Goal: Transaction & Acquisition: Purchase product/service

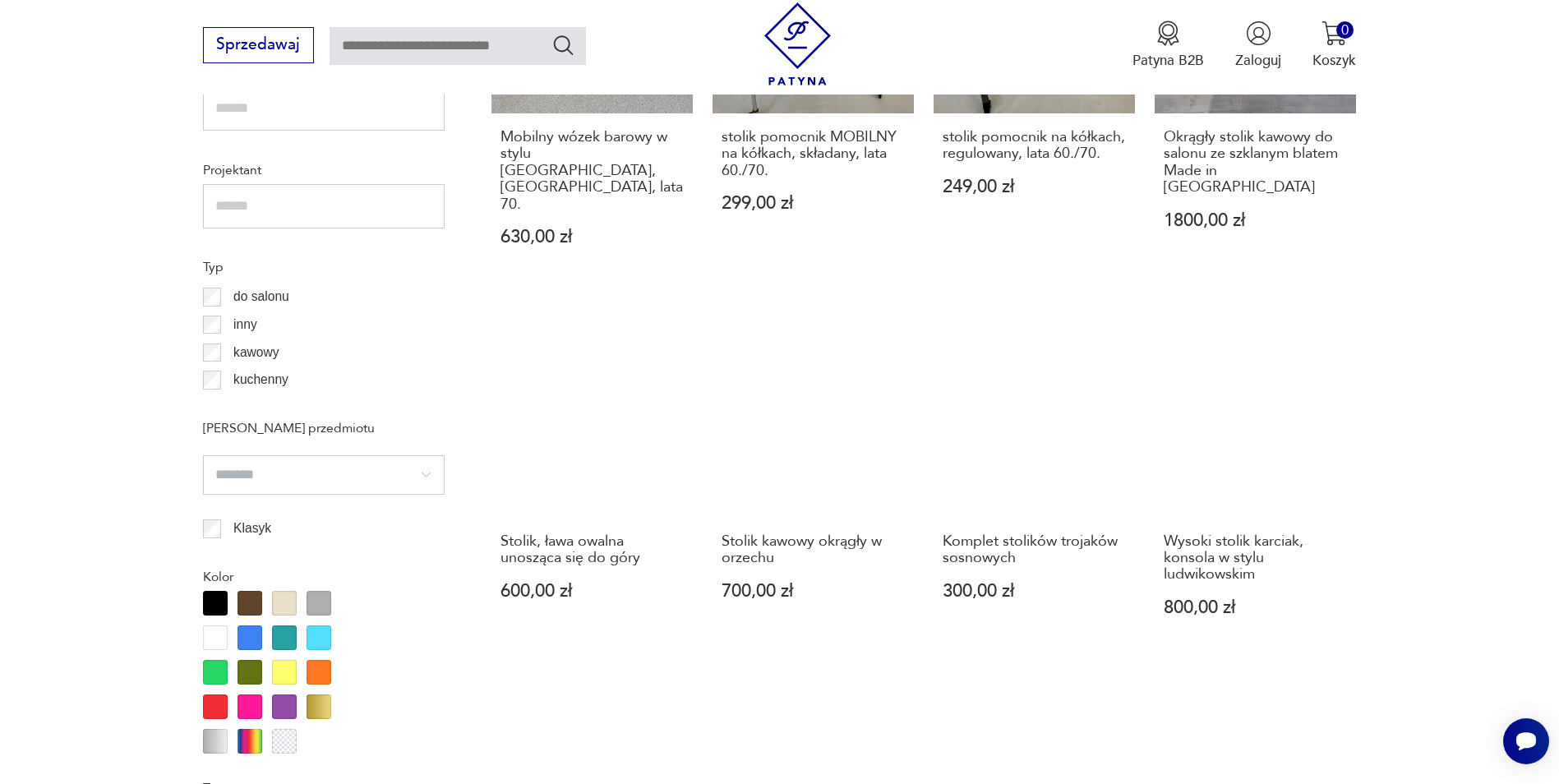
scroll to position [1696, 0]
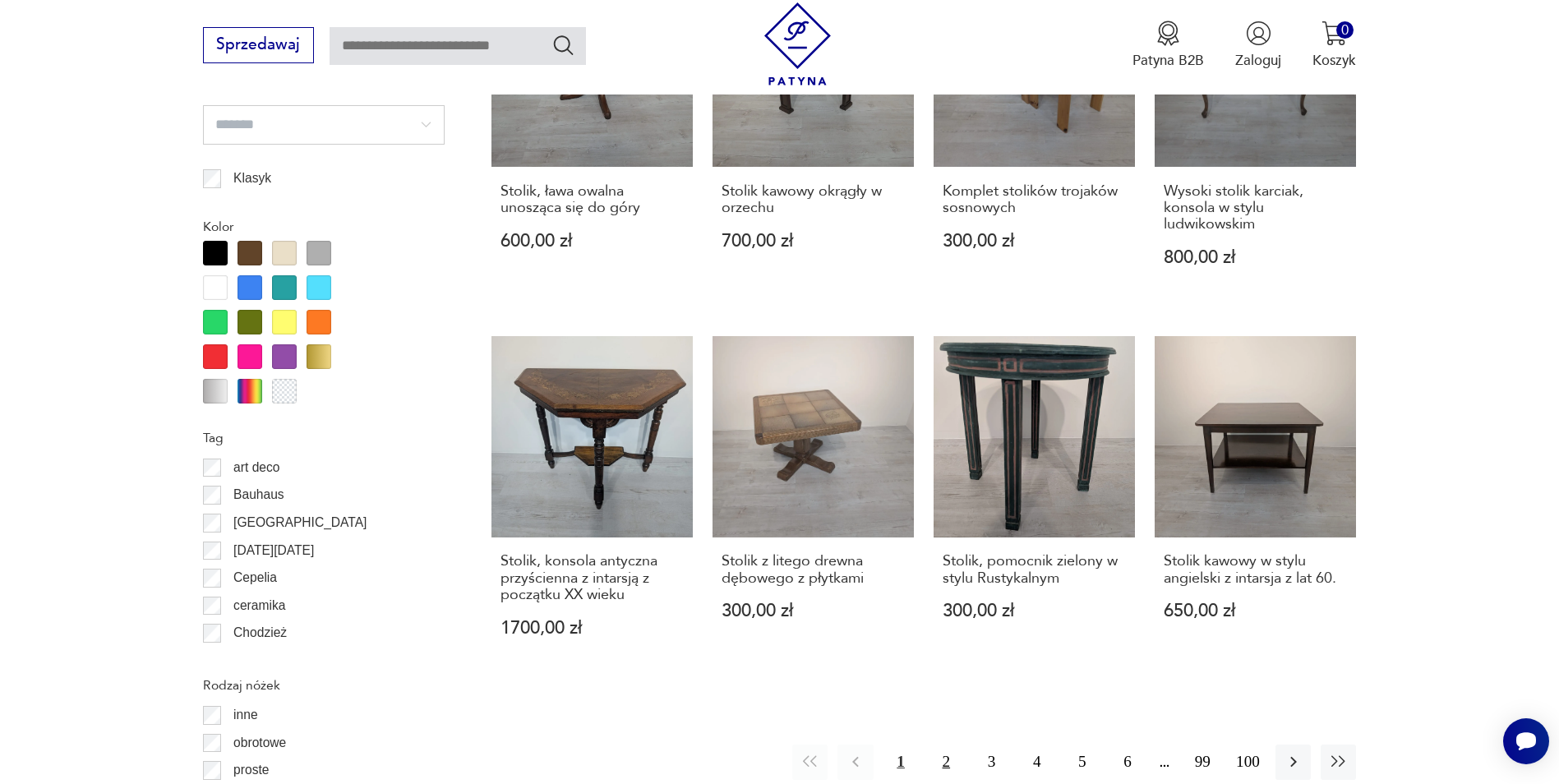
click at [949, 744] on button "2" at bounding box center [946, 762] width 35 height 35
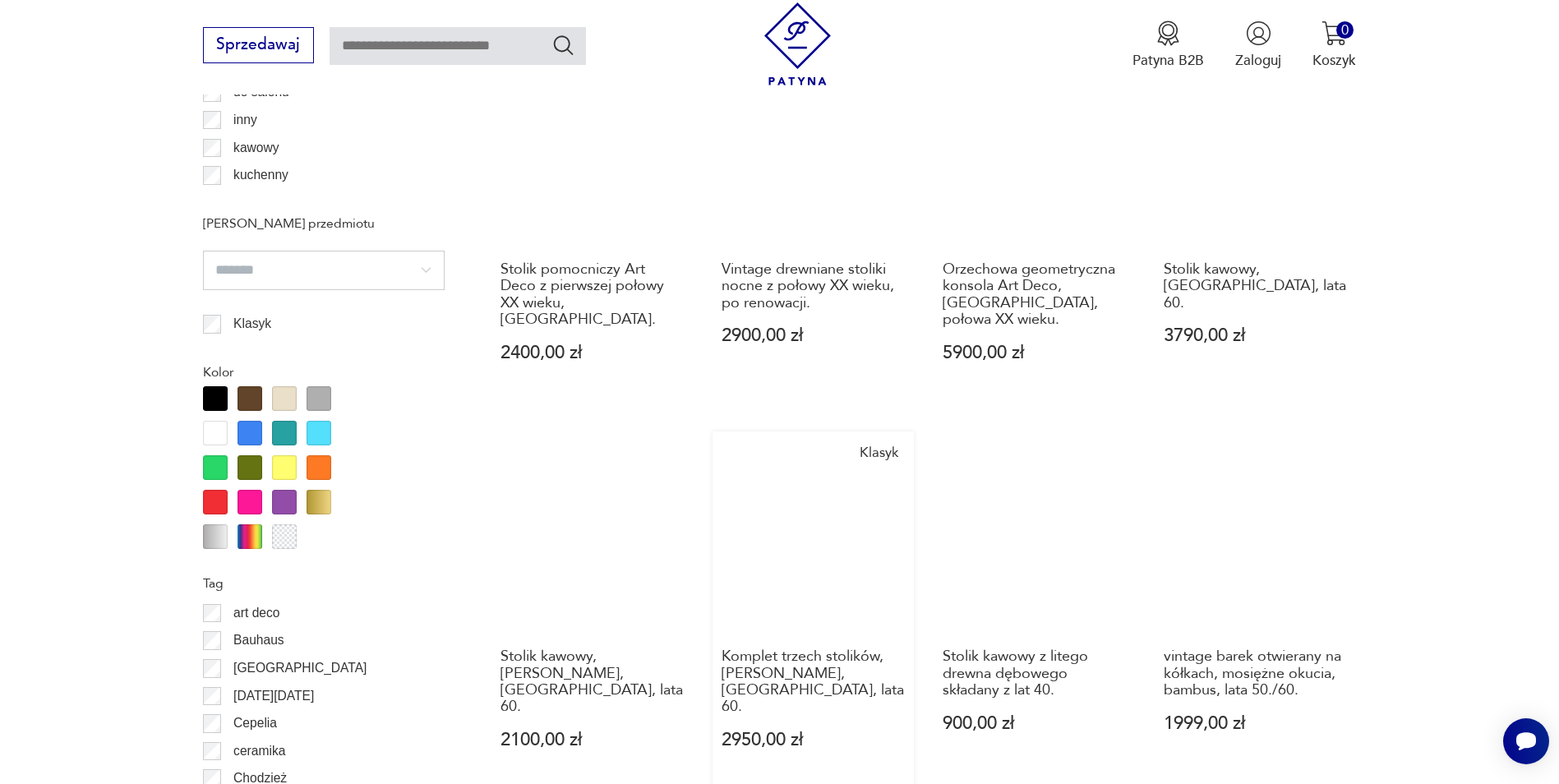
scroll to position [1697, 0]
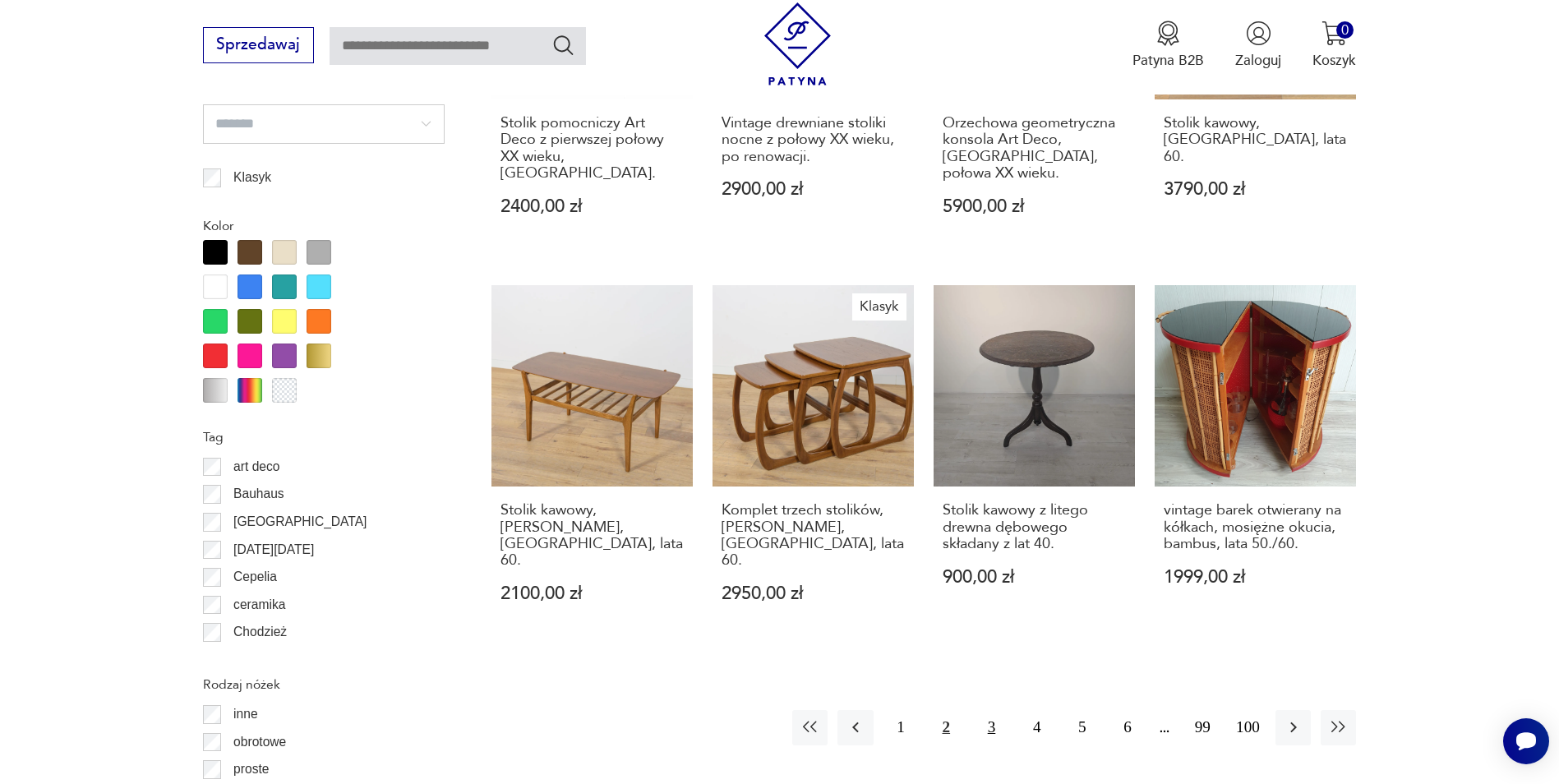
click at [991, 710] on button "3" at bounding box center [991, 727] width 35 height 35
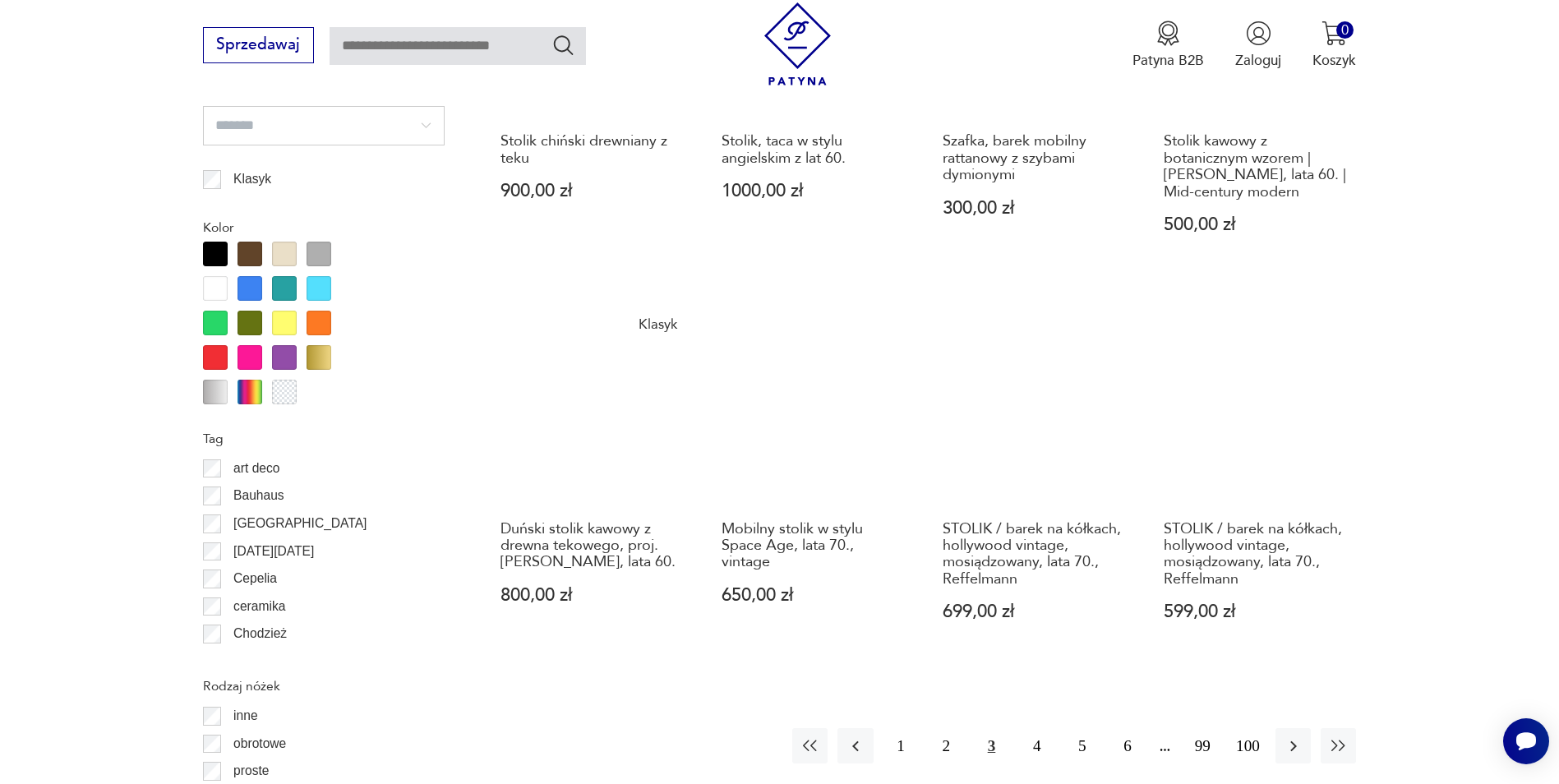
scroll to position [1697, 0]
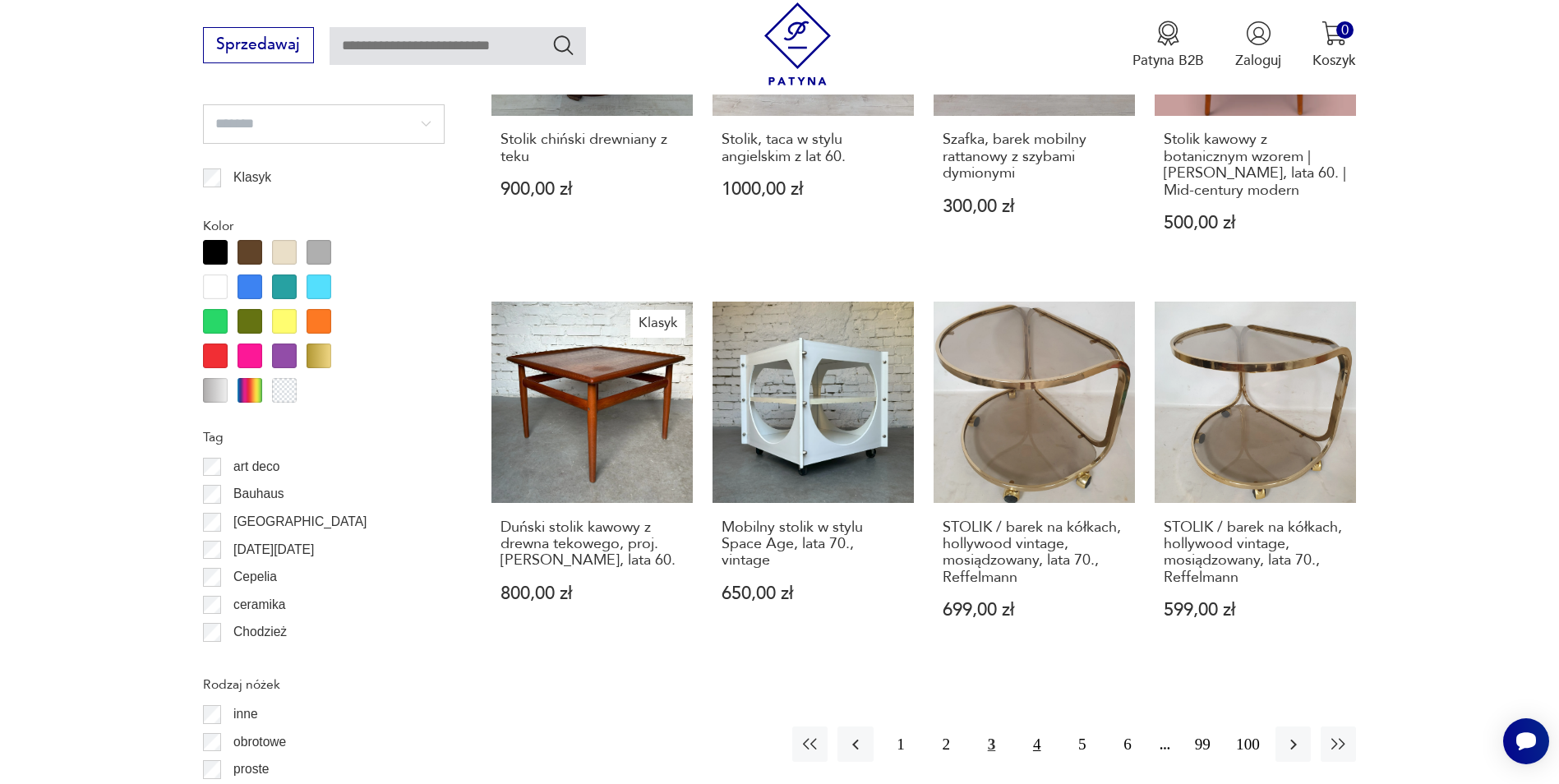
click at [1045, 732] on button "4" at bounding box center [1036, 744] width 35 height 35
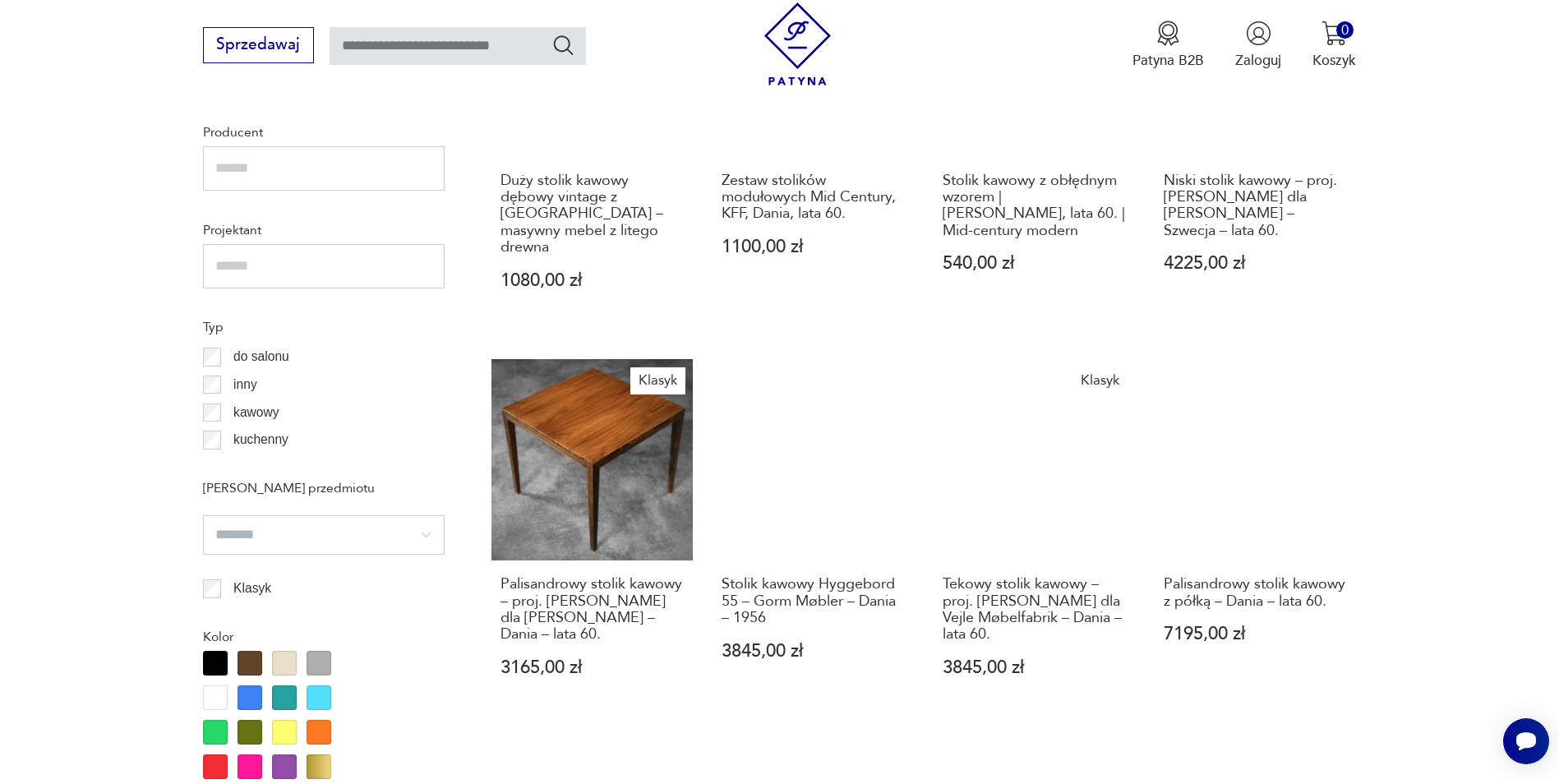
scroll to position [1697, 0]
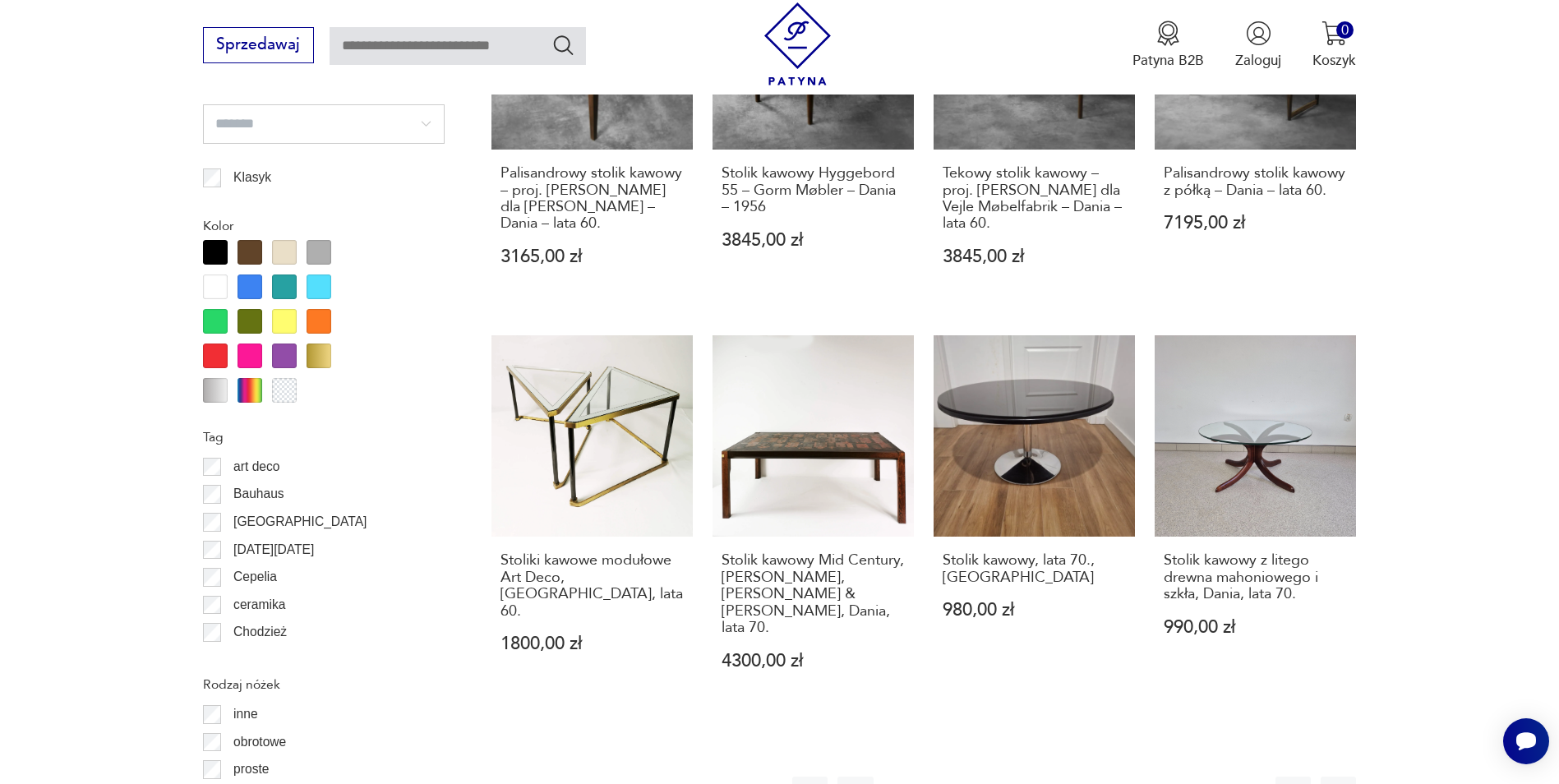
click at [1084, 776] on button "5" at bounding box center [1082, 793] width 35 height 35
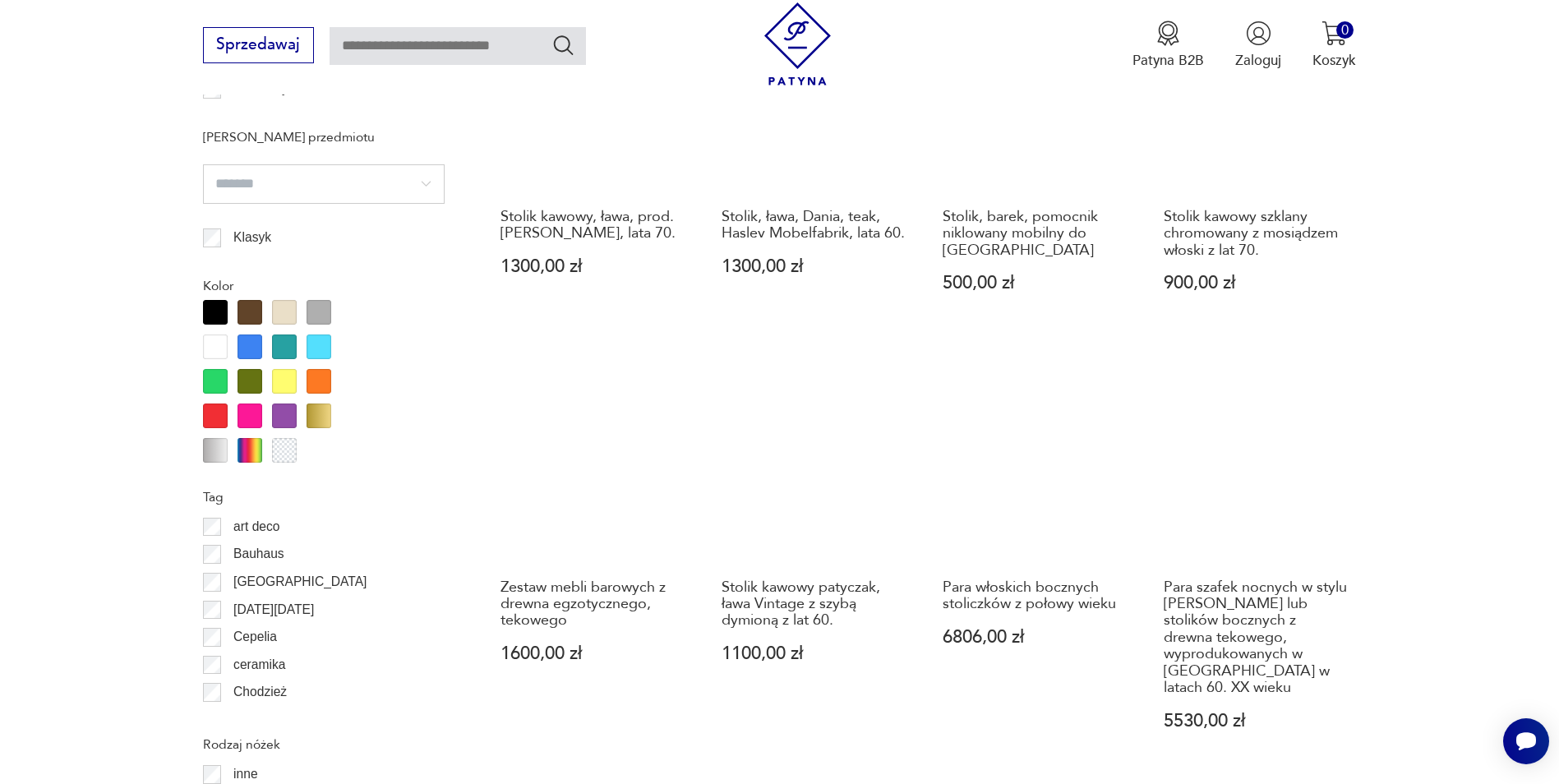
scroll to position [1779, 0]
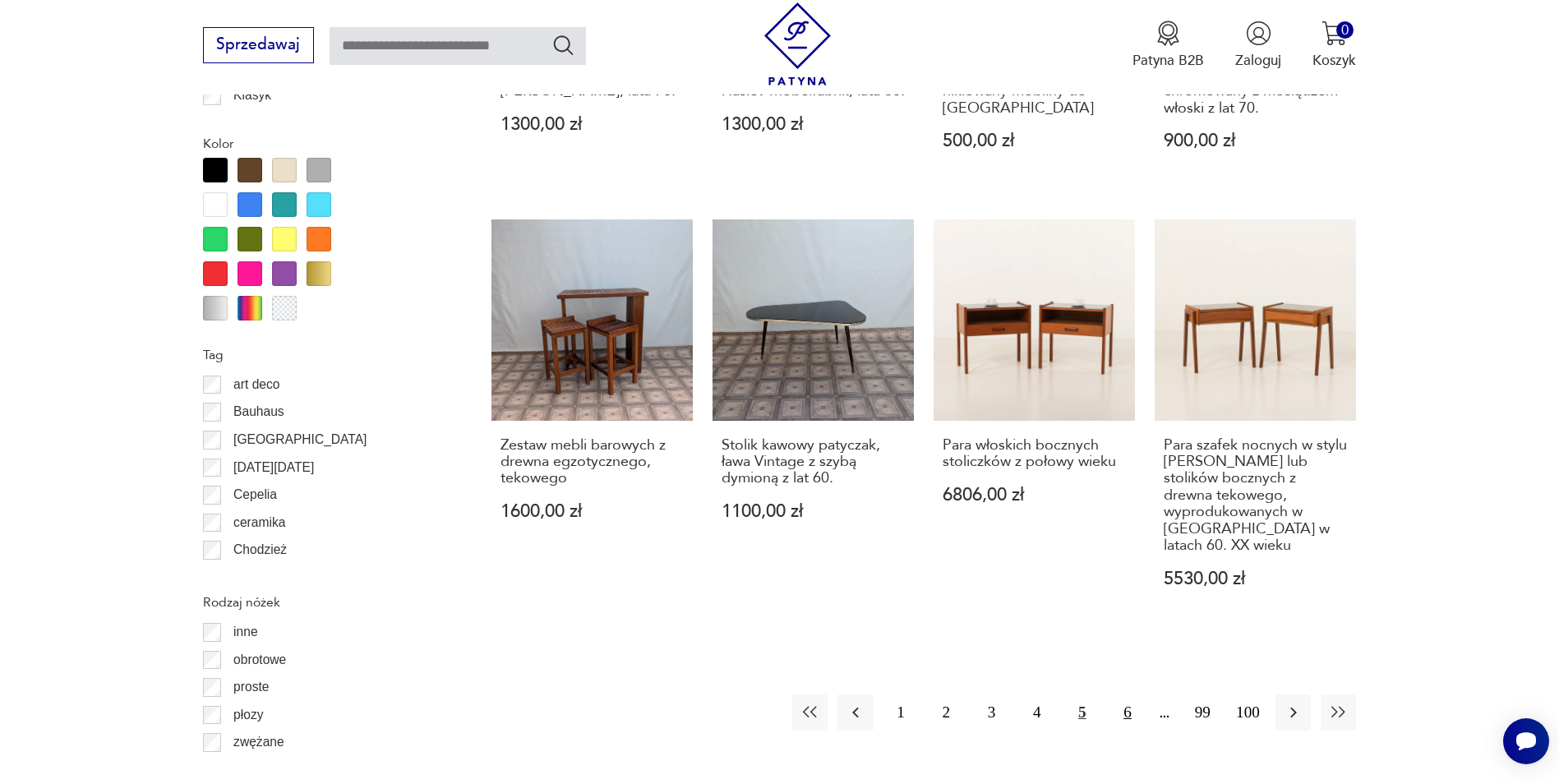
click at [1126, 695] on button "6" at bounding box center [1126, 712] width 35 height 35
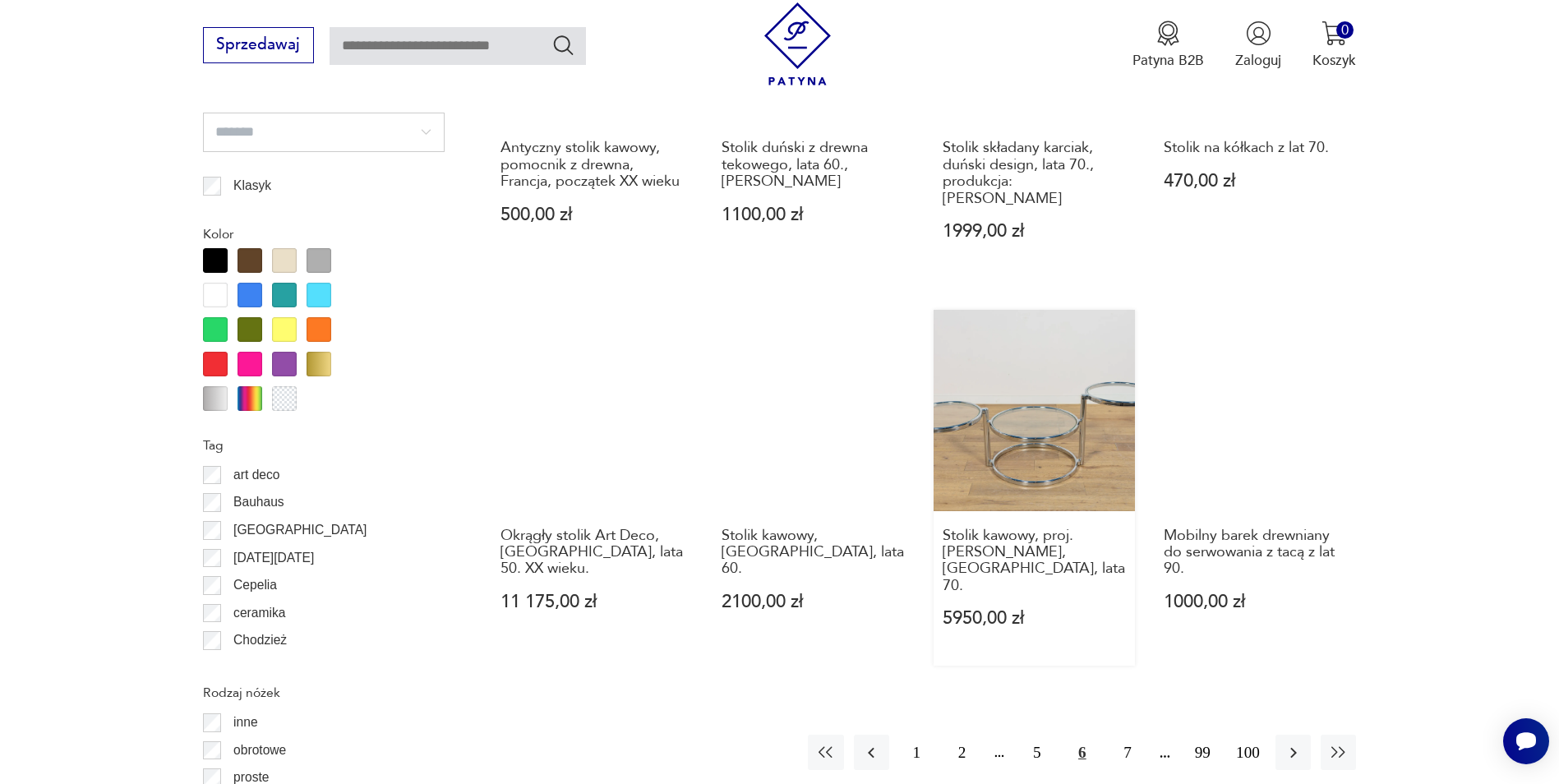
scroll to position [1697, 0]
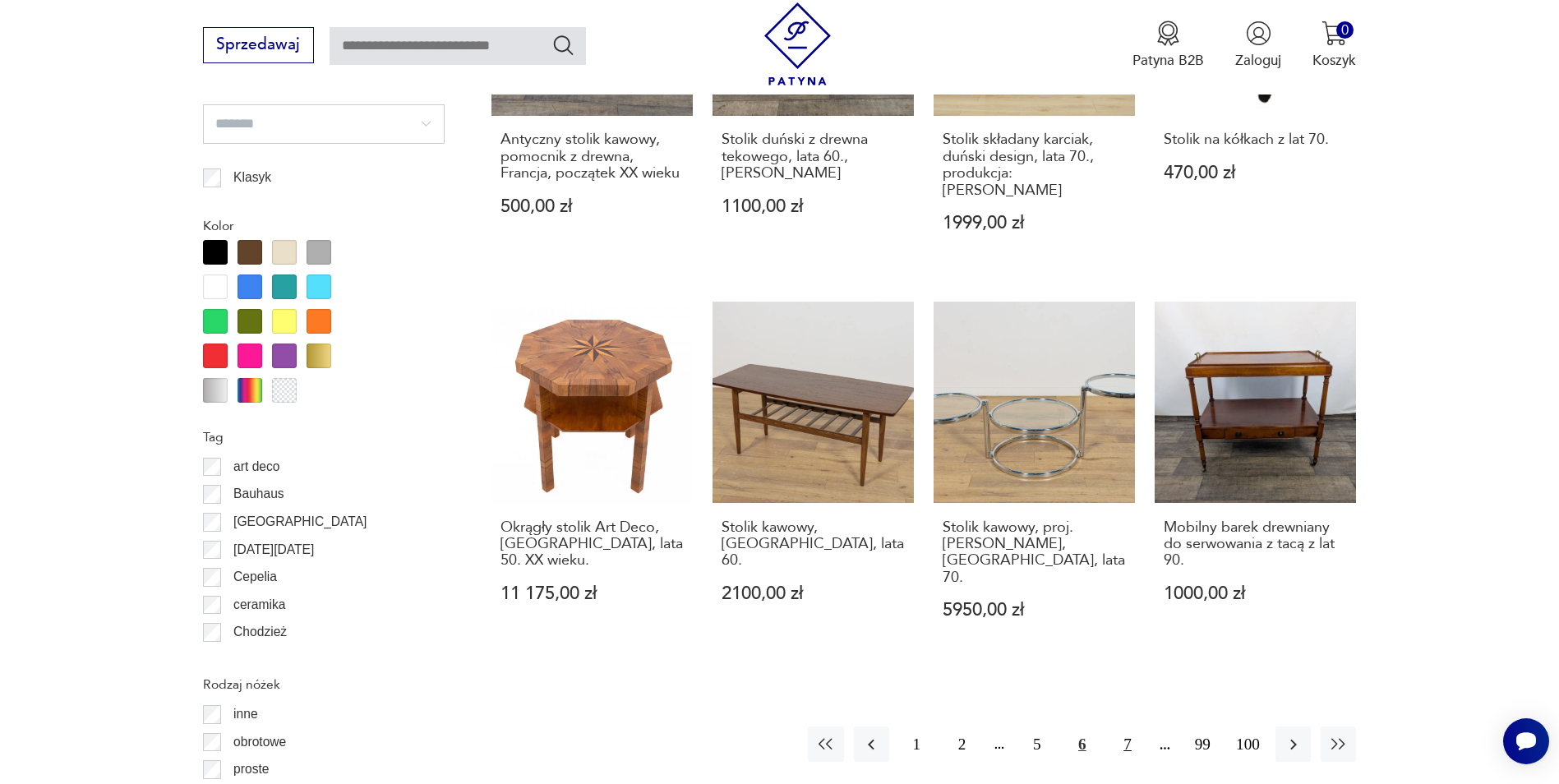
click at [1123, 726] on button "7" at bounding box center [1126, 744] width 35 height 35
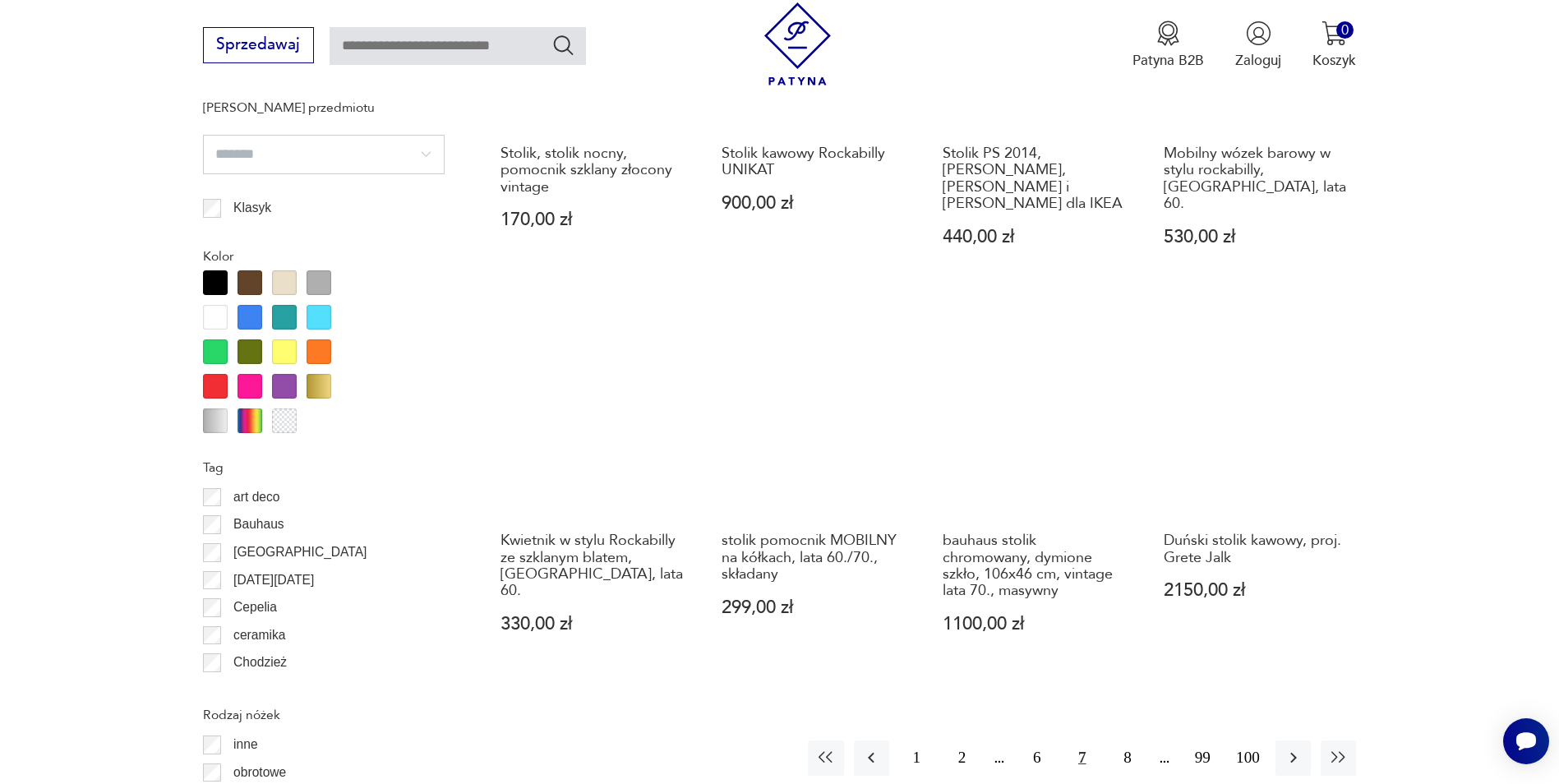
scroll to position [1861, 0]
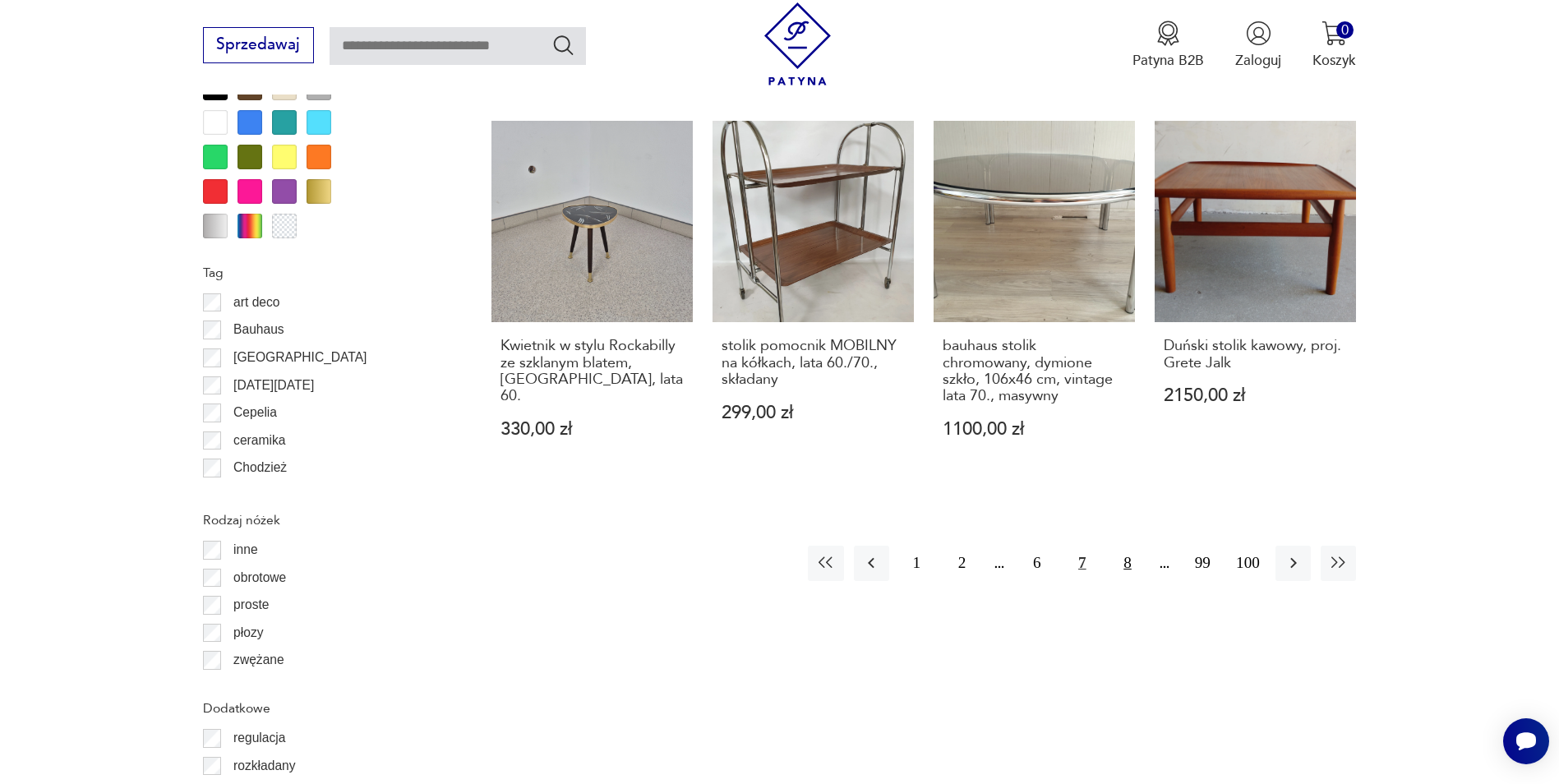
click at [1123, 548] on button "8" at bounding box center [1126, 563] width 35 height 35
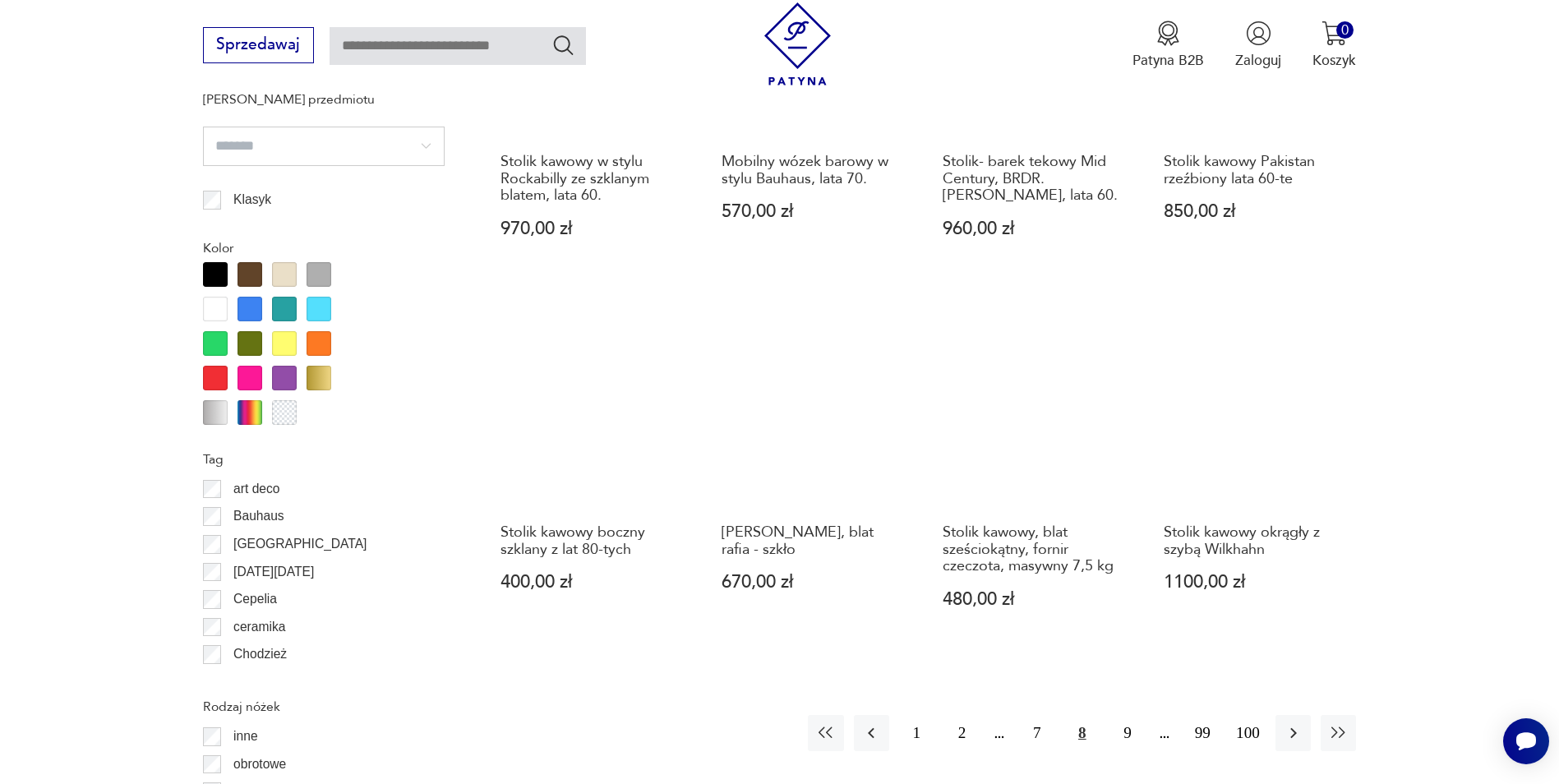
scroll to position [1697, 0]
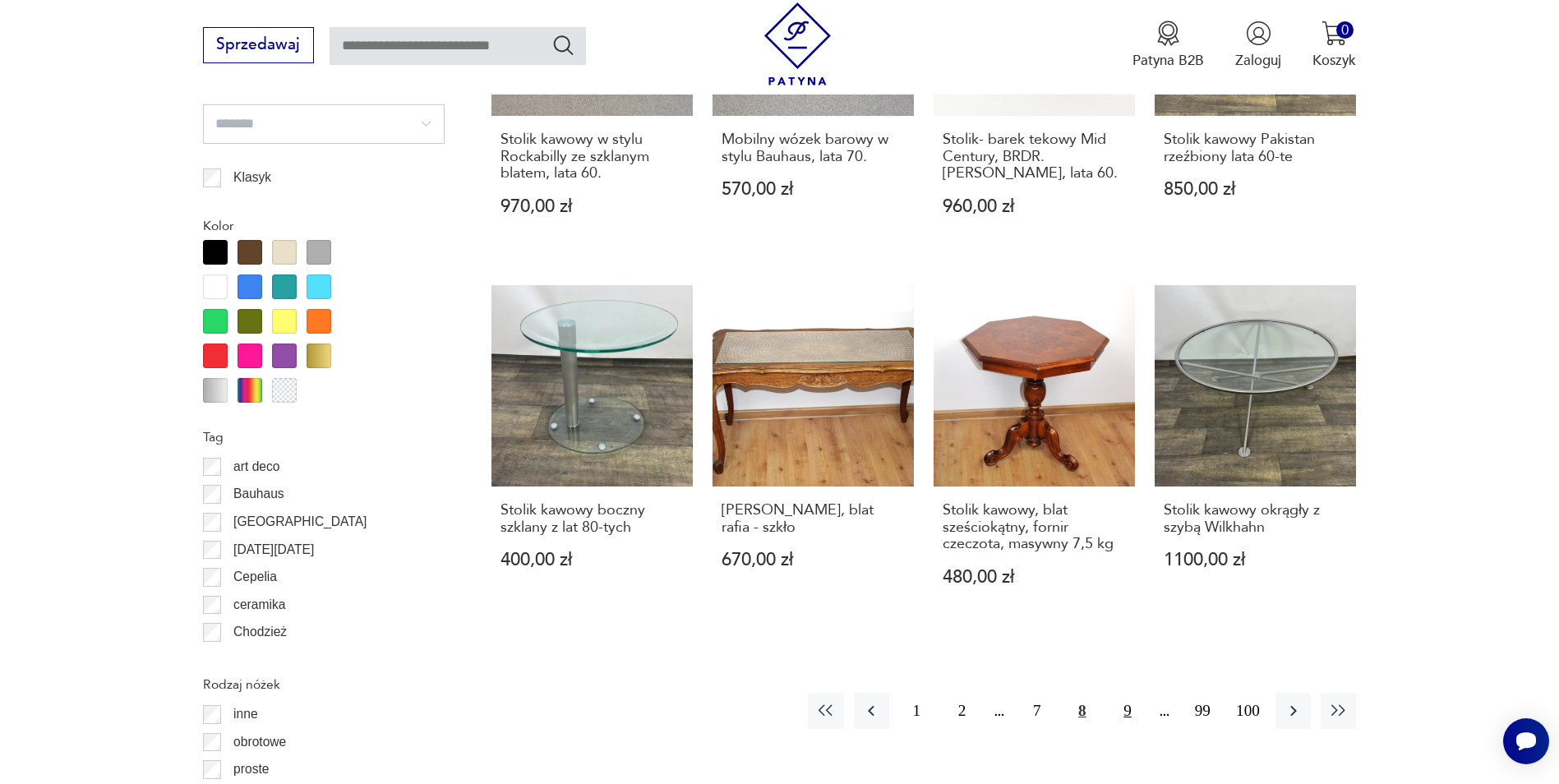
click at [1126, 697] on button "9" at bounding box center [1126, 710] width 35 height 35
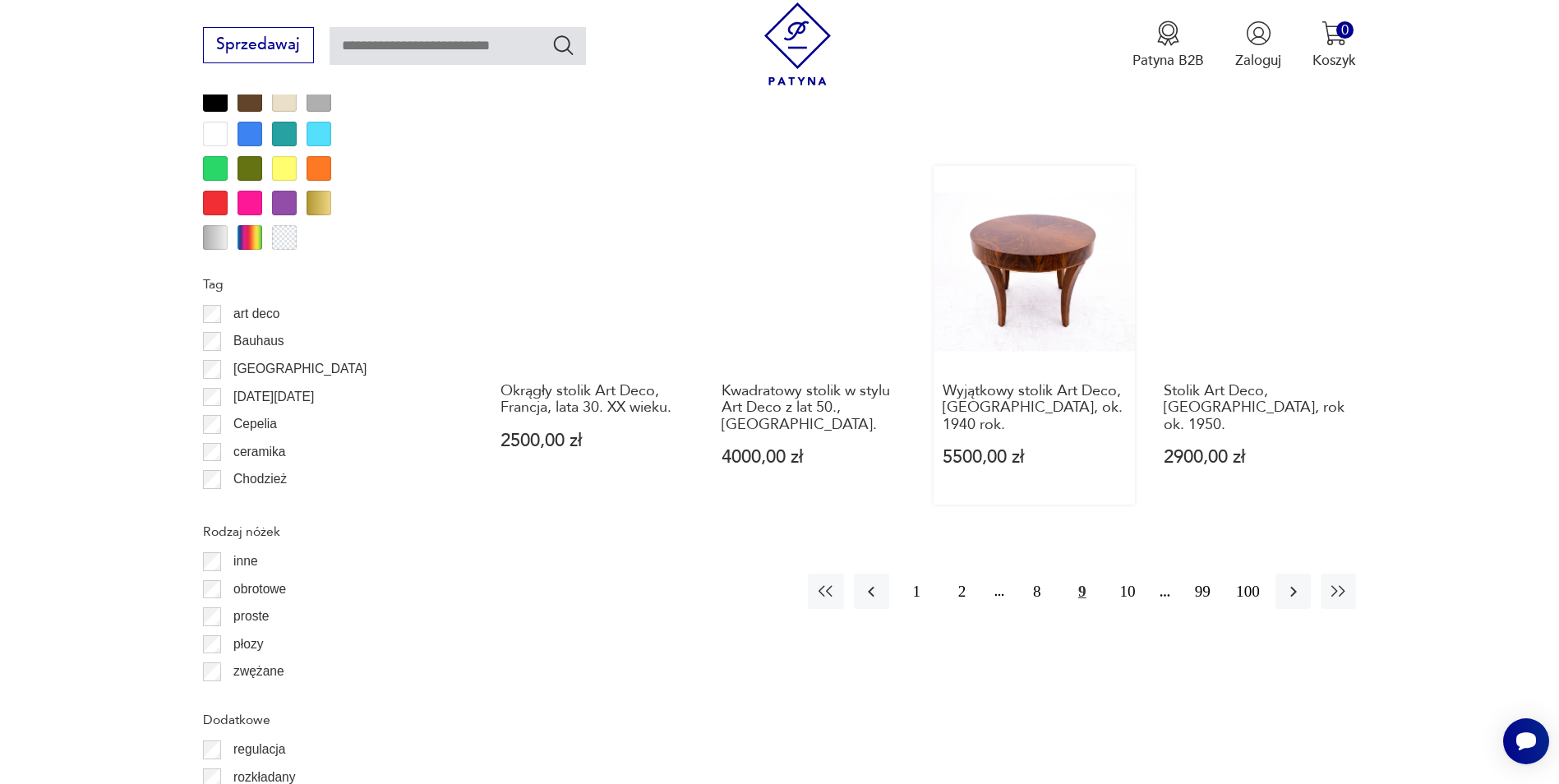
scroll to position [1861, 0]
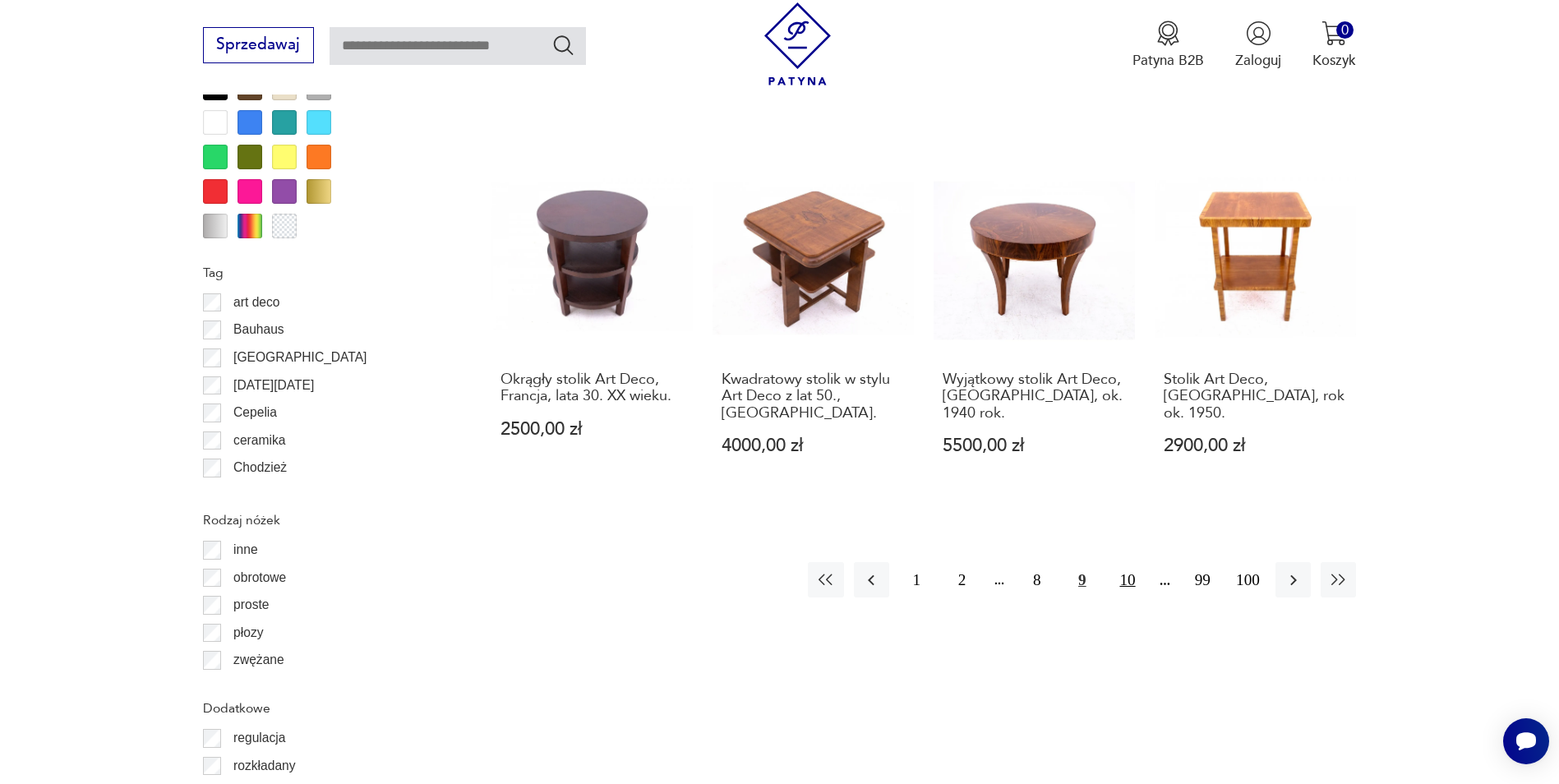
click at [1119, 562] on button "10" at bounding box center [1126, 579] width 35 height 35
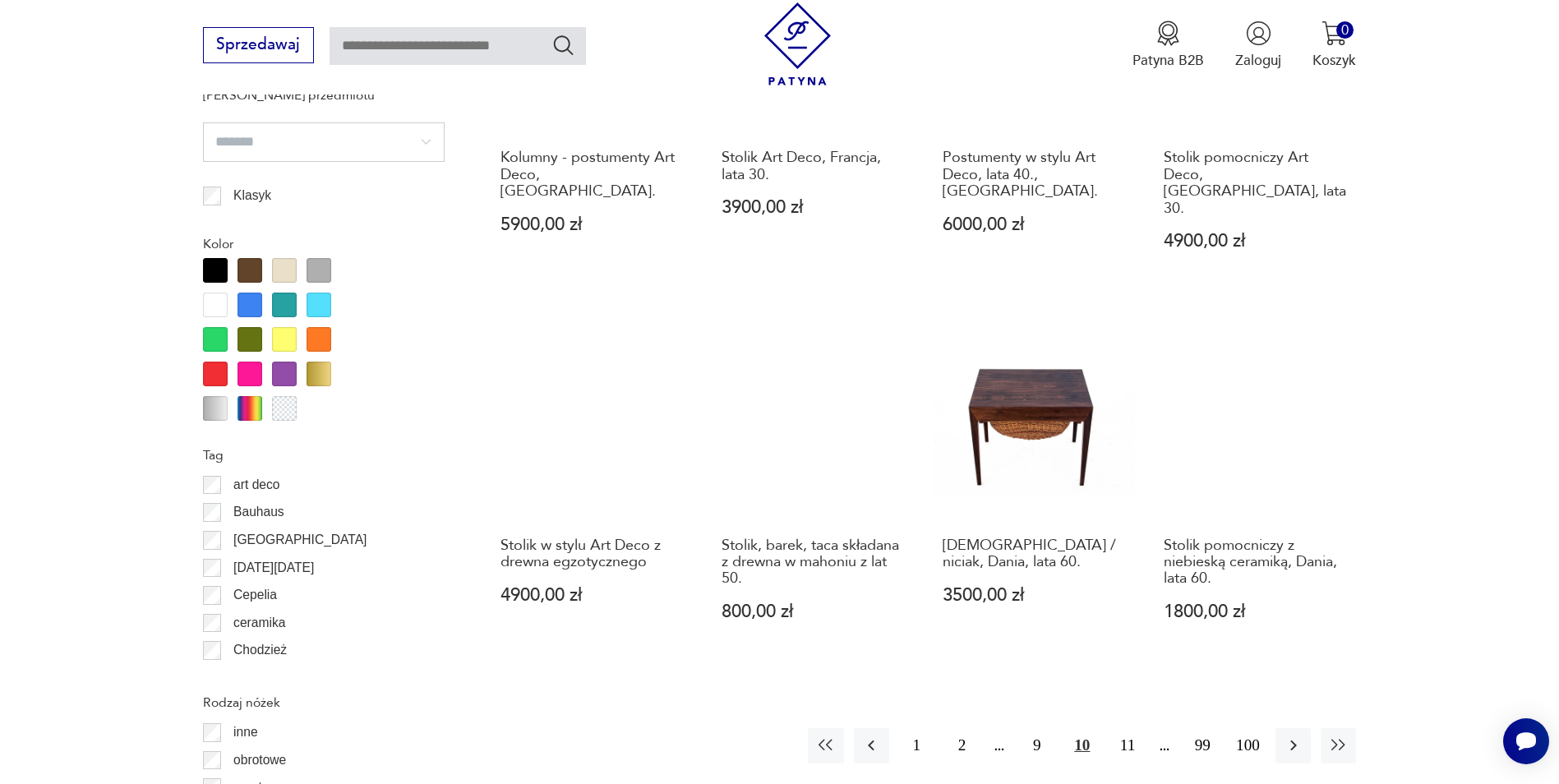
scroll to position [1697, 0]
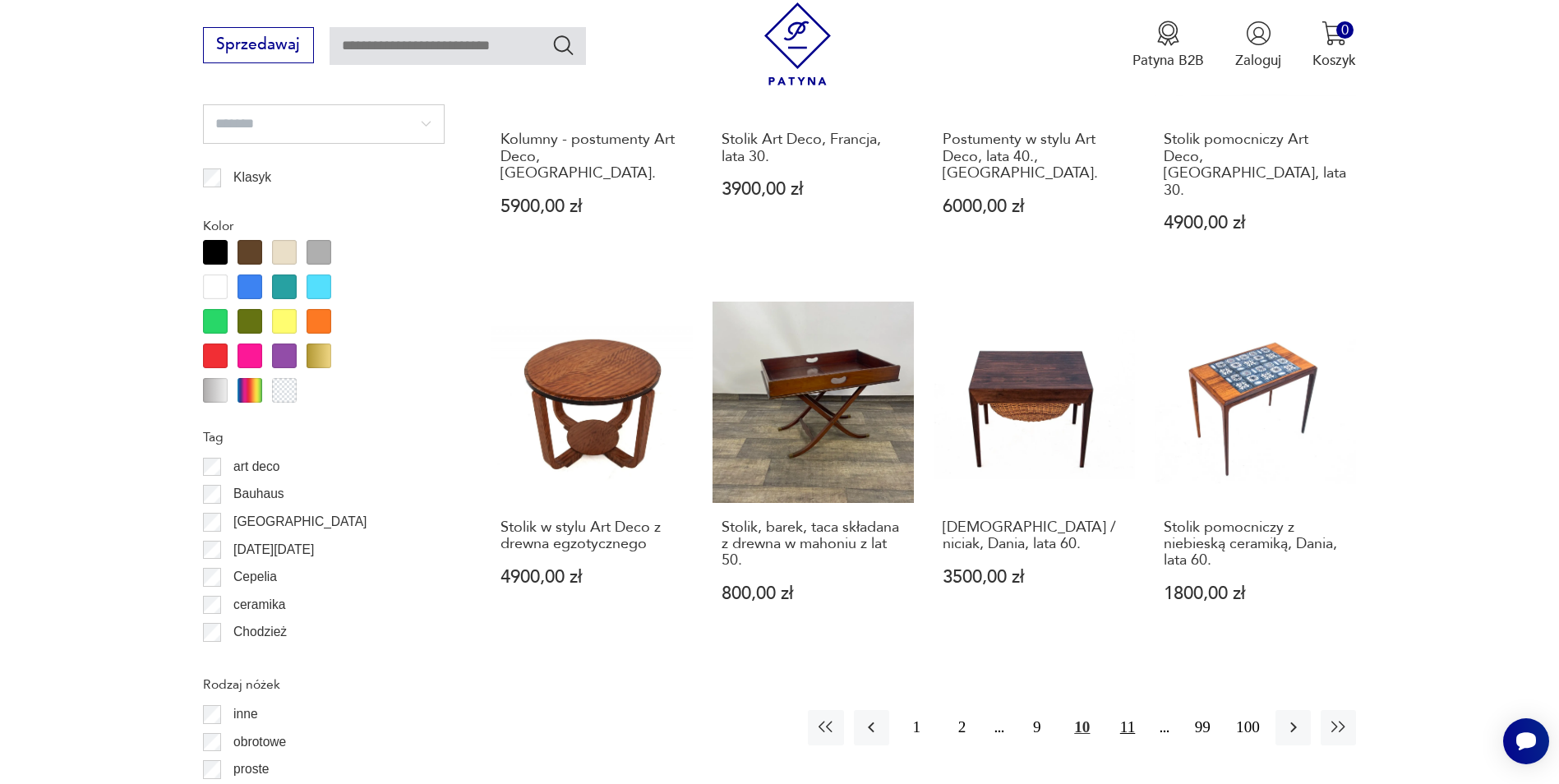
click at [1130, 710] on button "11" at bounding box center [1126, 727] width 35 height 35
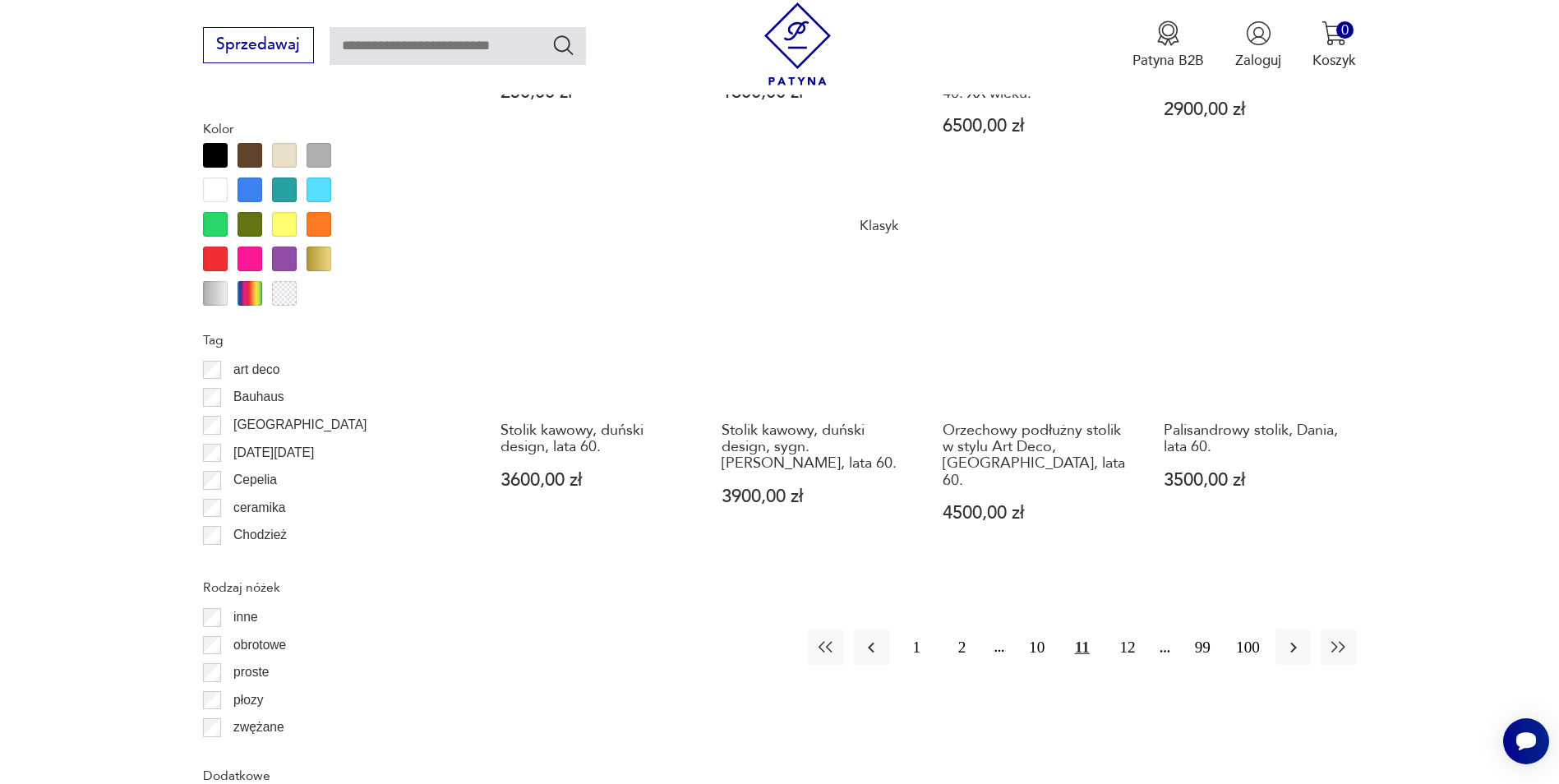
scroll to position [1861, 0]
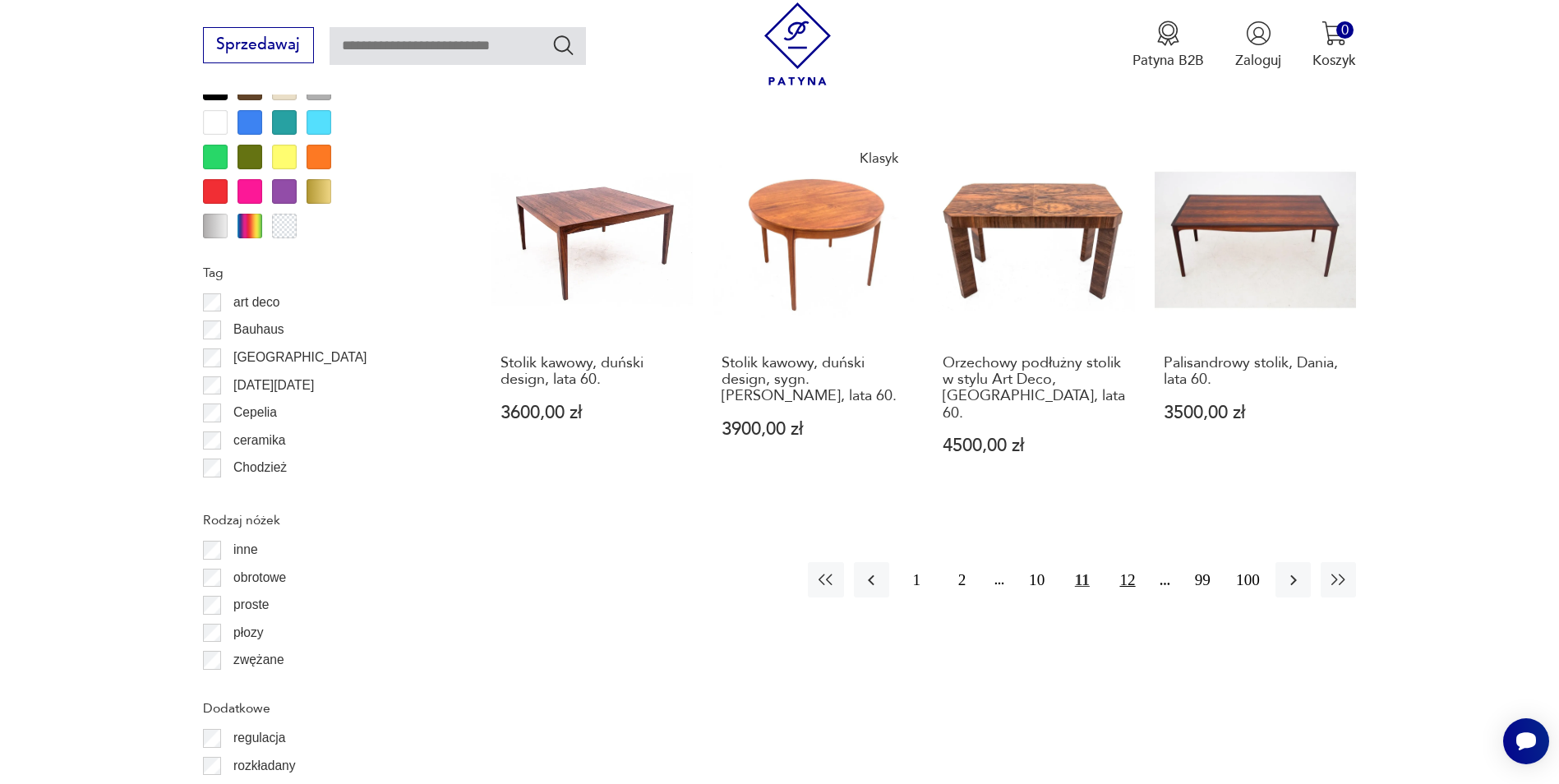
click at [1125, 562] on button "12" at bounding box center [1126, 579] width 35 height 35
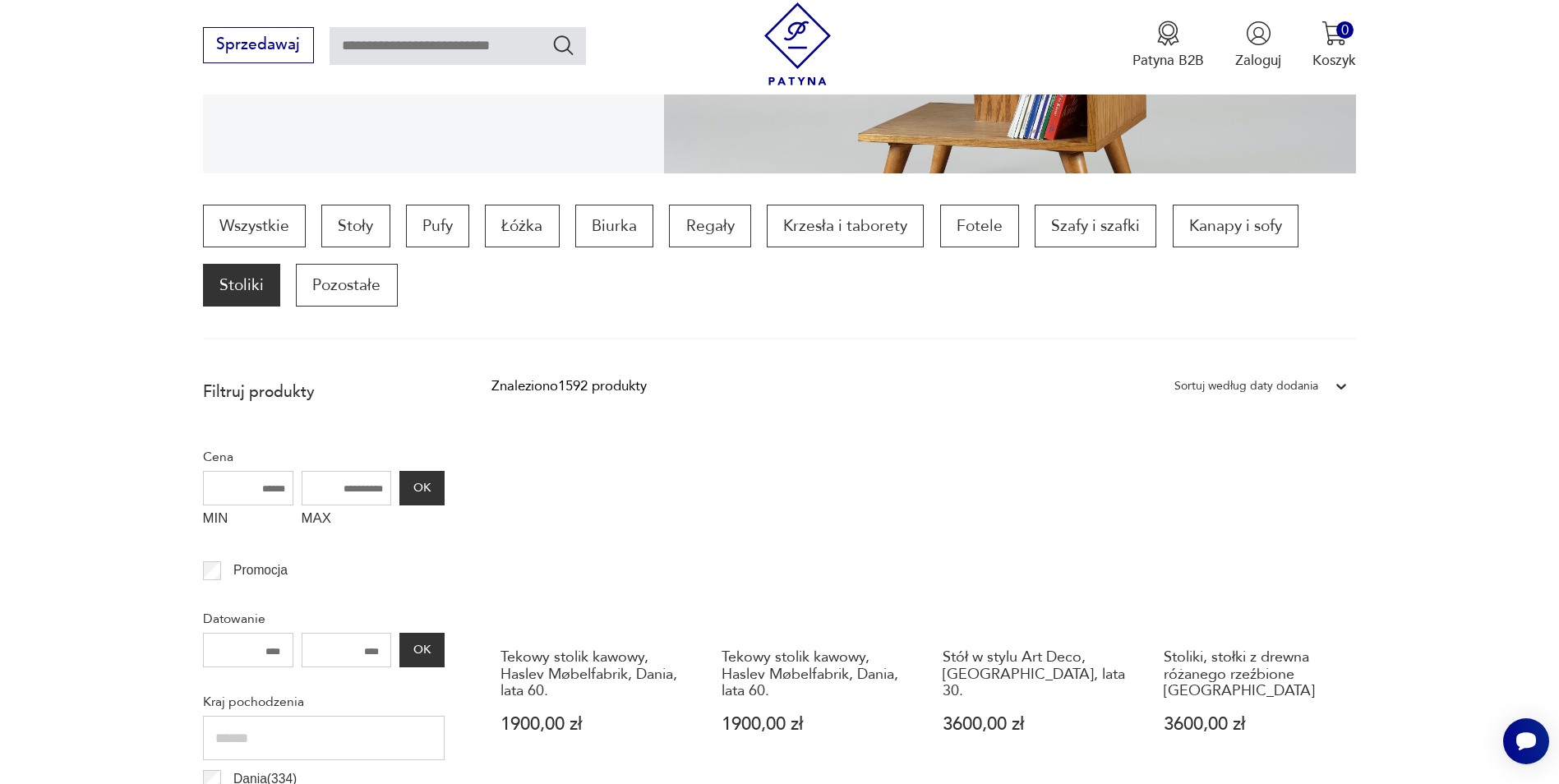
scroll to position [383, 0]
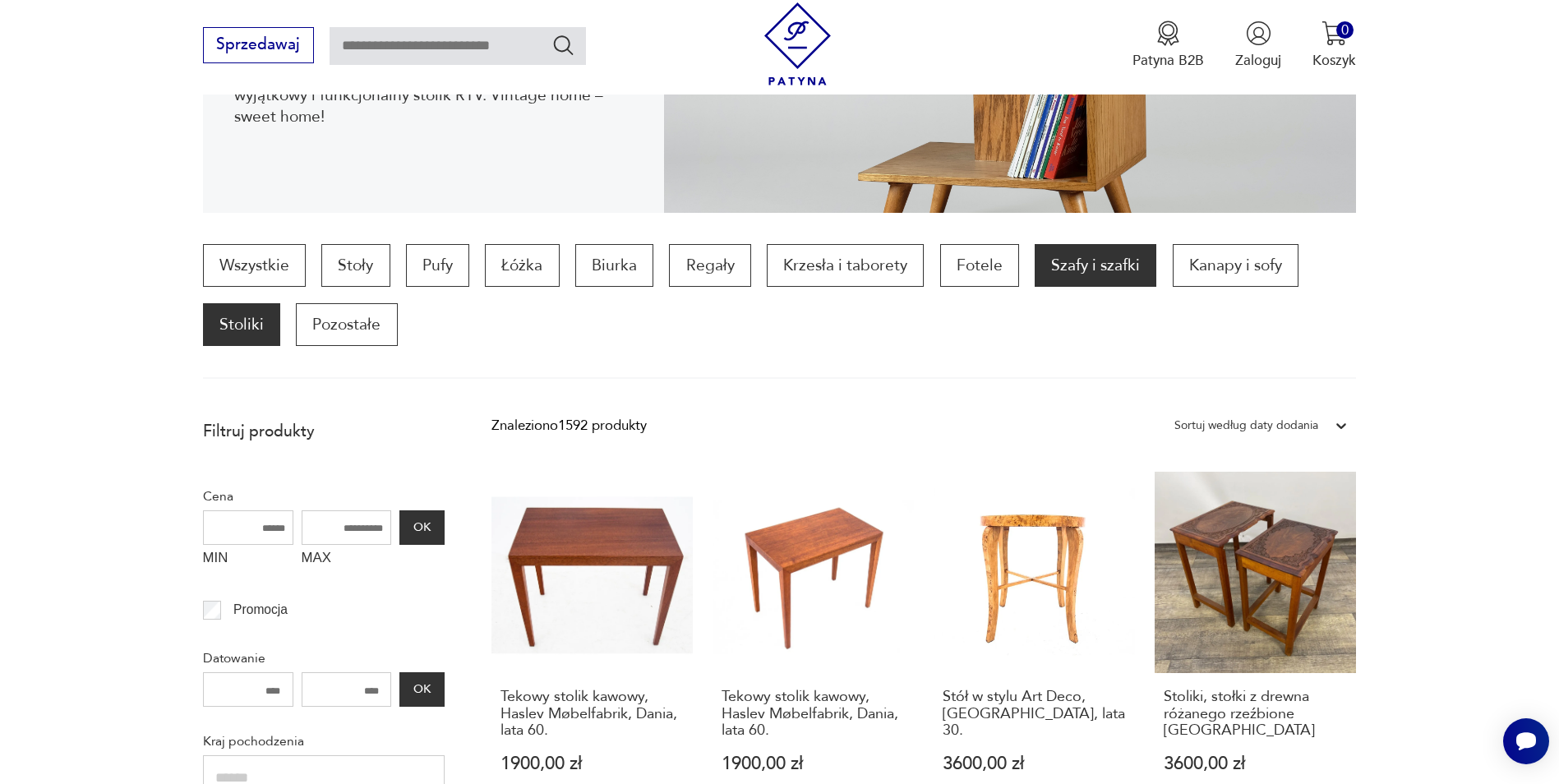
click at [1095, 267] on p "Szafy i szafki" at bounding box center [1095, 266] width 121 height 43
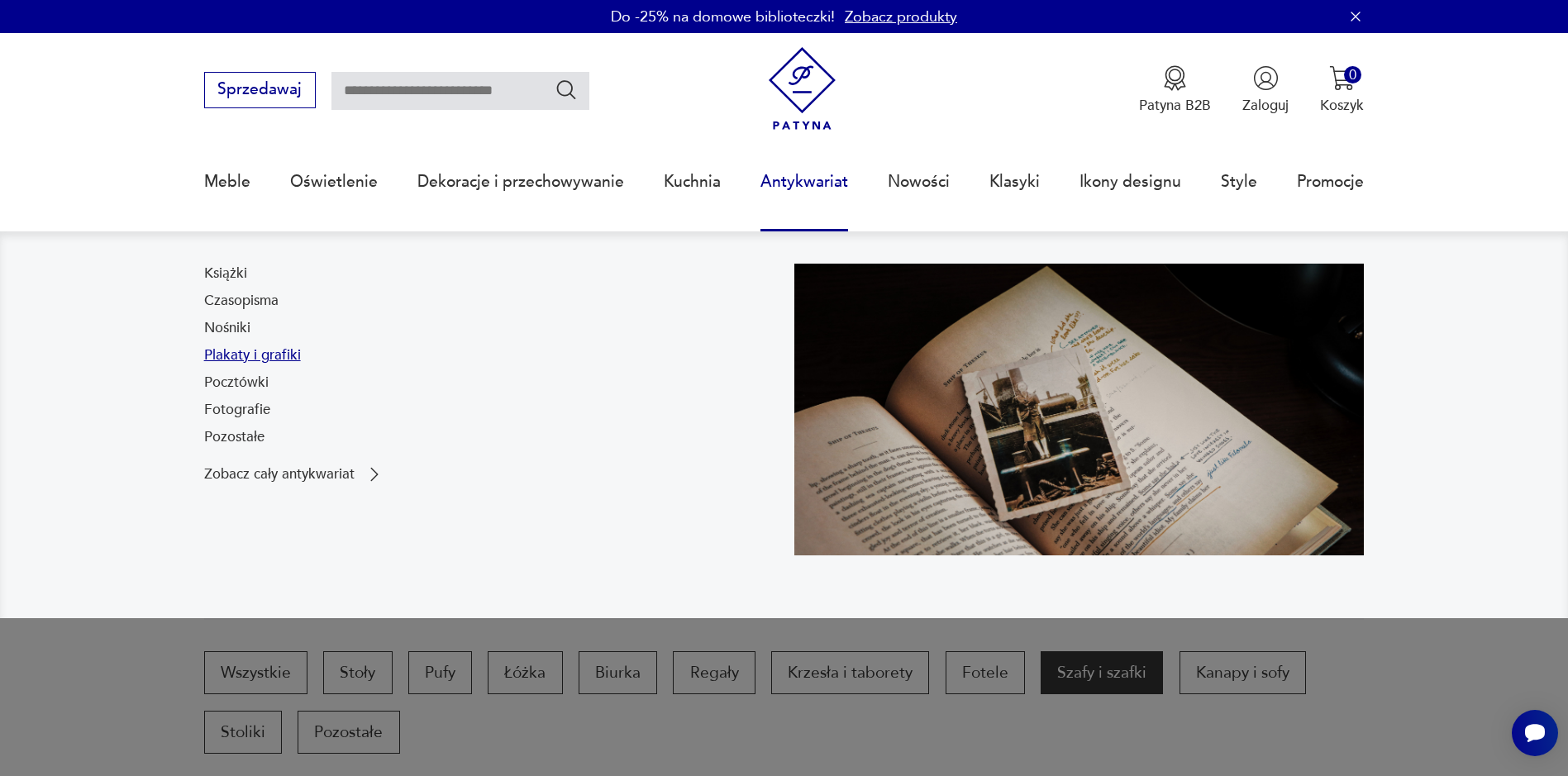
click at [268, 360] on link "Plakaty i grafiki" at bounding box center [253, 355] width 97 height 20
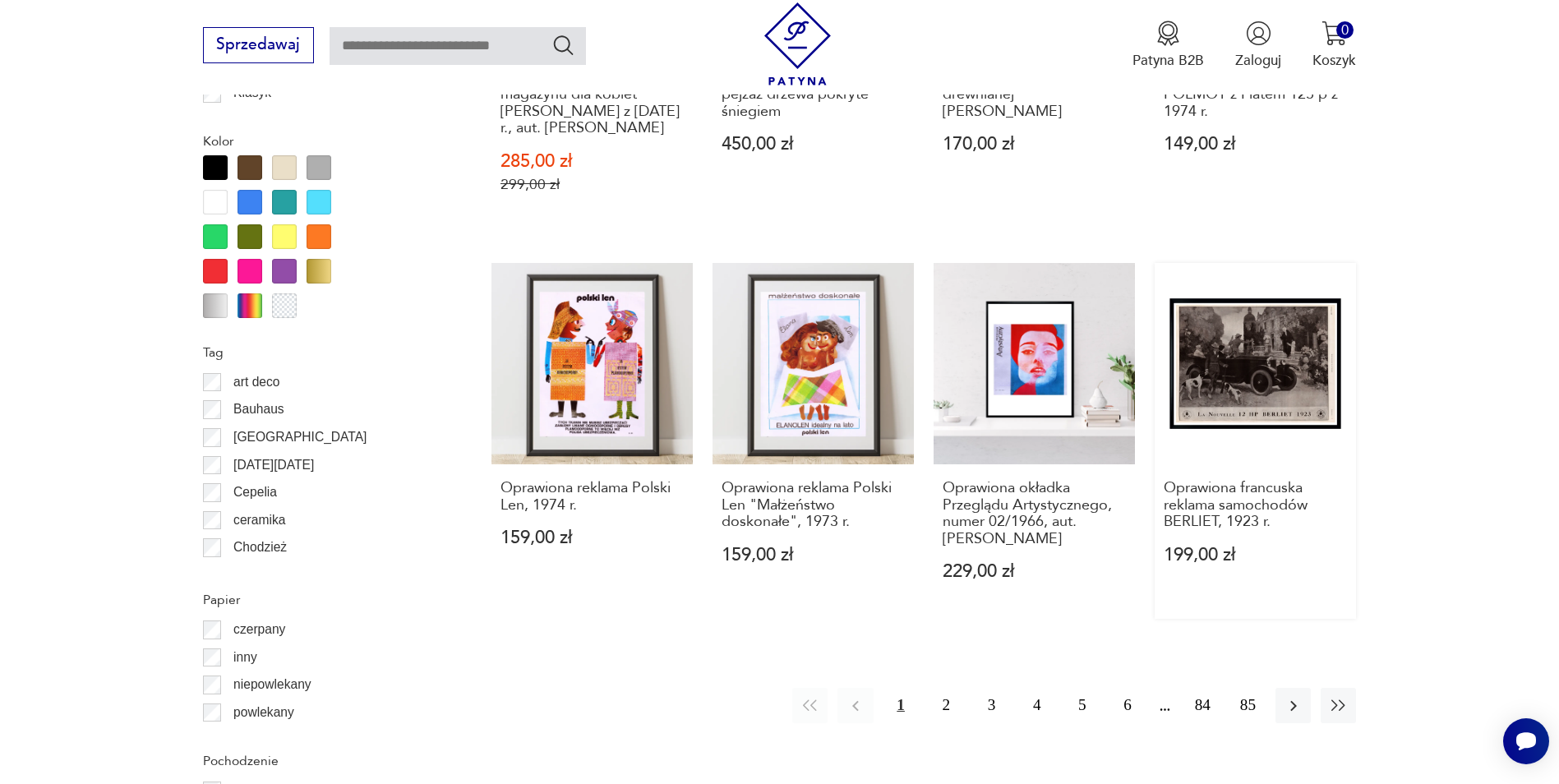
scroll to position [1779, 0]
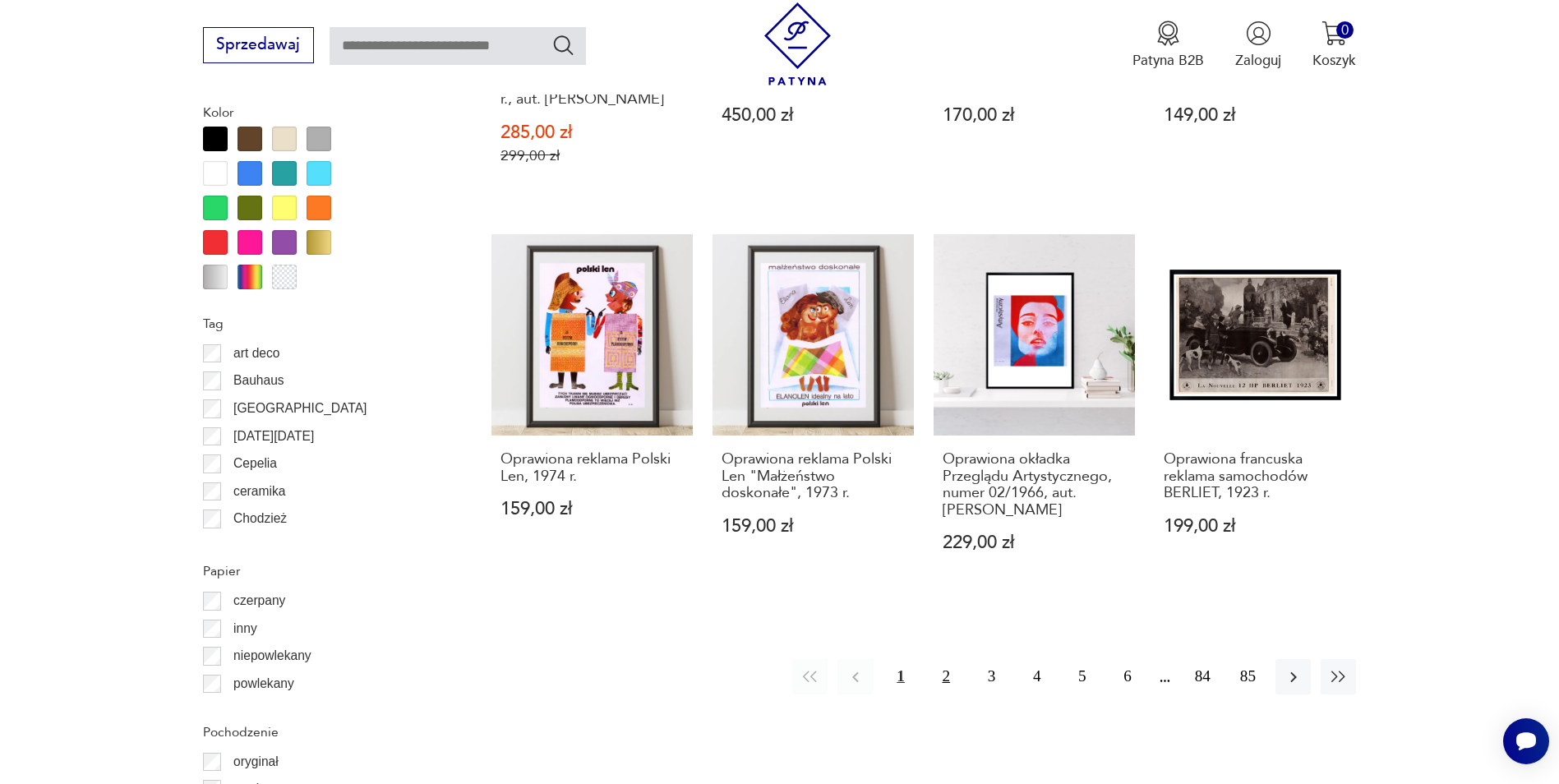
click at [944, 658] on button "2" at bounding box center [946, 676] width 35 height 35
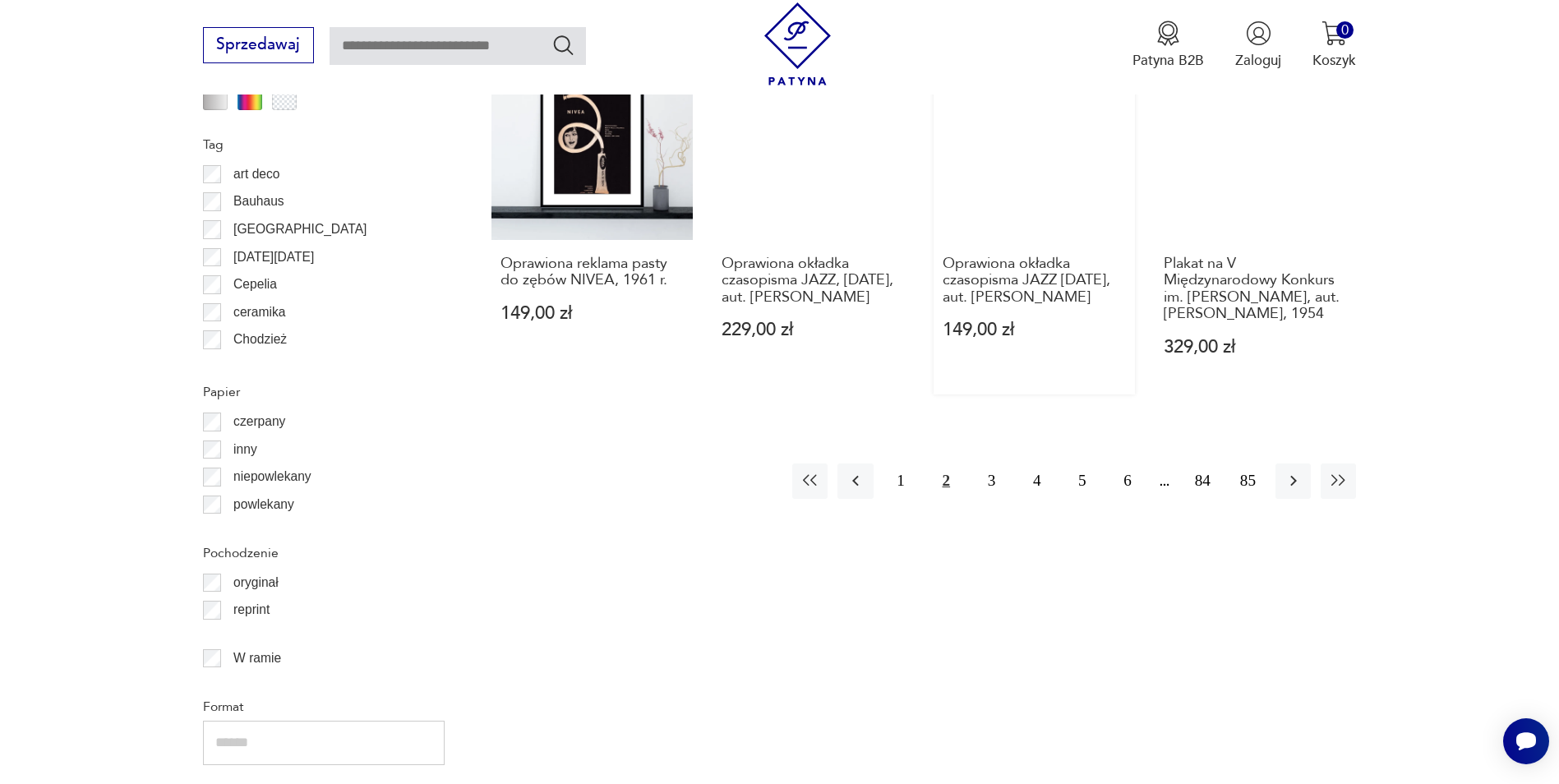
scroll to position [1967, 0]
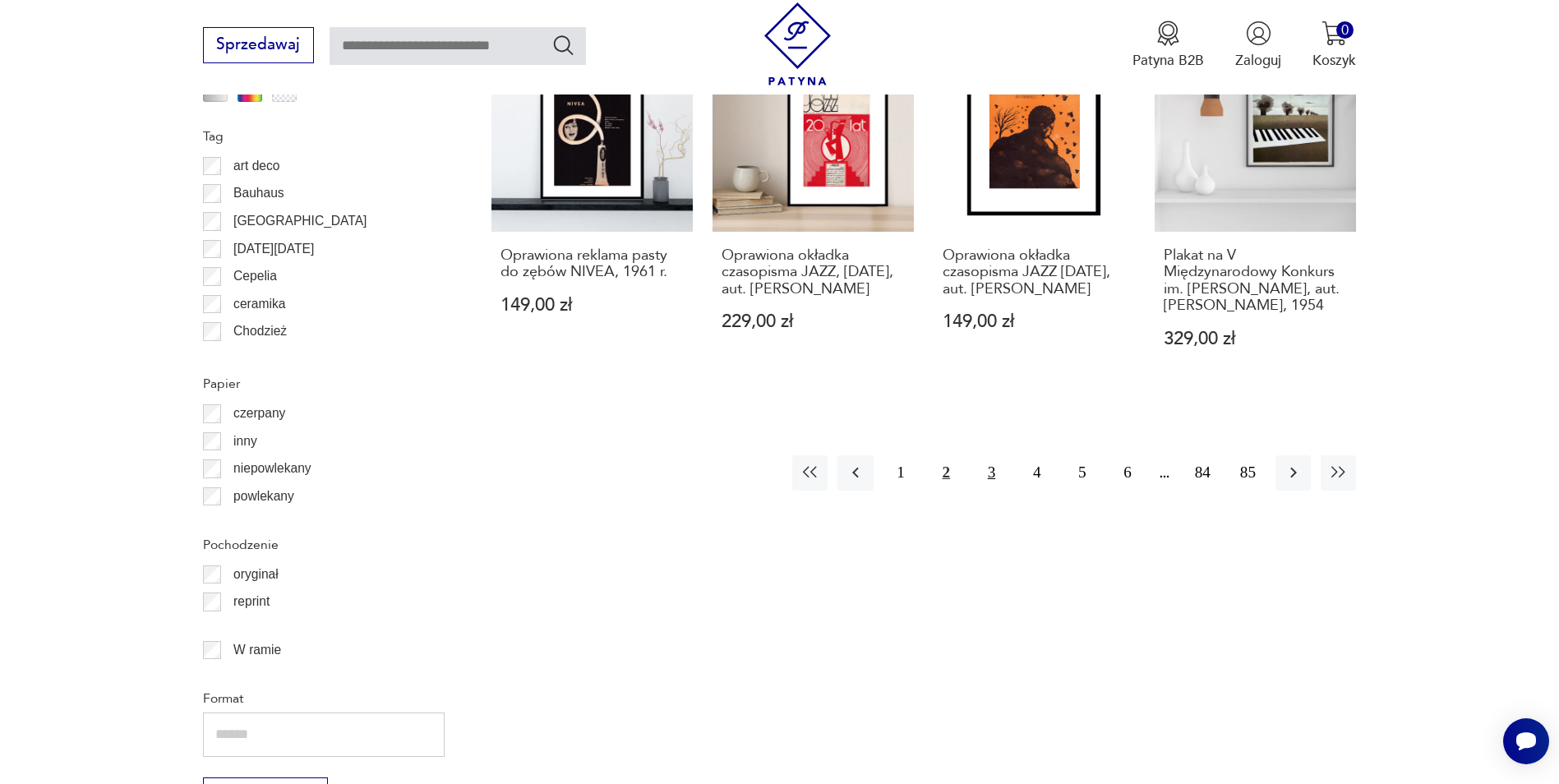
click at [996, 474] on button "3" at bounding box center [991, 472] width 35 height 35
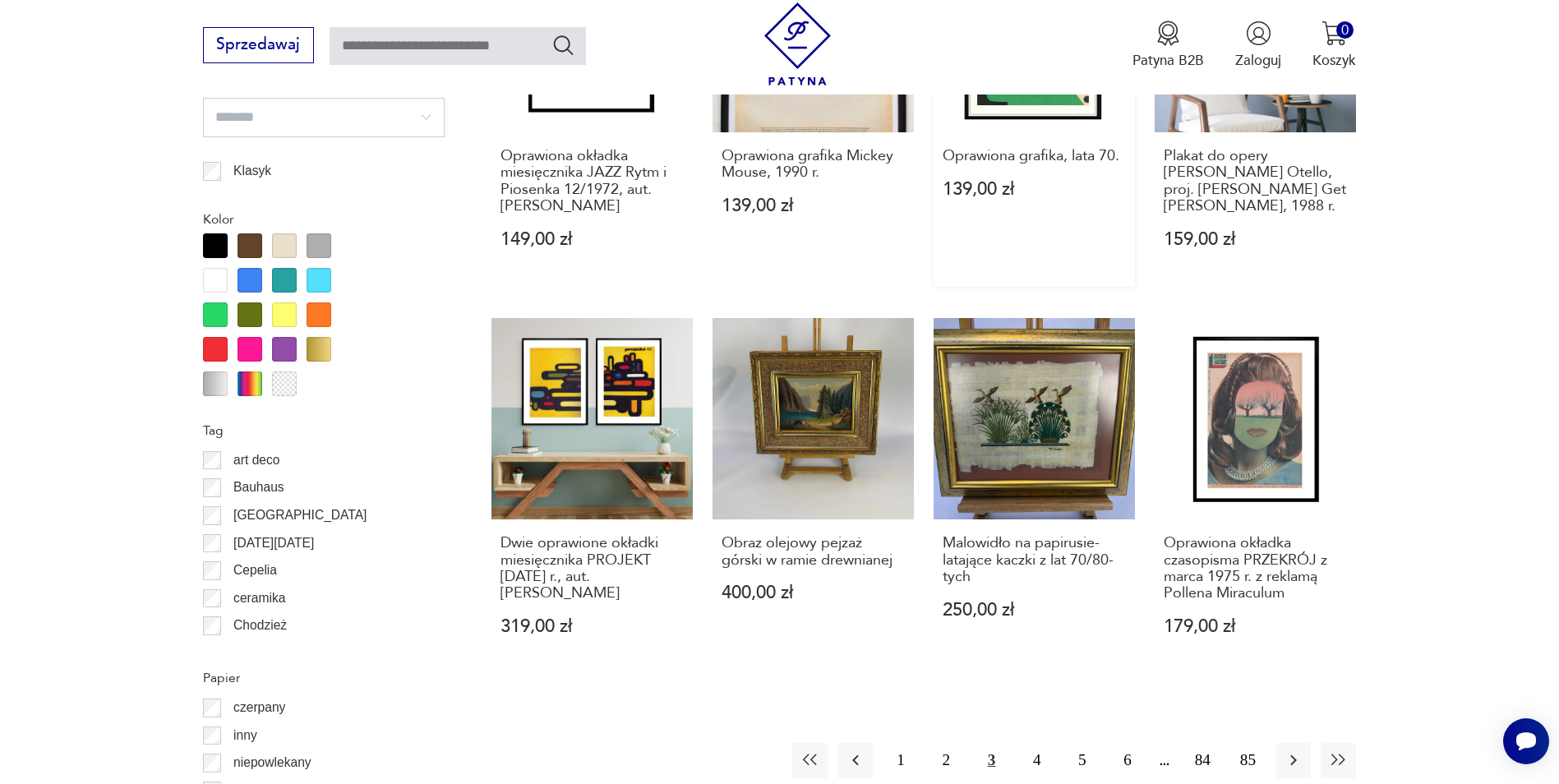
scroll to position [1720, 0]
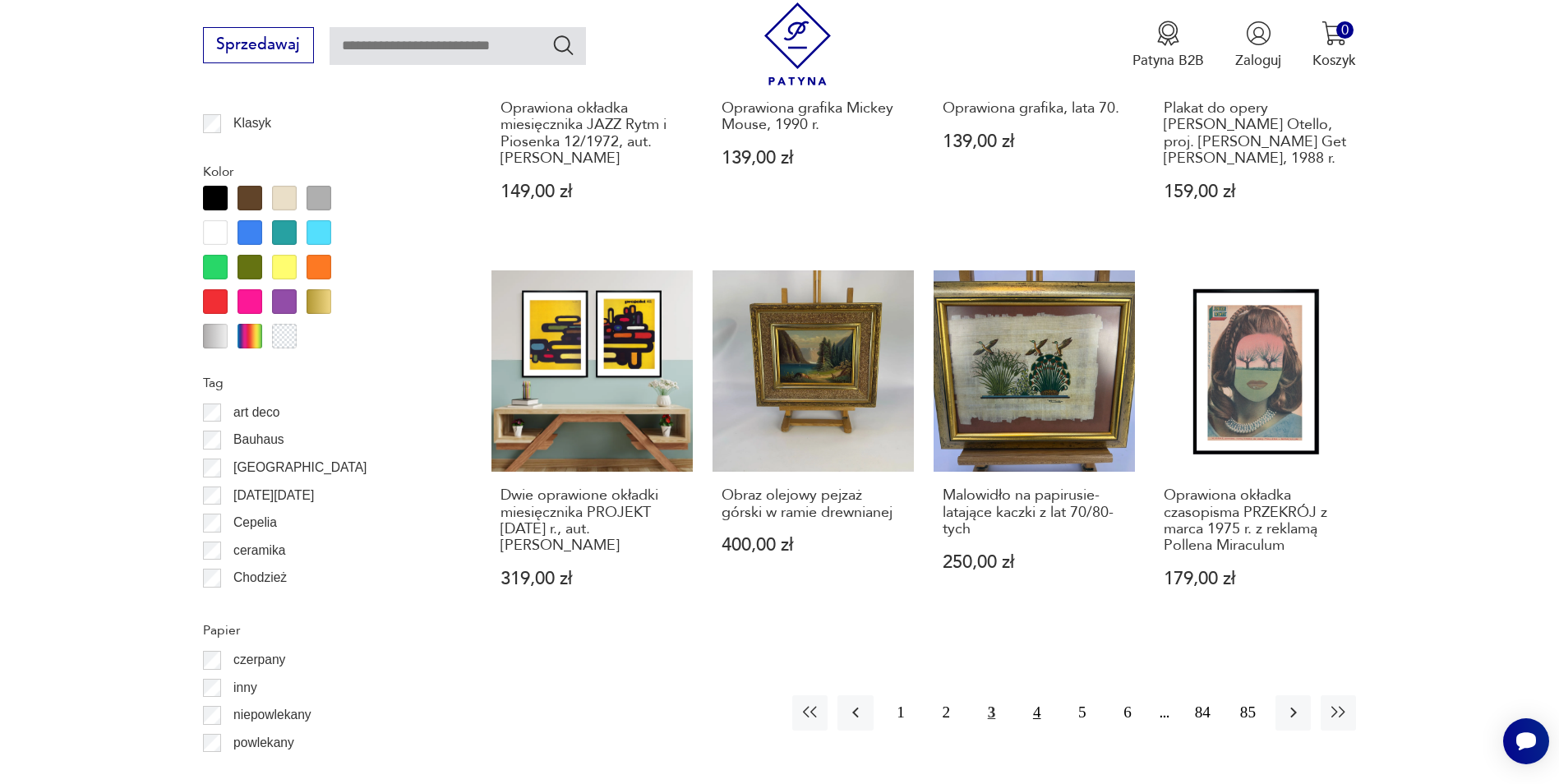
click at [1029, 695] on button "4" at bounding box center [1036, 712] width 35 height 35
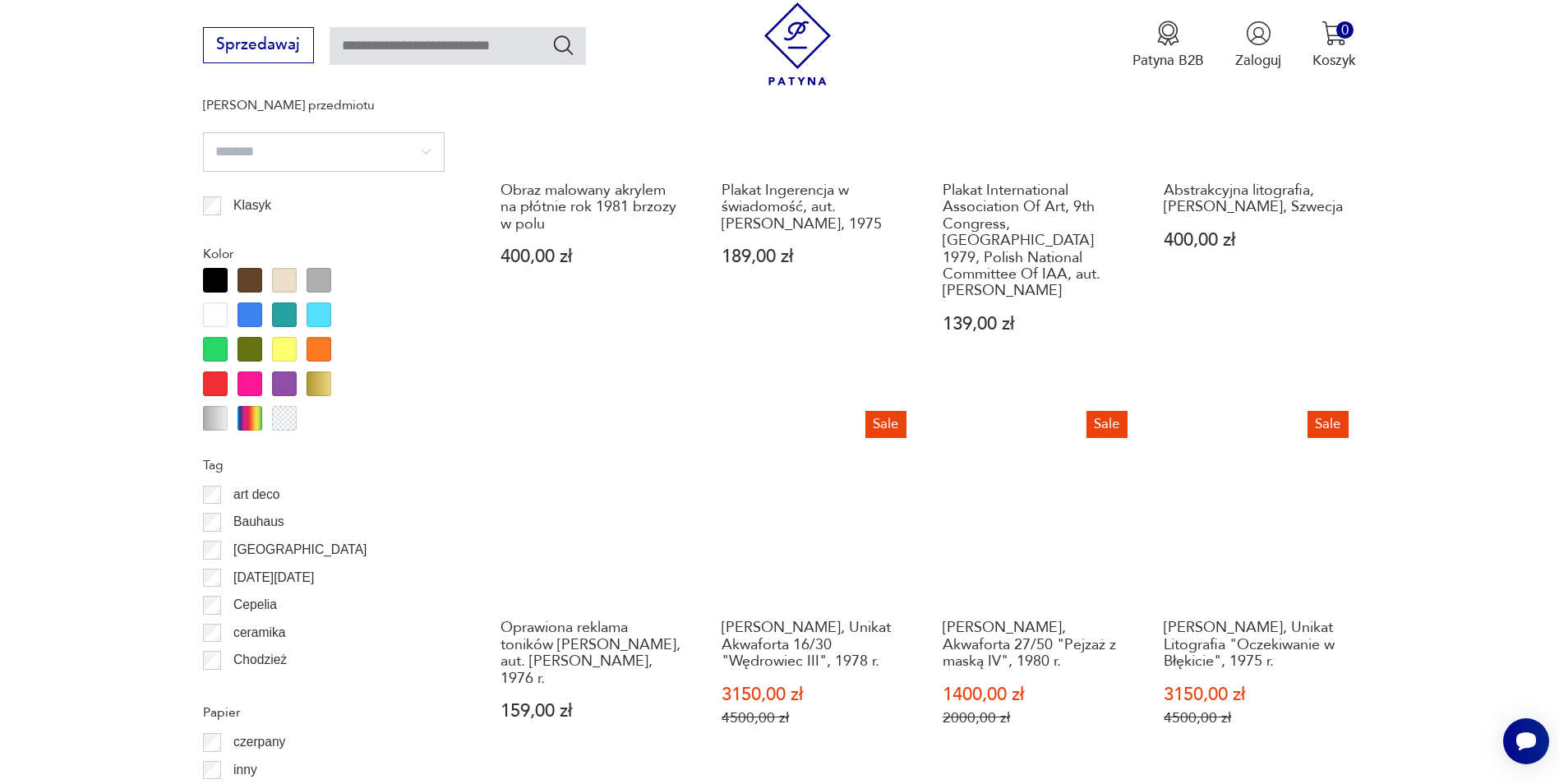
scroll to position [1967, 0]
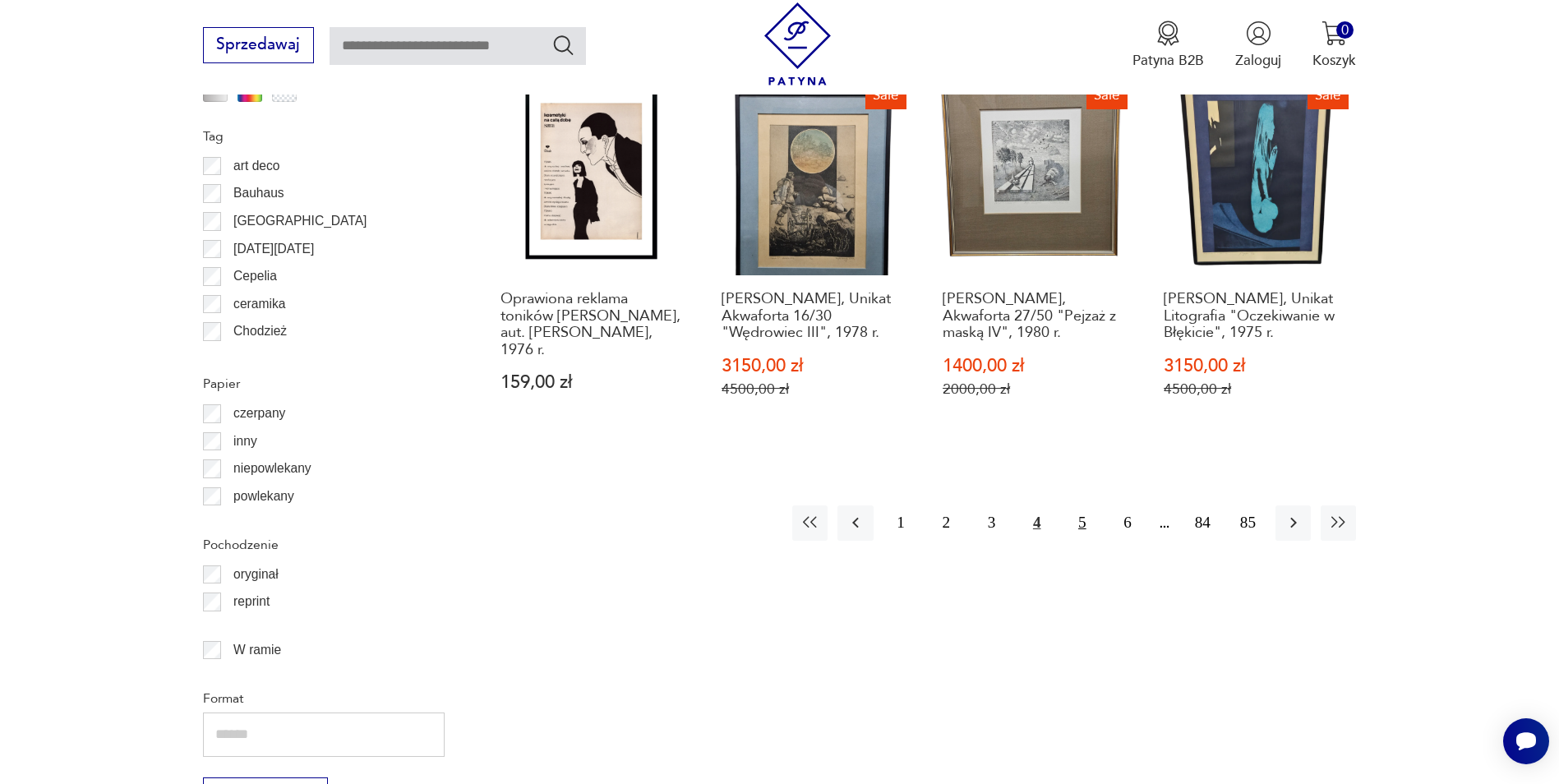
click at [1076, 505] on button "5" at bounding box center [1082, 523] width 35 height 35
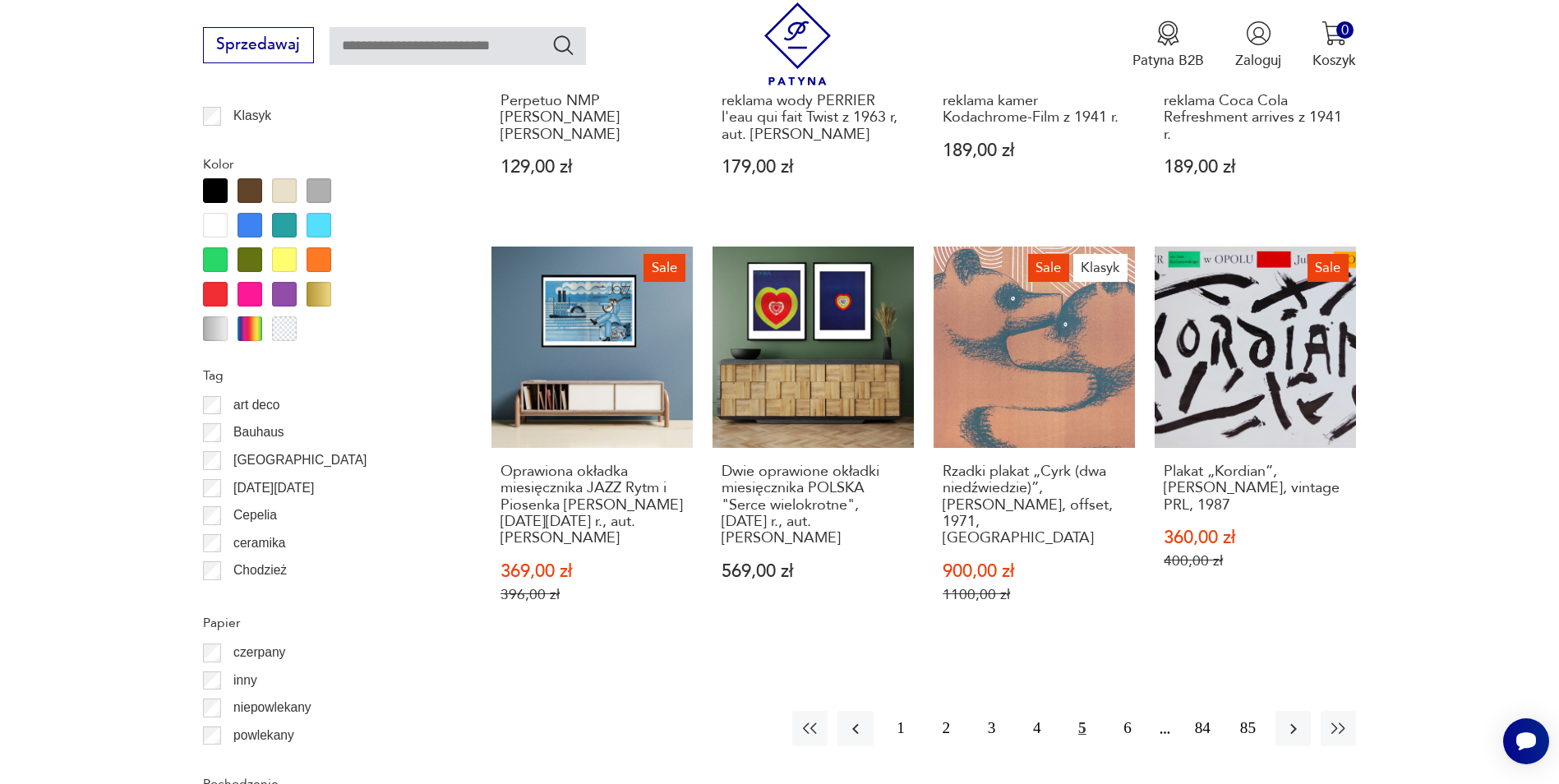
scroll to position [2049, 0]
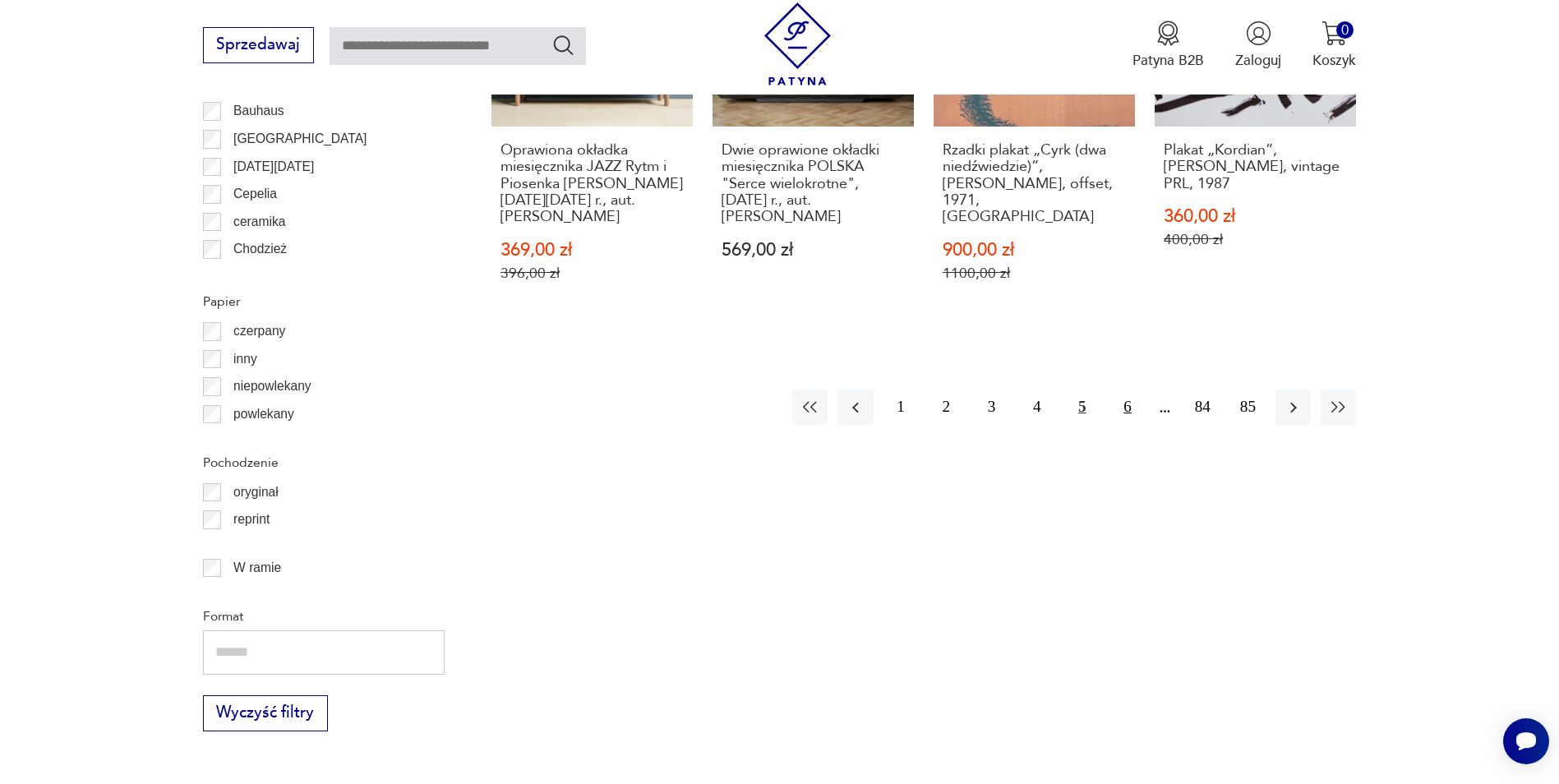
click at [1124, 408] on button "6" at bounding box center [1126, 407] width 35 height 35
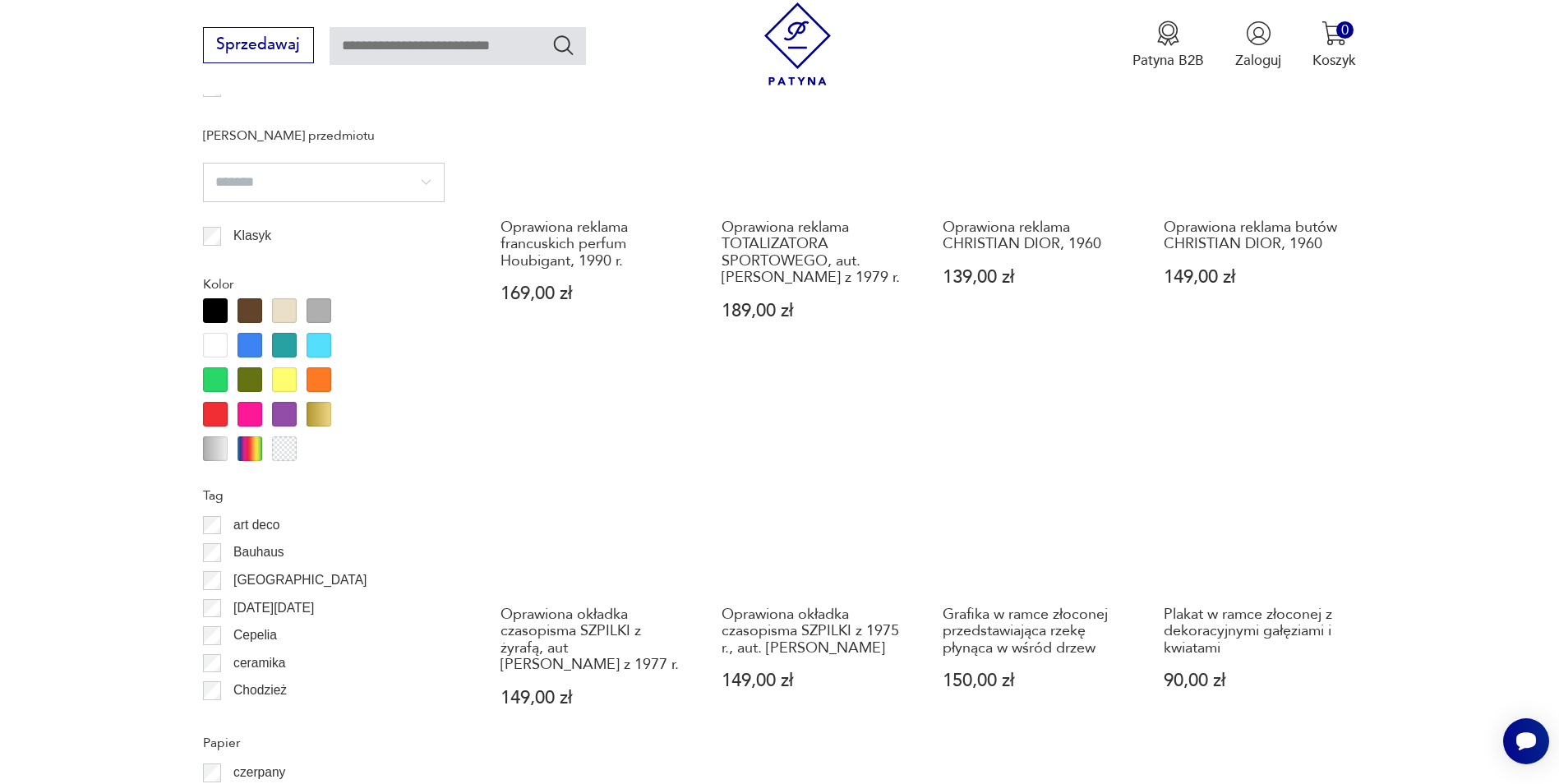
scroll to position [1884, 0]
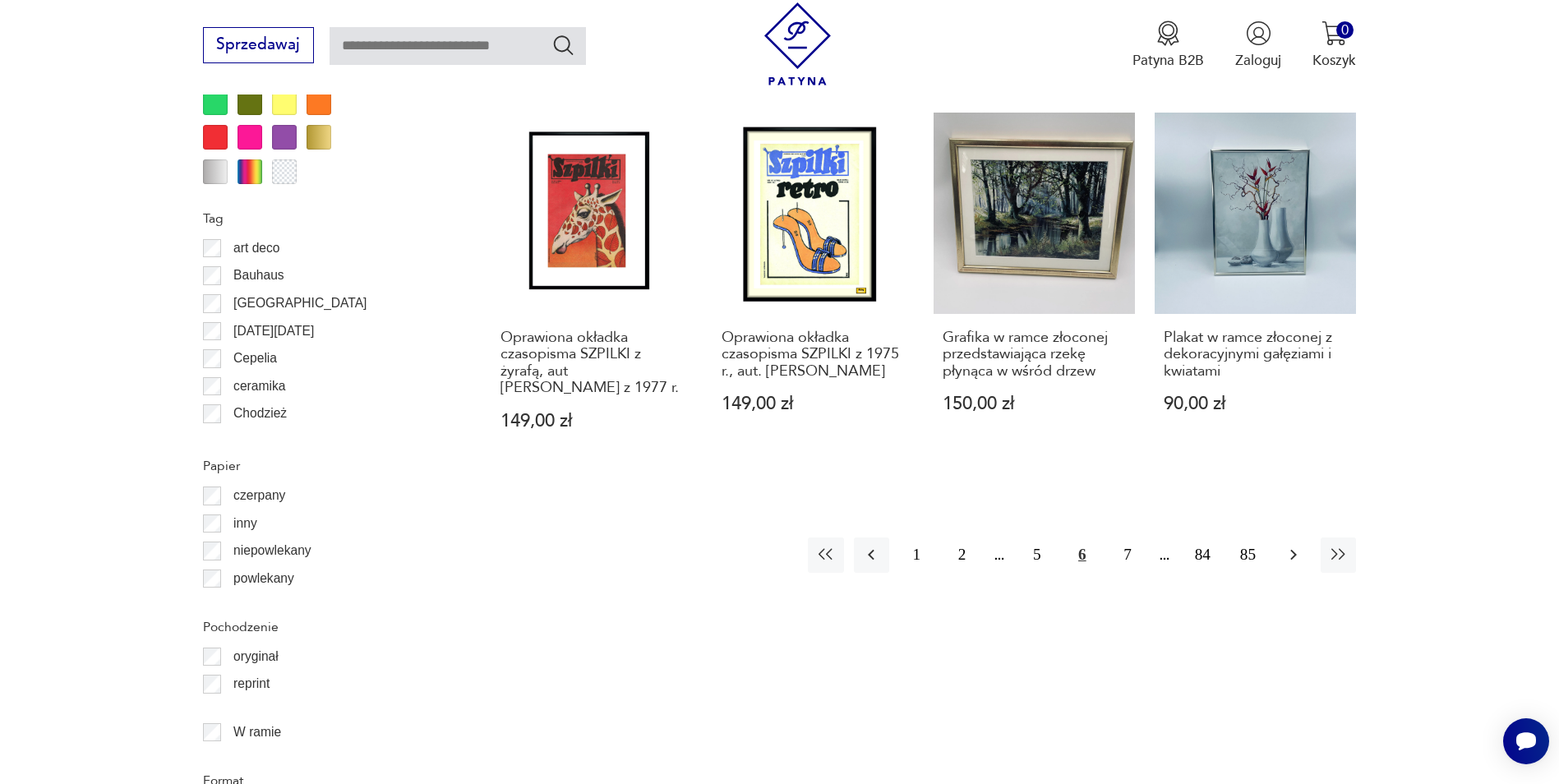
click at [1289, 561] on icon "button" at bounding box center [1293, 554] width 20 height 20
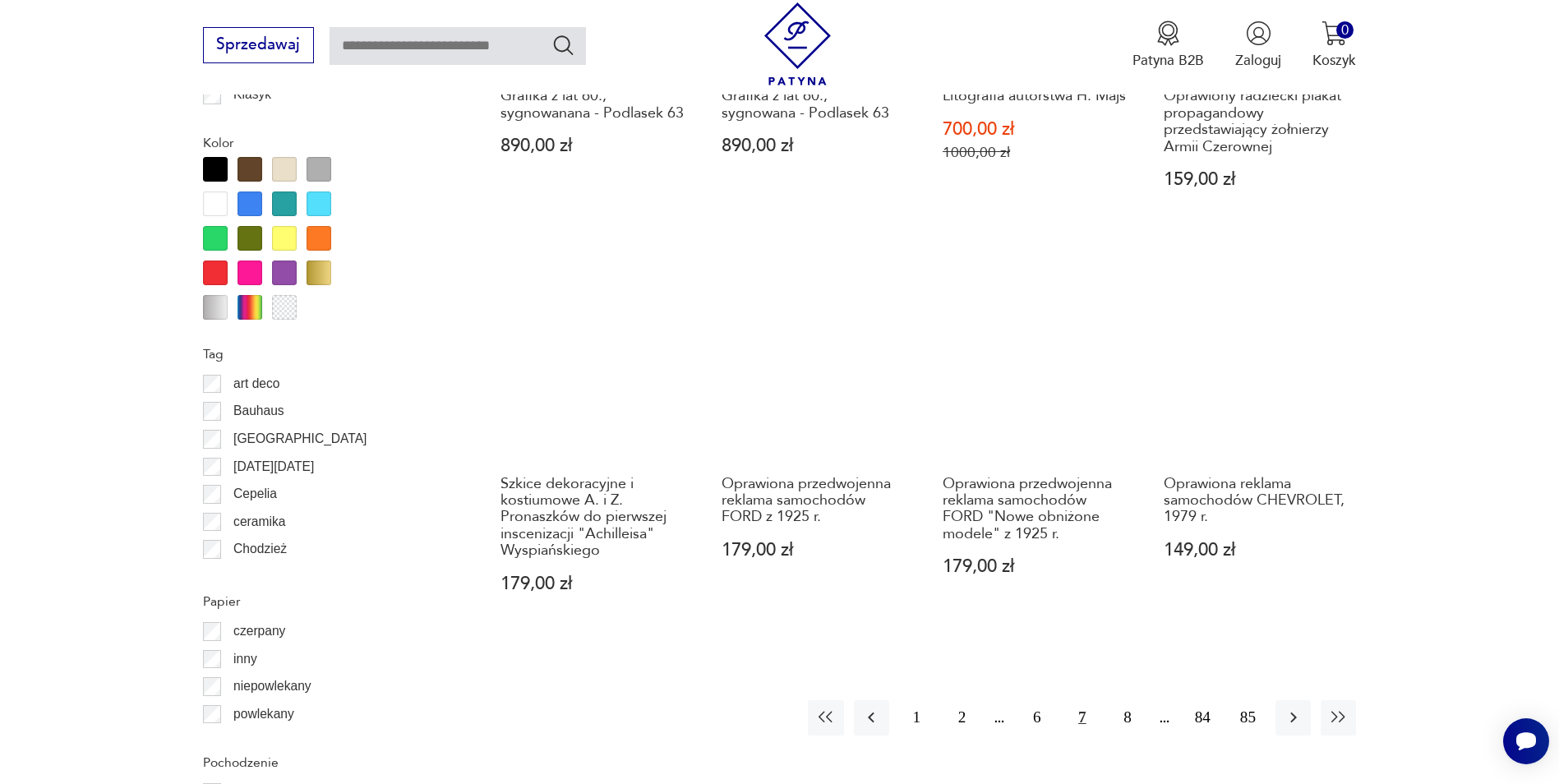
scroll to position [2049, 0]
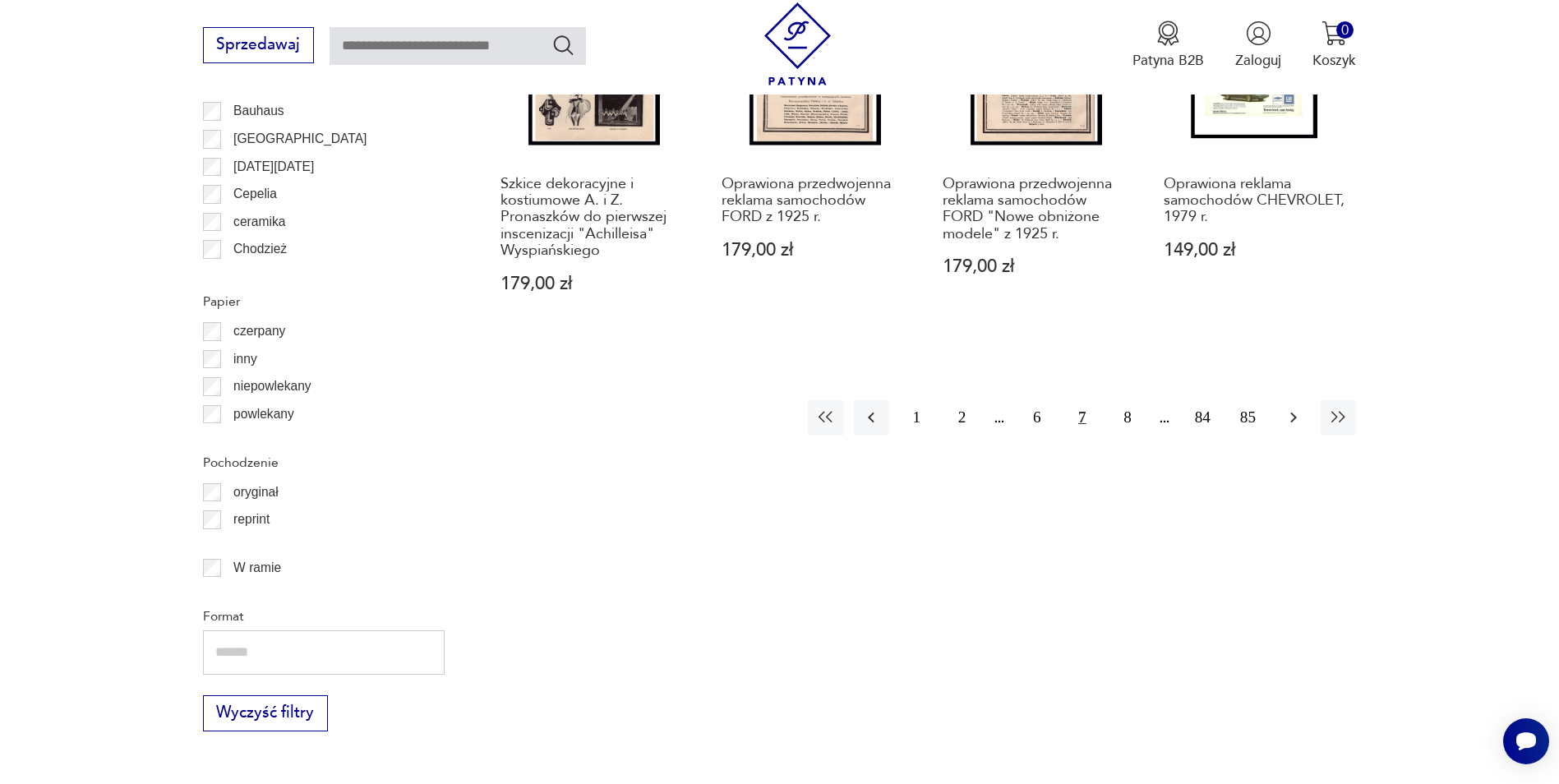
click at [1286, 407] on icon "button" at bounding box center [1293, 417] width 20 height 20
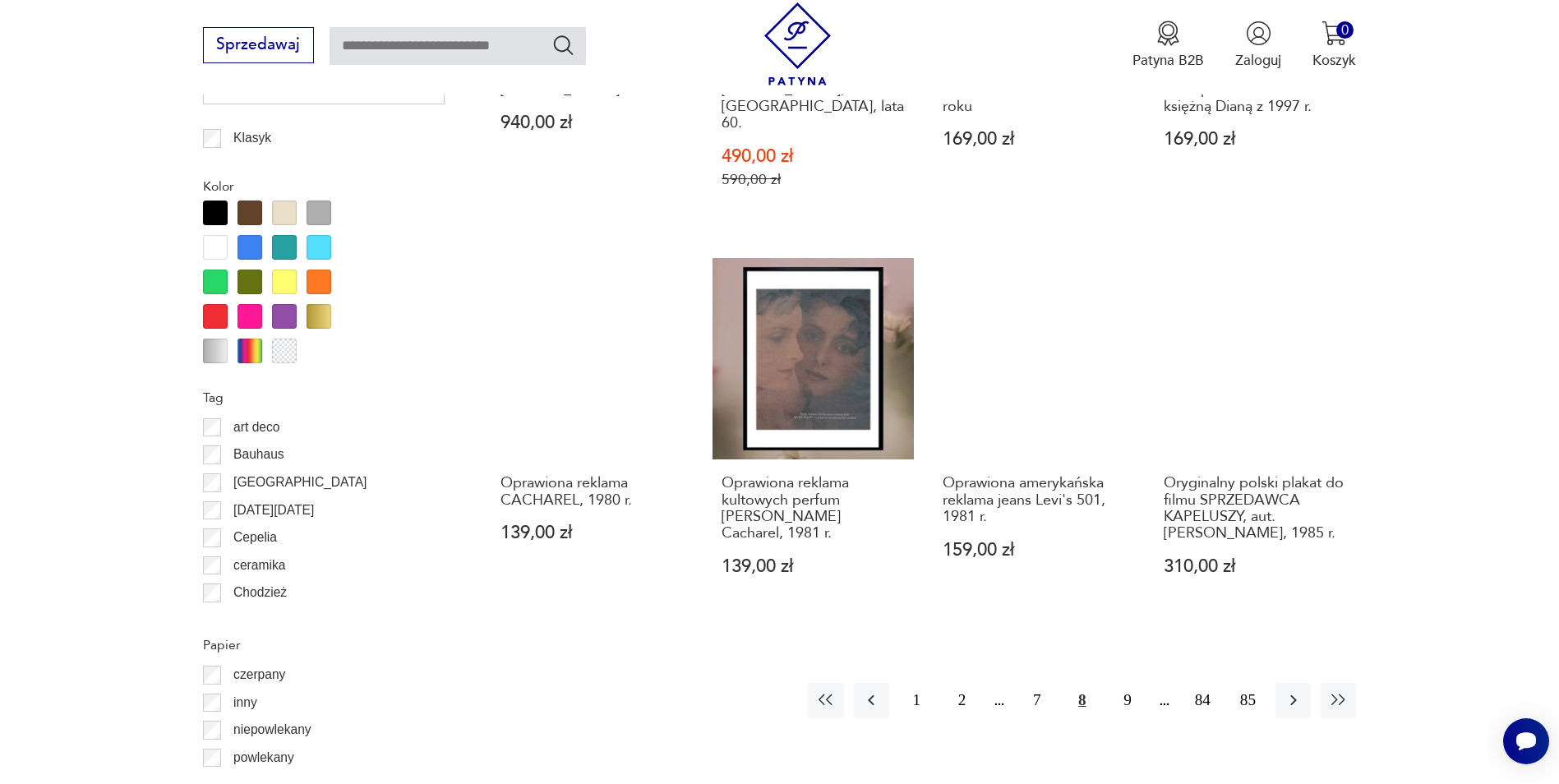
scroll to position [1803, 0]
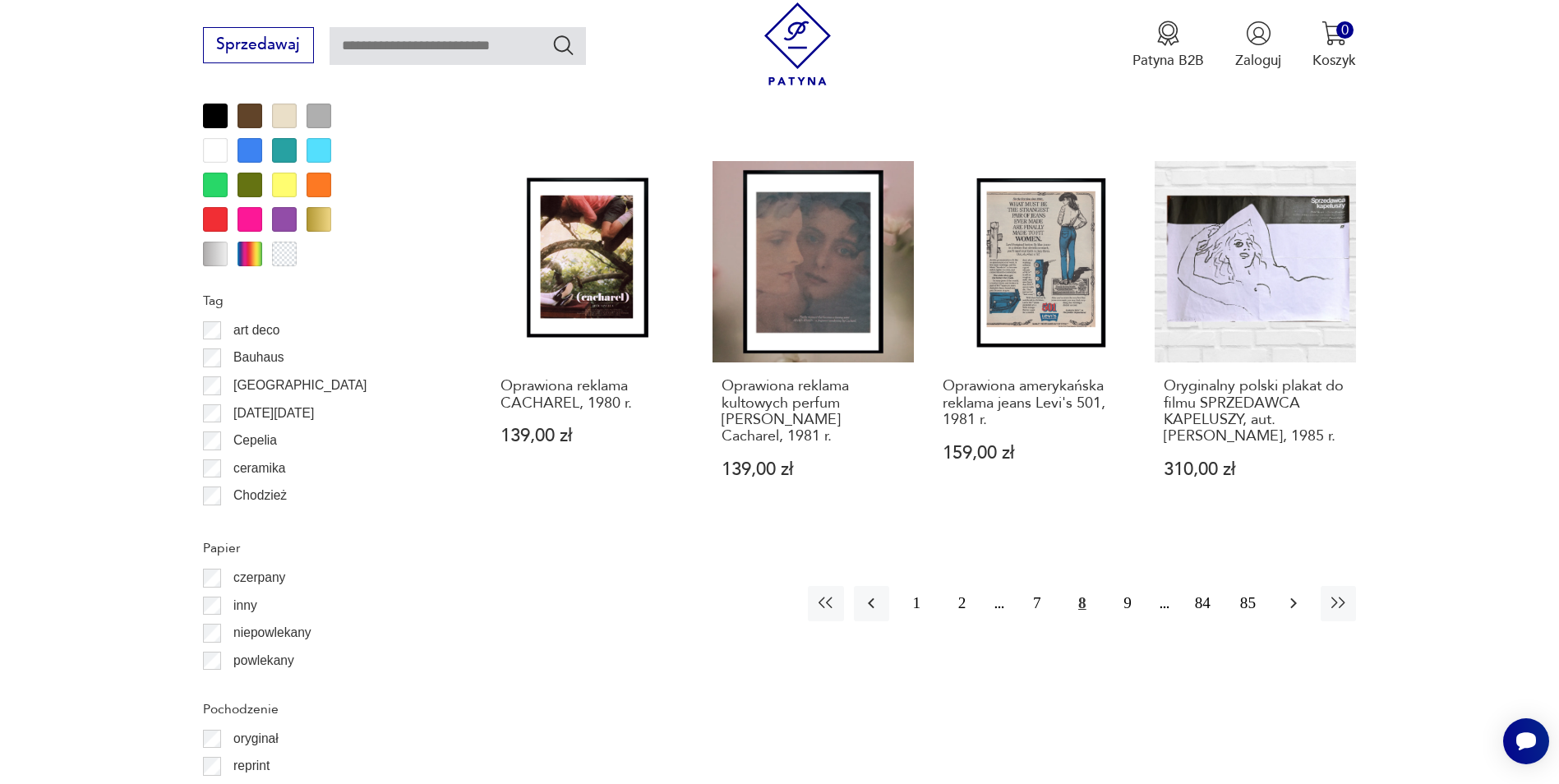
click at [1295, 597] on icon "button" at bounding box center [1293, 603] width 20 height 20
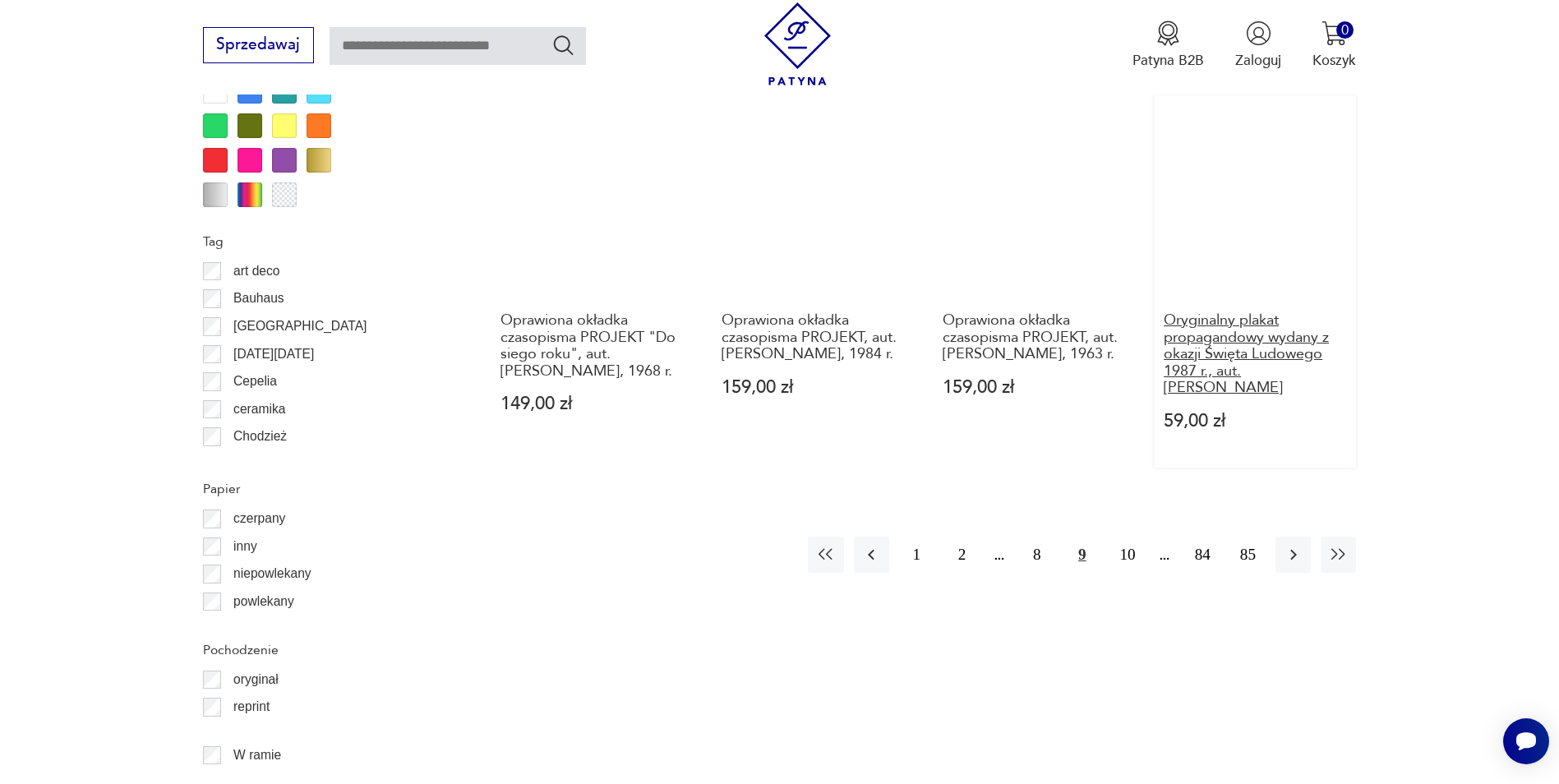
scroll to position [1884, 0]
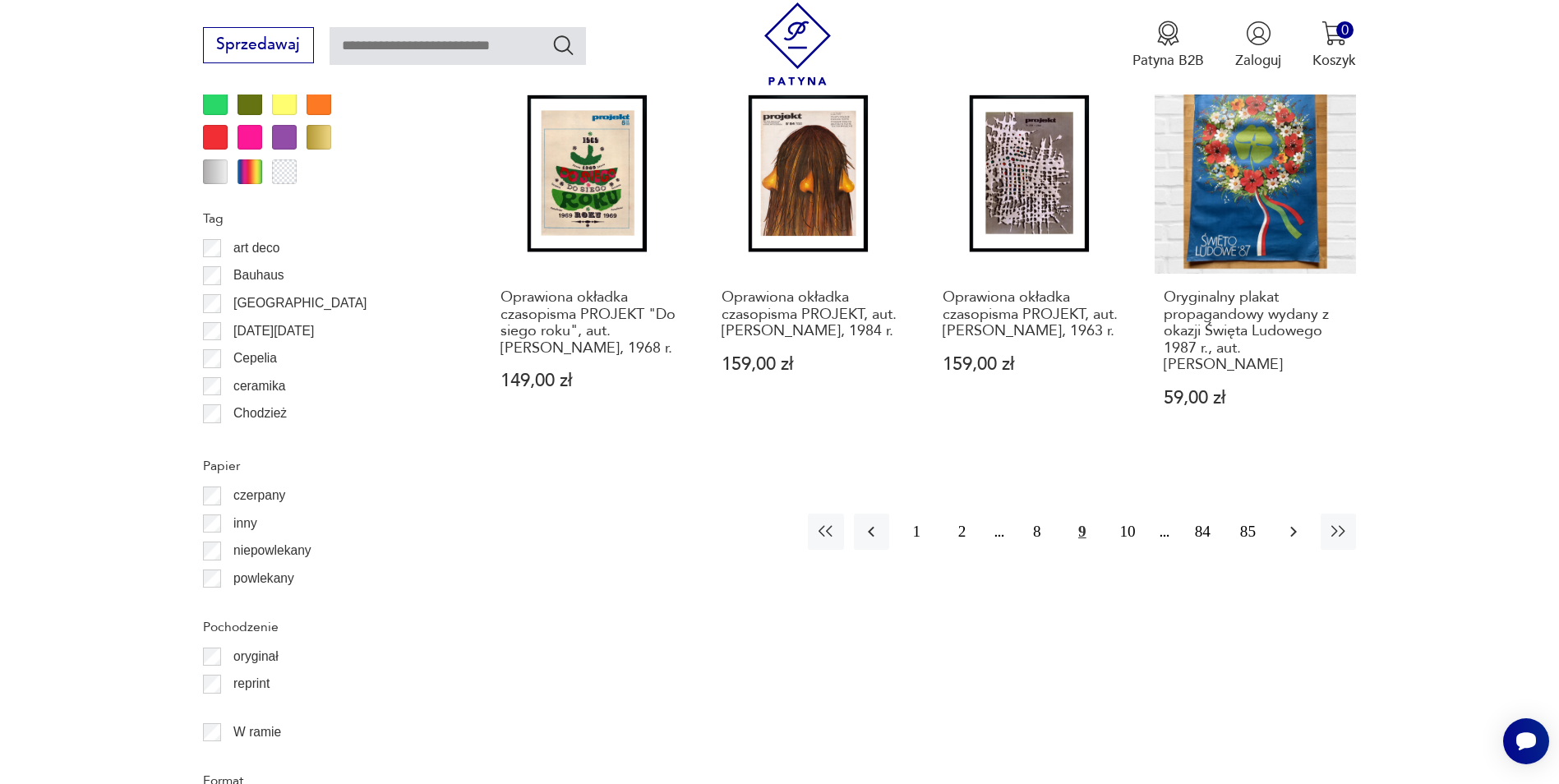
click at [1299, 531] on icon "button" at bounding box center [1293, 531] width 20 height 20
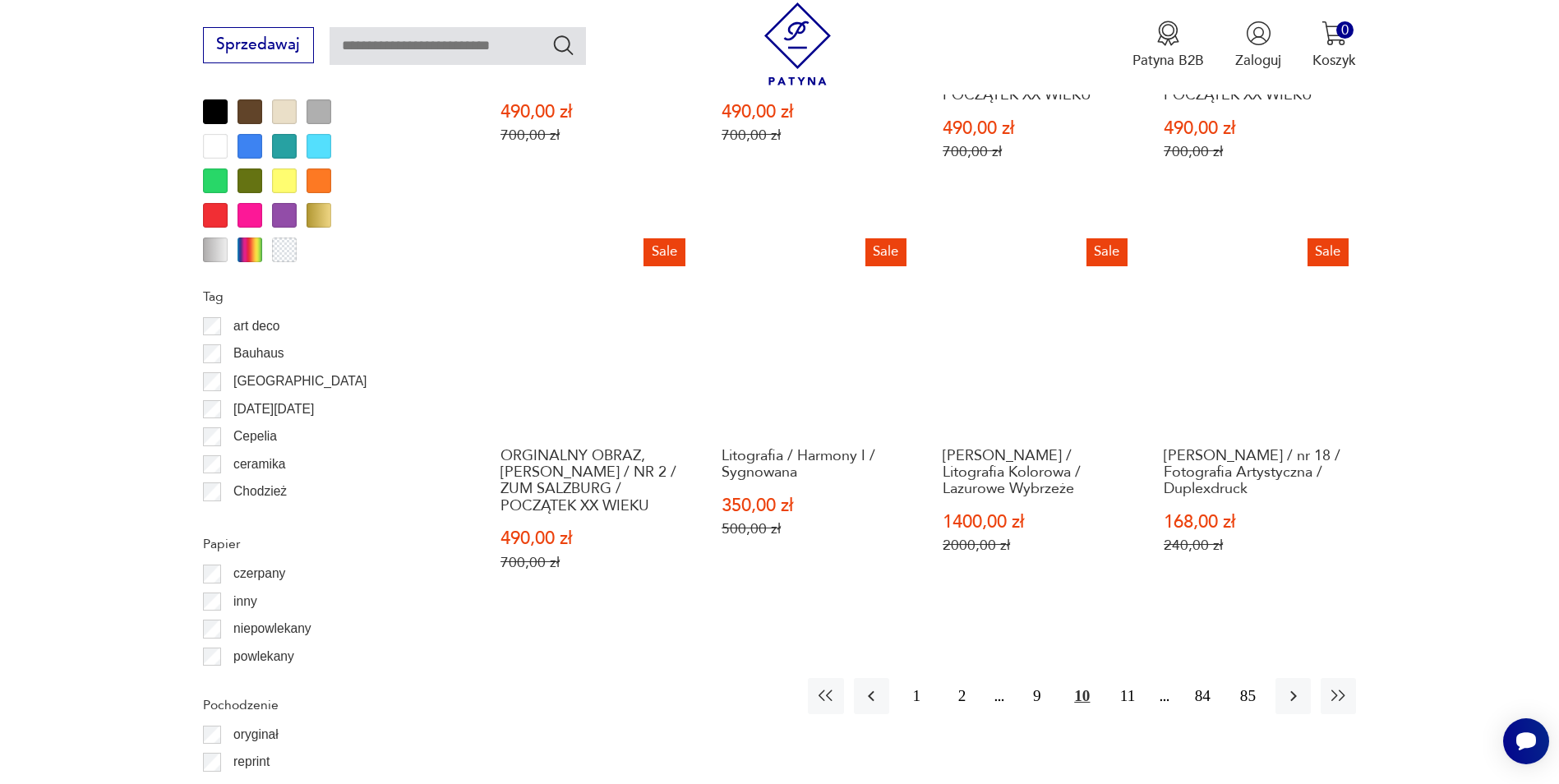
scroll to position [1884, 0]
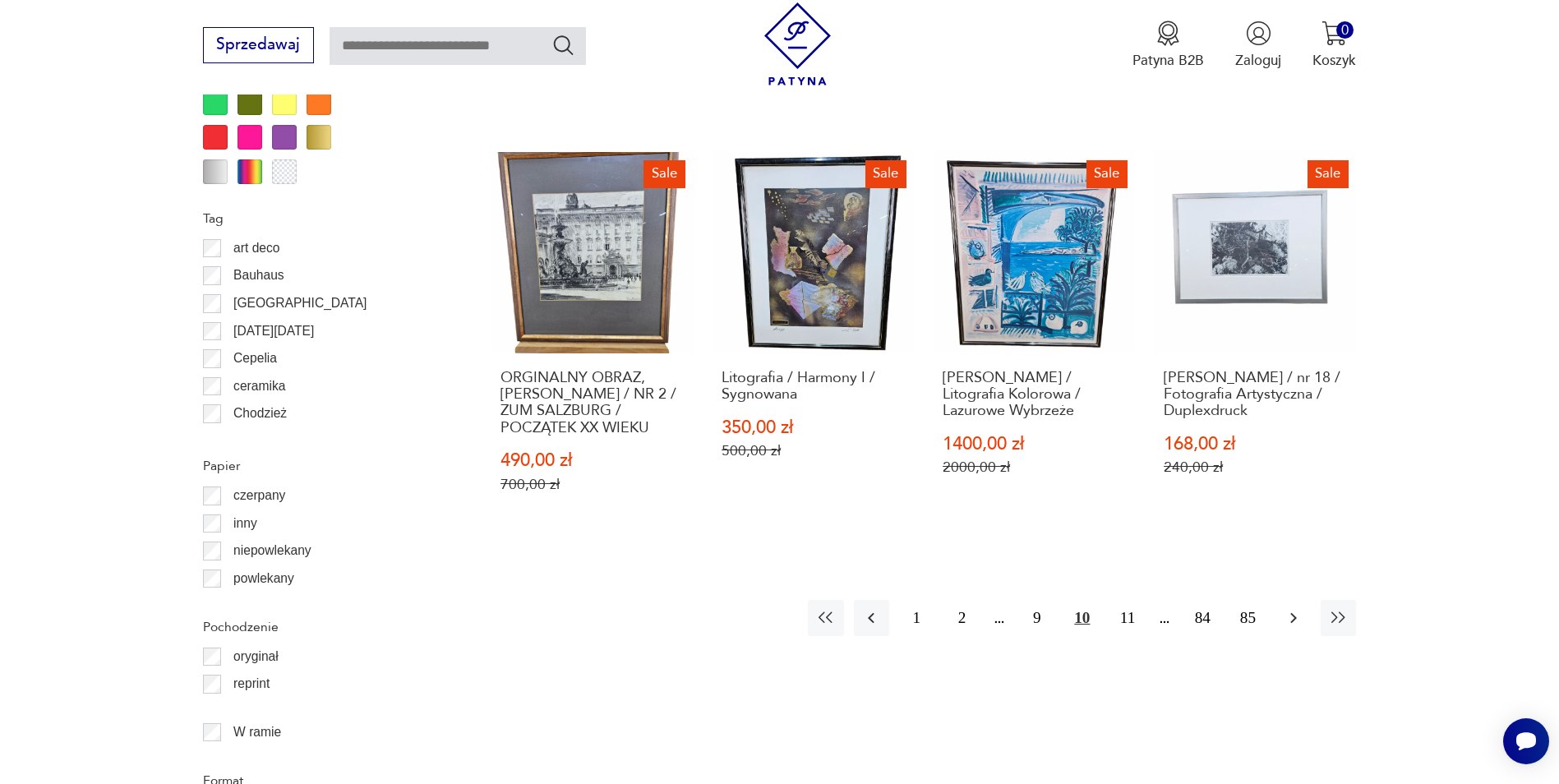
click at [1287, 608] on icon "button" at bounding box center [1293, 617] width 20 height 20
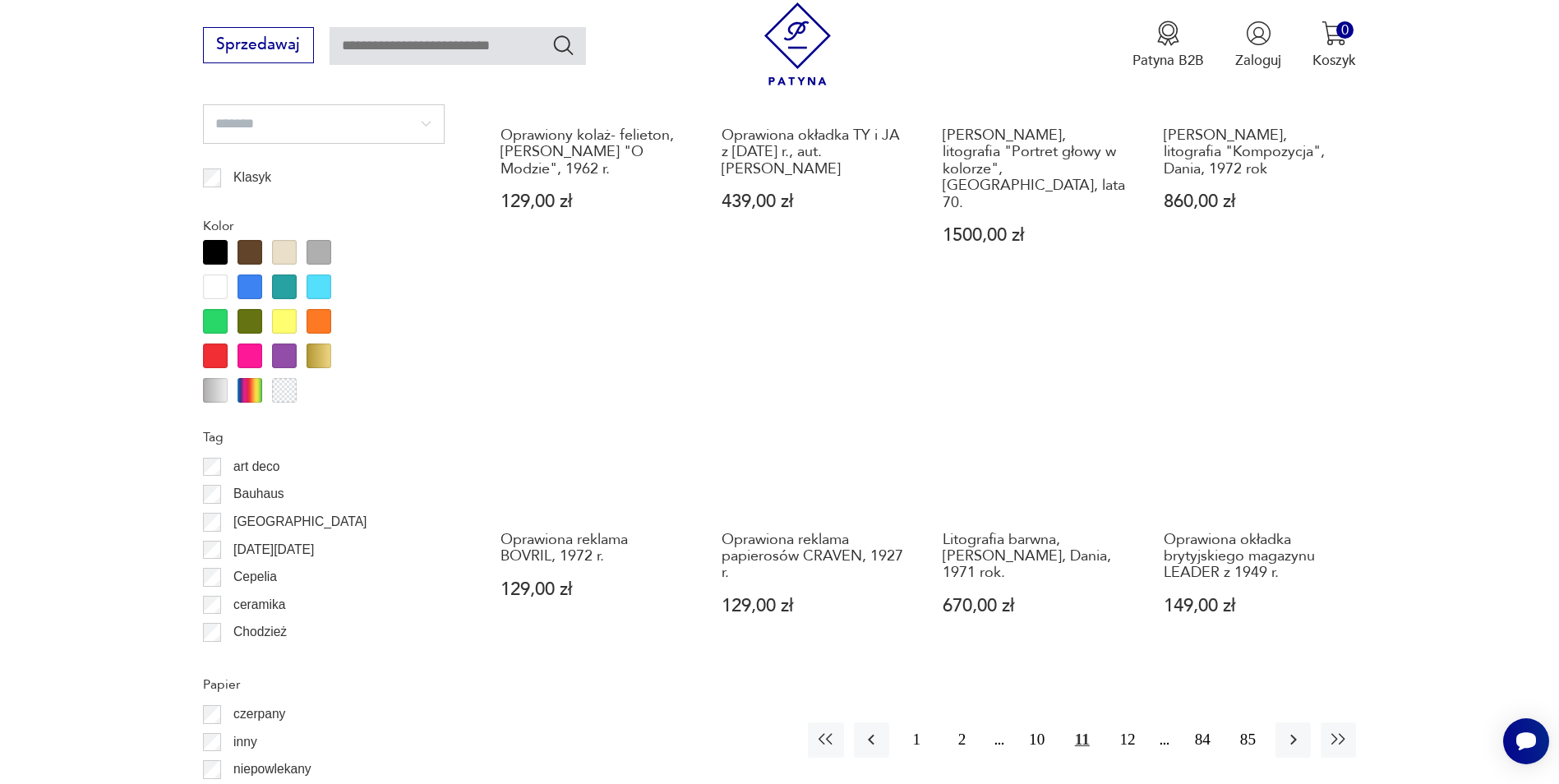
scroll to position [1720, 0]
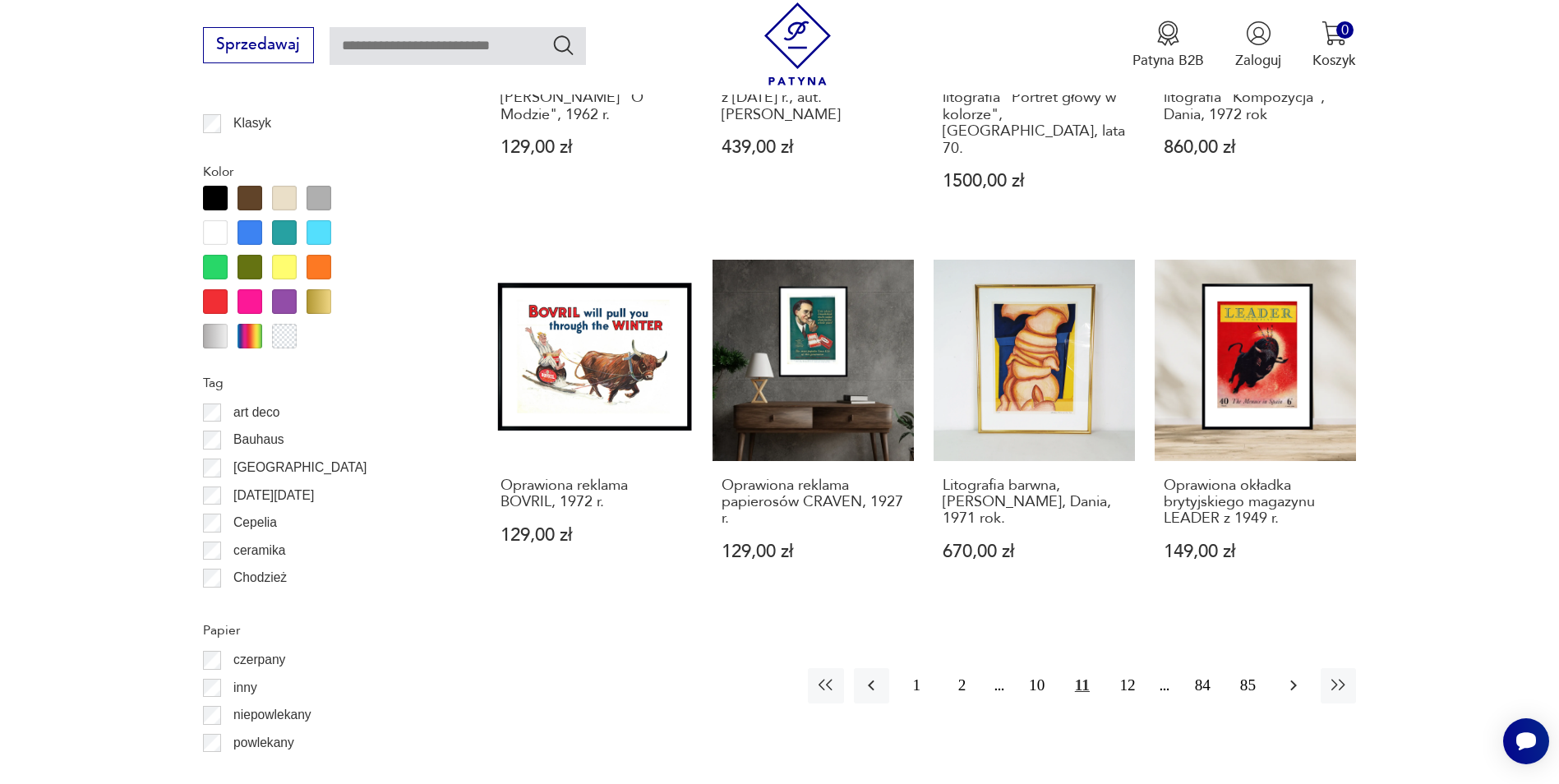
click at [1297, 676] on icon "button" at bounding box center [1293, 685] width 20 height 20
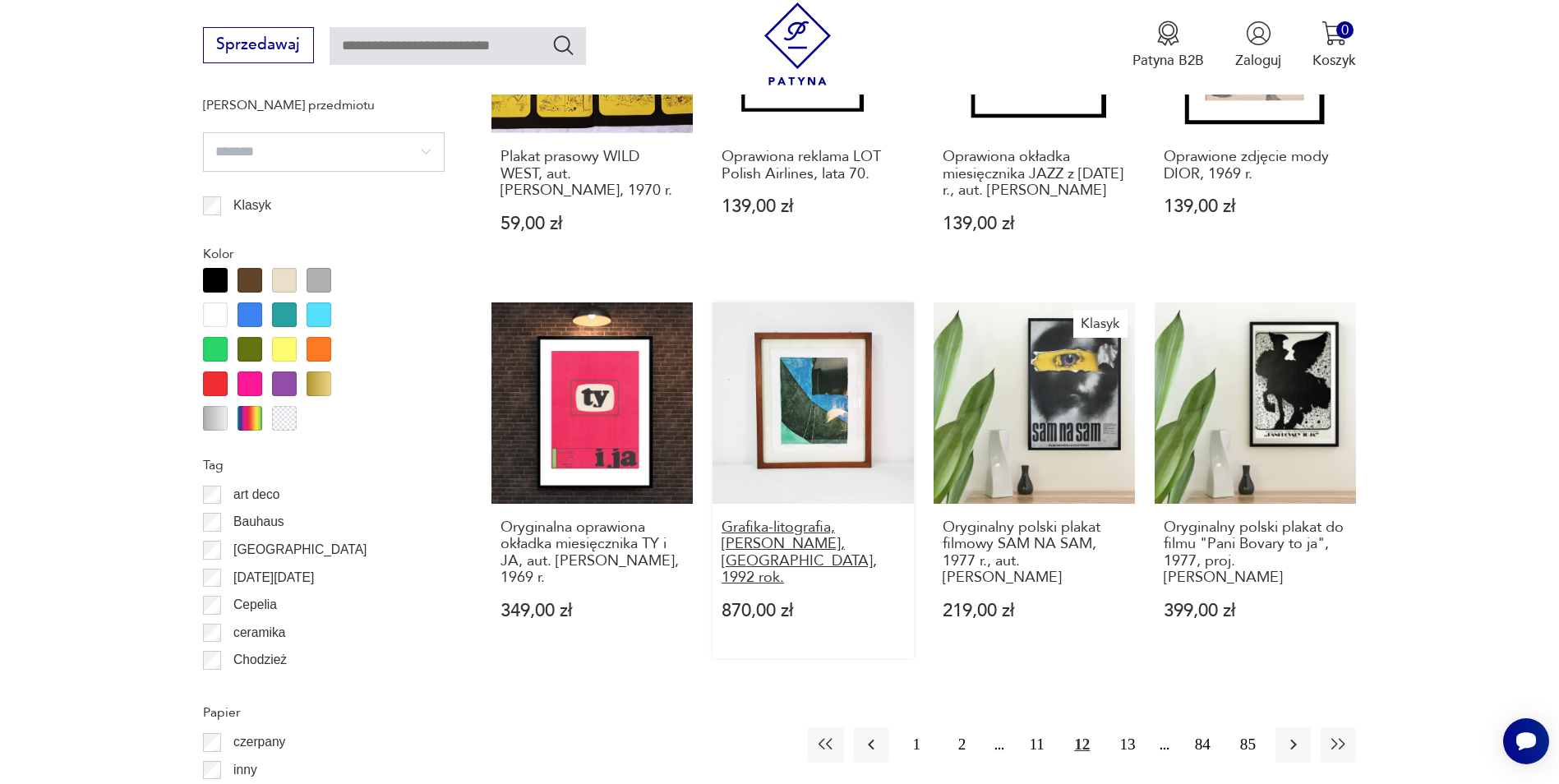
scroll to position [1720, 0]
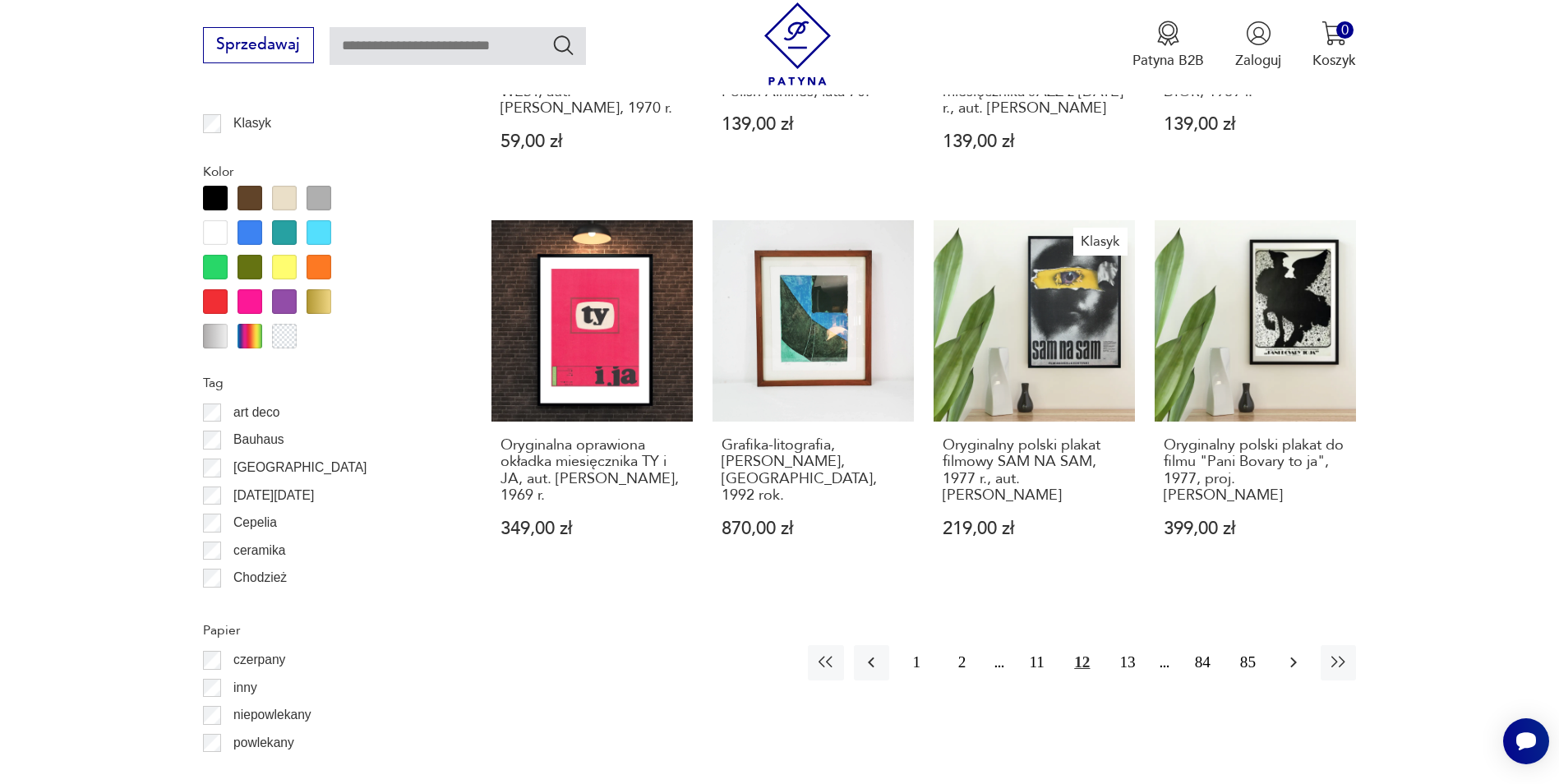
click at [1287, 668] on icon "button" at bounding box center [1293, 662] width 20 height 20
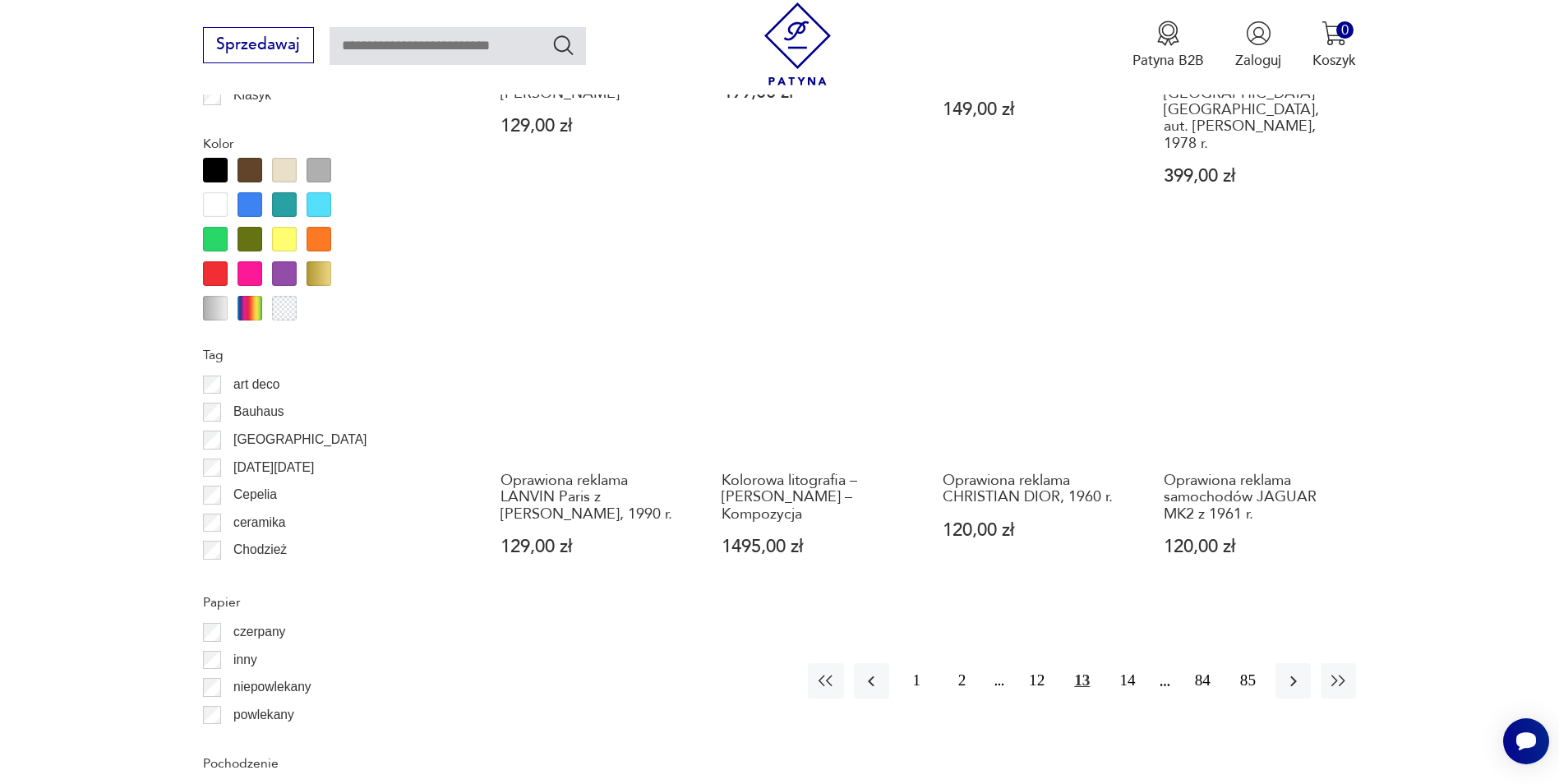
scroll to position [1803, 0]
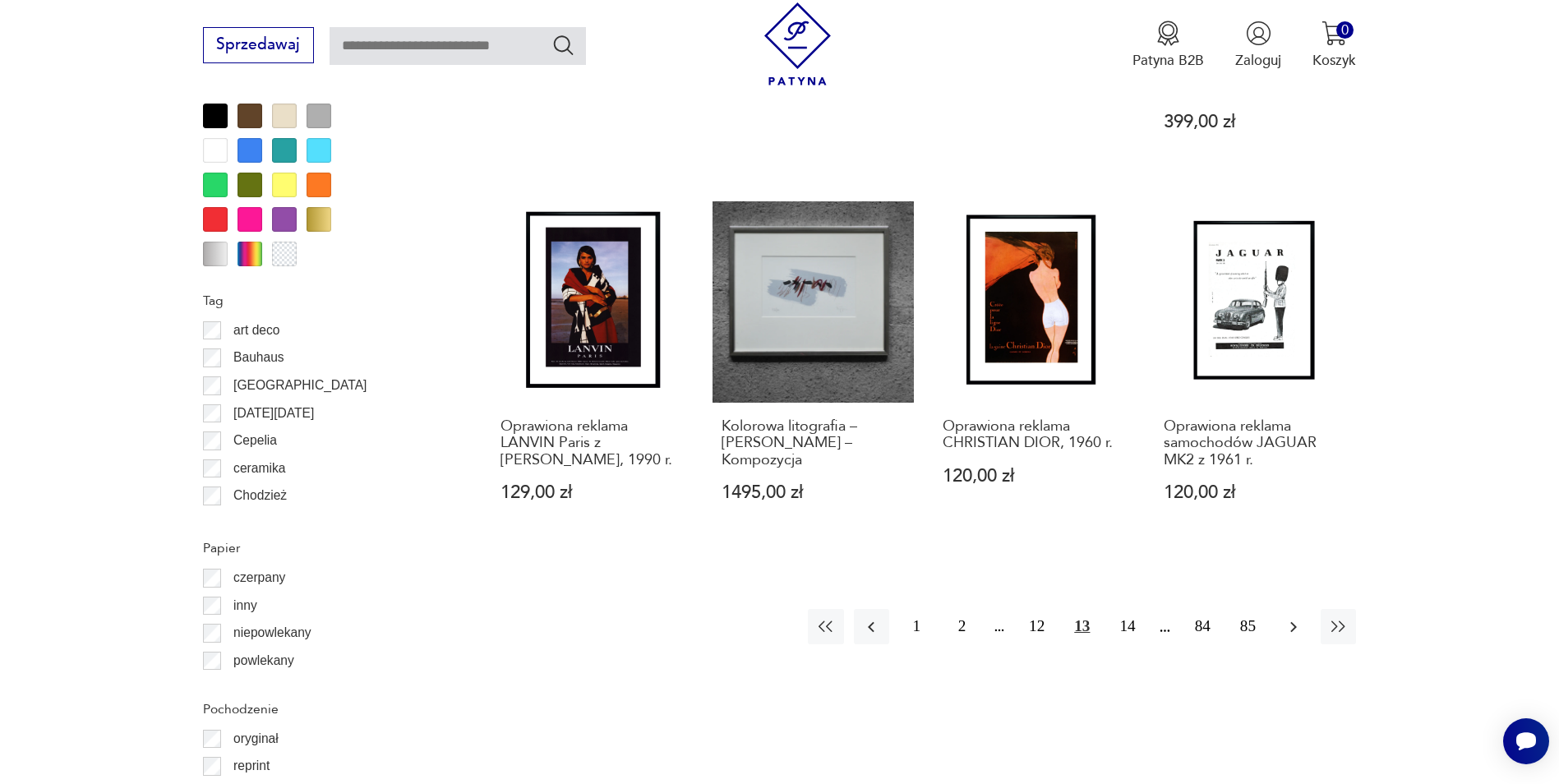
click at [1284, 617] on icon "button" at bounding box center [1293, 627] width 20 height 20
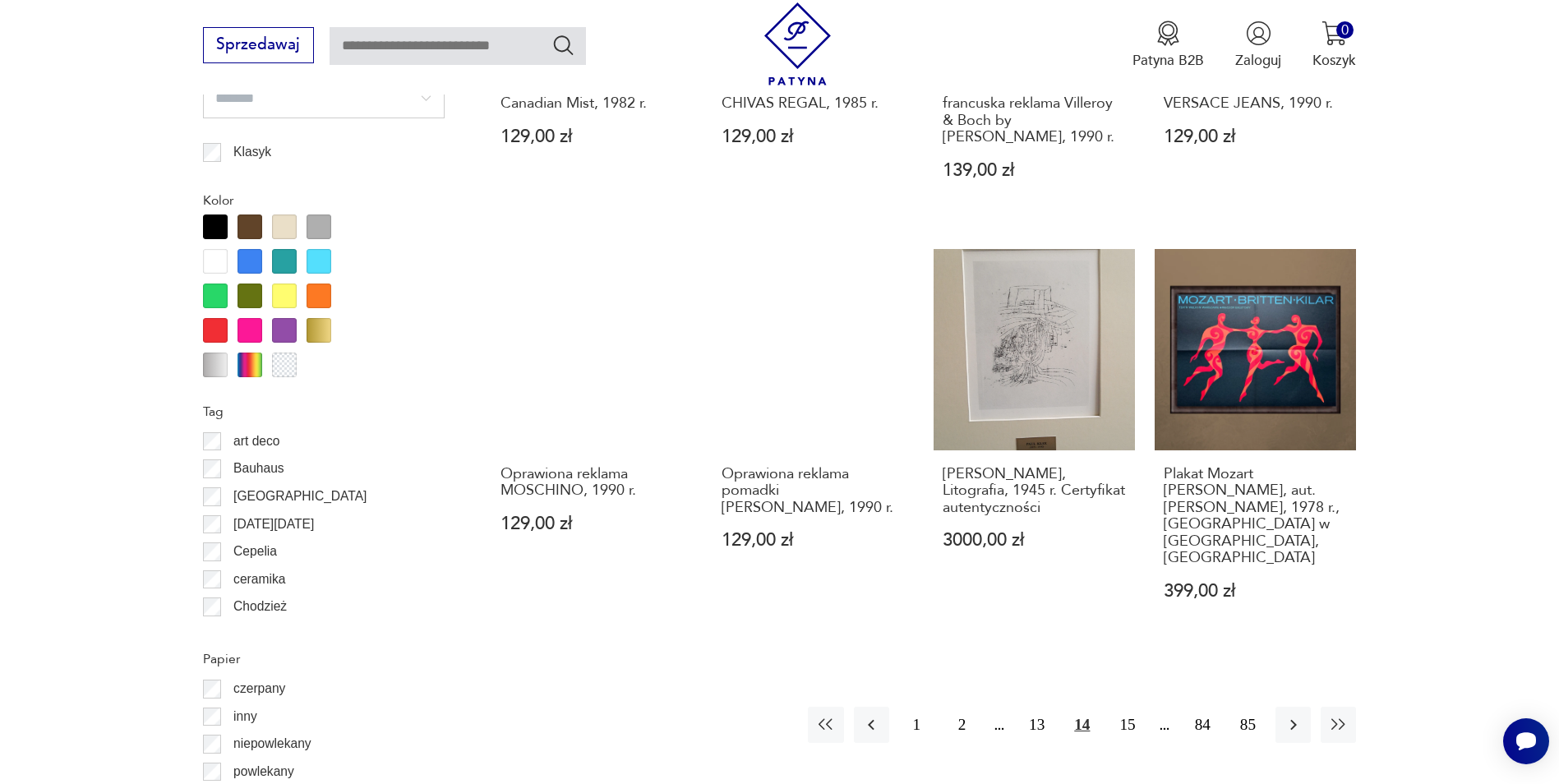
scroll to position [1720, 0]
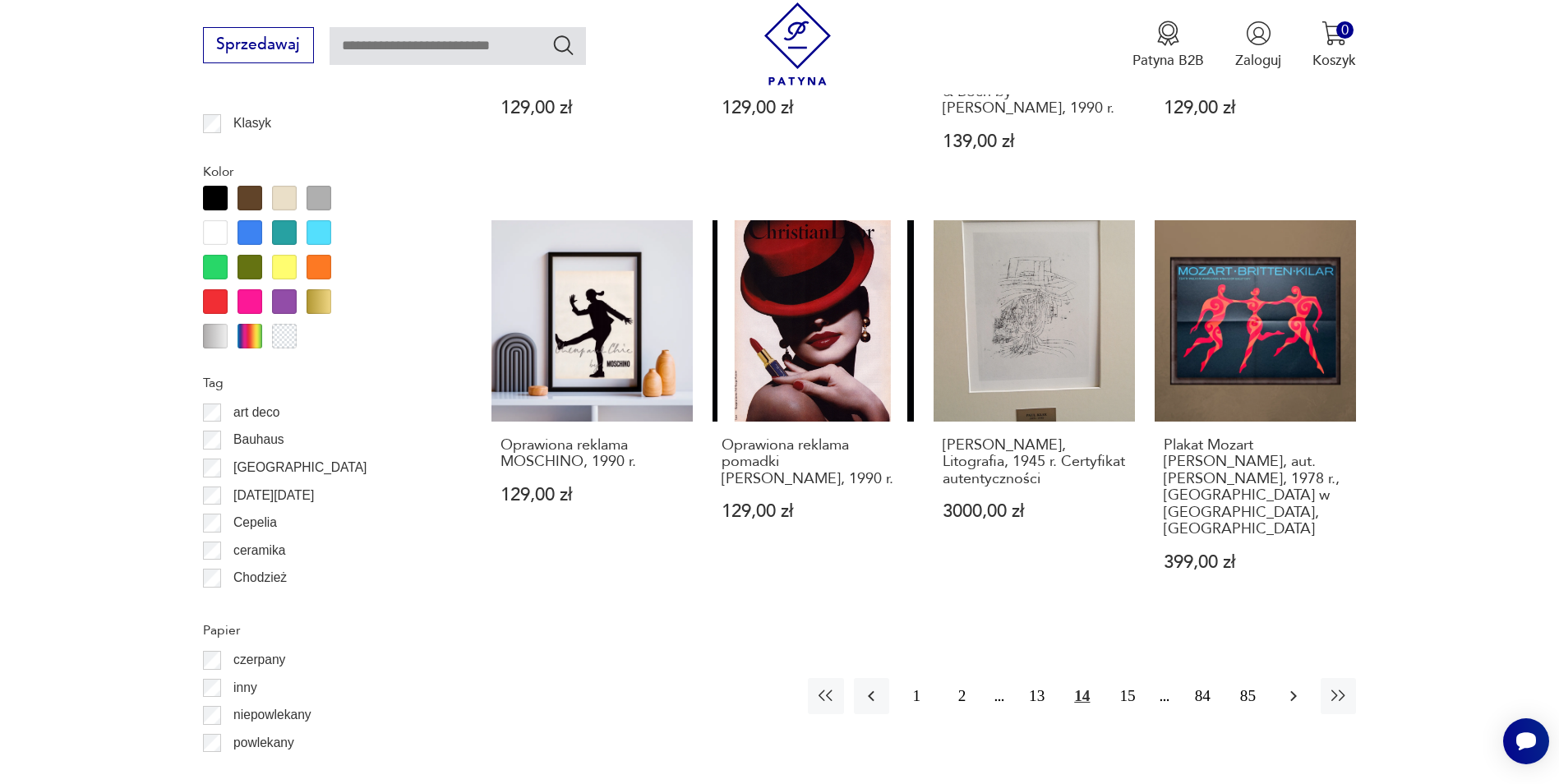
click at [1291, 686] on icon "button" at bounding box center [1293, 695] width 20 height 20
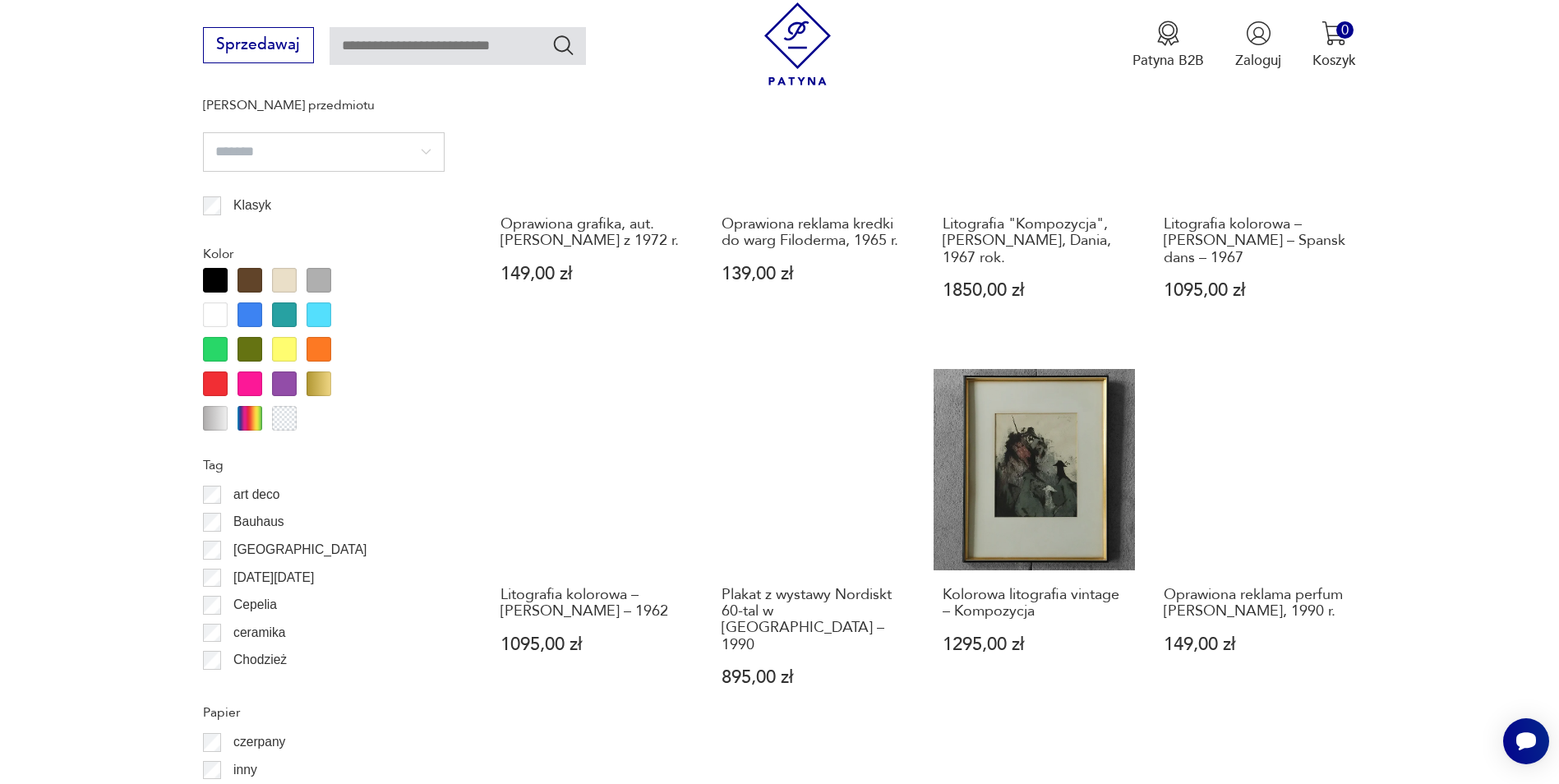
scroll to position [1720, 0]
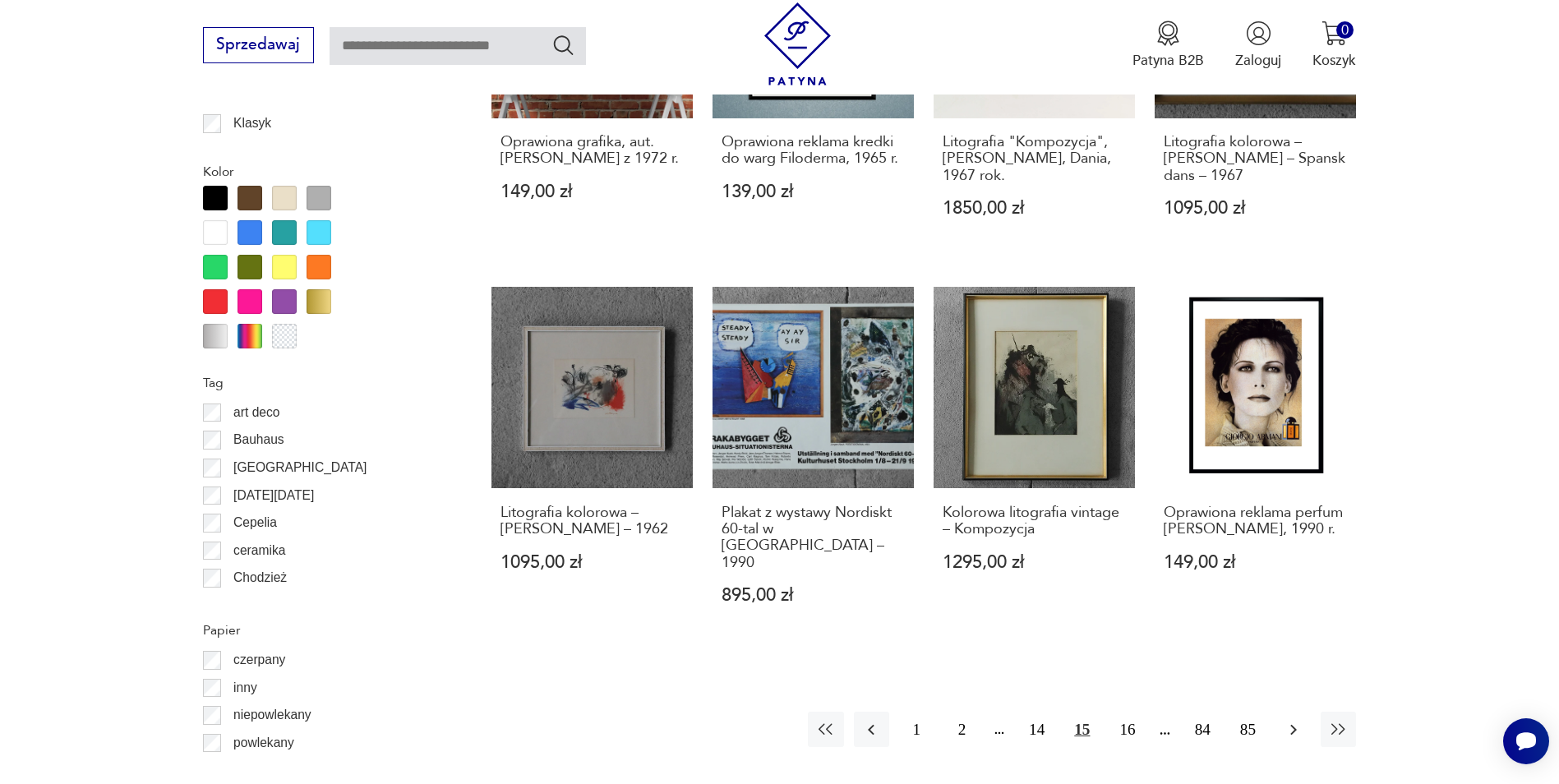
click at [1301, 720] on icon "button" at bounding box center [1293, 729] width 20 height 20
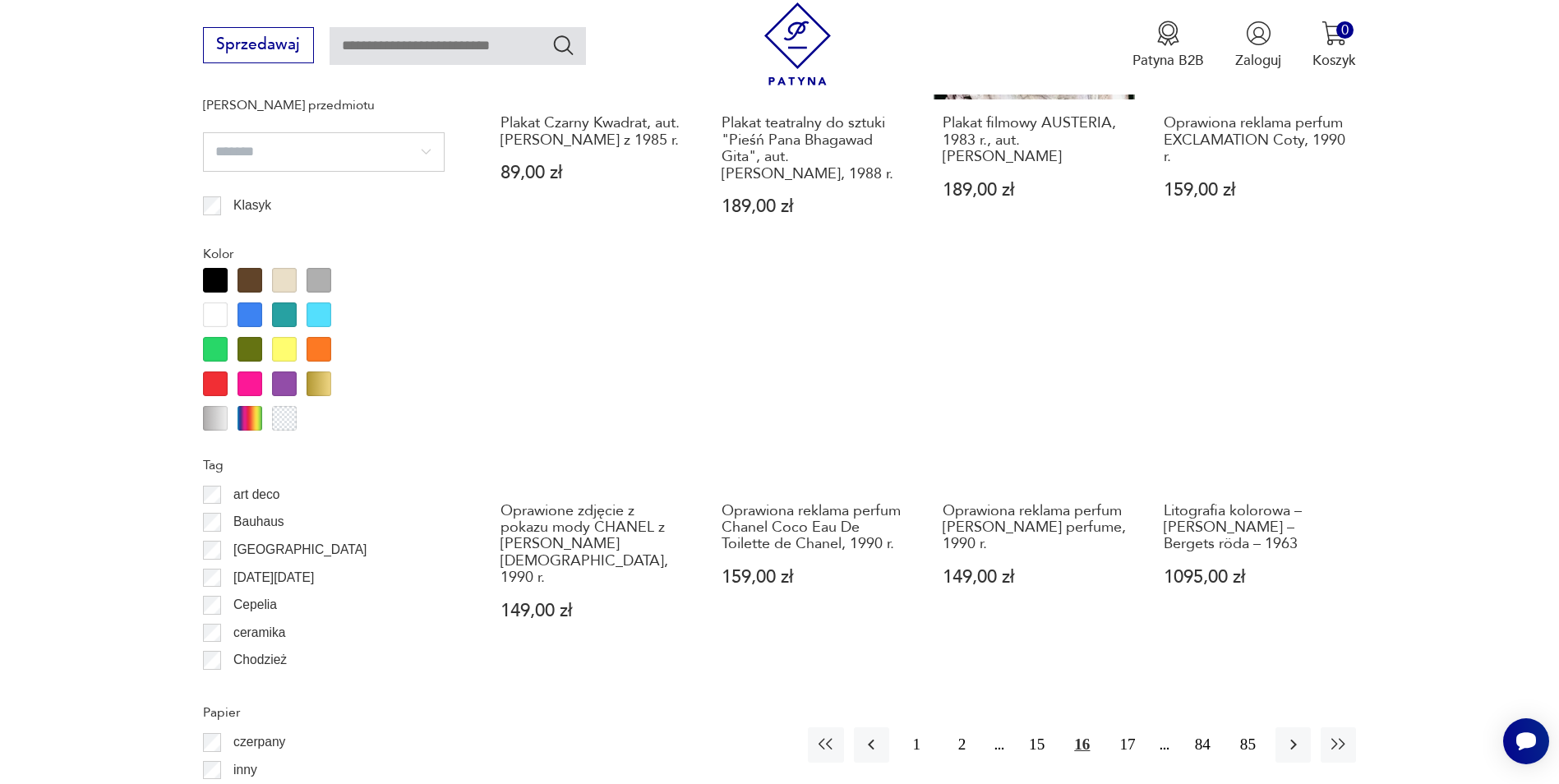
scroll to position [1720, 0]
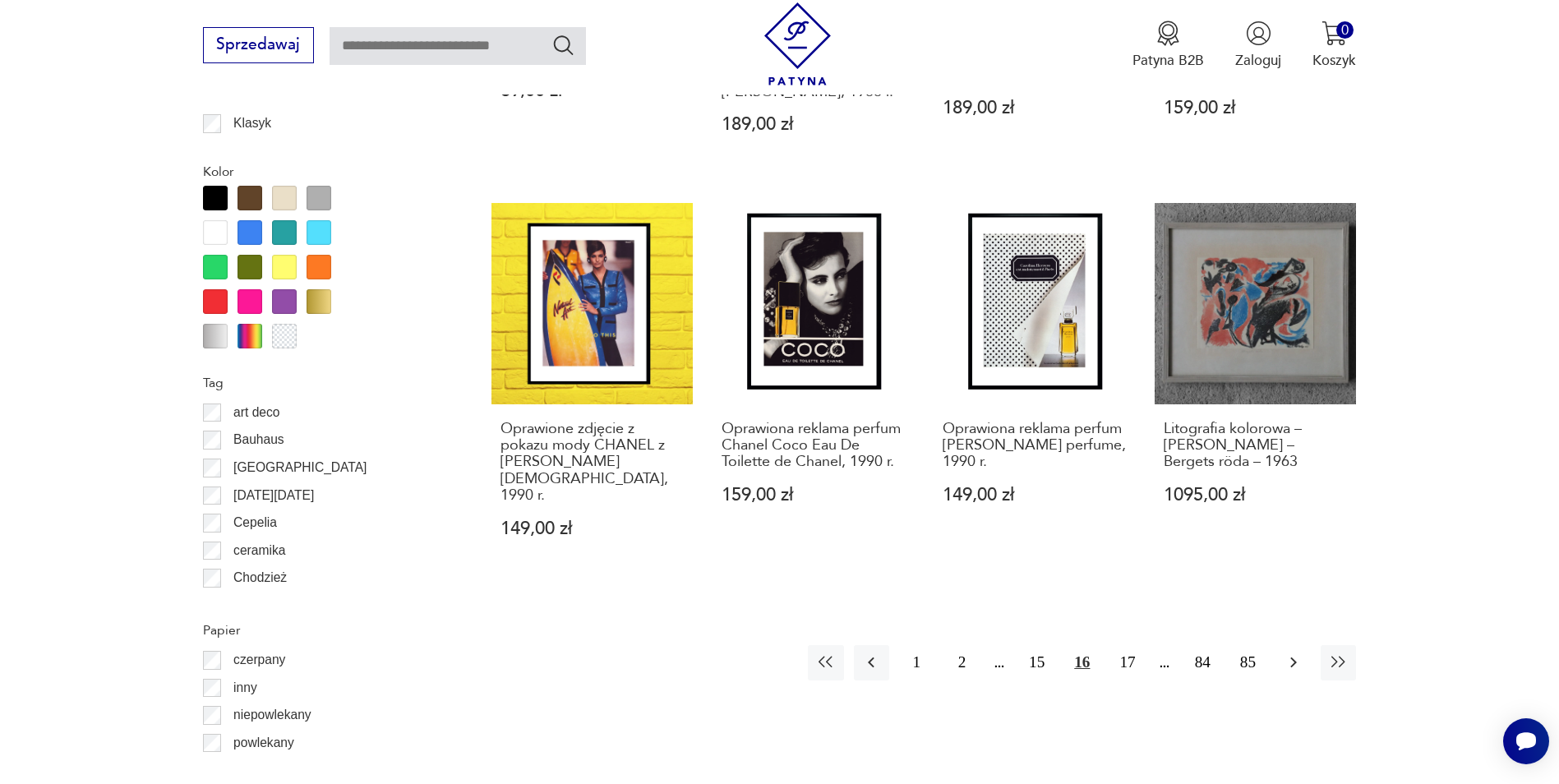
click at [1296, 652] on icon "button" at bounding box center [1293, 662] width 20 height 20
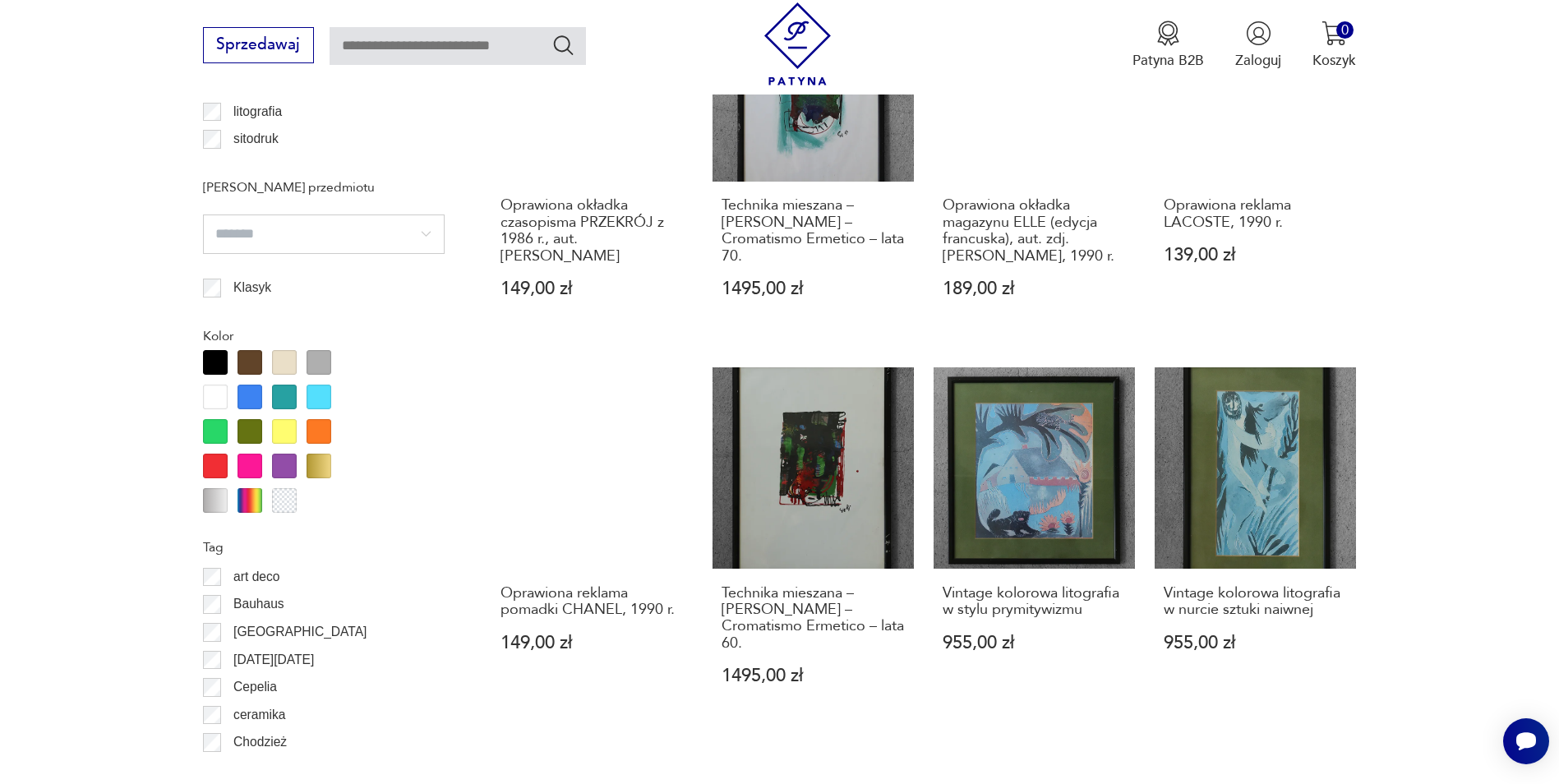
scroll to position [1884, 0]
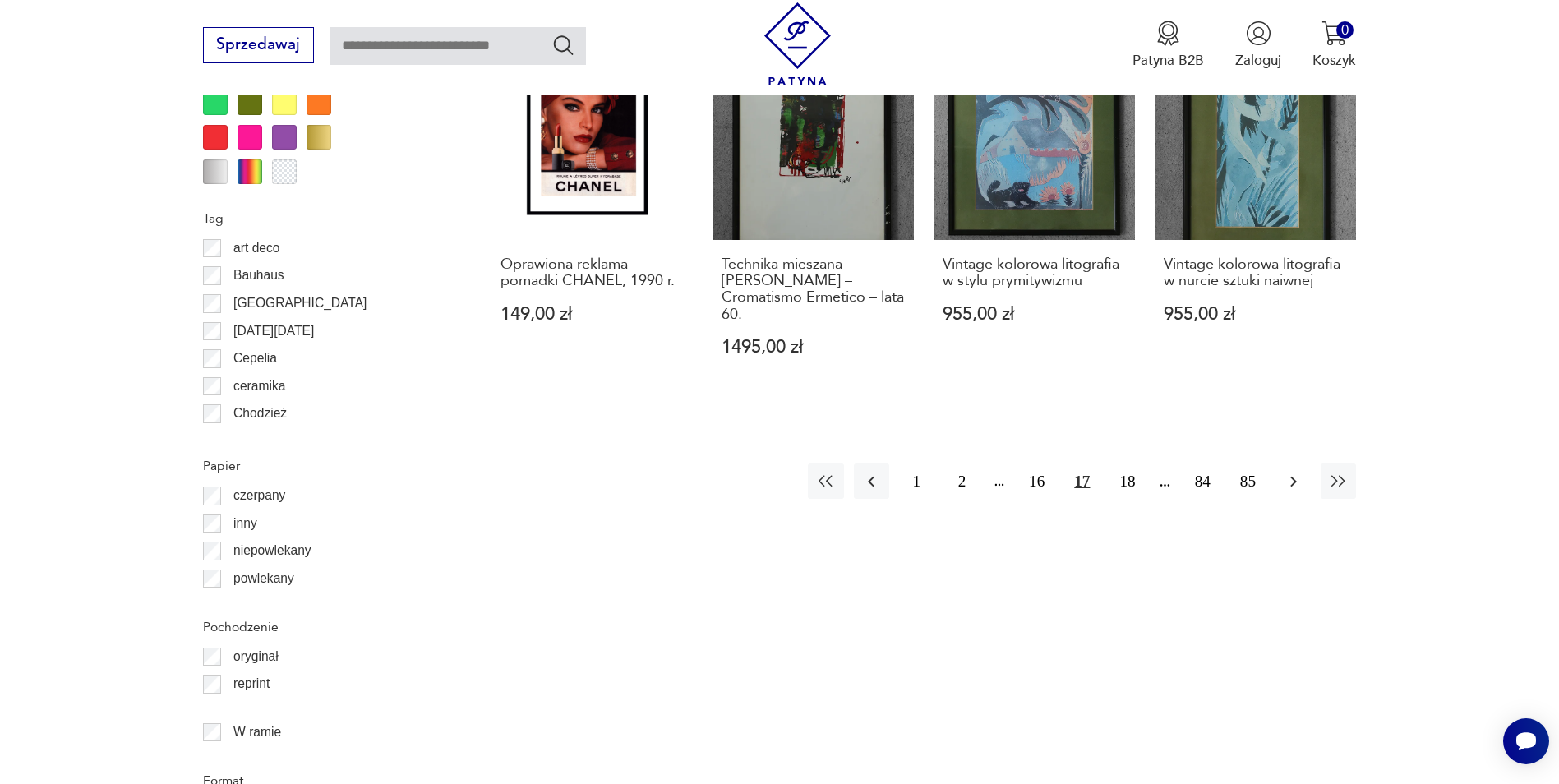
click at [1284, 472] on icon "button" at bounding box center [1293, 481] width 20 height 20
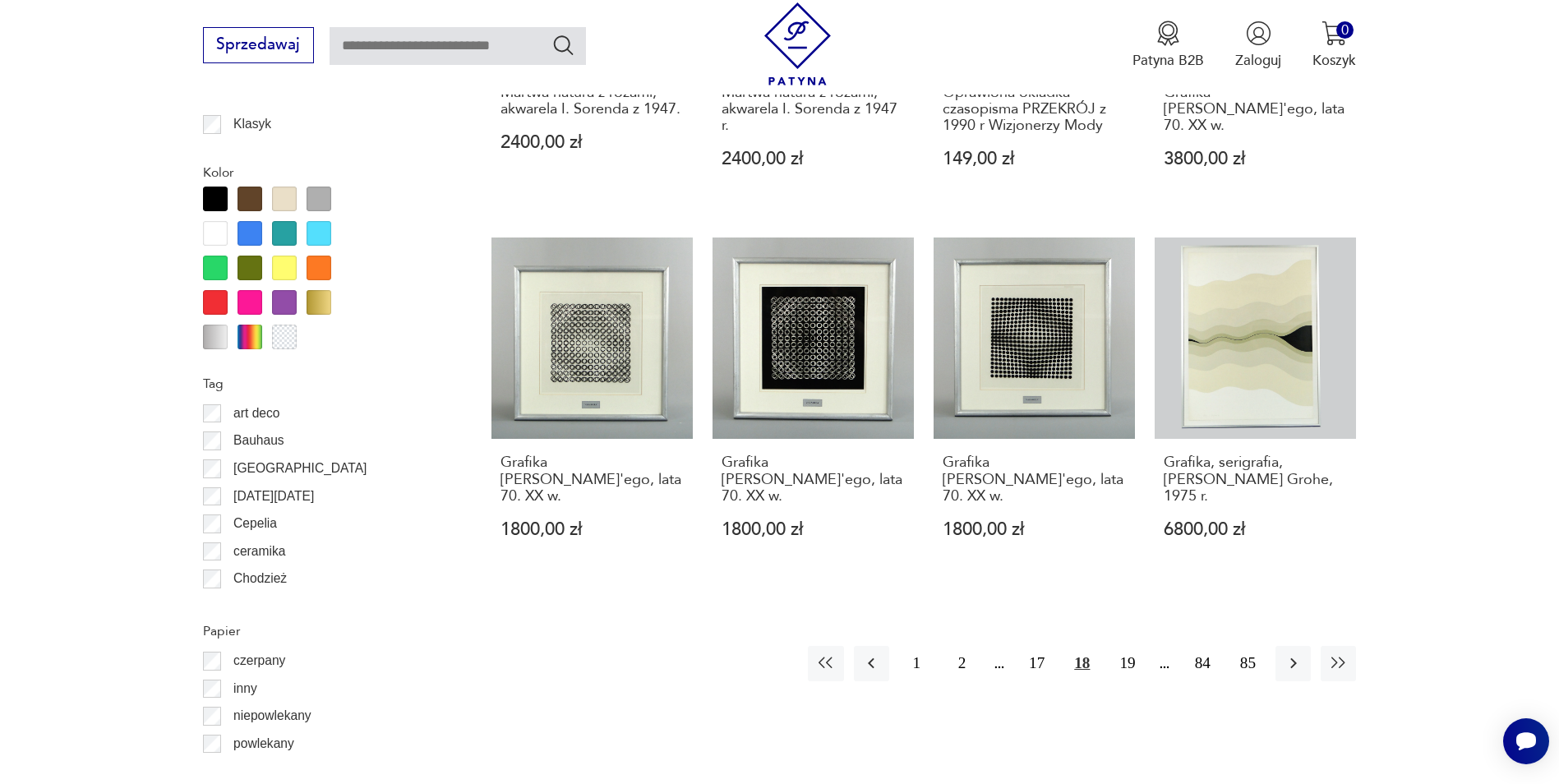
scroll to position [1720, 0]
click at [1296, 652] on icon "button" at bounding box center [1293, 662] width 20 height 20
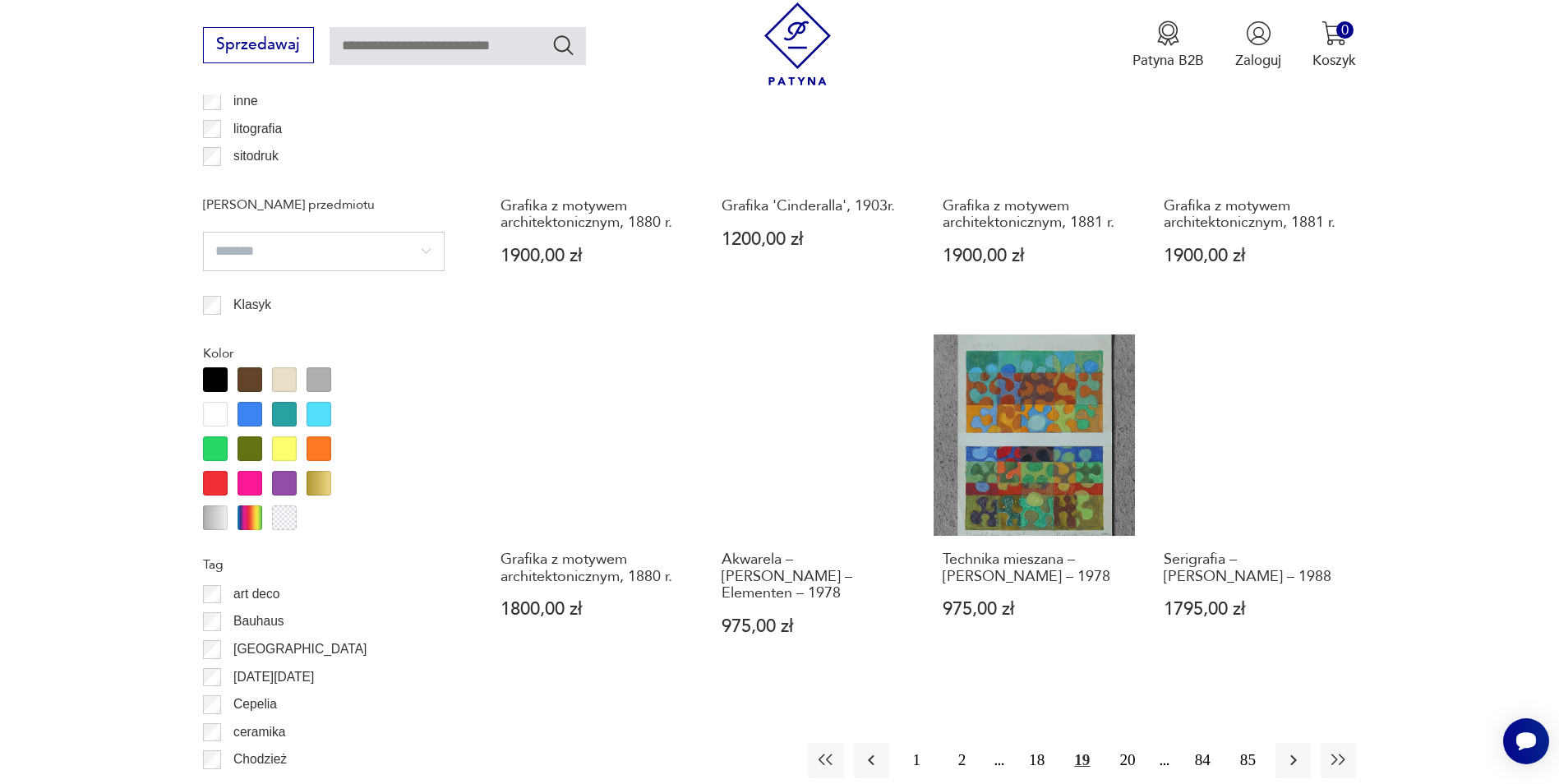
scroll to position [1556, 0]
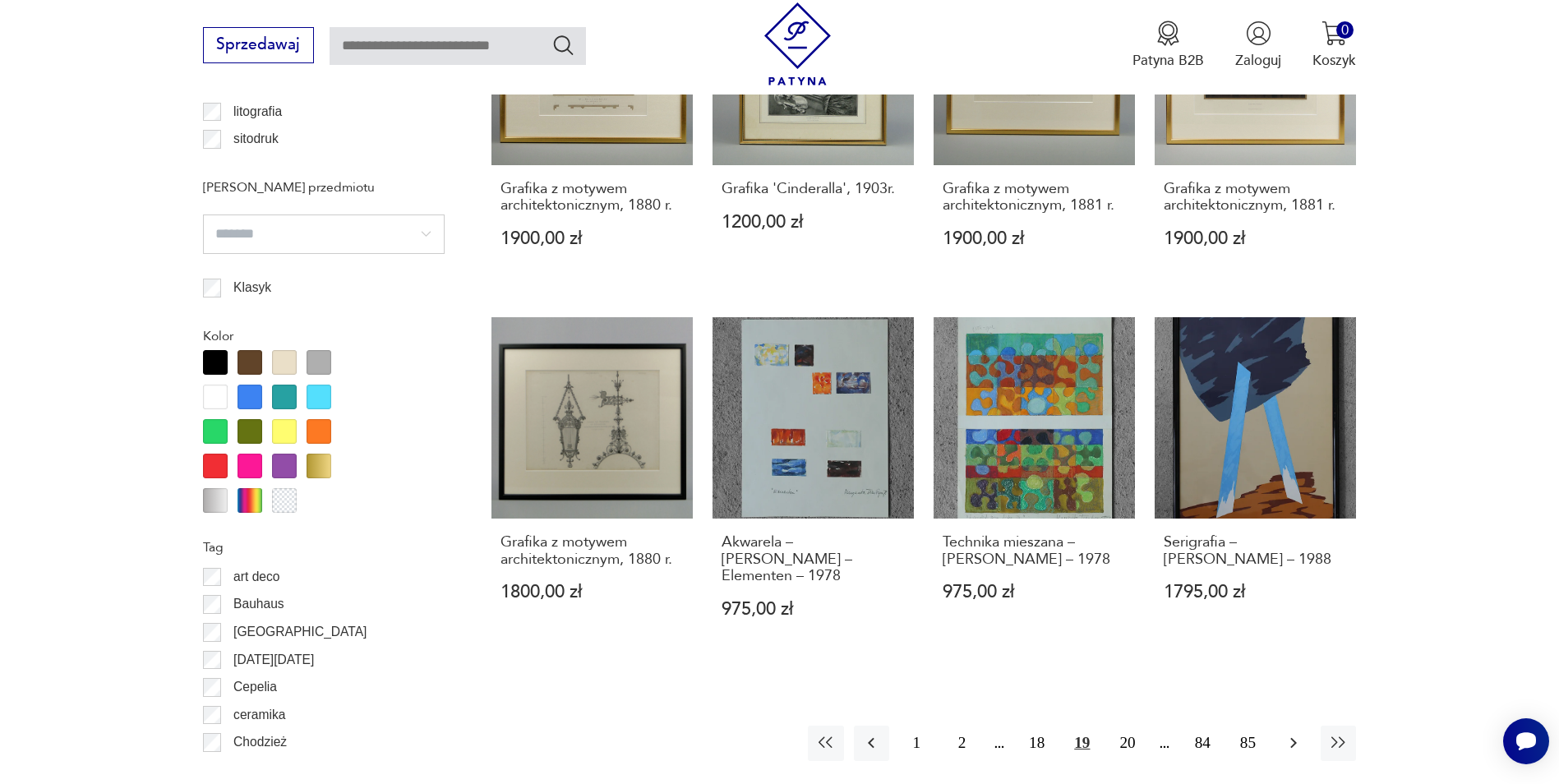
click at [1287, 732] on icon "button" at bounding box center [1293, 742] width 20 height 20
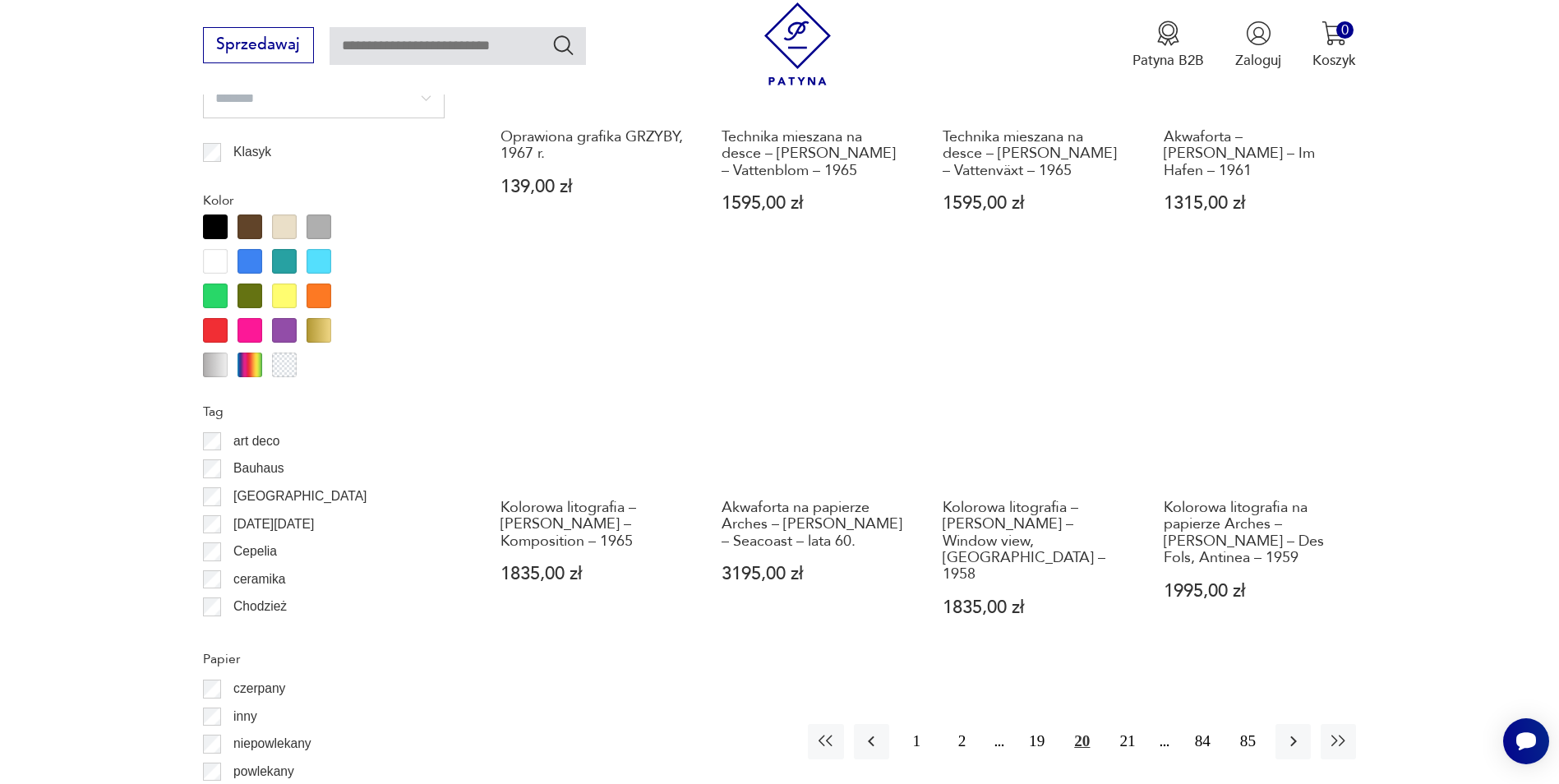
scroll to position [1720, 0]
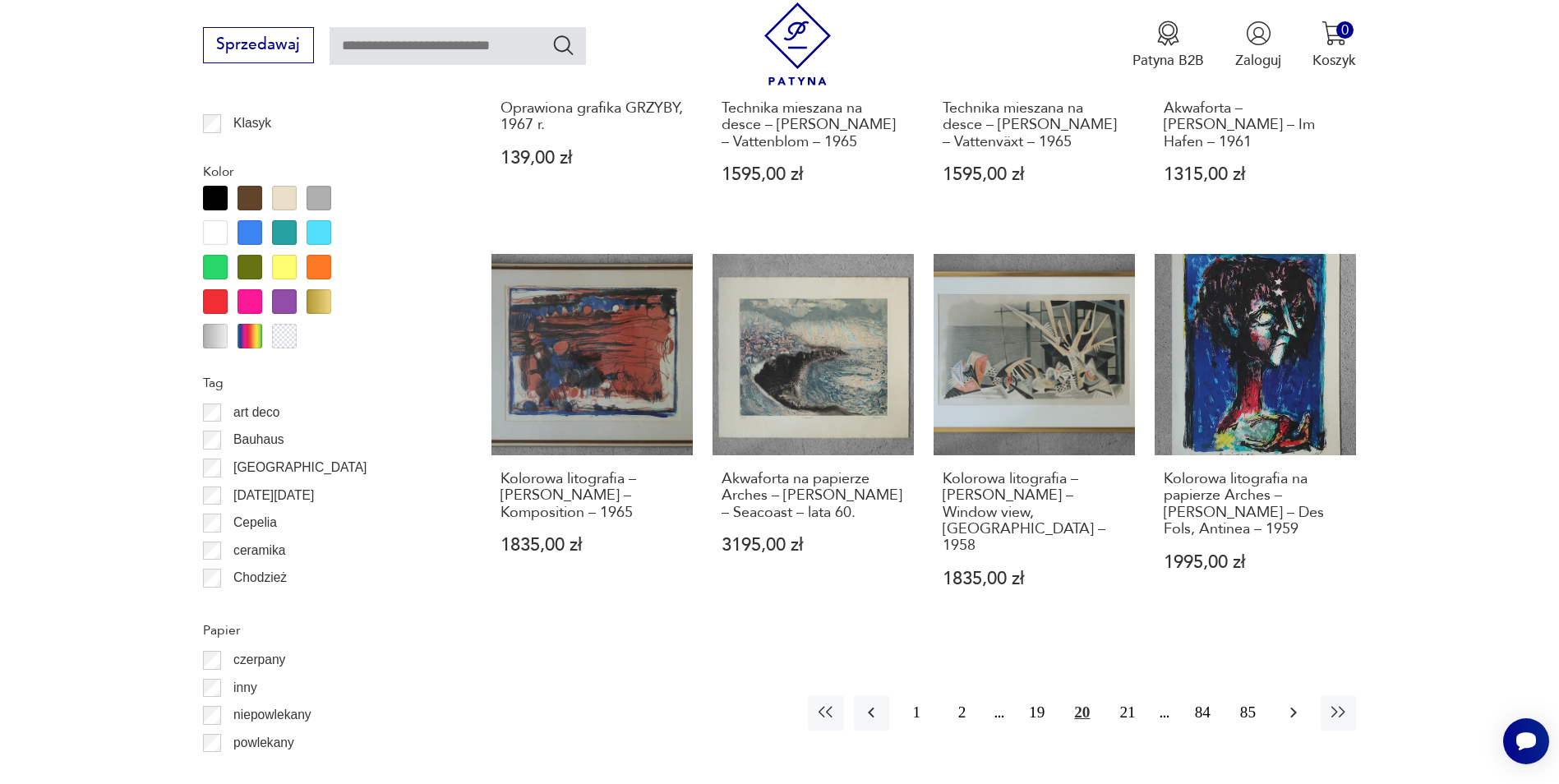
click at [1292, 695] on button "button" at bounding box center [1292, 712] width 35 height 35
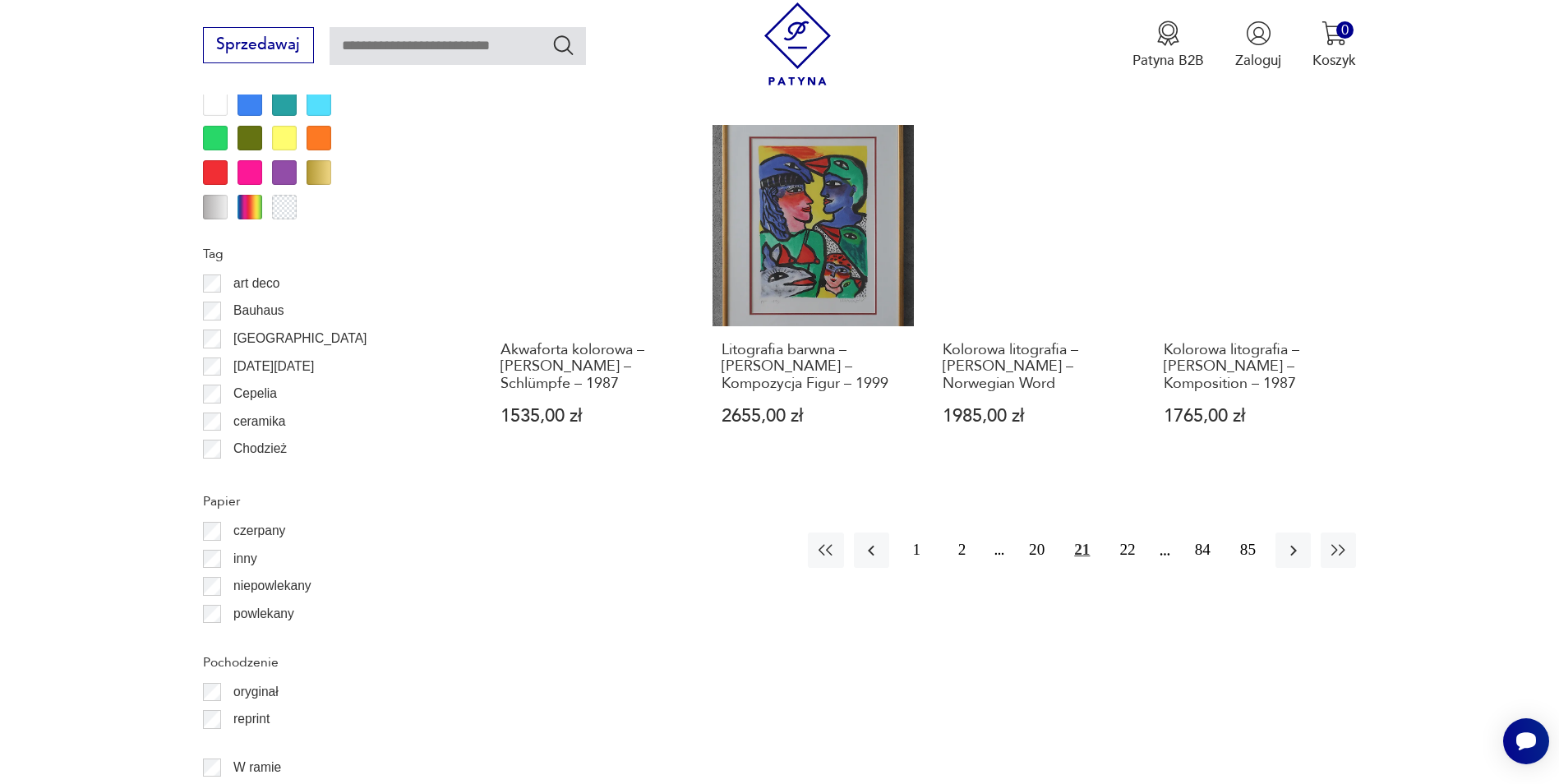
scroll to position [1884, 0]
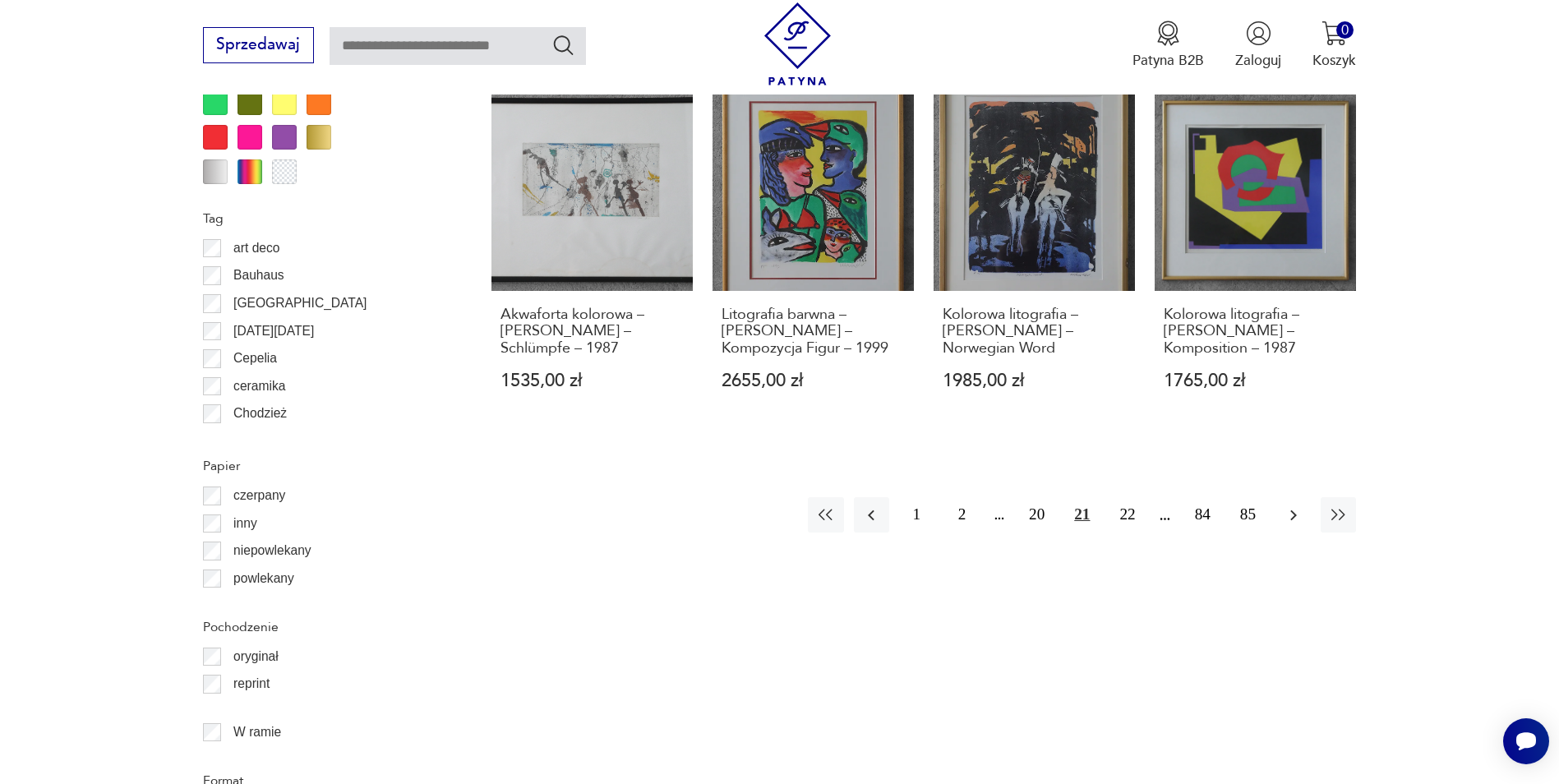
click at [1287, 505] on icon "button" at bounding box center [1293, 515] width 20 height 20
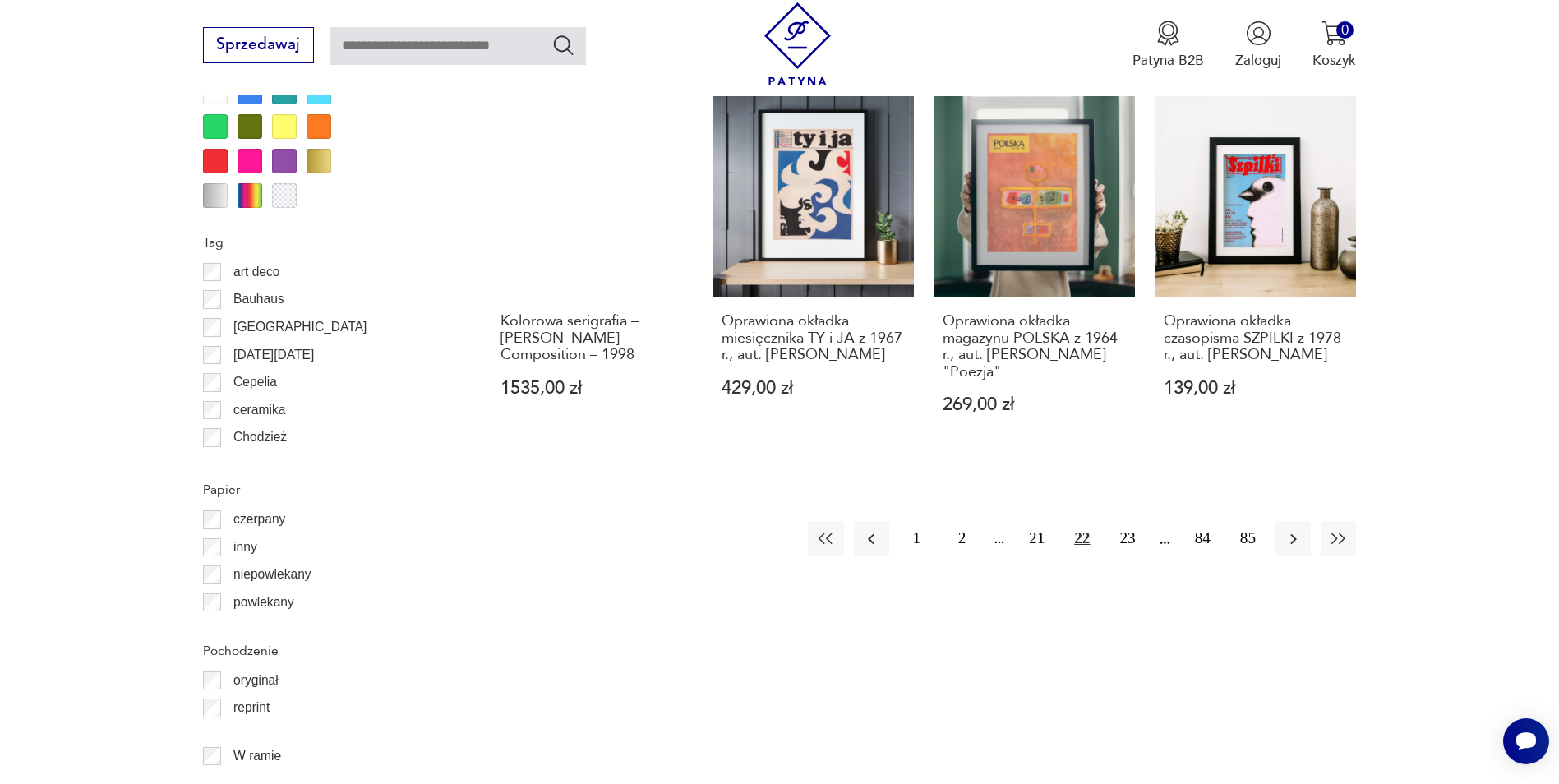
scroll to position [1884, 0]
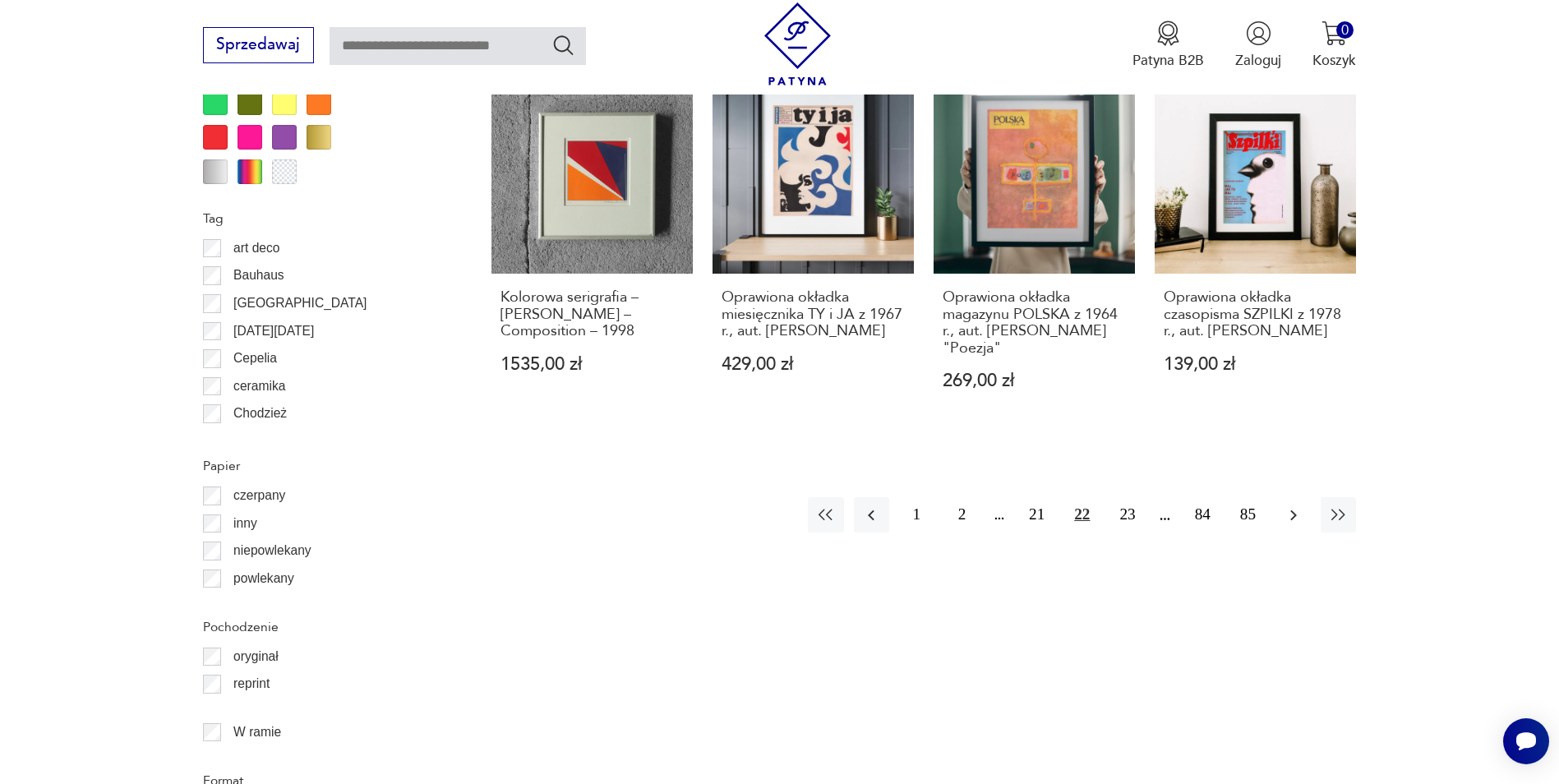
click at [1290, 505] on icon "button" at bounding box center [1293, 515] width 20 height 20
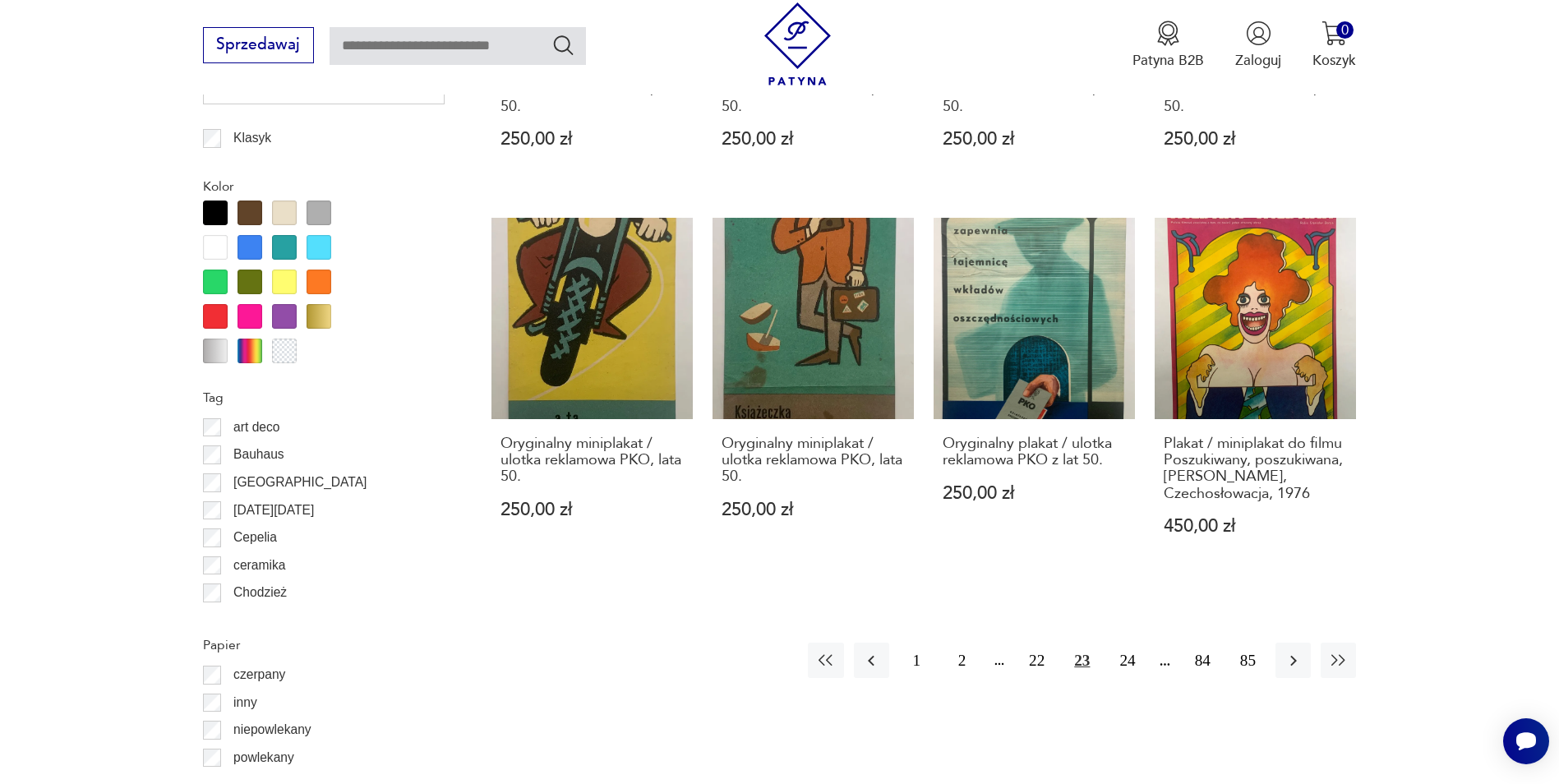
scroll to position [1967, 0]
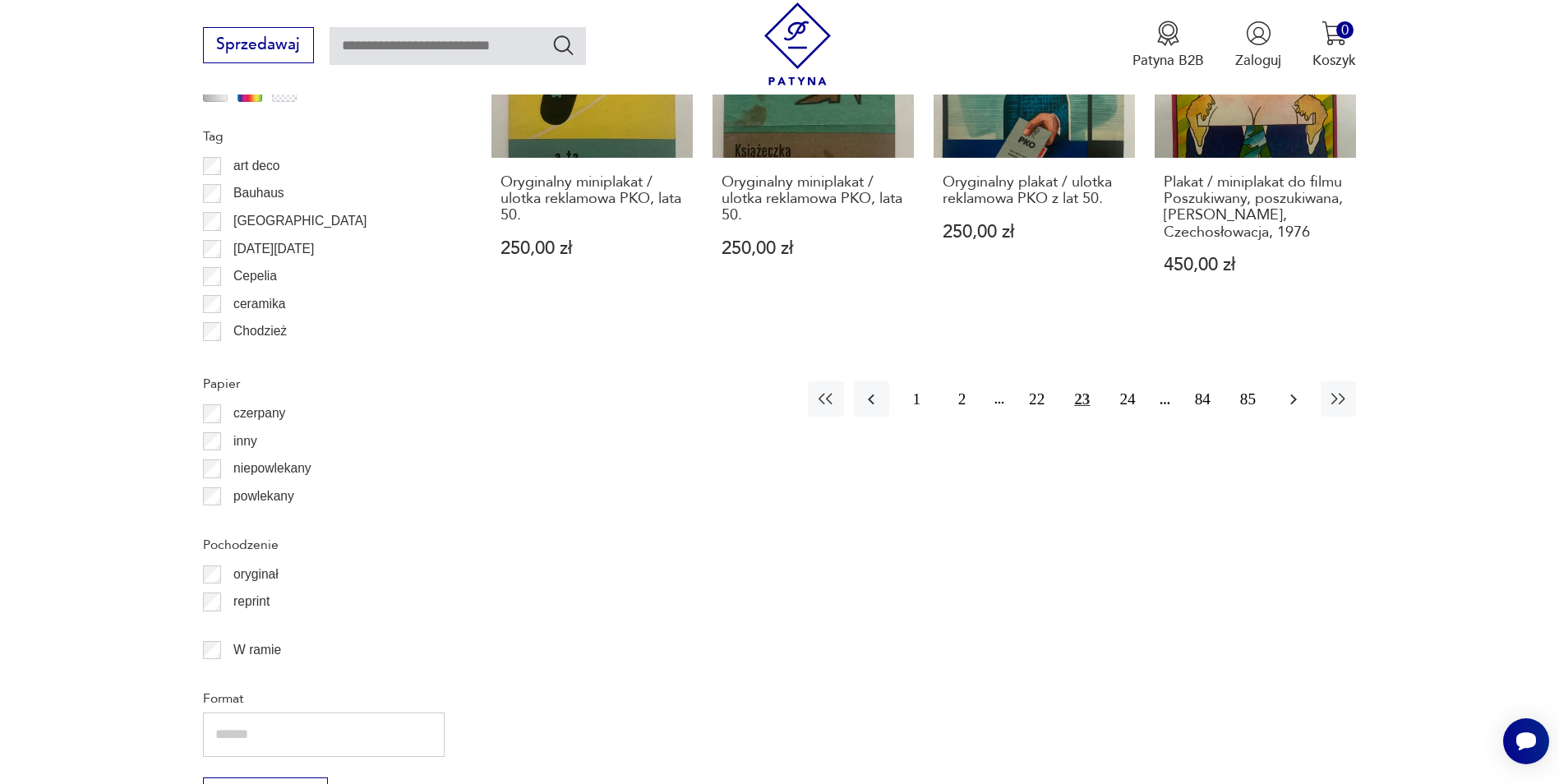
click at [1289, 405] on icon "button" at bounding box center [1293, 399] width 20 height 20
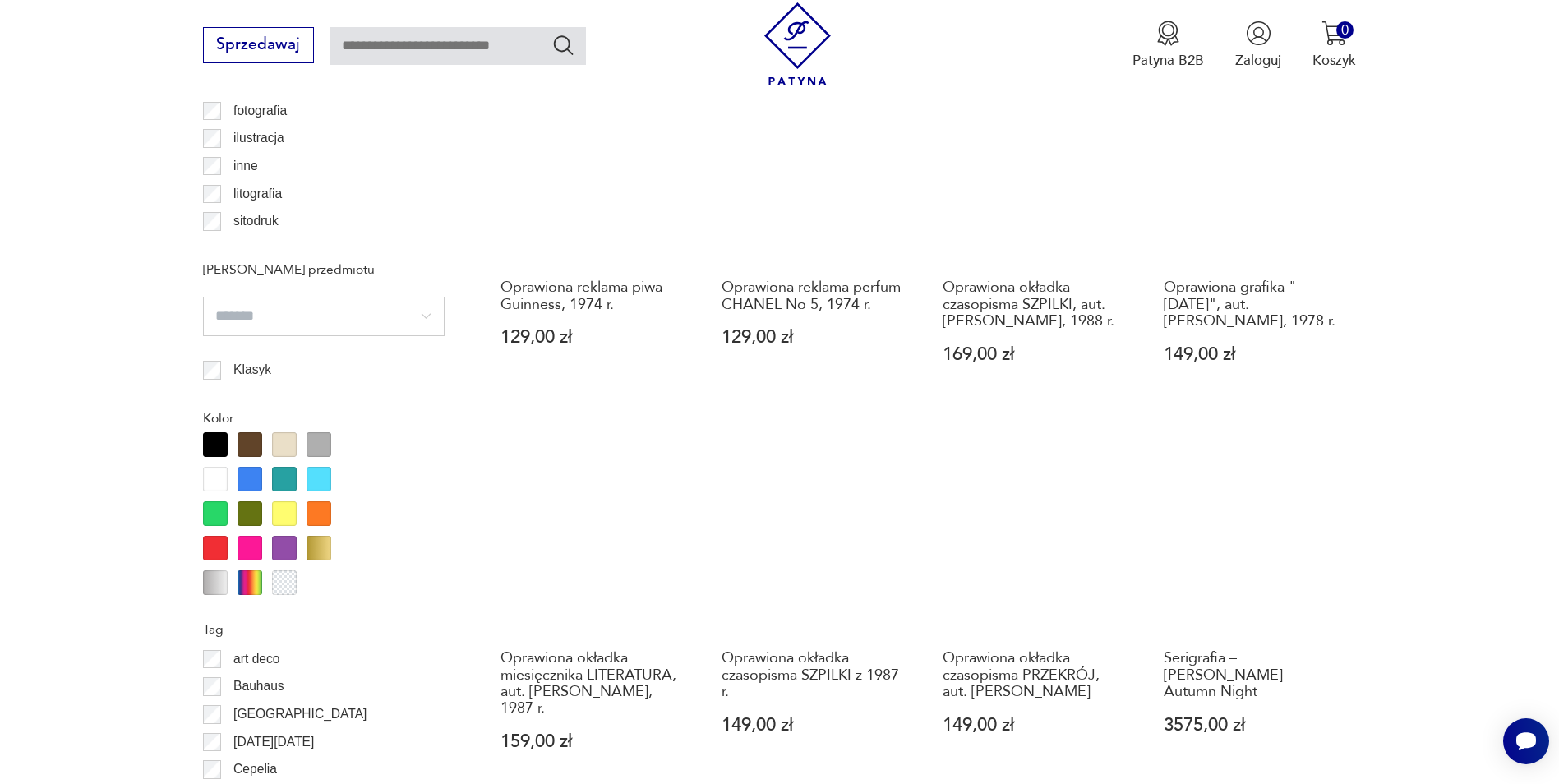
scroll to position [1884, 0]
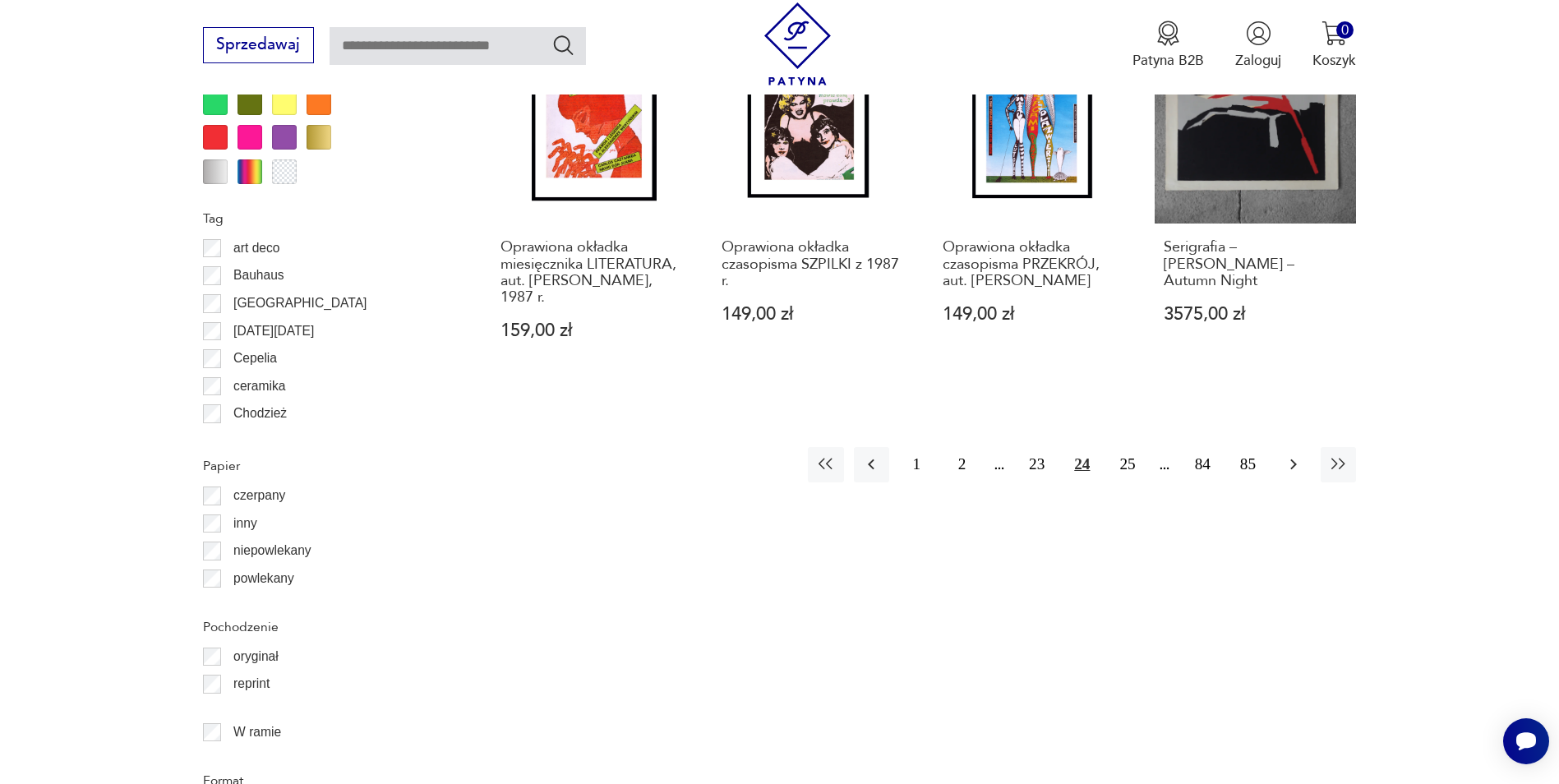
click at [1284, 472] on icon "button" at bounding box center [1293, 463] width 20 height 20
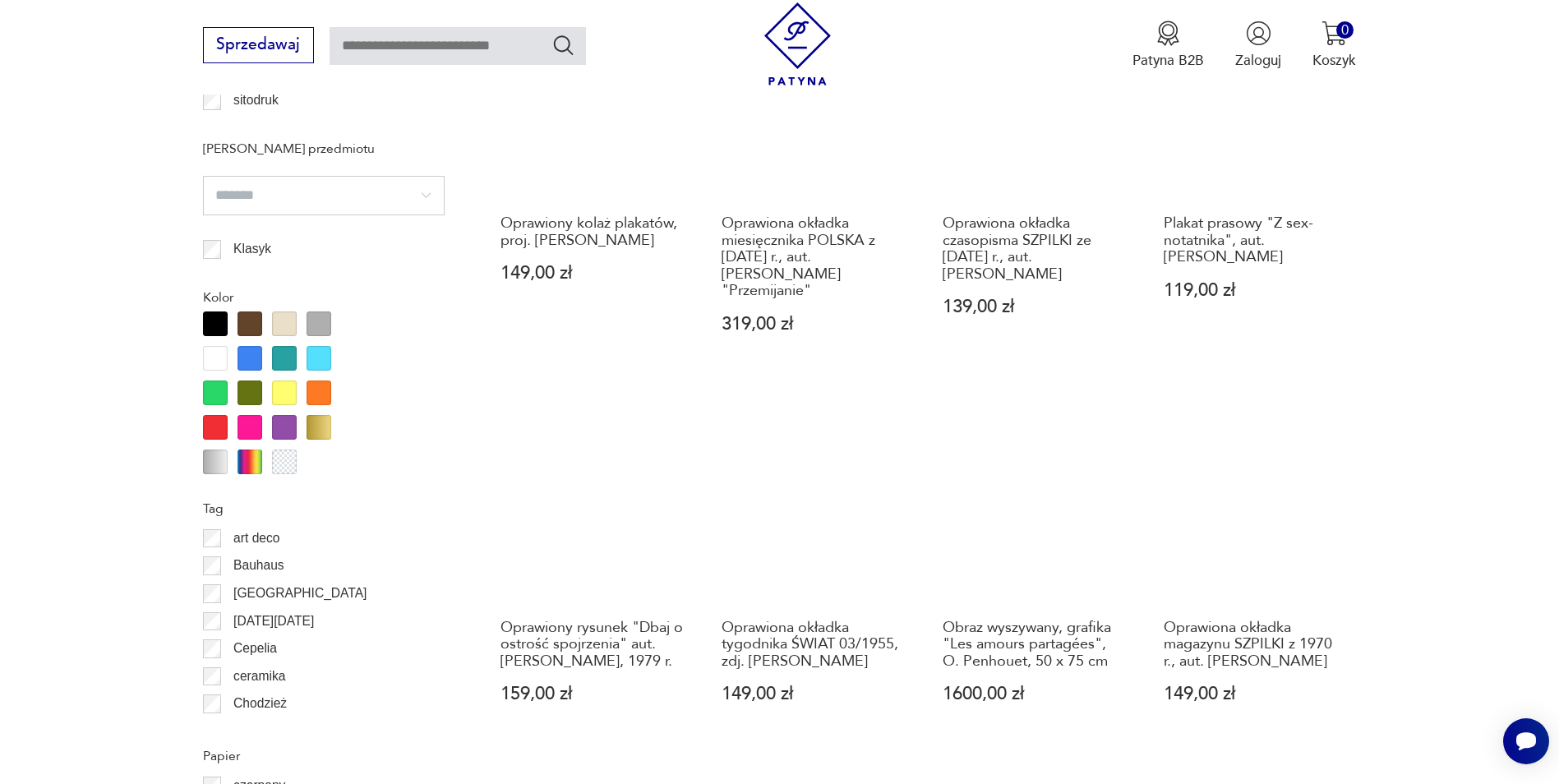
scroll to position [1720, 0]
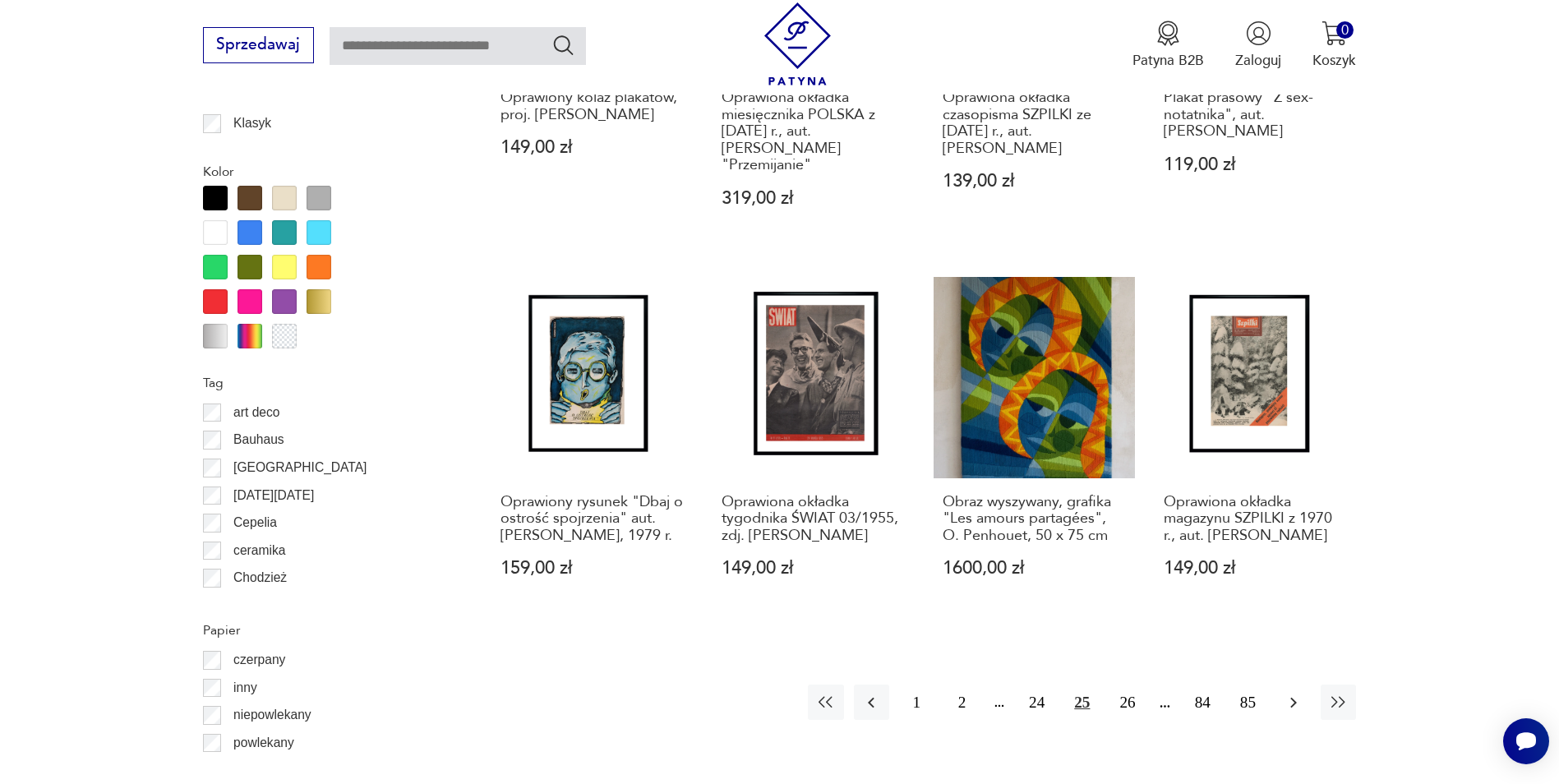
click at [1290, 693] on icon "button" at bounding box center [1293, 702] width 20 height 20
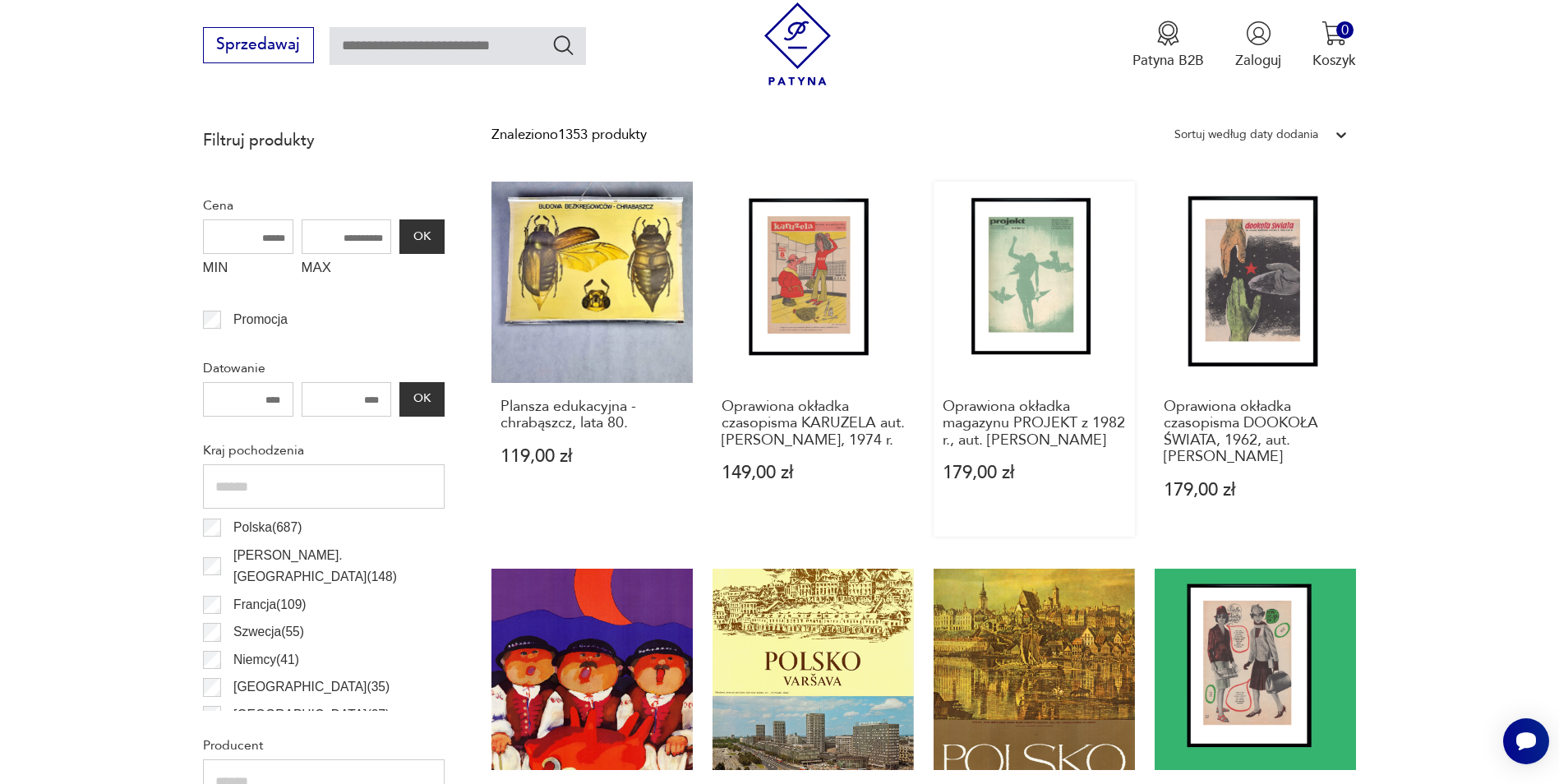
scroll to position [817, 0]
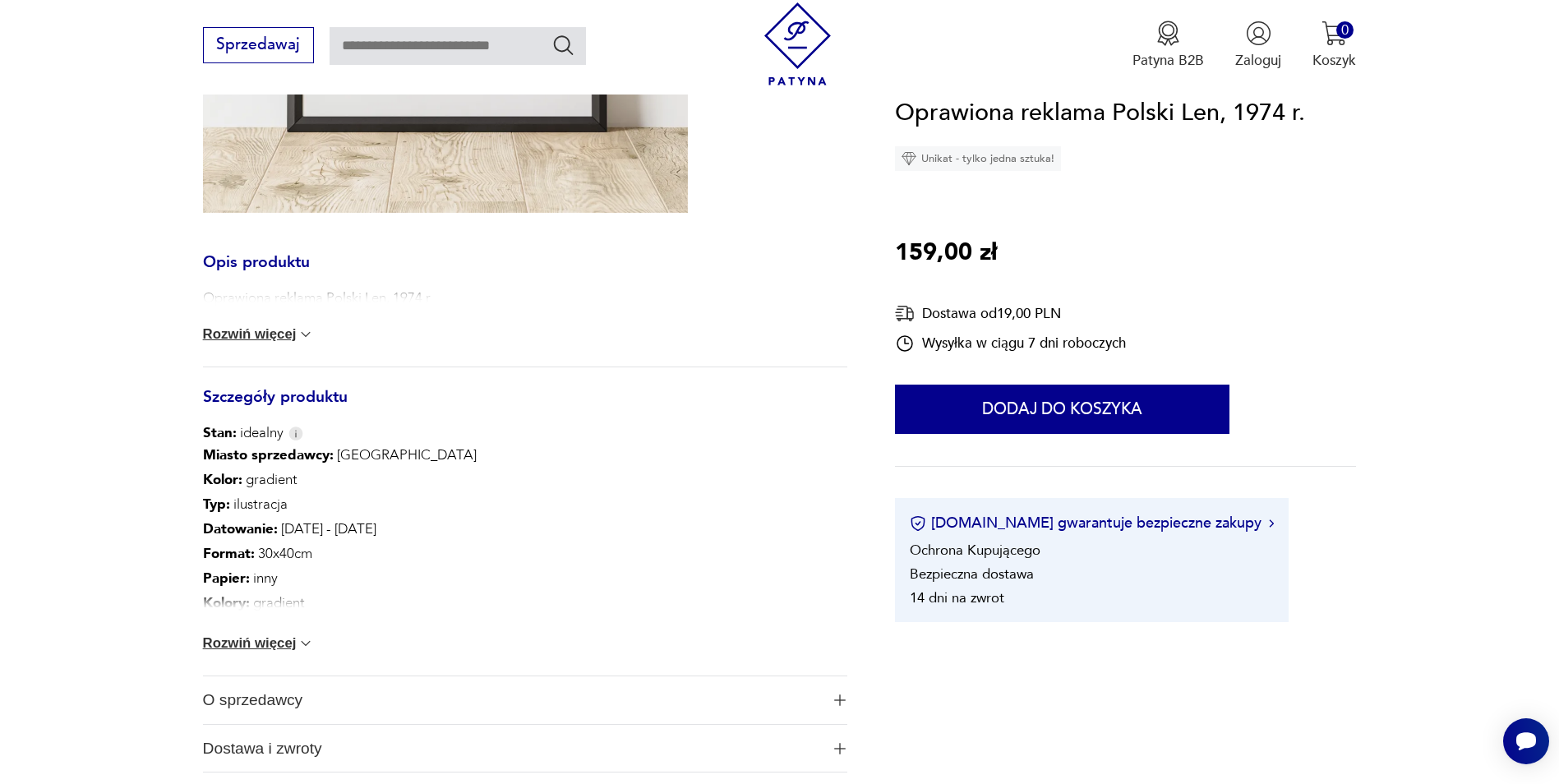
scroll to position [739, 0]
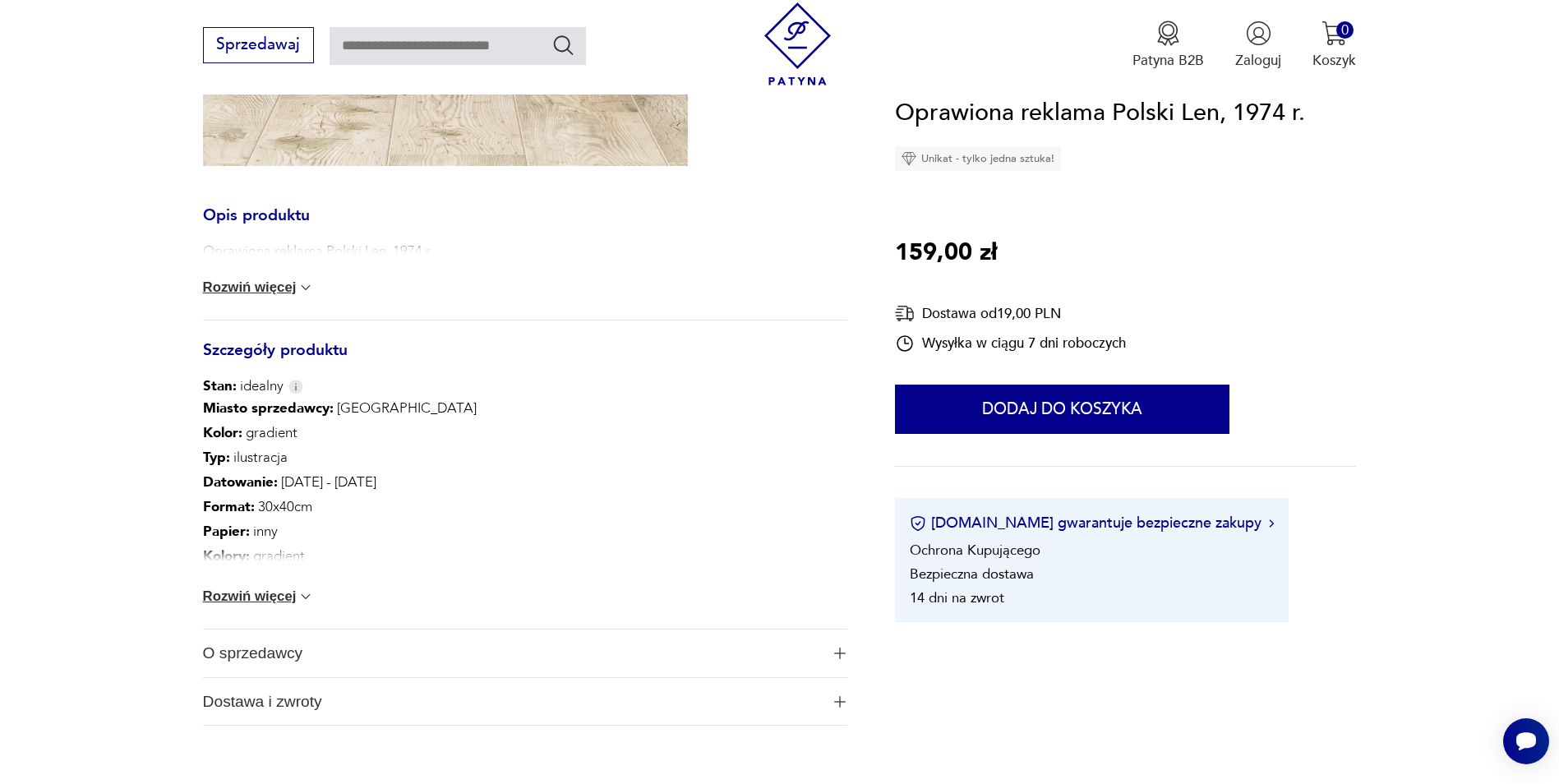
click at [290, 600] on button "Rozwiń więcej" at bounding box center [259, 596] width 112 height 16
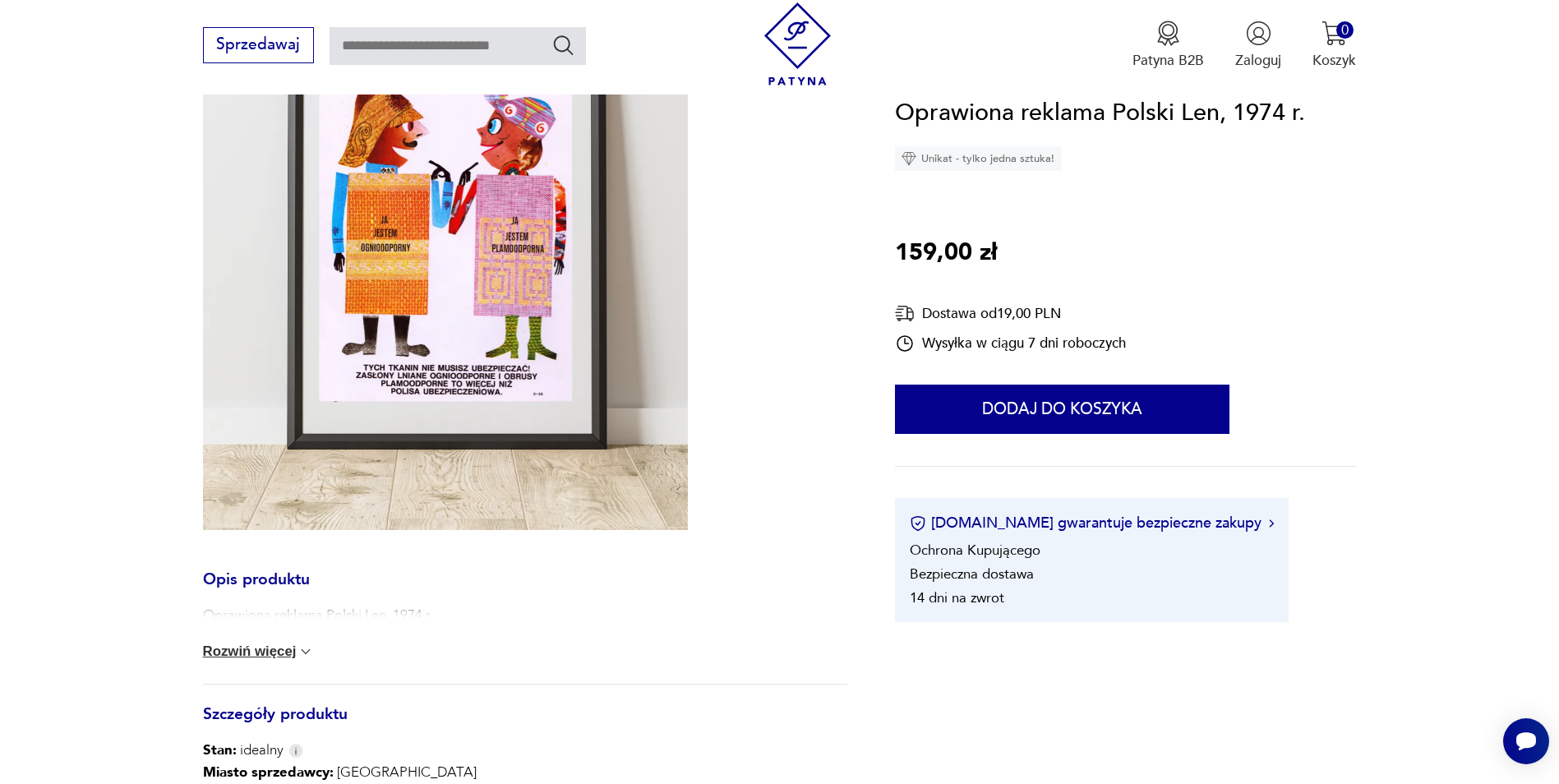
scroll to position [247, 0]
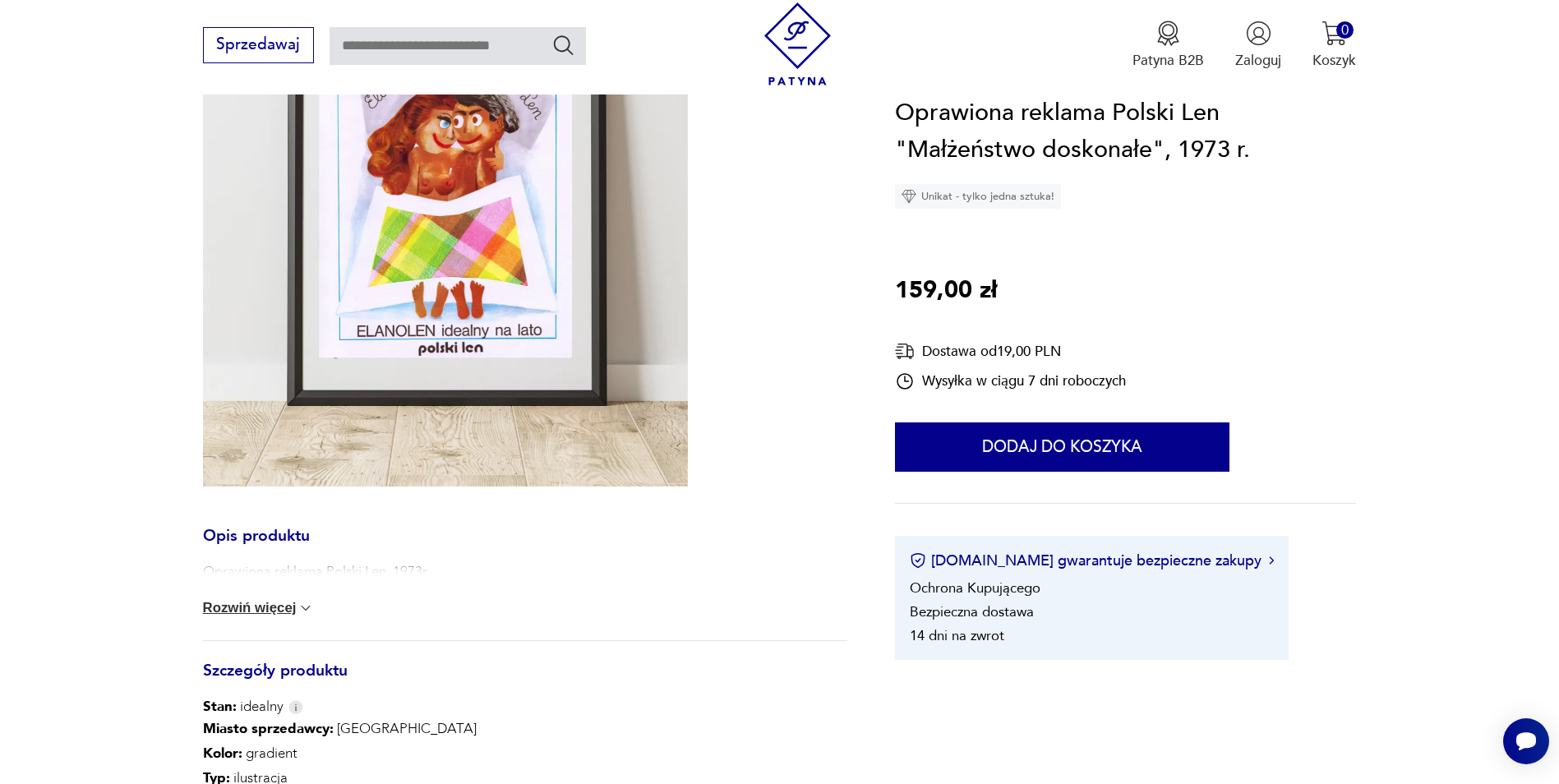
scroll to position [247, 0]
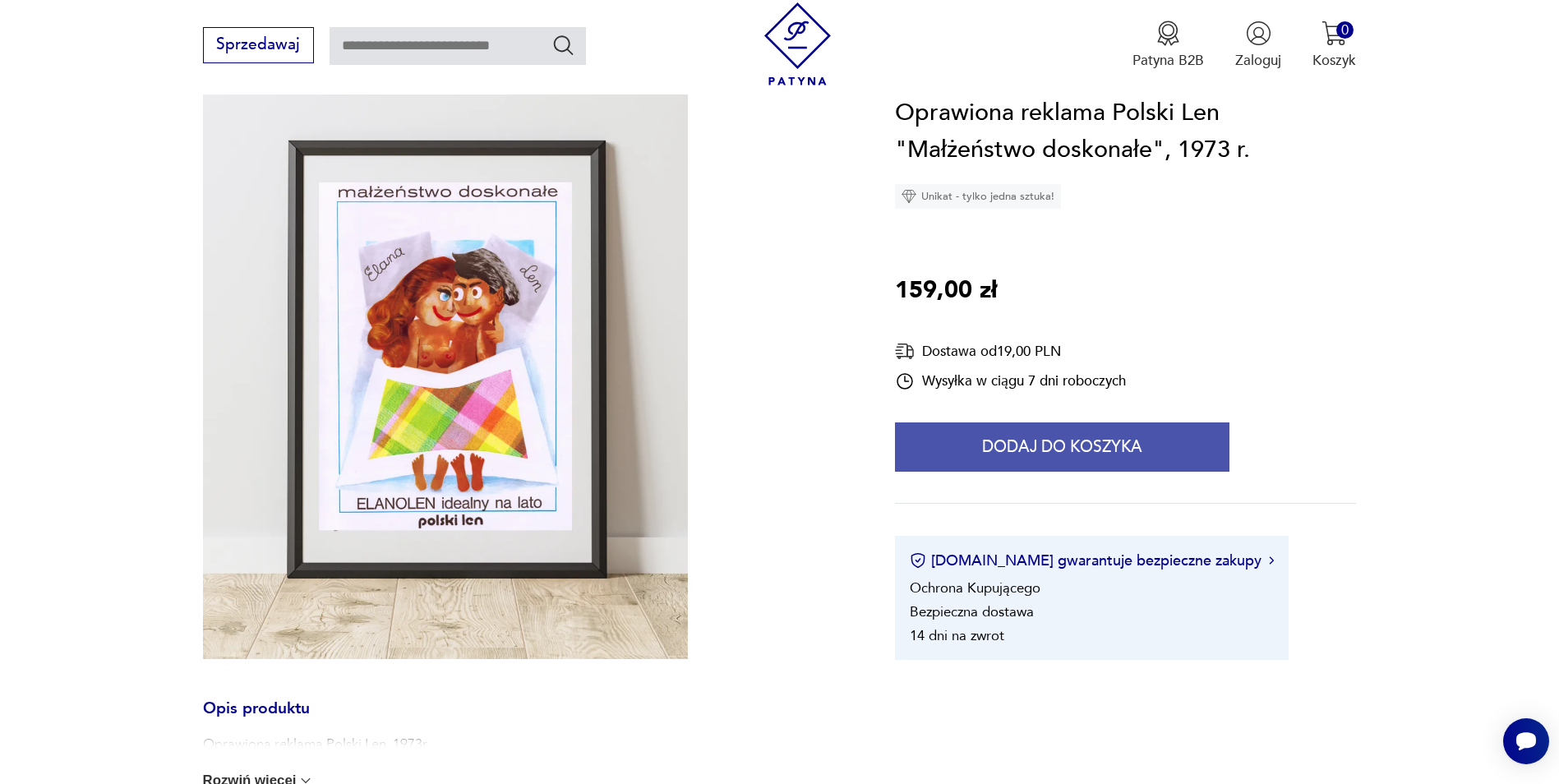
click at [1039, 450] on button "Dodaj do koszyka" at bounding box center [1062, 446] width 335 height 49
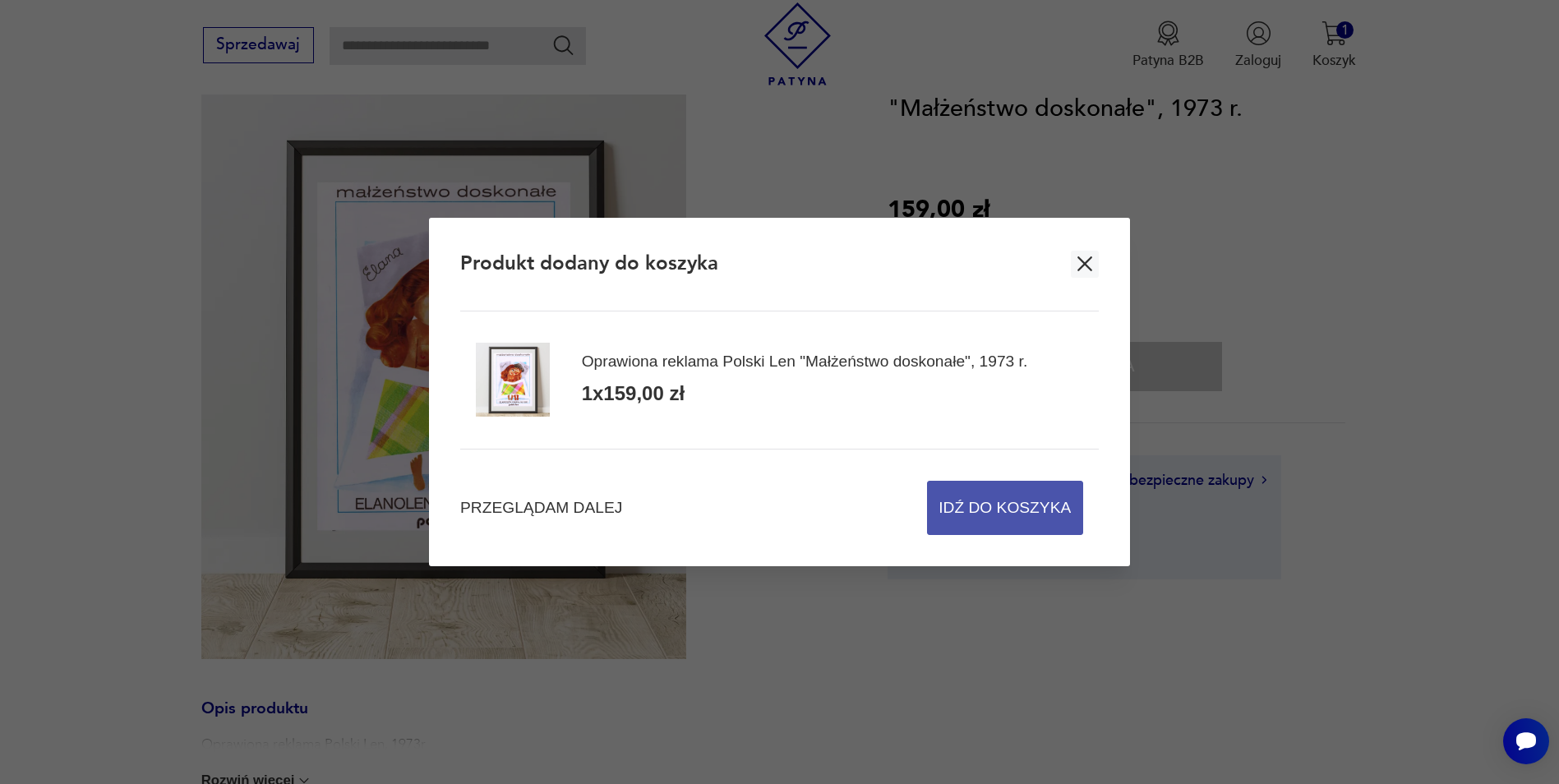
click at [1021, 511] on span "Idź do koszyka" at bounding box center [1004, 507] width 132 height 52
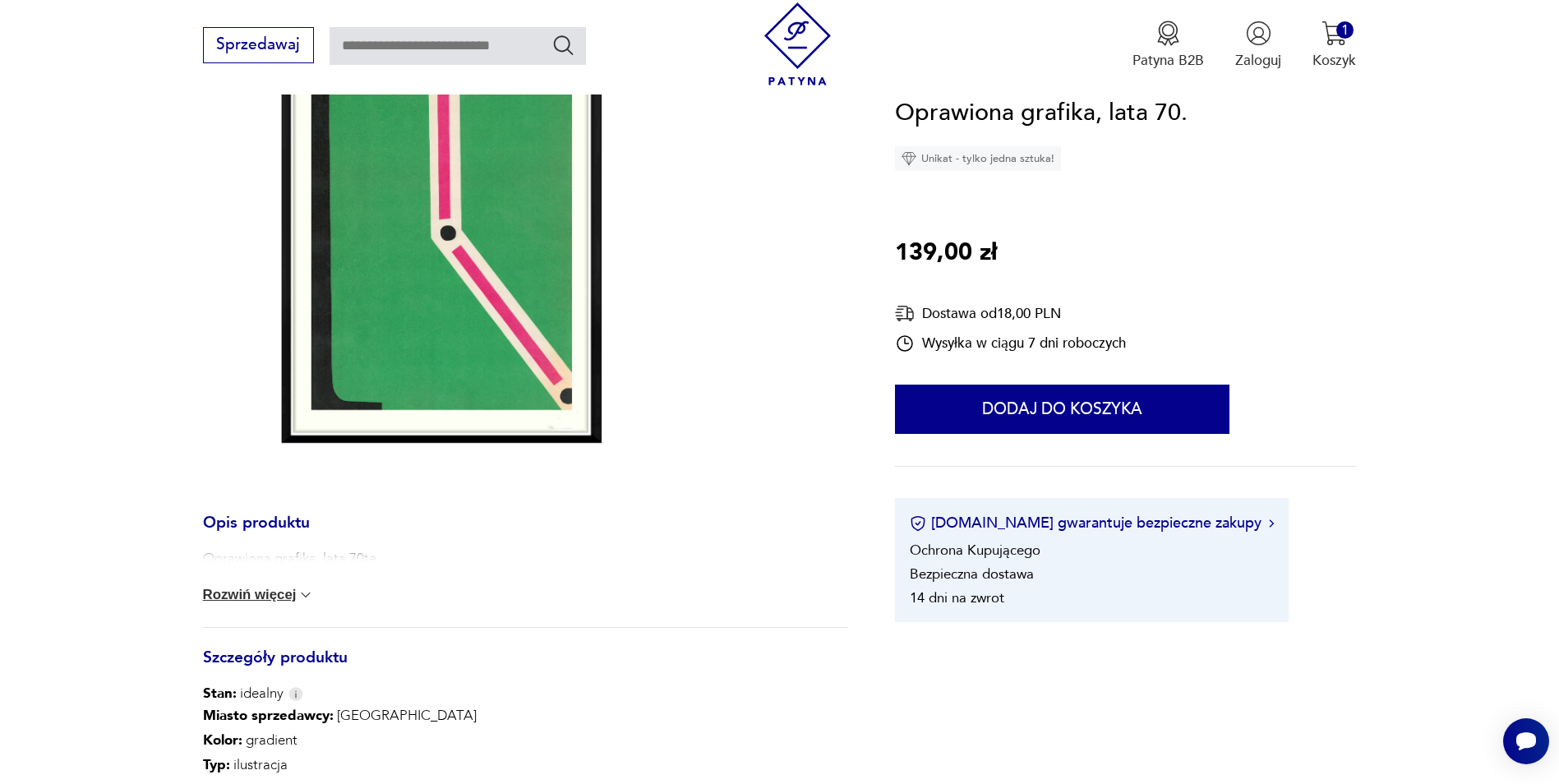
scroll to position [328, 0]
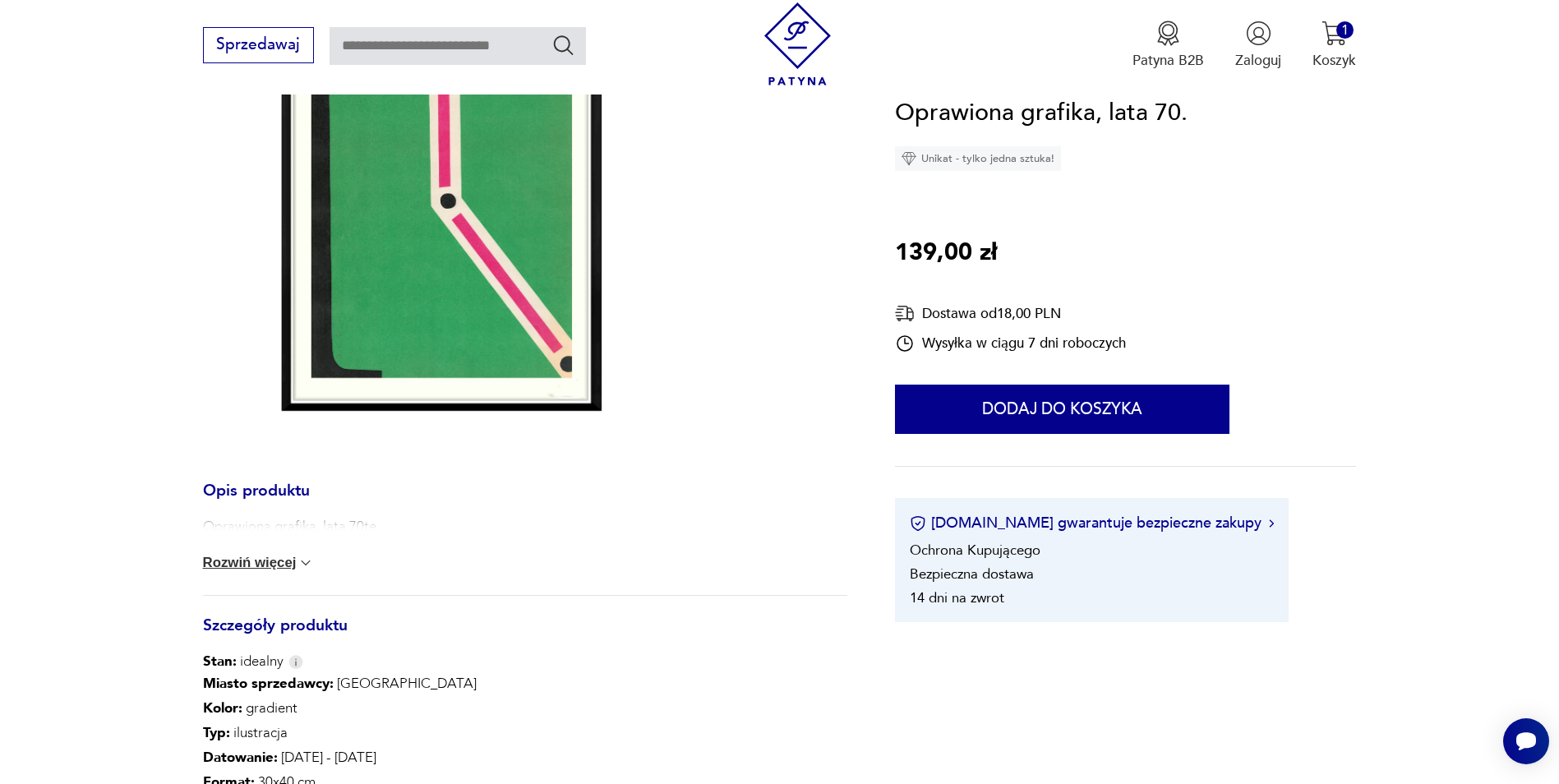
click at [279, 561] on button "Rozwiń więcej" at bounding box center [259, 562] width 112 height 16
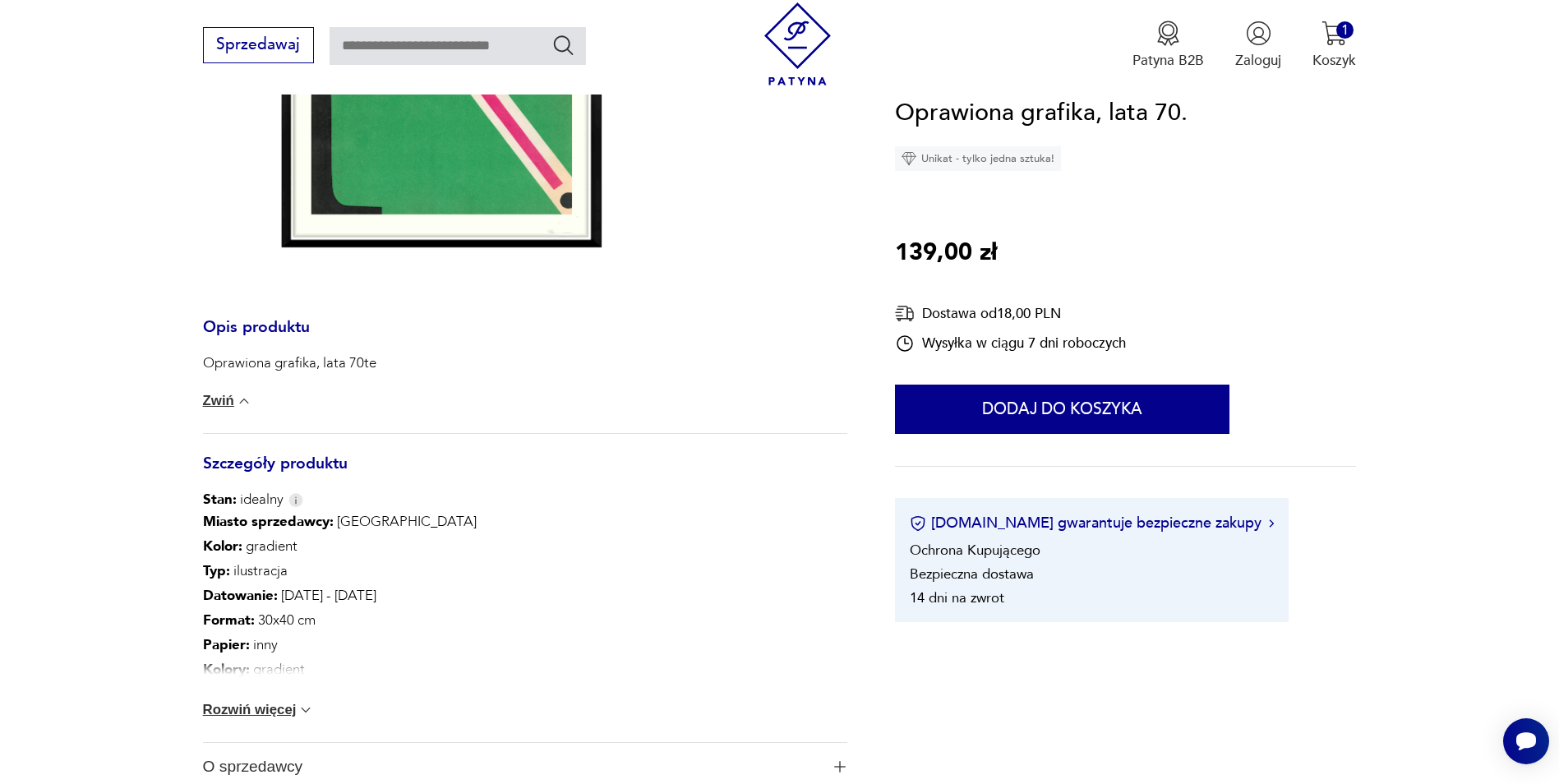
scroll to position [493, 0]
click at [237, 713] on button "Rozwiń więcej" at bounding box center [259, 708] width 112 height 16
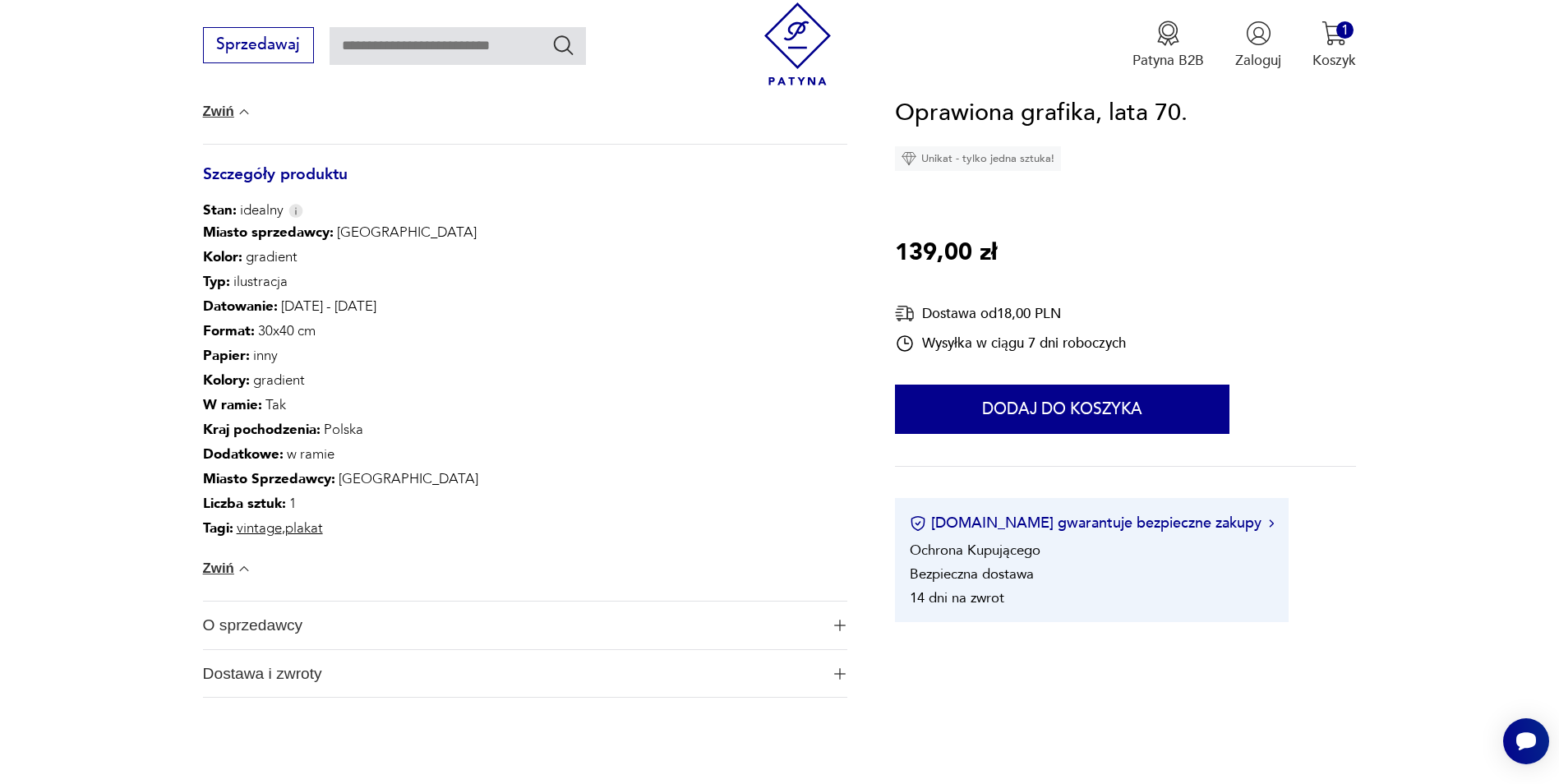
scroll to position [822, 0]
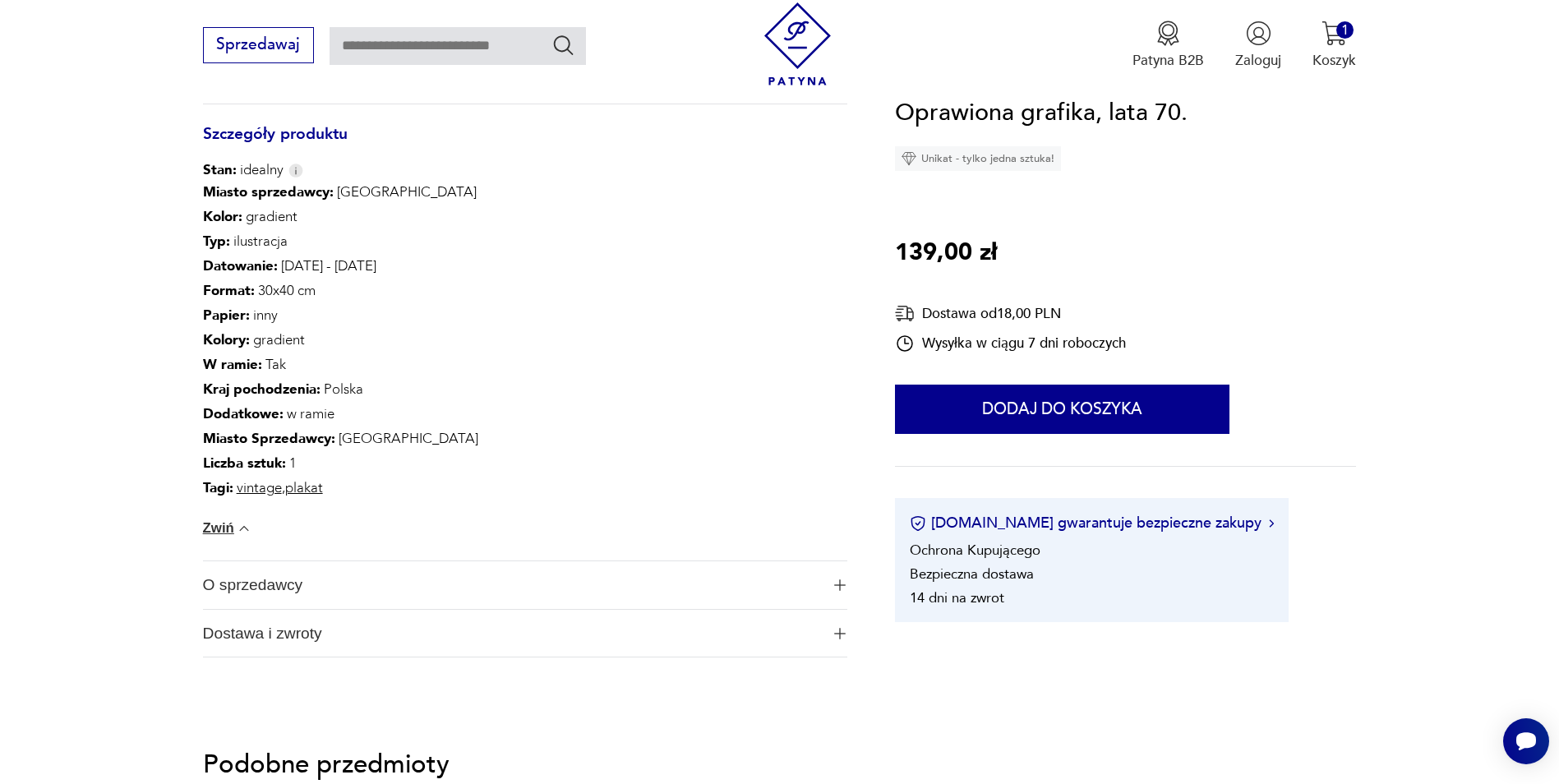
click at [832, 581] on button "O sprzedawcy" at bounding box center [525, 585] width 645 height 47
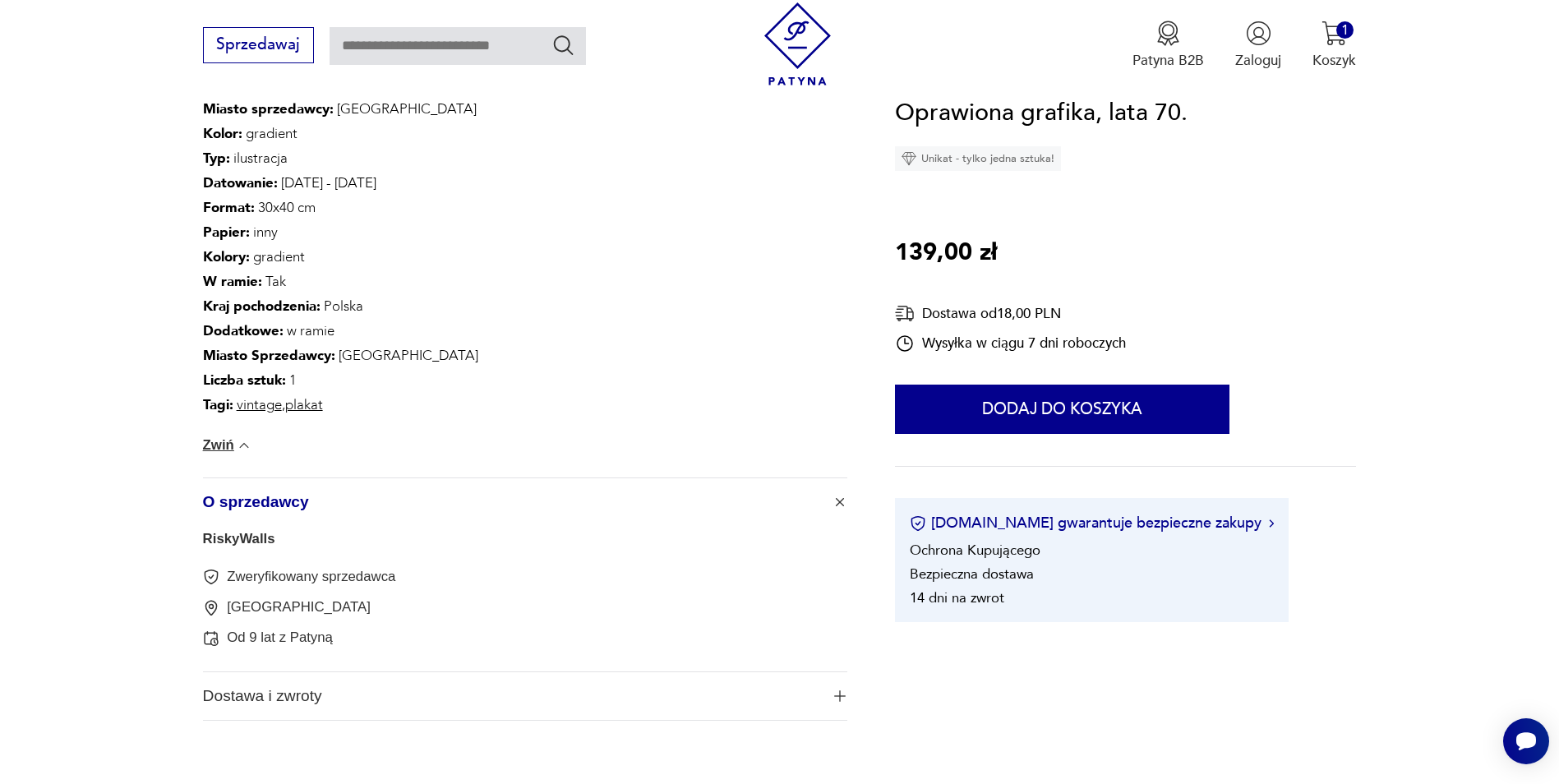
scroll to position [986, 0]
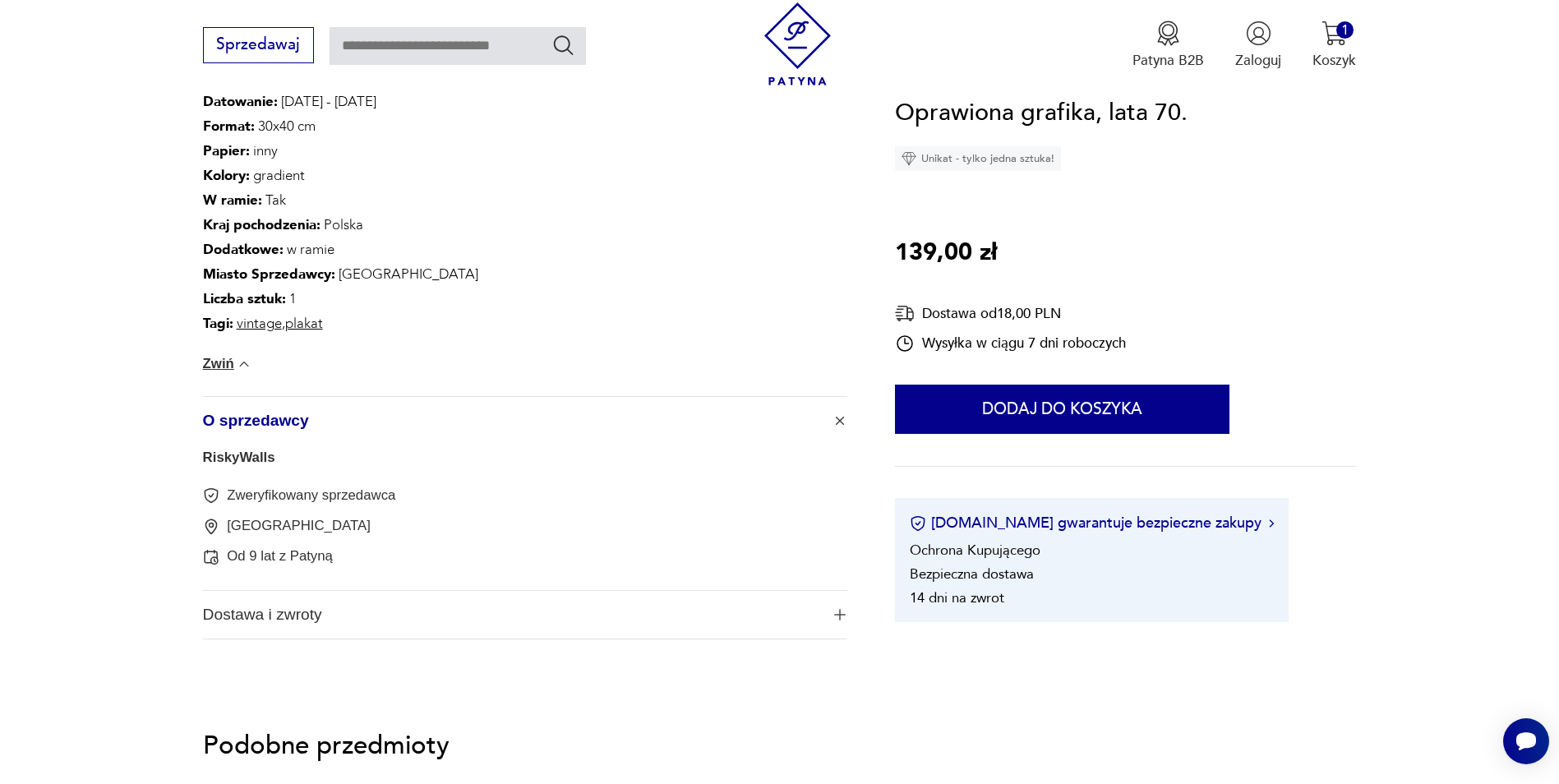
click at [834, 613] on img "button" at bounding box center [839, 614] width 11 height 11
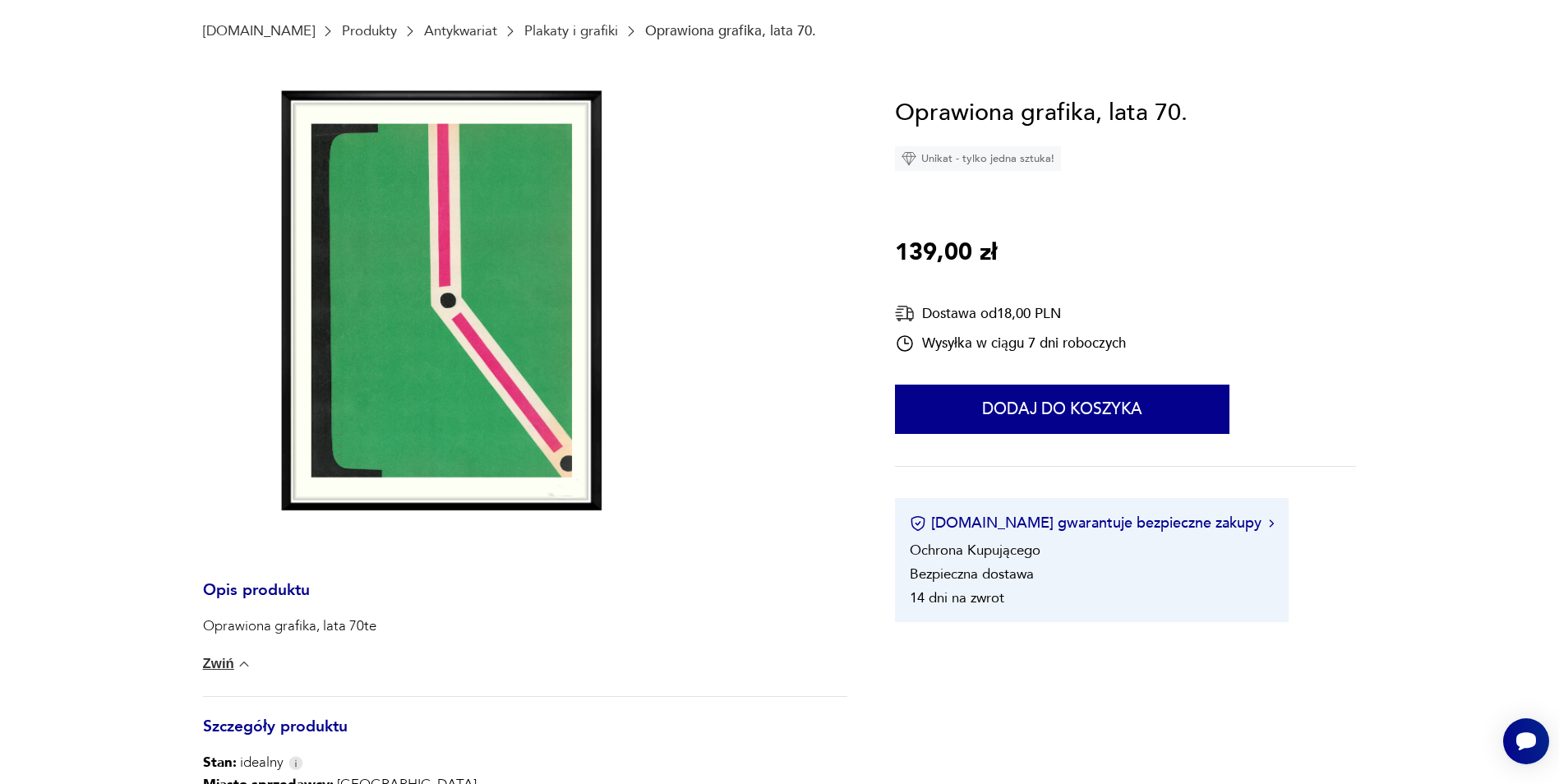
scroll to position [0, 0]
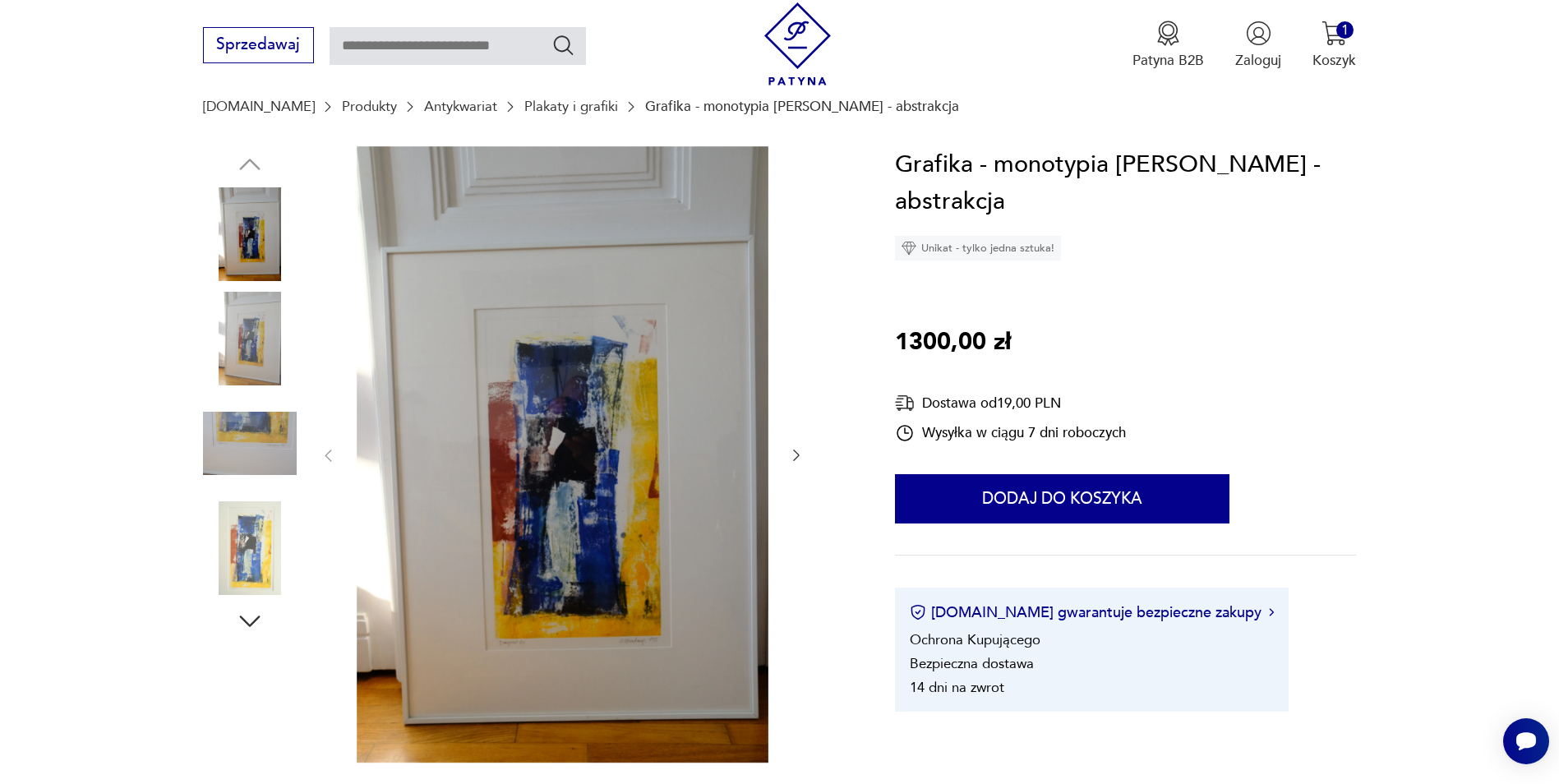
scroll to position [164, 0]
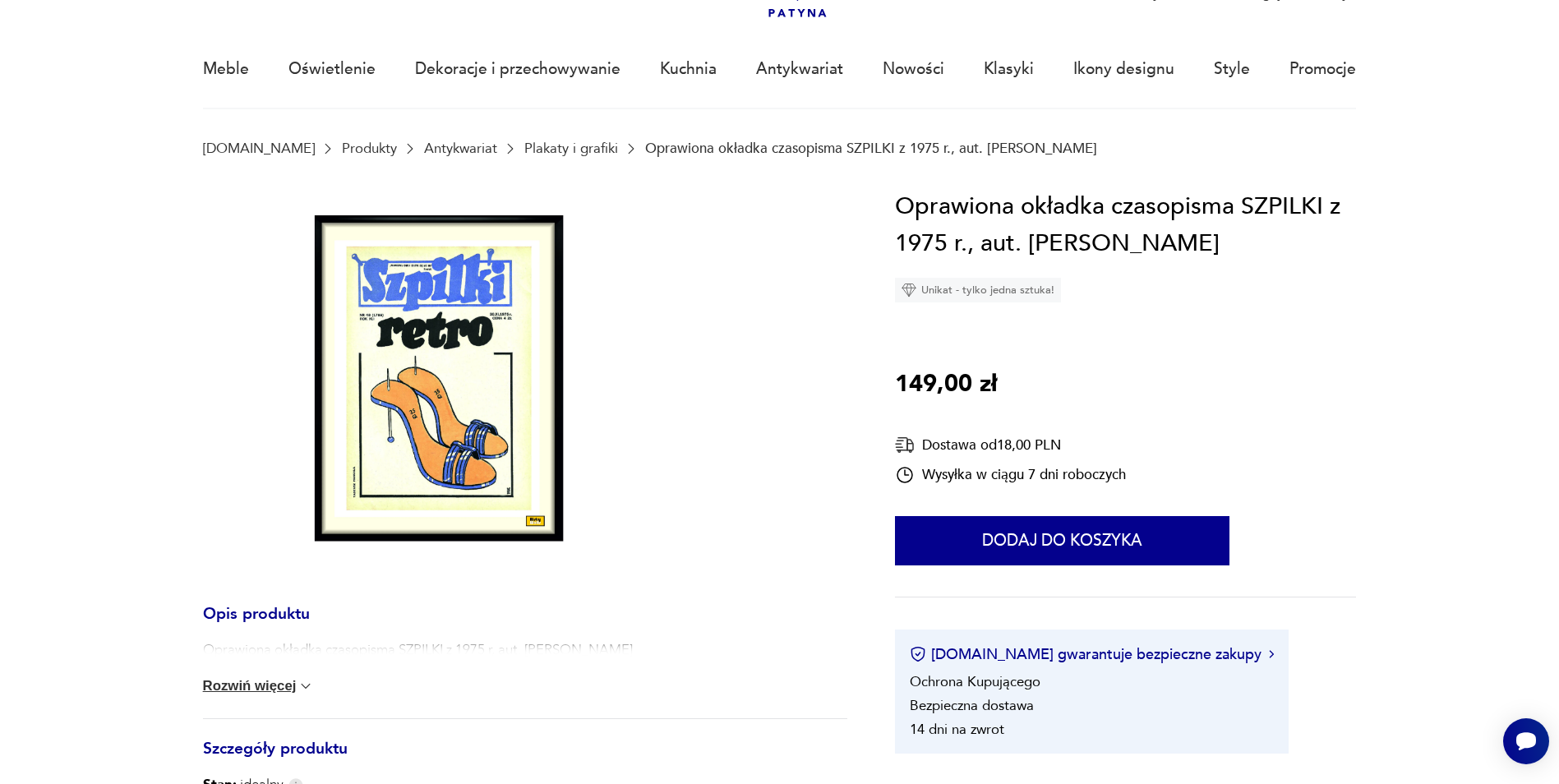
scroll to position [247, 0]
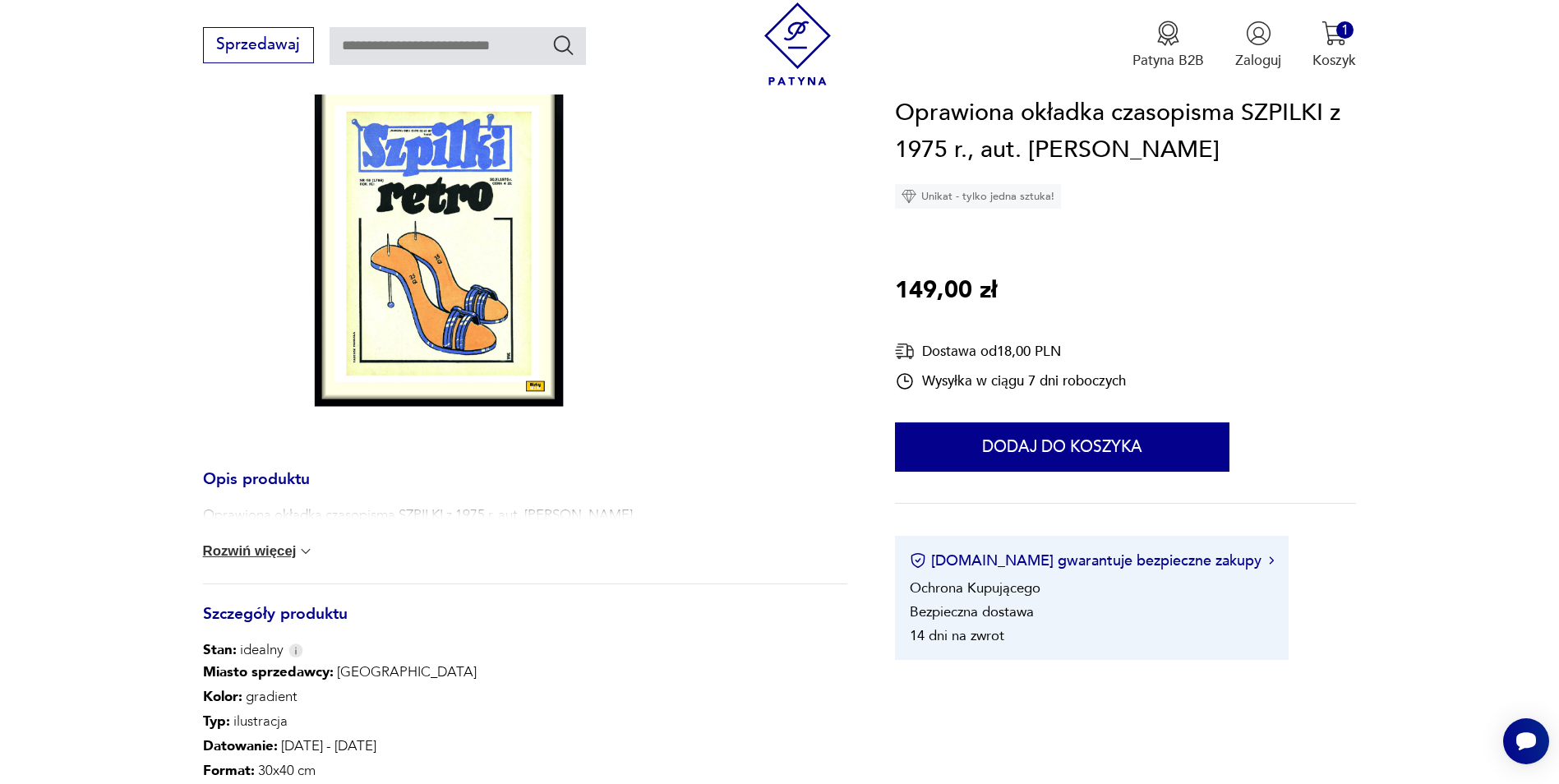
click at [268, 548] on button "Rozwiń więcej" at bounding box center [259, 551] width 112 height 16
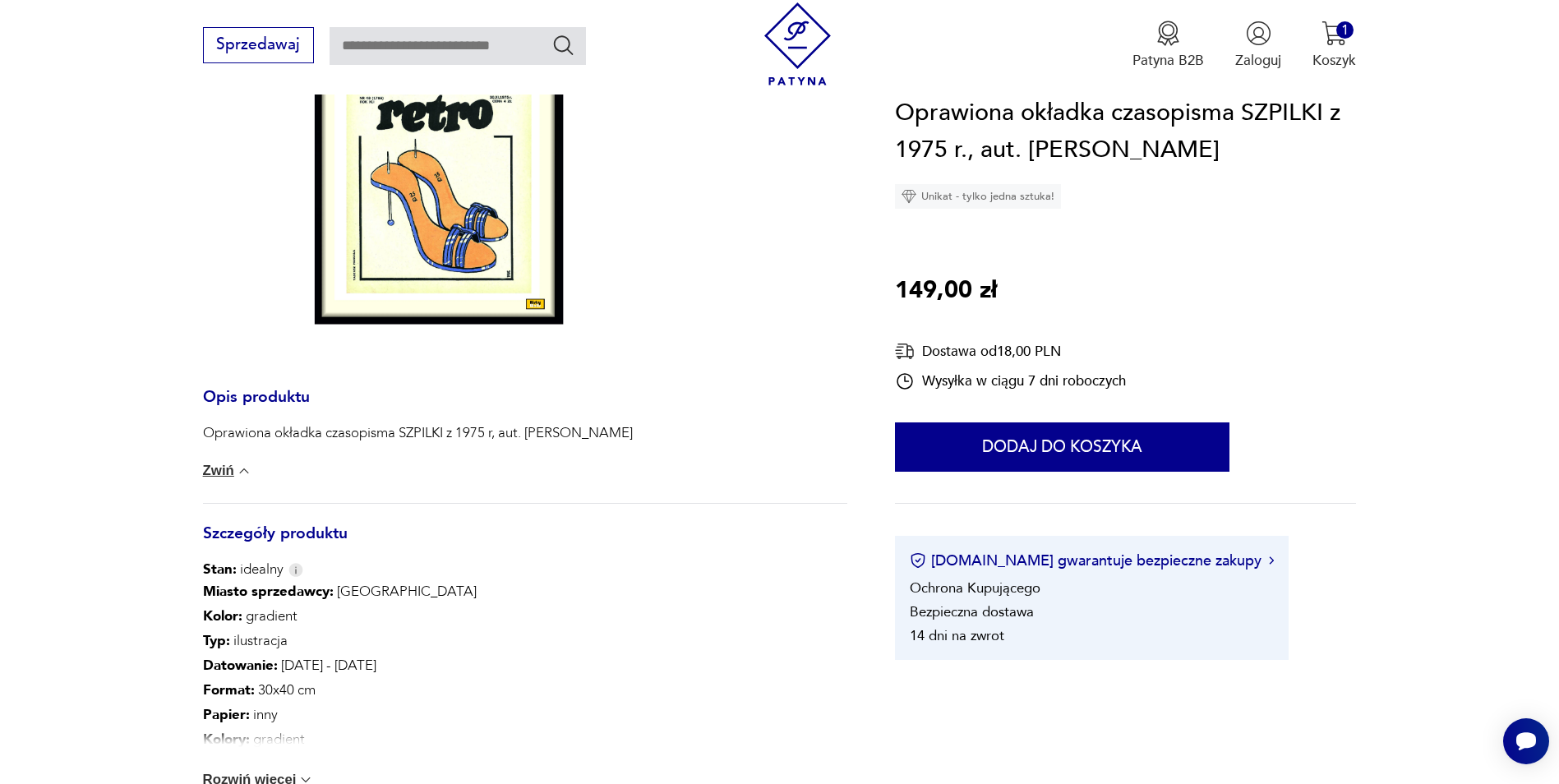
scroll to position [0, 0]
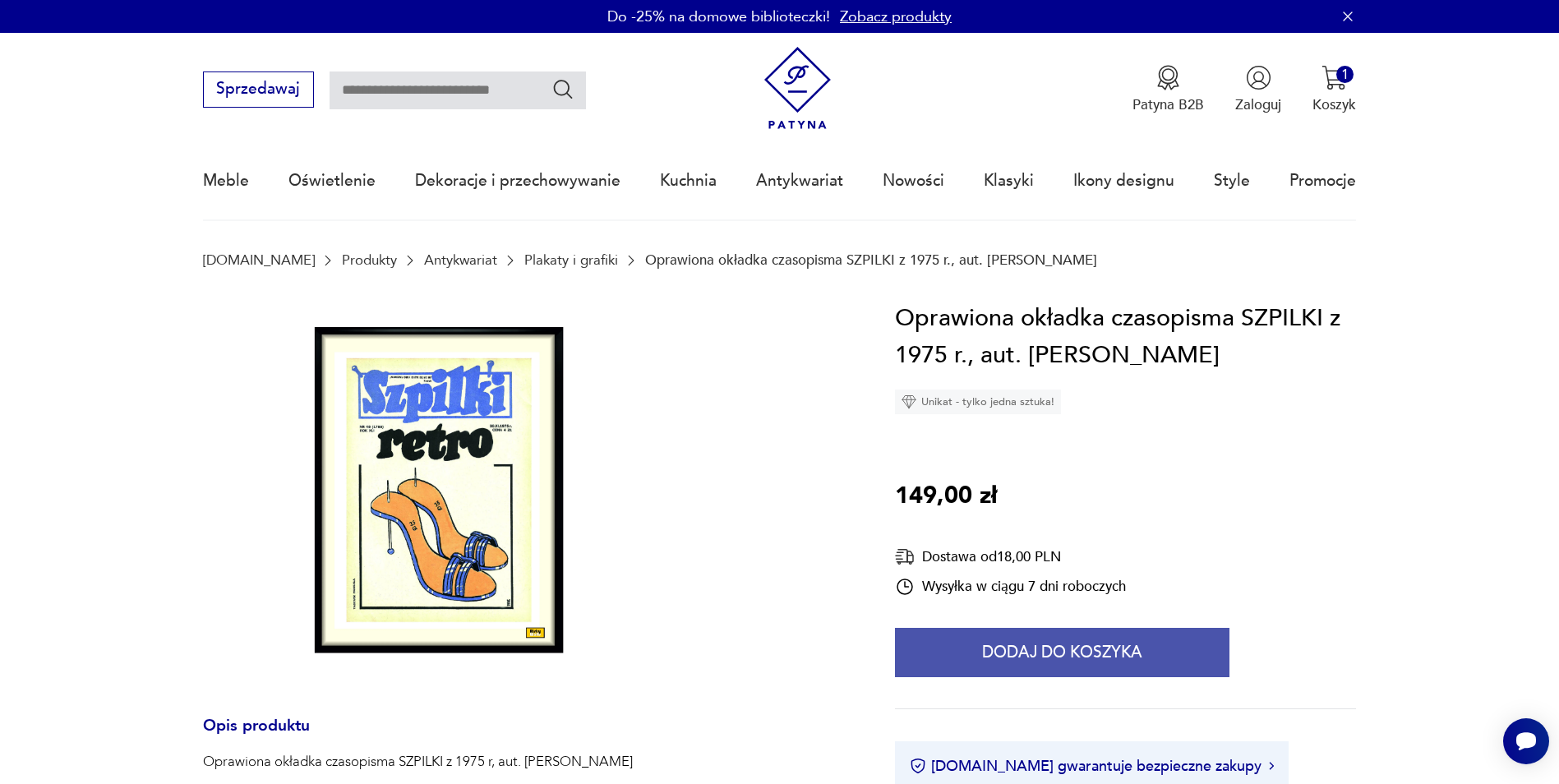
click at [985, 646] on button "Dodaj do koszyka" at bounding box center [1062, 652] width 335 height 49
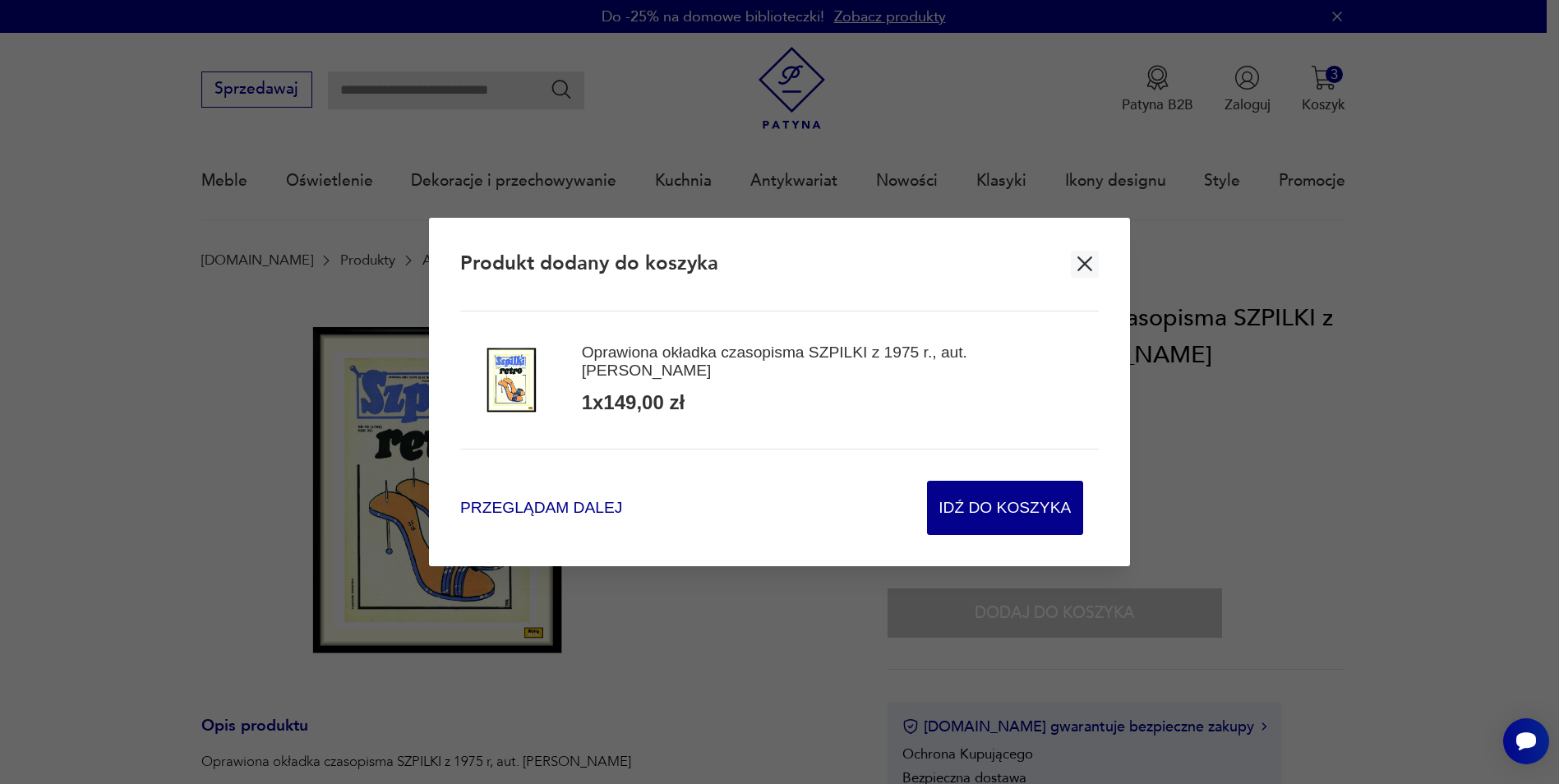
click at [500, 510] on span "Przeglądam dalej" at bounding box center [541, 507] width 162 height 22
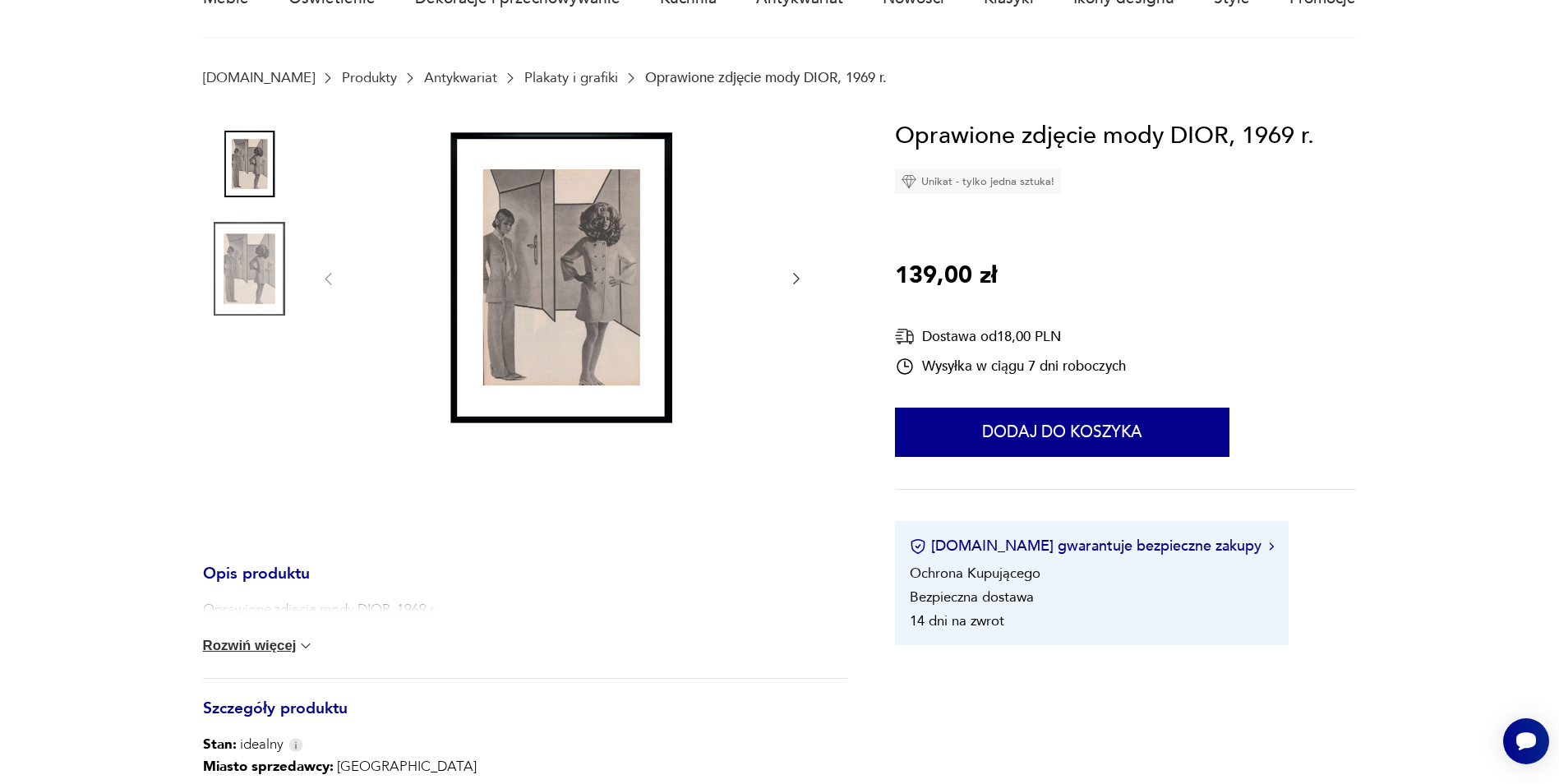
scroll to position [411, 0]
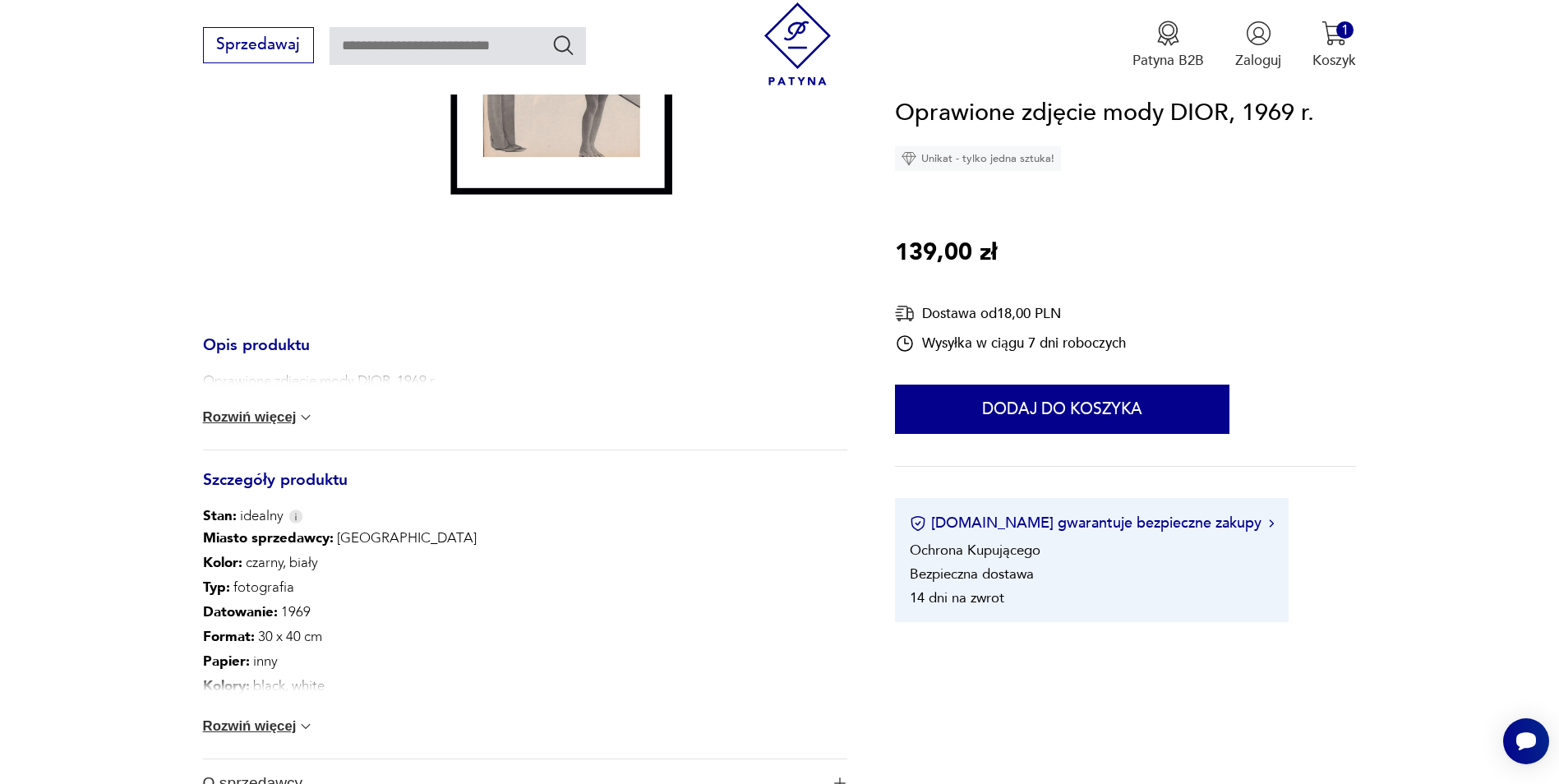
click at [263, 405] on div "Oprawione zdjęcie mody DIOR, 1969 r Rozwiń więcej" at bounding box center [525, 410] width 645 height 78
click at [263, 414] on button "Rozwiń więcej" at bounding box center [259, 417] width 112 height 16
click at [242, 724] on button "Rozwiń więcej" at bounding box center [259, 727] width 112 height 16
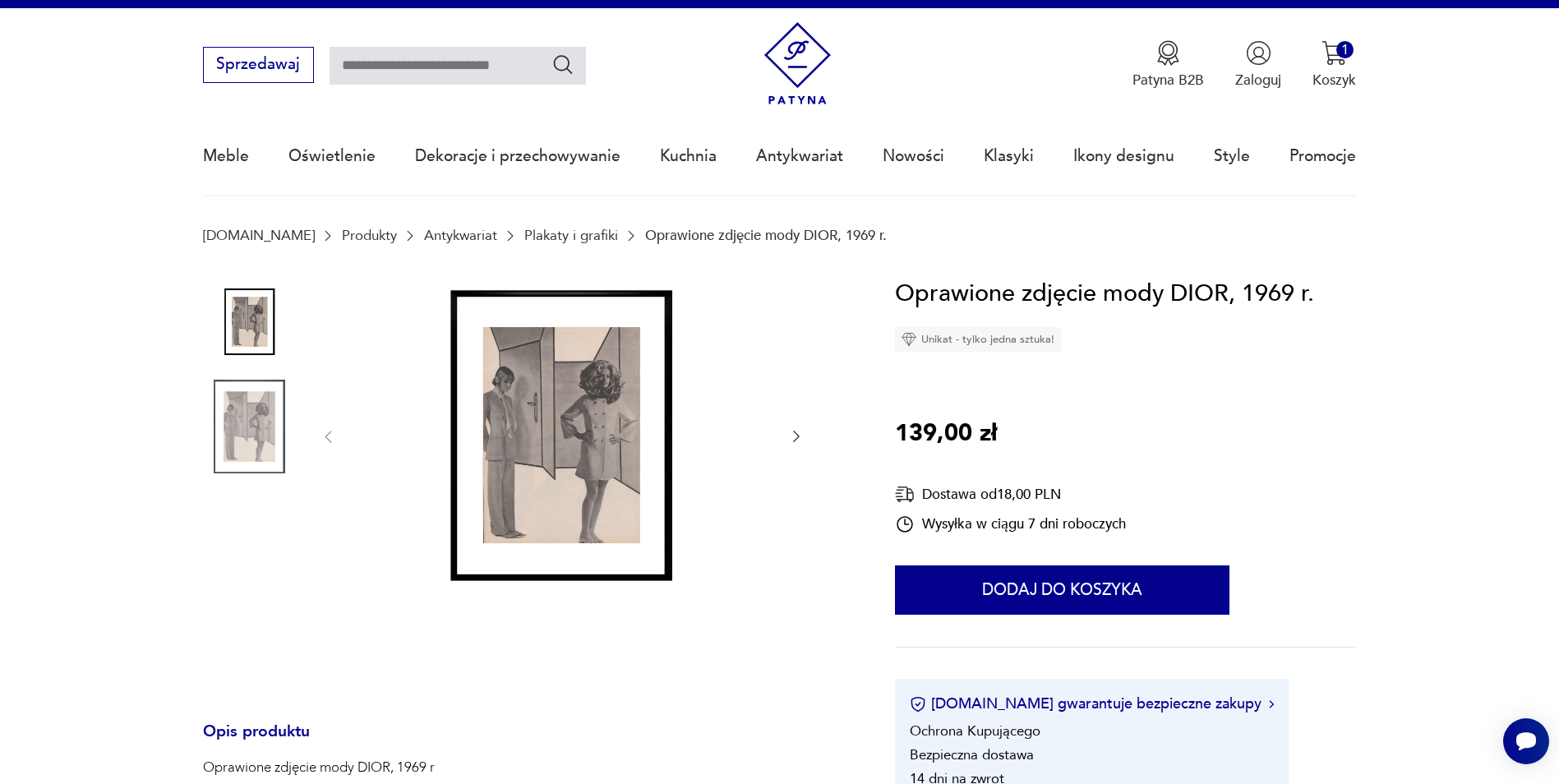
scroll to position [0, 0]
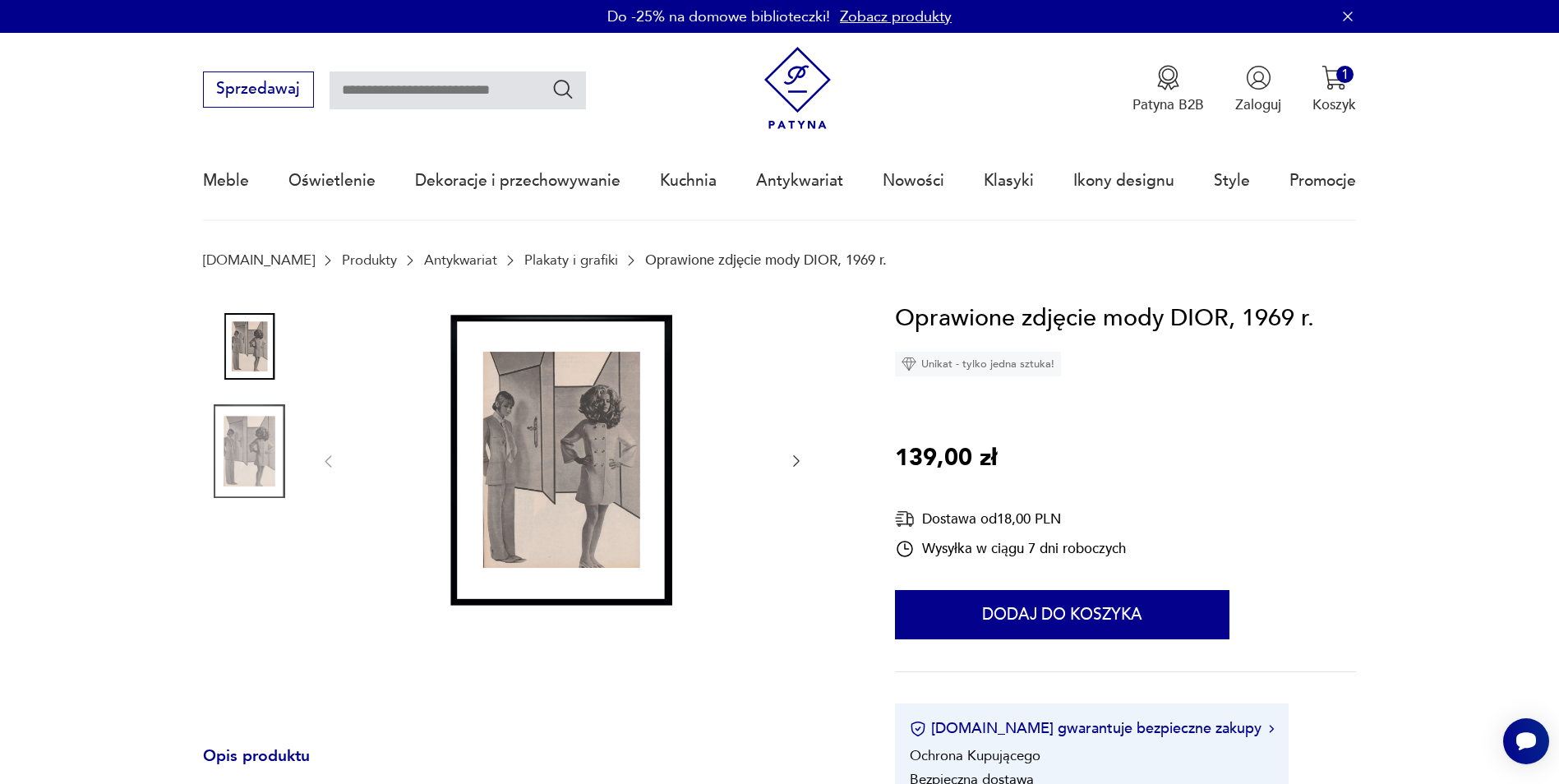
click at [501, 528] on img at bounding box center [562, 460] width 412 height 321
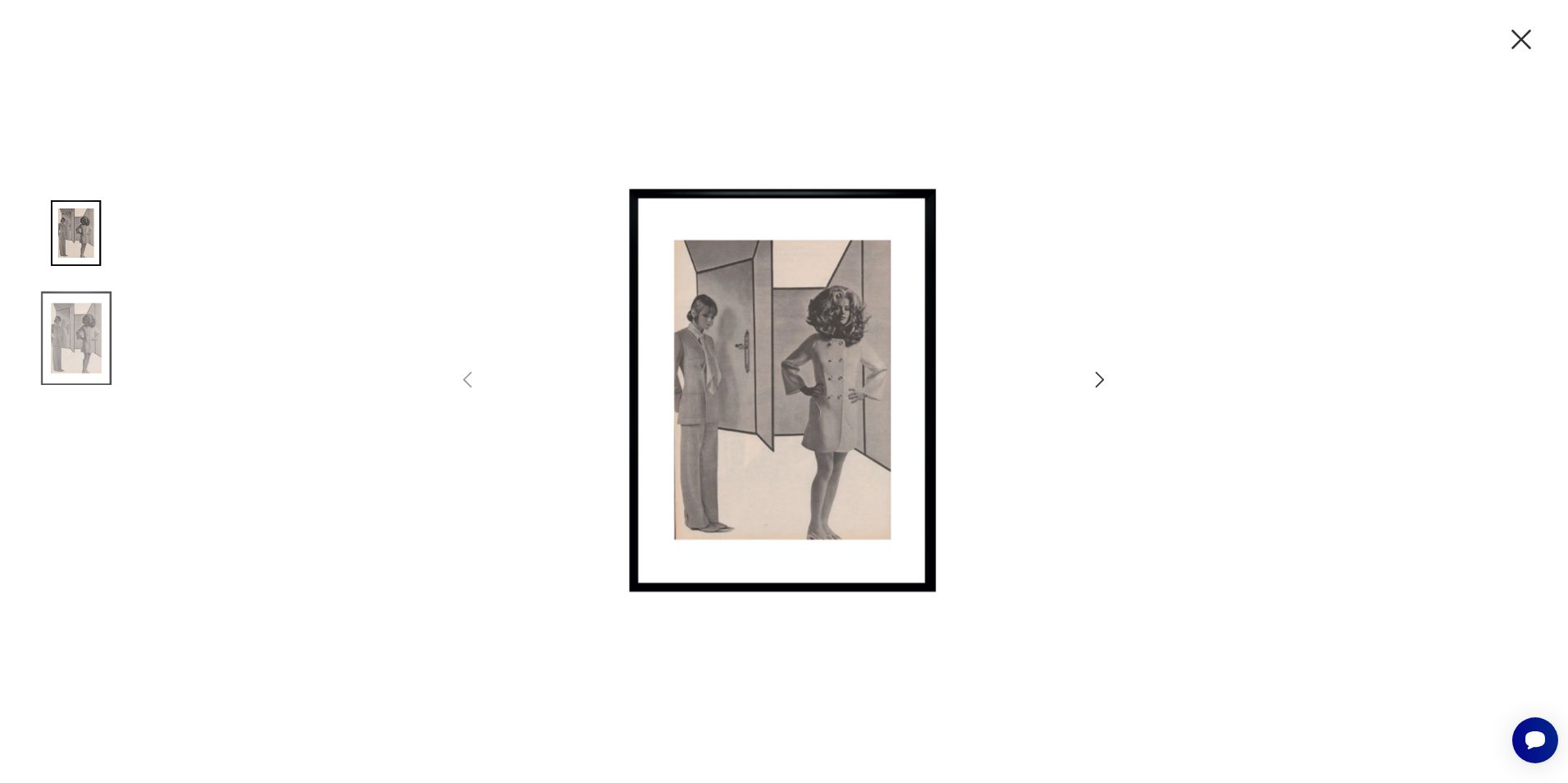
click at [754, 416] on img at bounding box center [784, 389] width 569 height 626
click at [1100, 381] on icon "button" at bounding box center [1100, 379] width 24 height 24
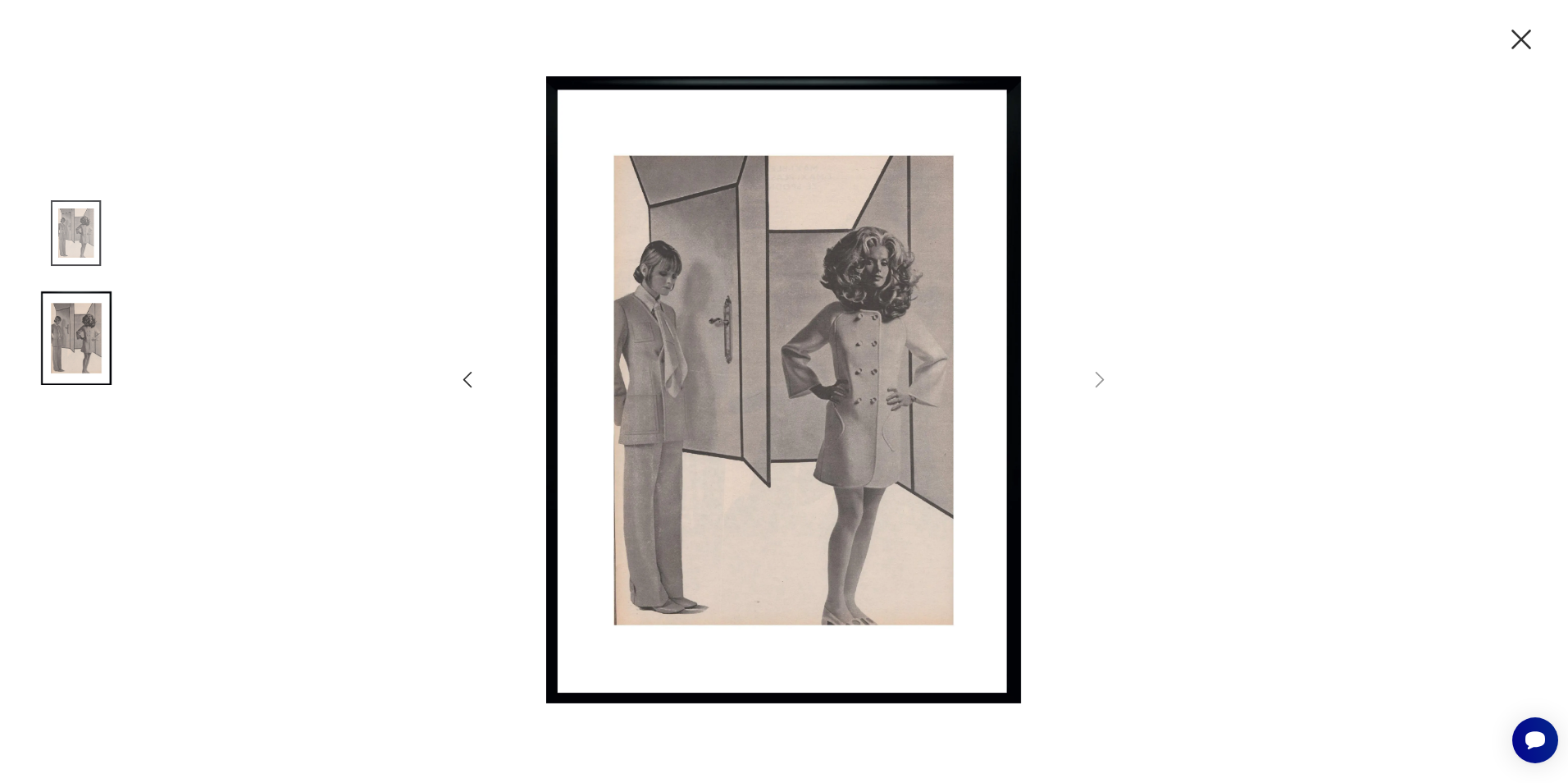
click at [1523, 37] on icon "button" at bounding box center [1522, 39] width 34 height 34
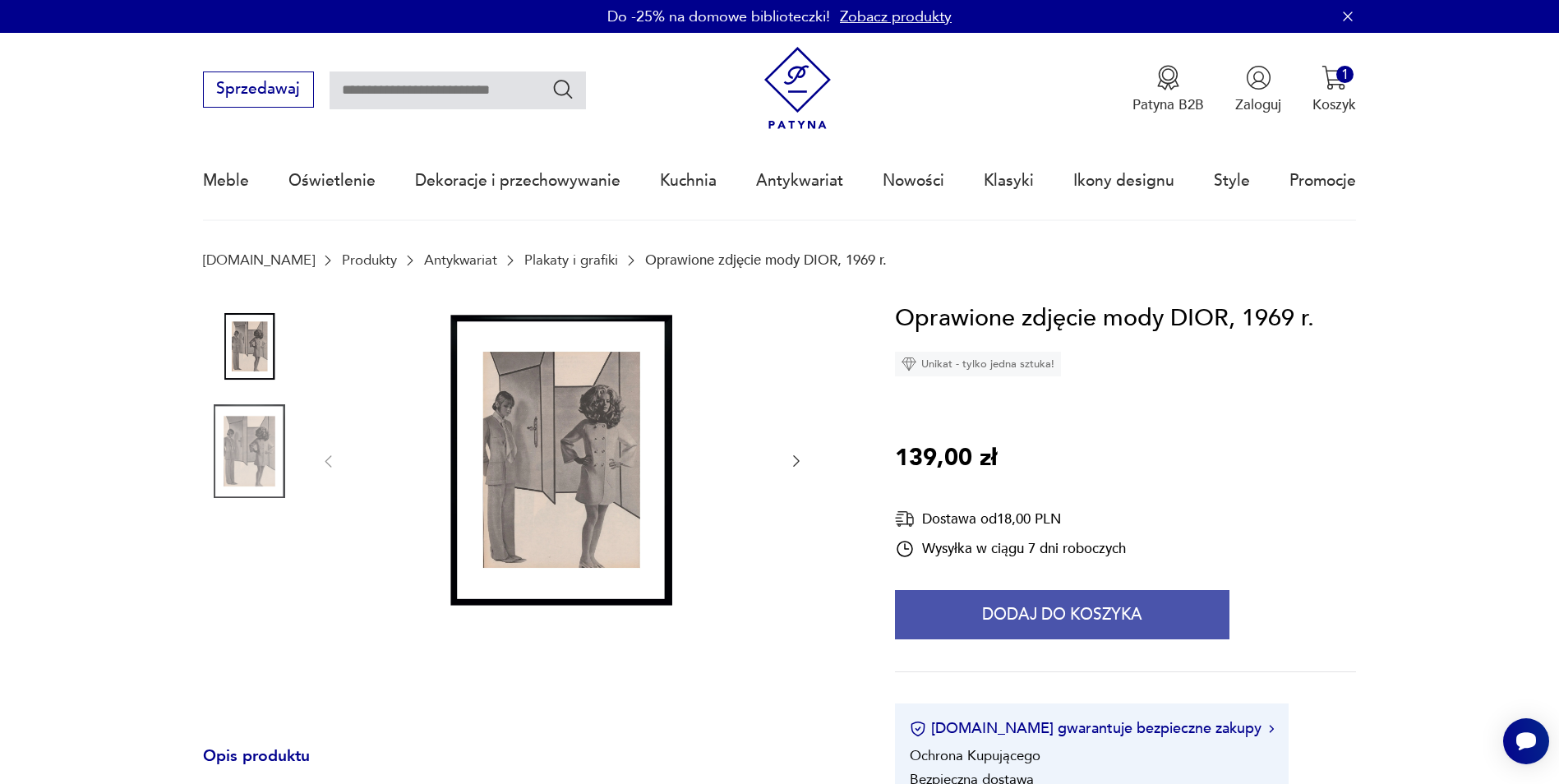
click at [997, 610] on button "Dodaj do koszyka" at bounding box center [1062, 614] width 335 height 49
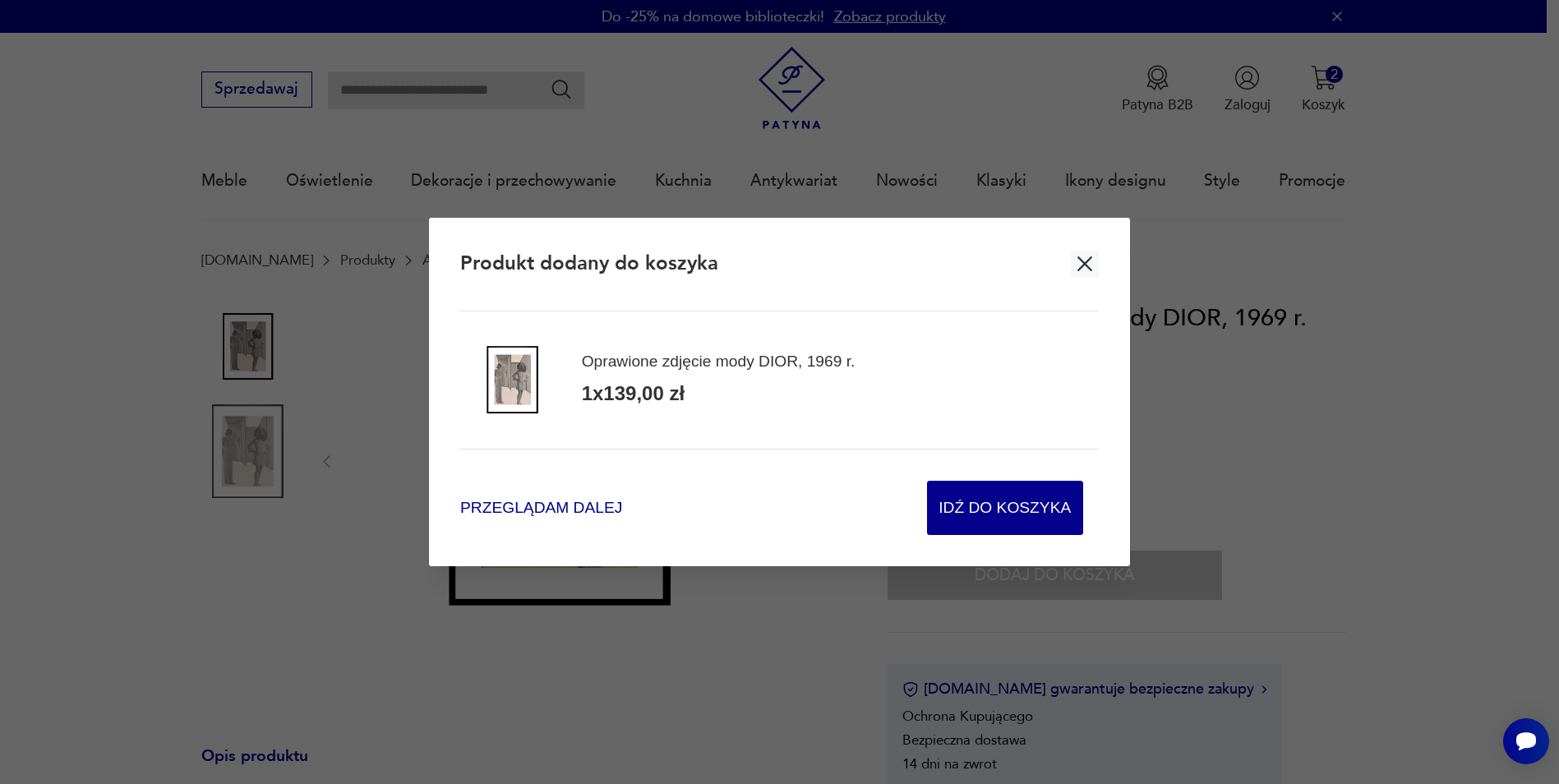
click at [589, 511] on span "Przeglądam dalej" at bounding box center [541, 507] width 162 height 22
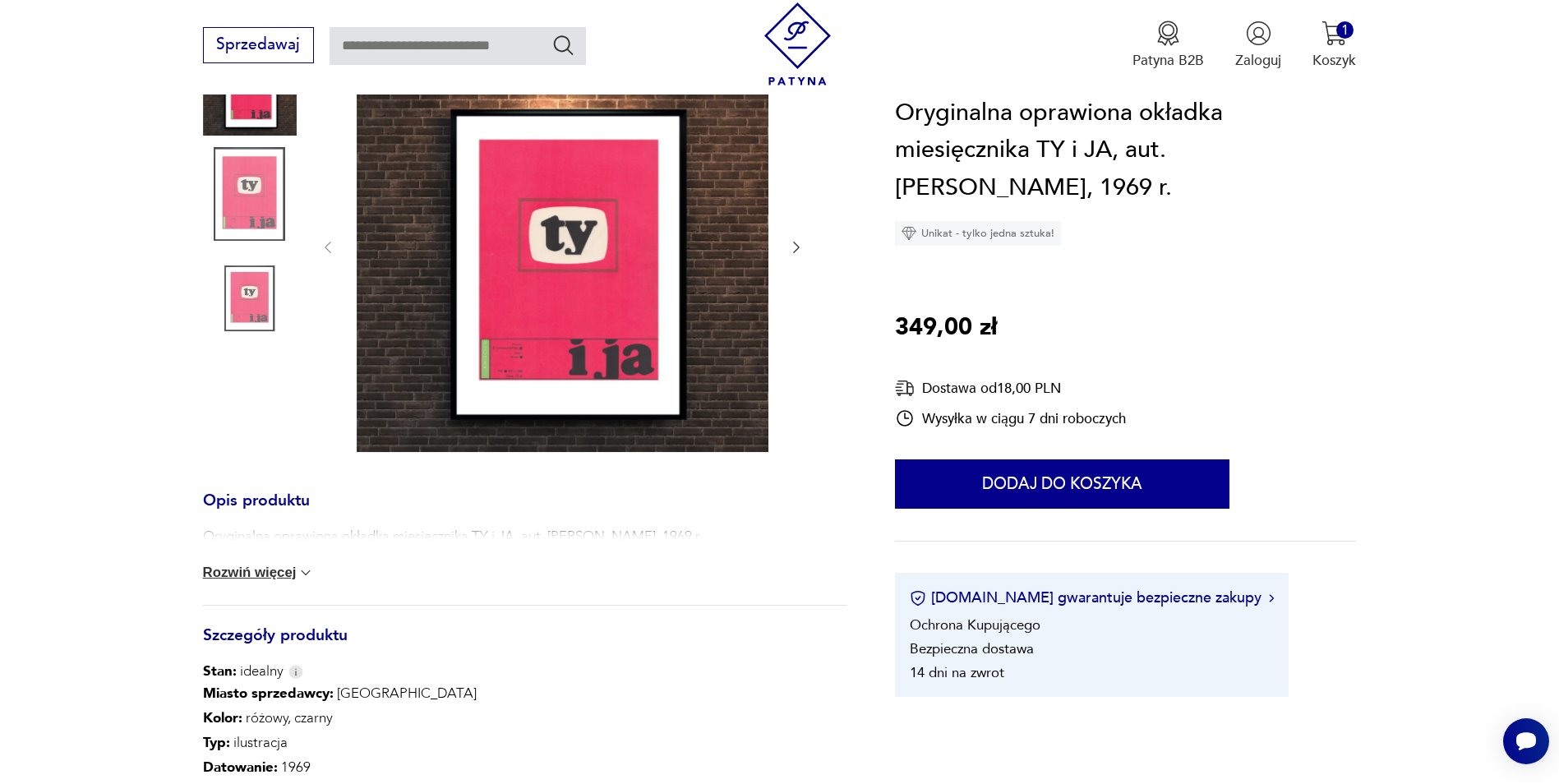
scroll to position [83, 0]
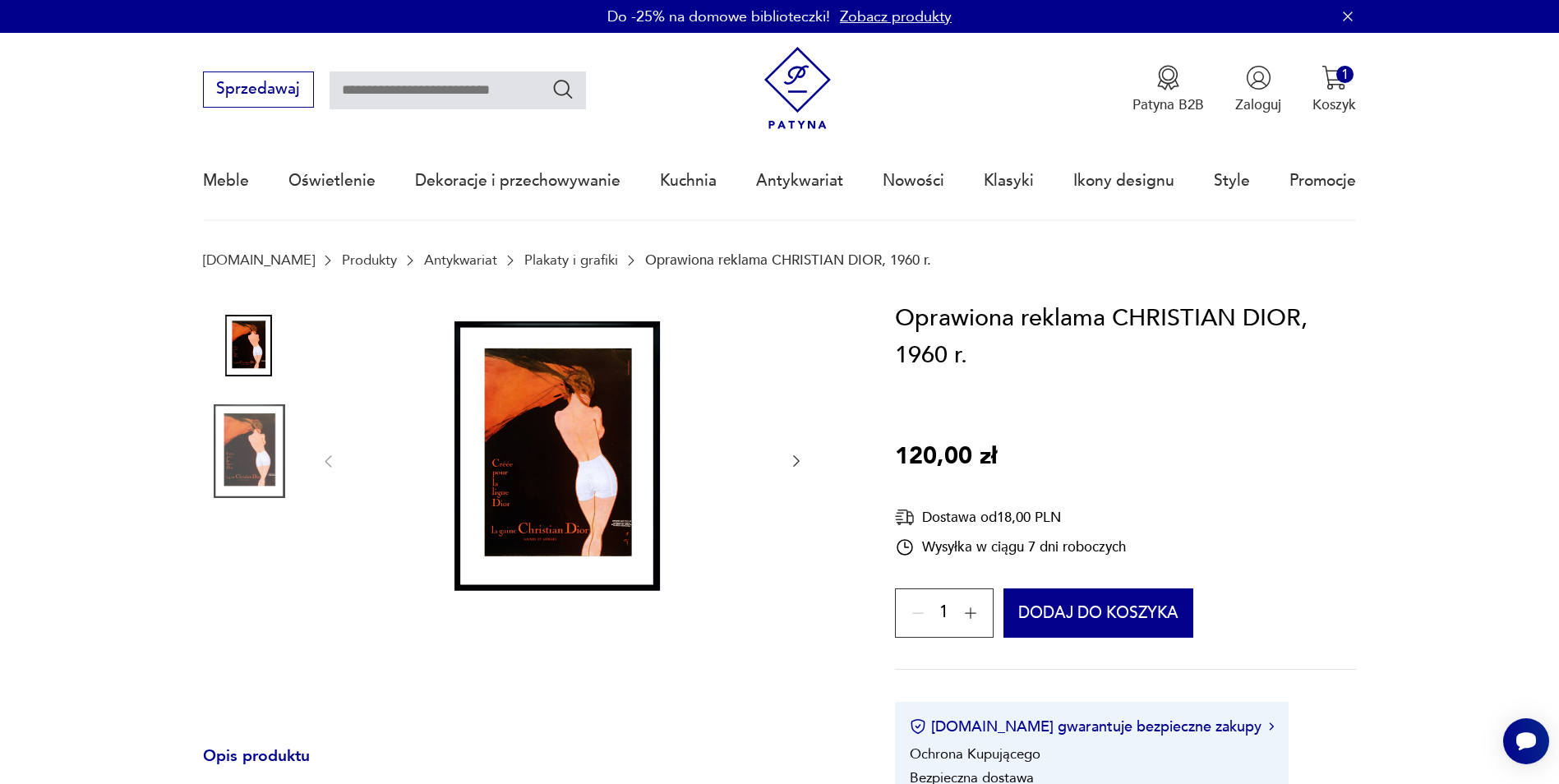
click at [585, 470] on img at bounding box center [562, 460] width 412 height 321
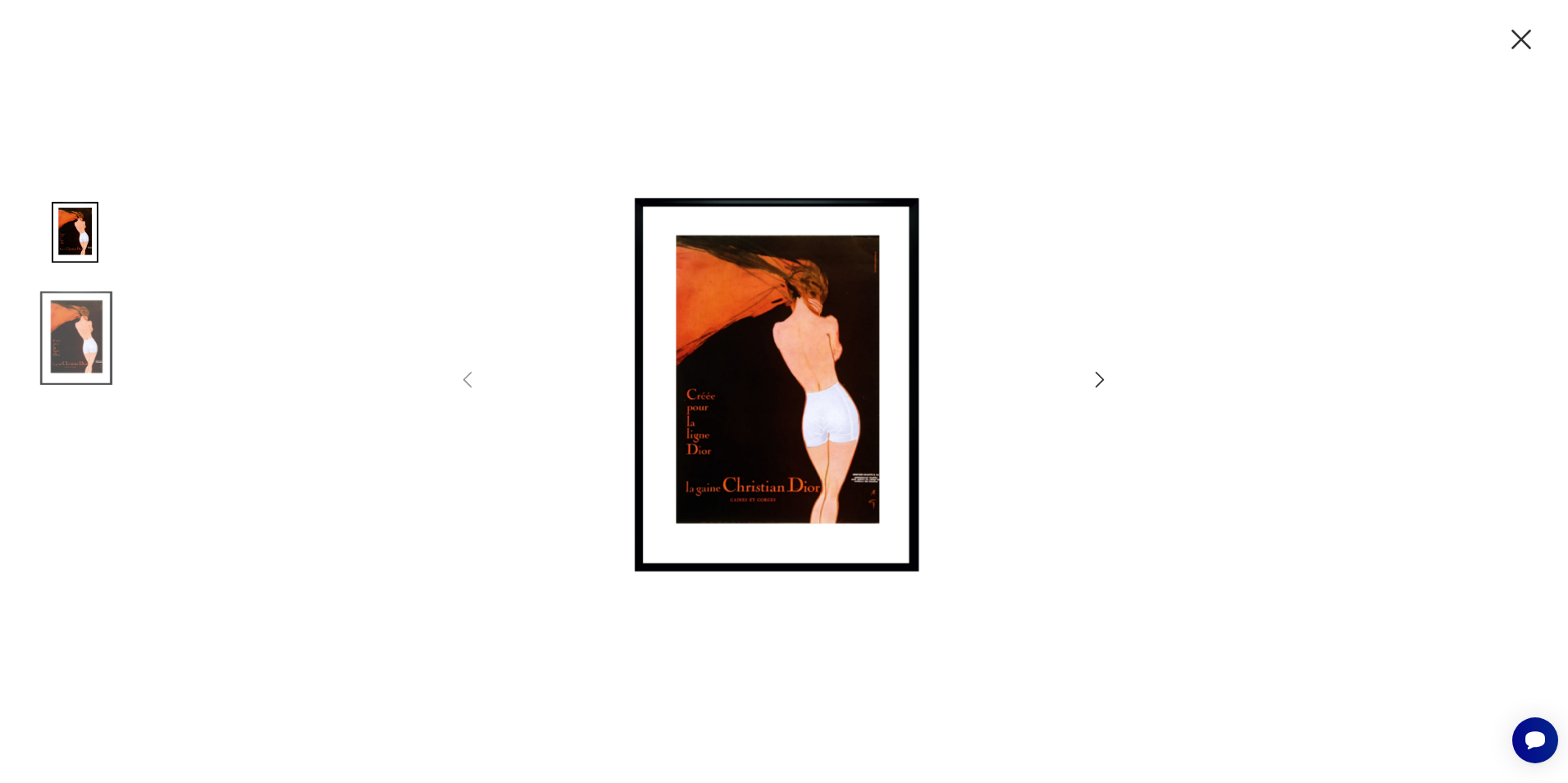
click at [748, 432] on img at bounding box center [784, 389] width 569 height 626
click at [75, 363] on img at bounding box center [76, 337] width 94 height 94
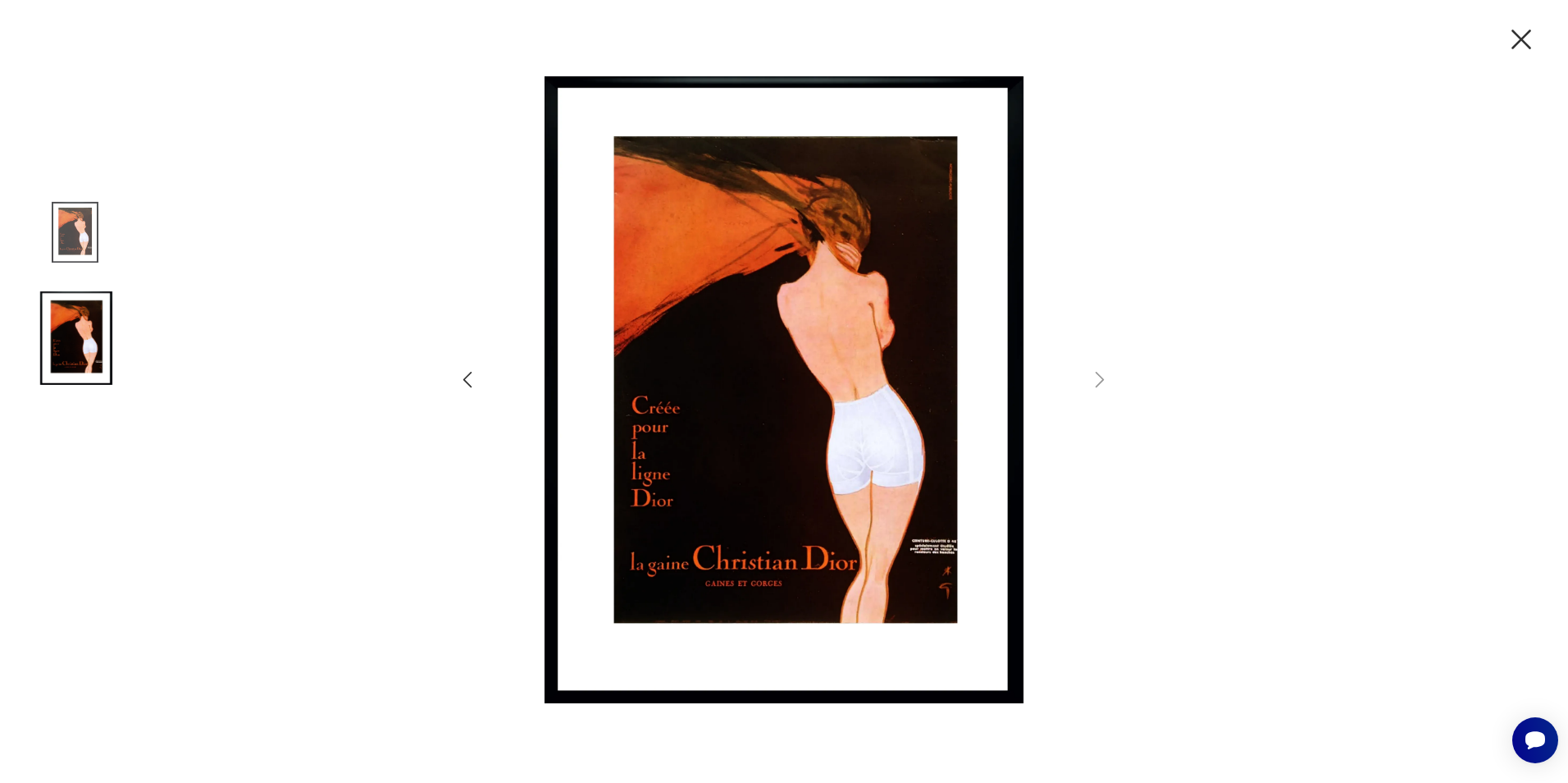
click at [1528, 36] on icon "button" at bounding box center [1522, 39] width 34 height 34
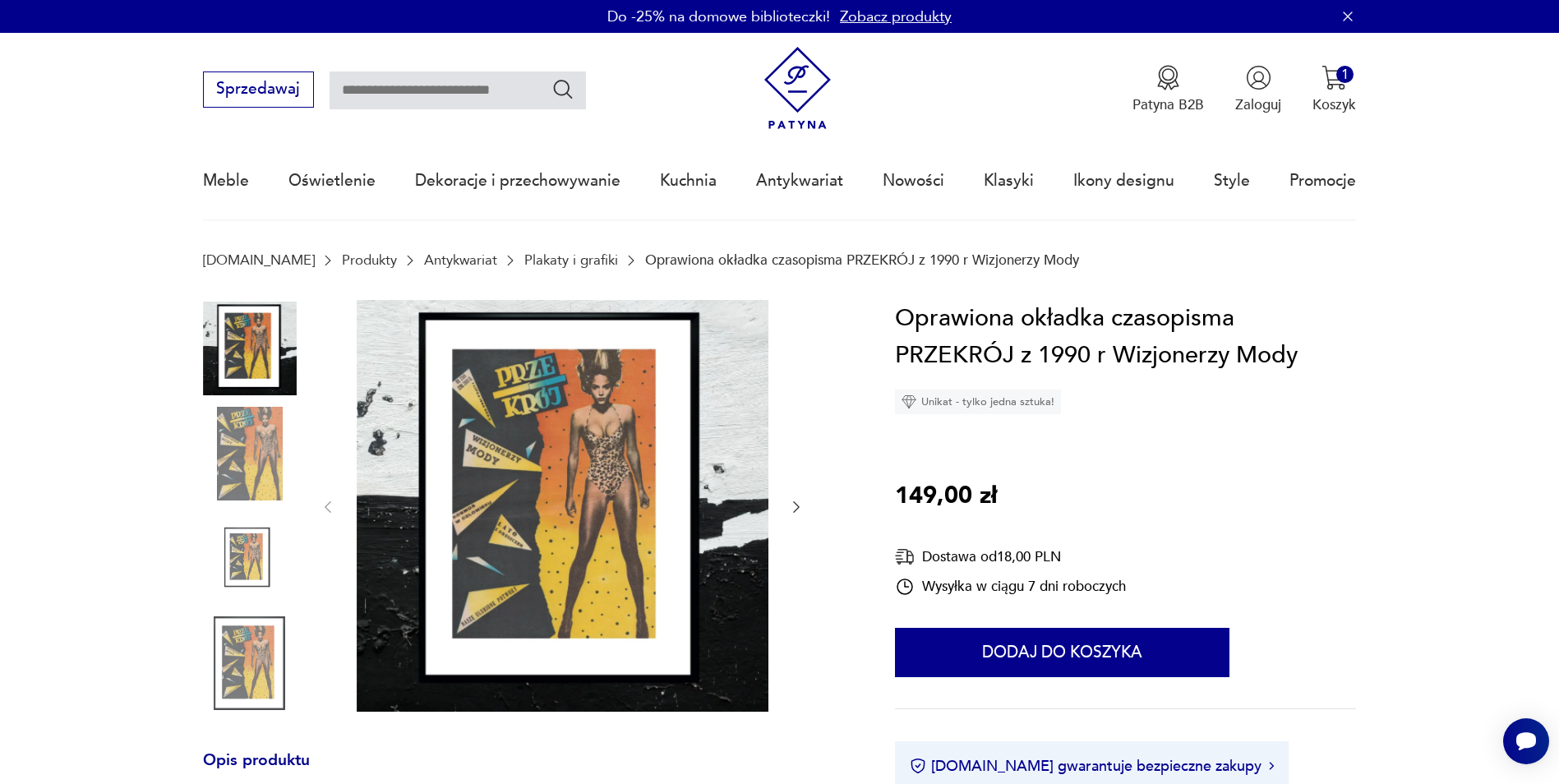
click at [486, 536] on img at bounding box center [562, 505] width 412 height 412
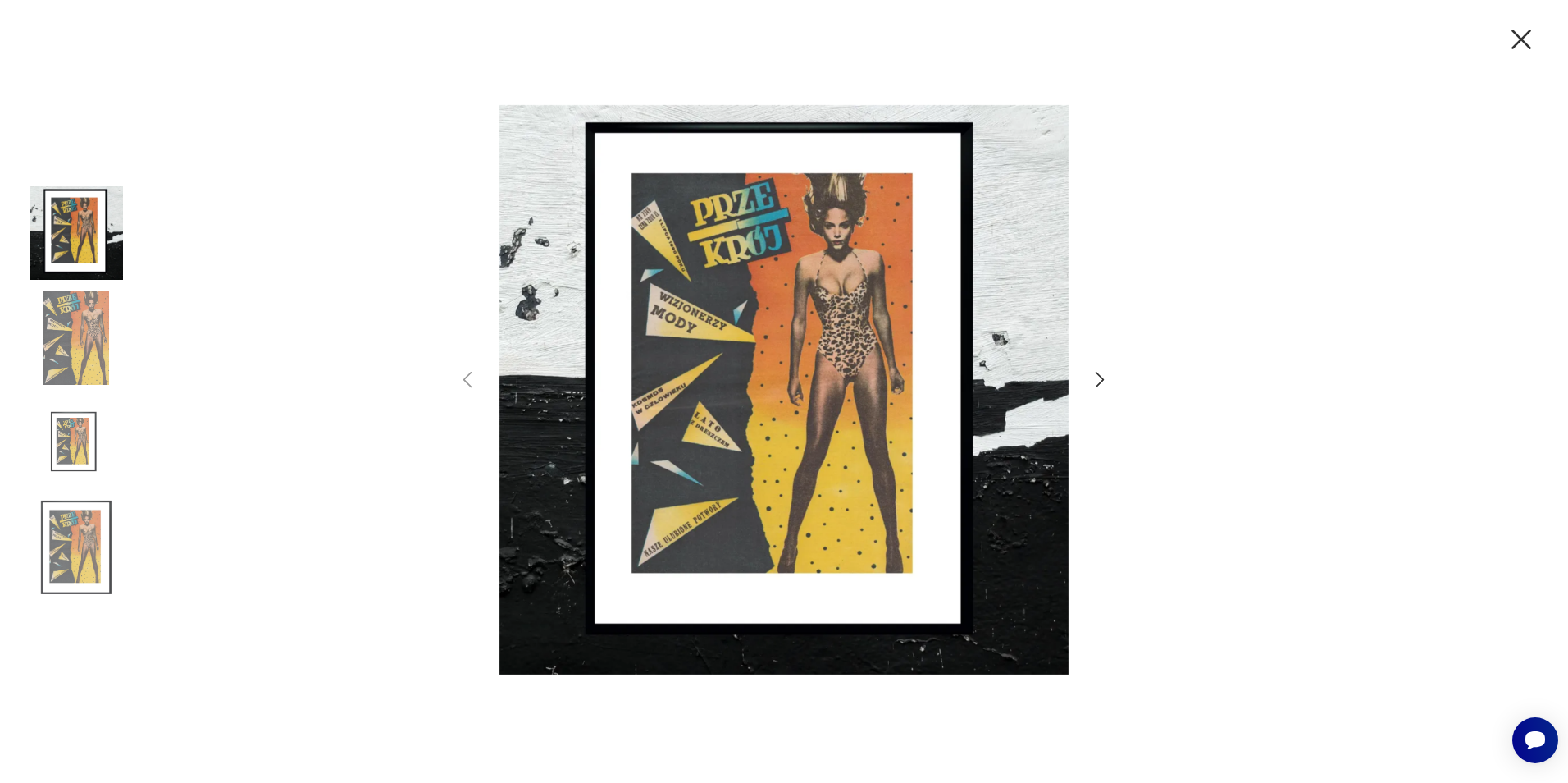
click at [1099, 380] on icon "button" at bounding box center [1100, 379] width 24 height 24
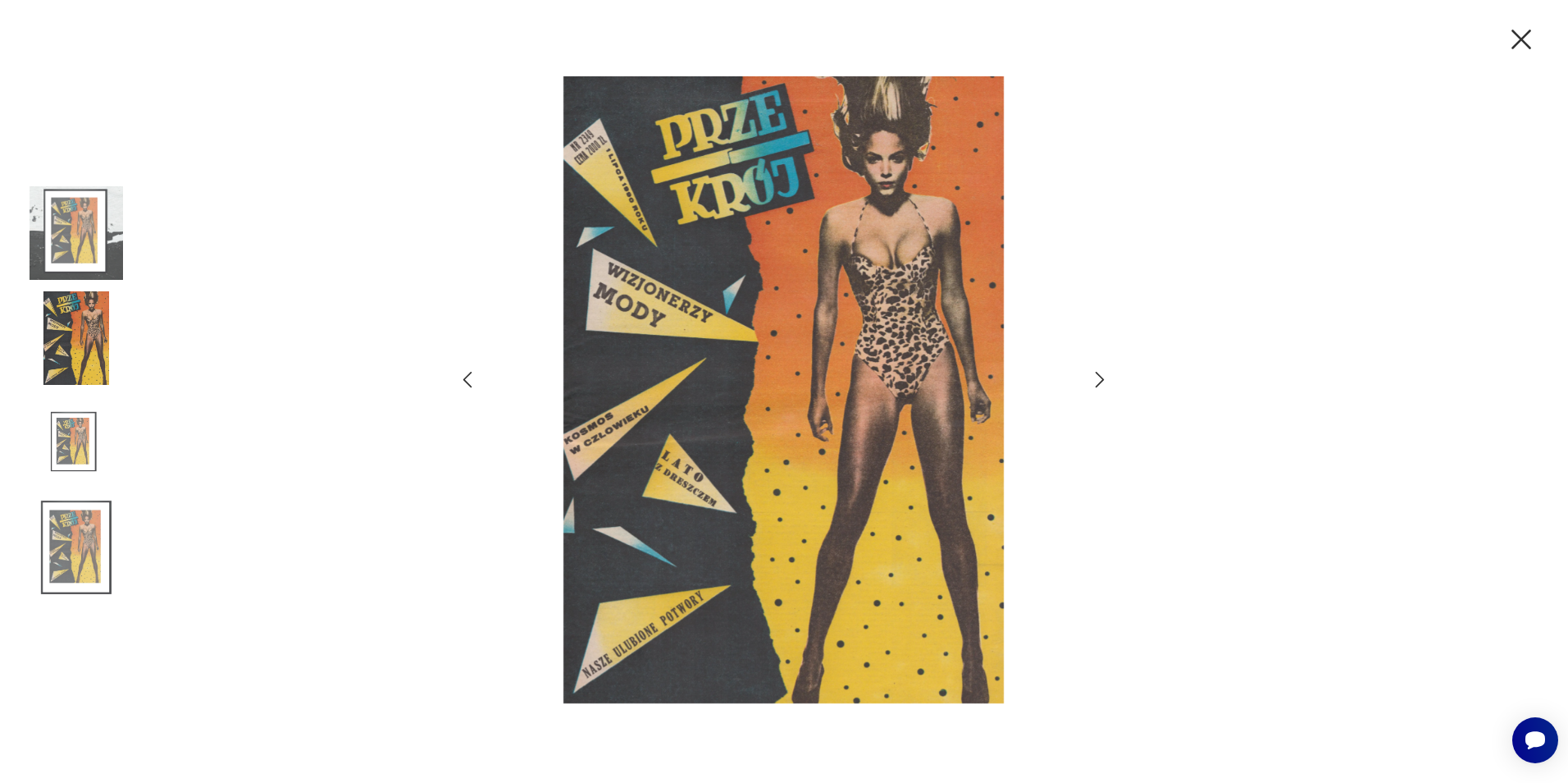
click at [1096, 380] on icon "button" at bounding box center [1100, 379] width 24 height 24
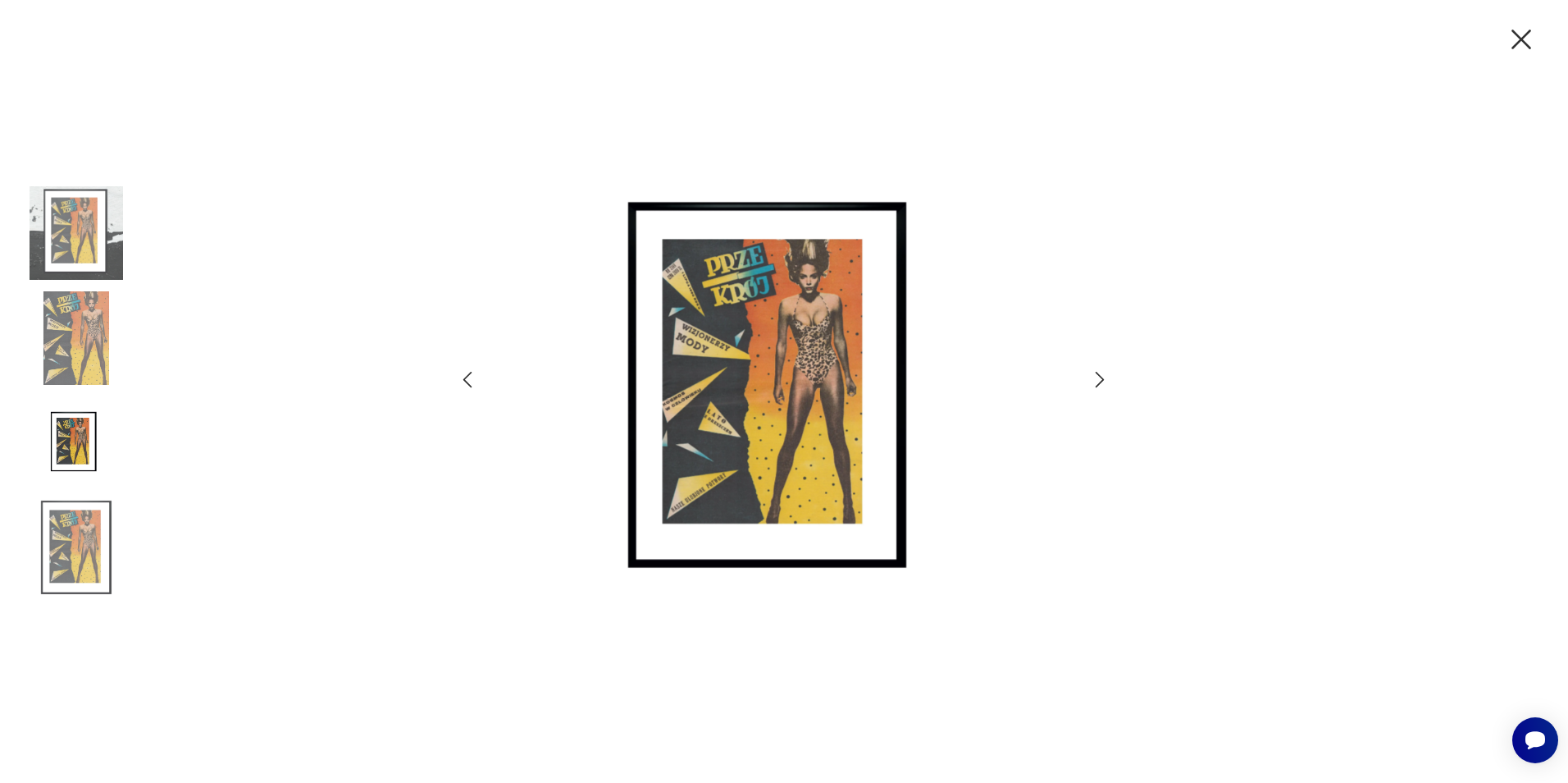
click at [1096, 380] on icon "button" at bounding box center [1100, 379] width 24 height 24
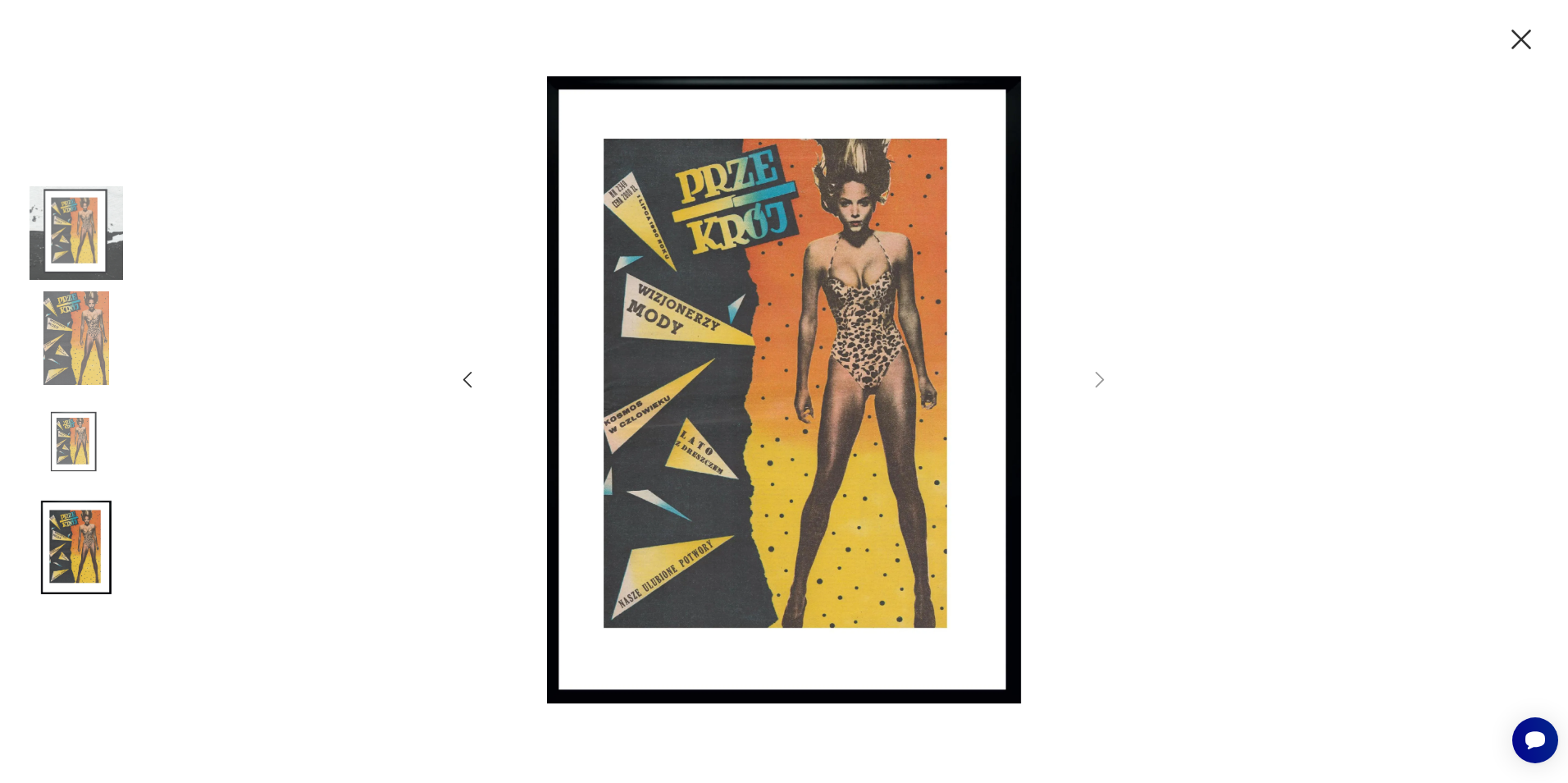
click at [1523, 46] on icon "button" at bounding box center [1522, 39] width 34 height 34
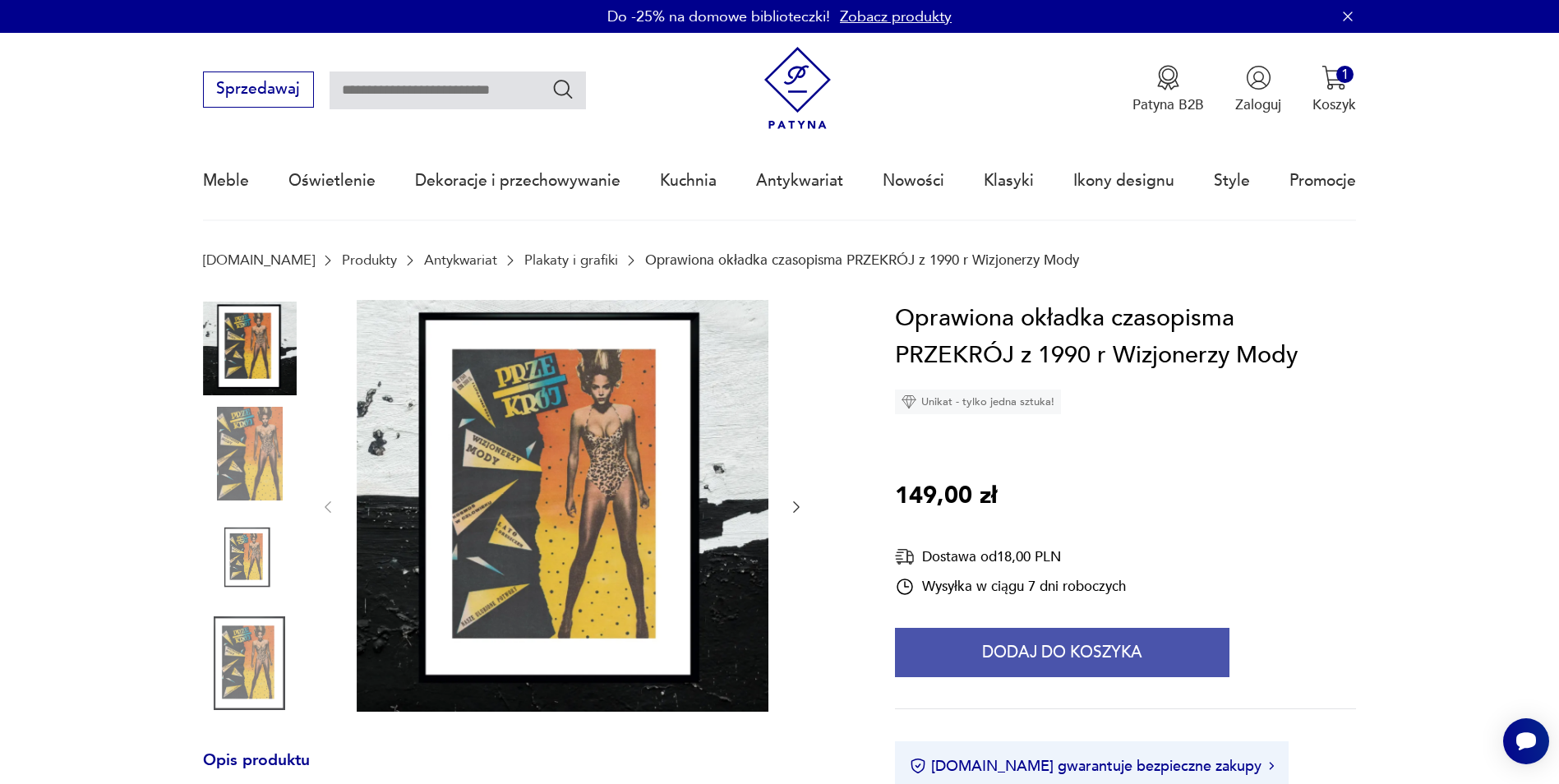
click at [1010, 652] on button "Dodaj do koszyka" at bounding box center [1062, 652] width 335 height 49
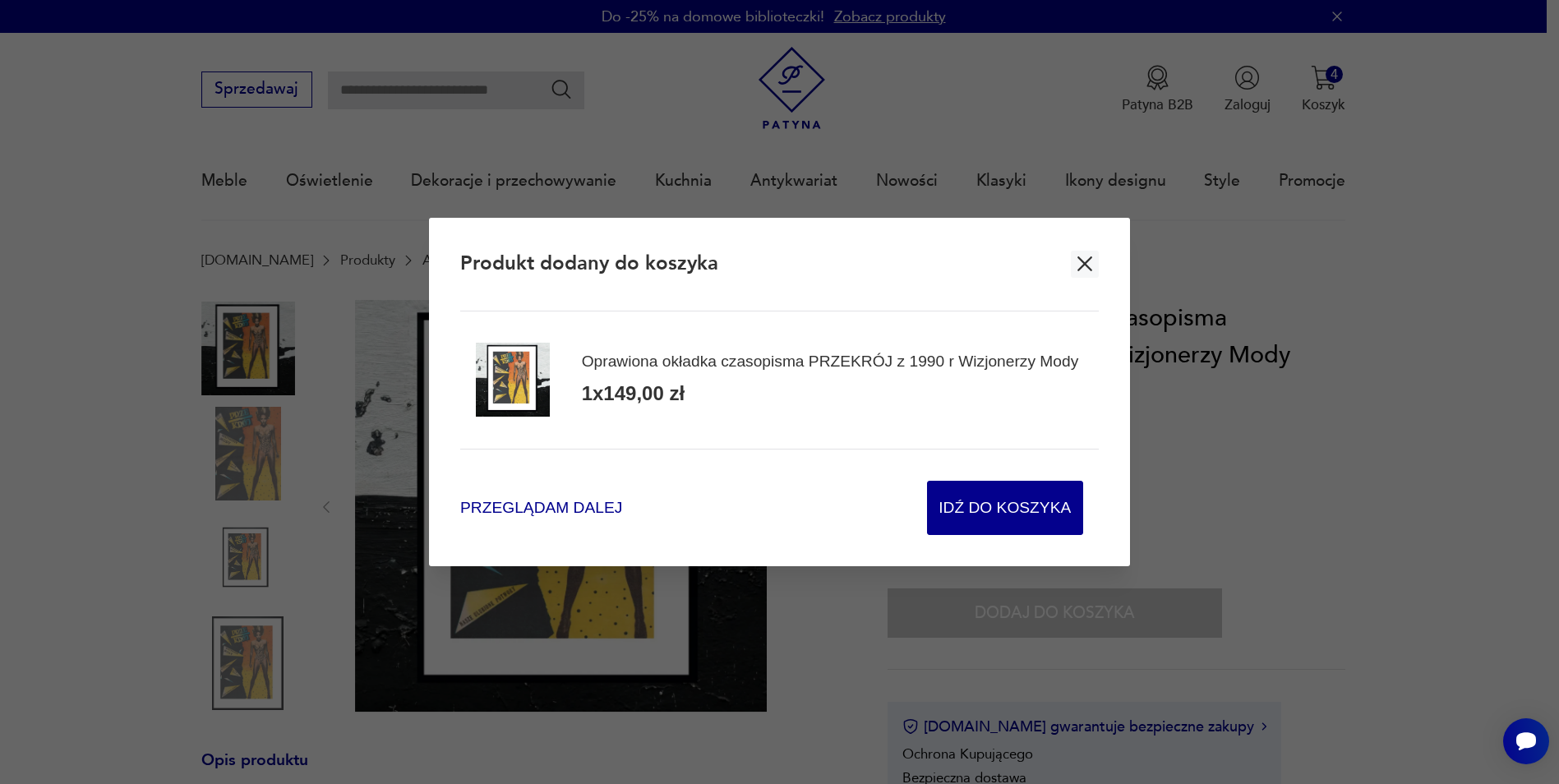
click at [590, 509] on span "Przeglądam dalej" at bounding box center [541, 507] width 162 height 22
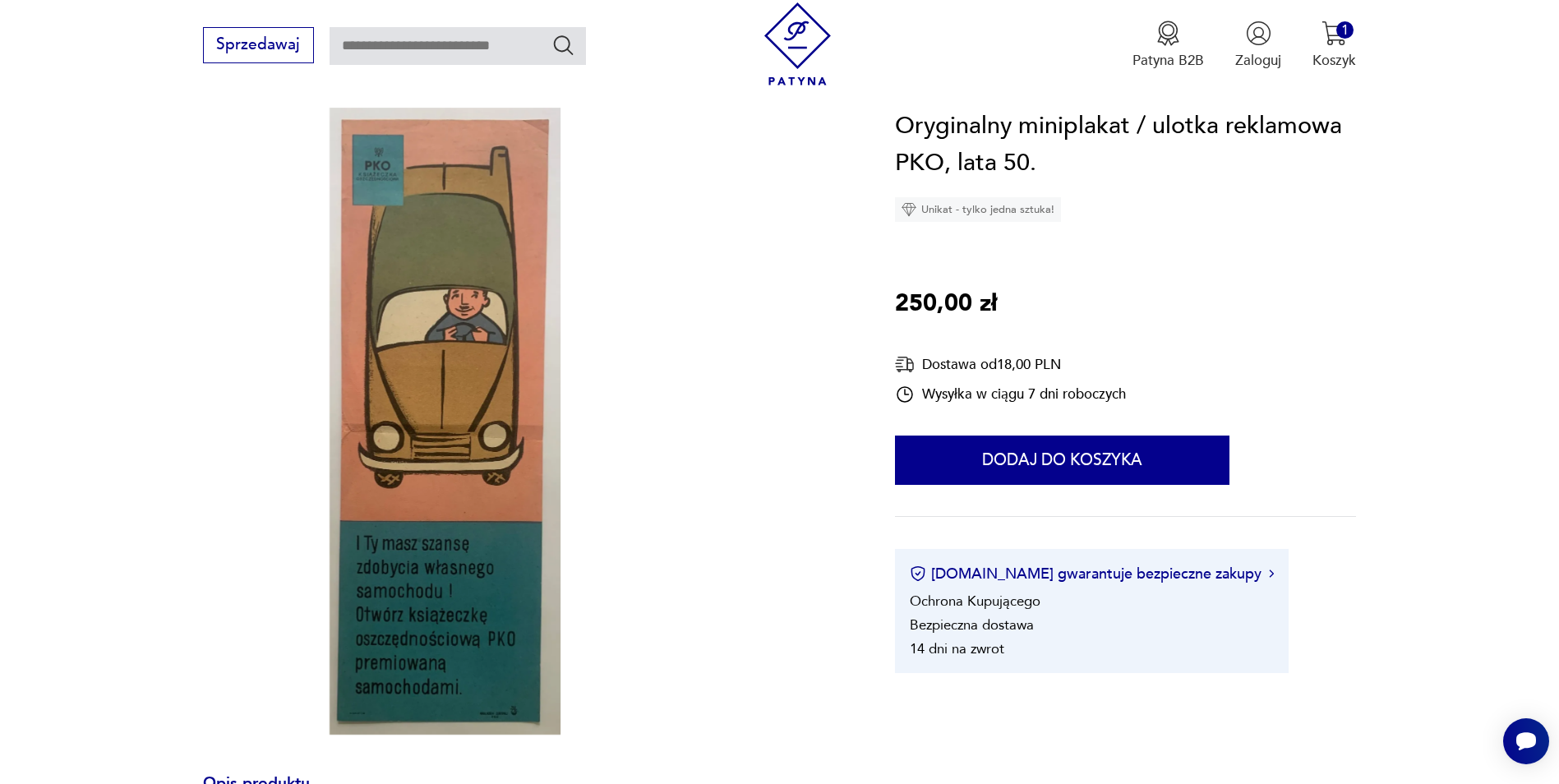
scroll to position [164, 0]
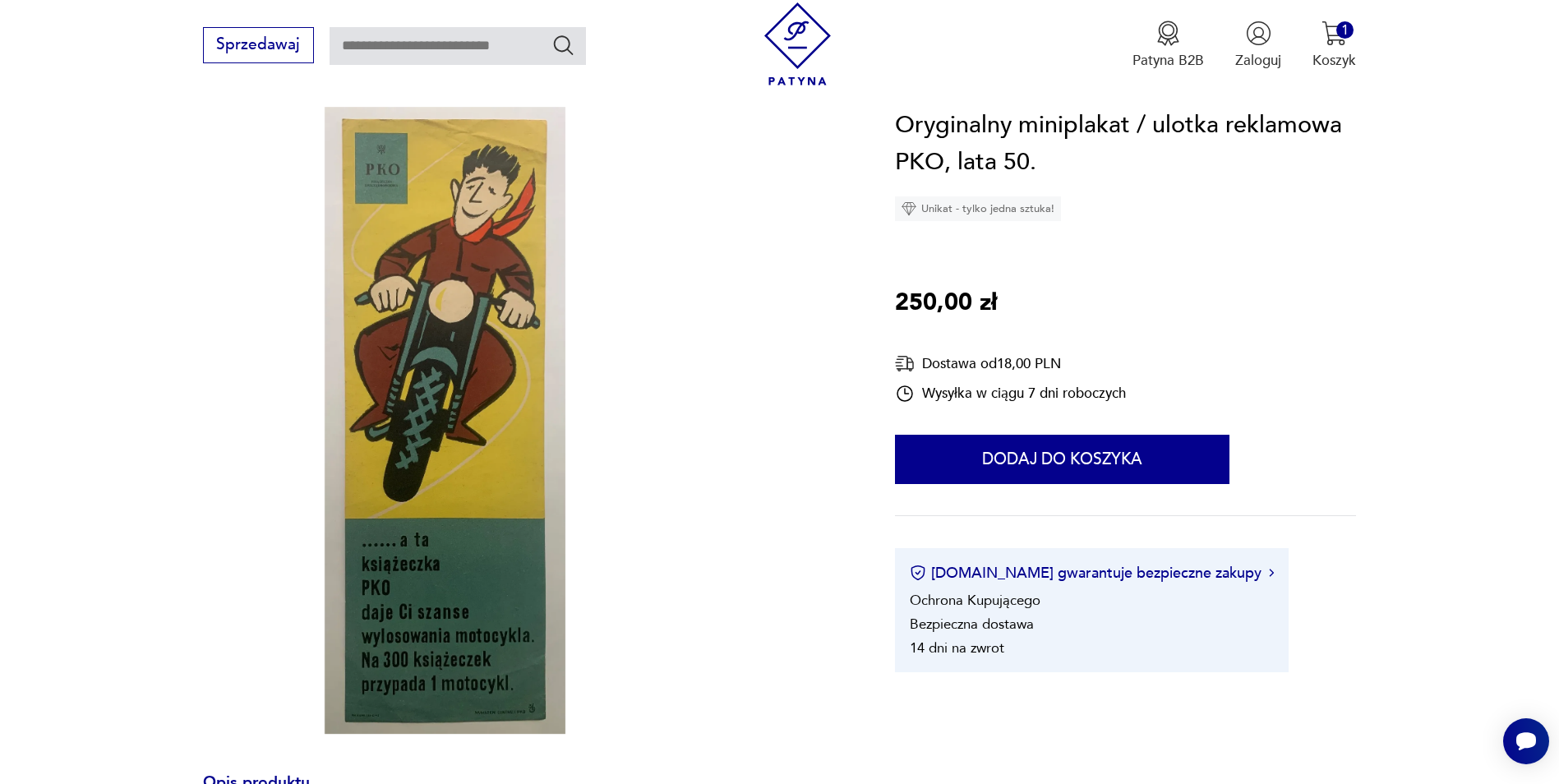
scroll to position [164, 0]
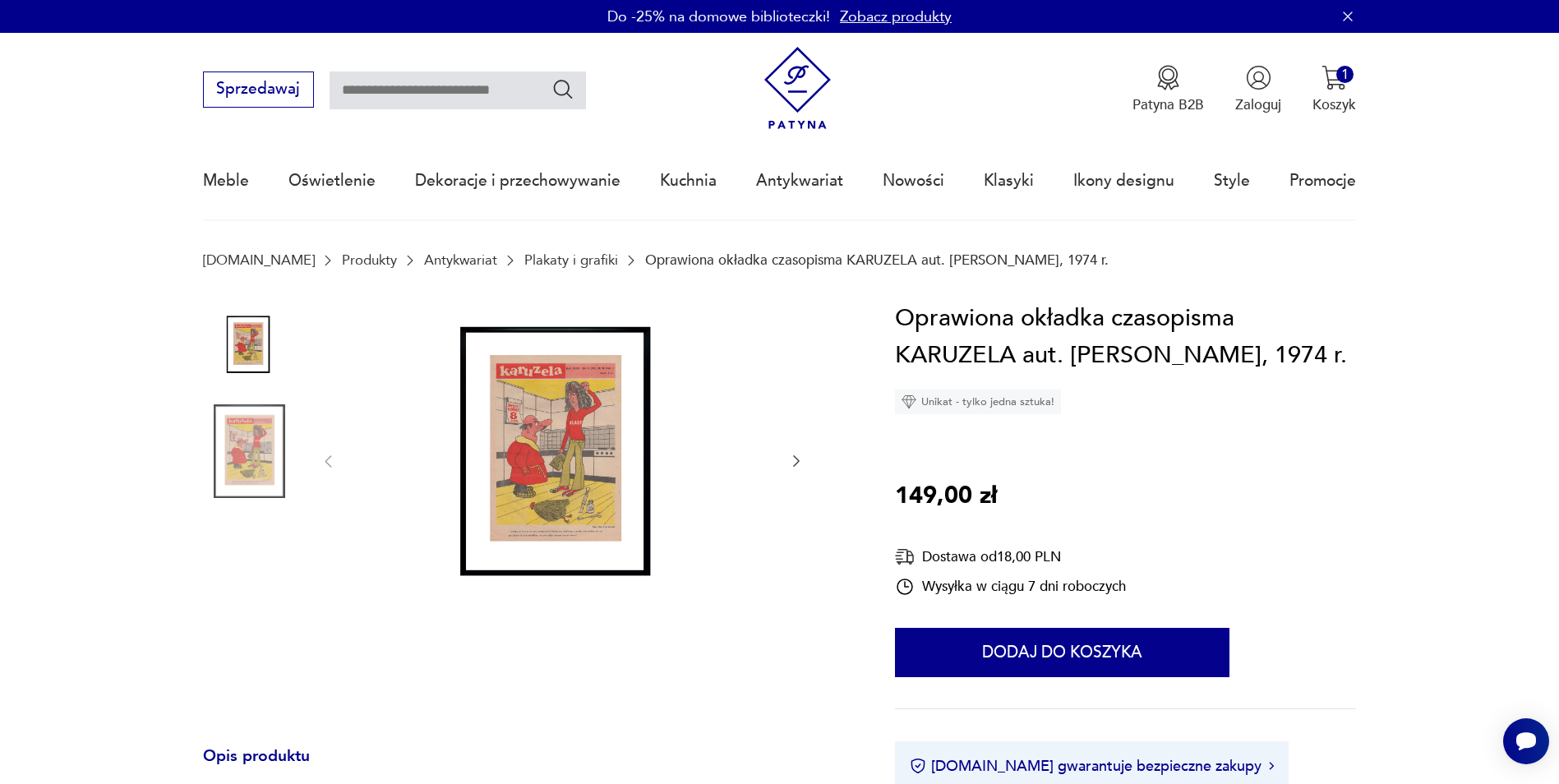
click at [542, 461] on img at bounding box center [562, 460] width 412 height 321
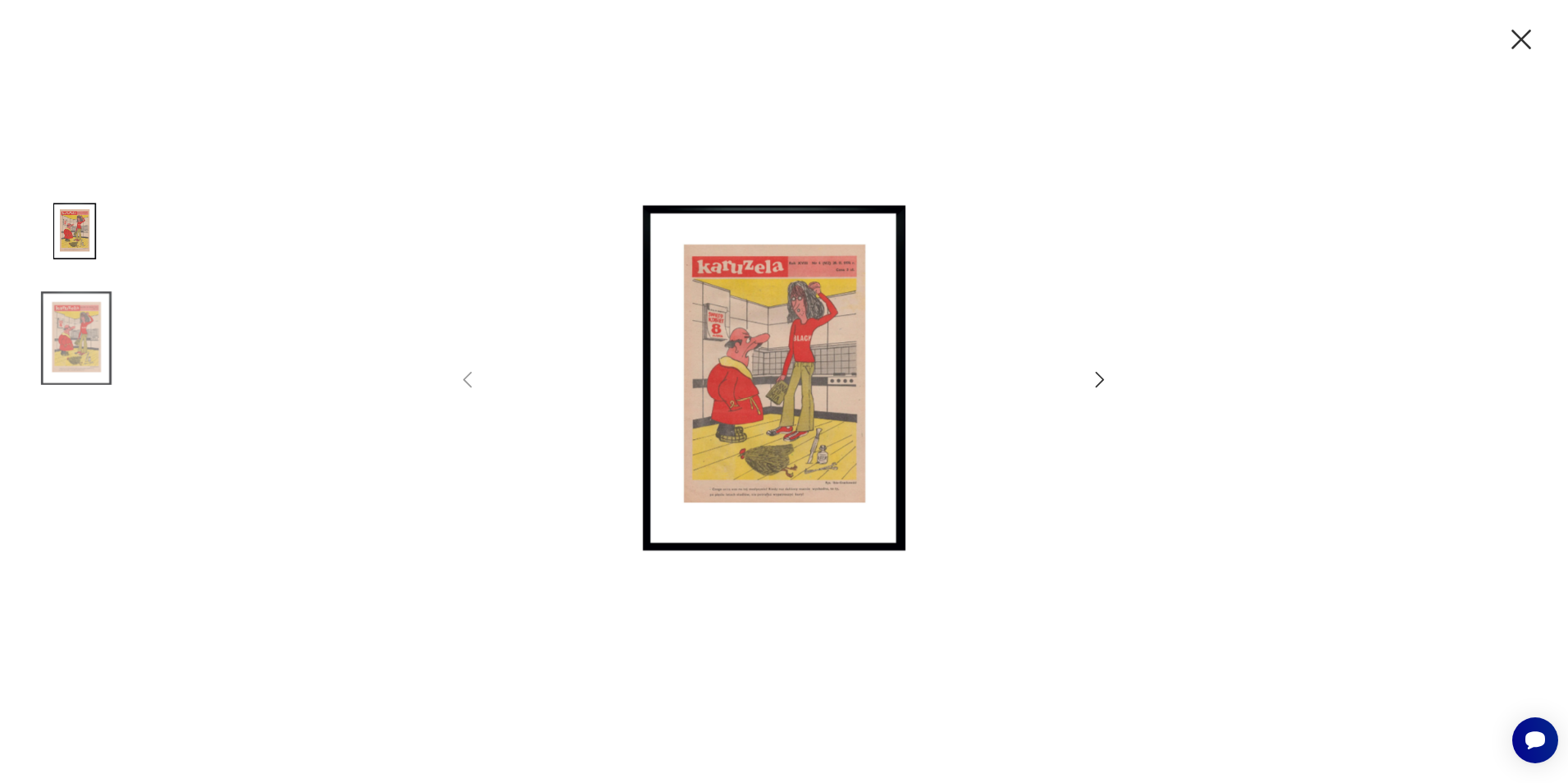
click at [857, 437] on img at bounding box center [784, 389] width 569 height 626
click at [76, 340] on img at bounding box center [76, 337] width 94 height 94
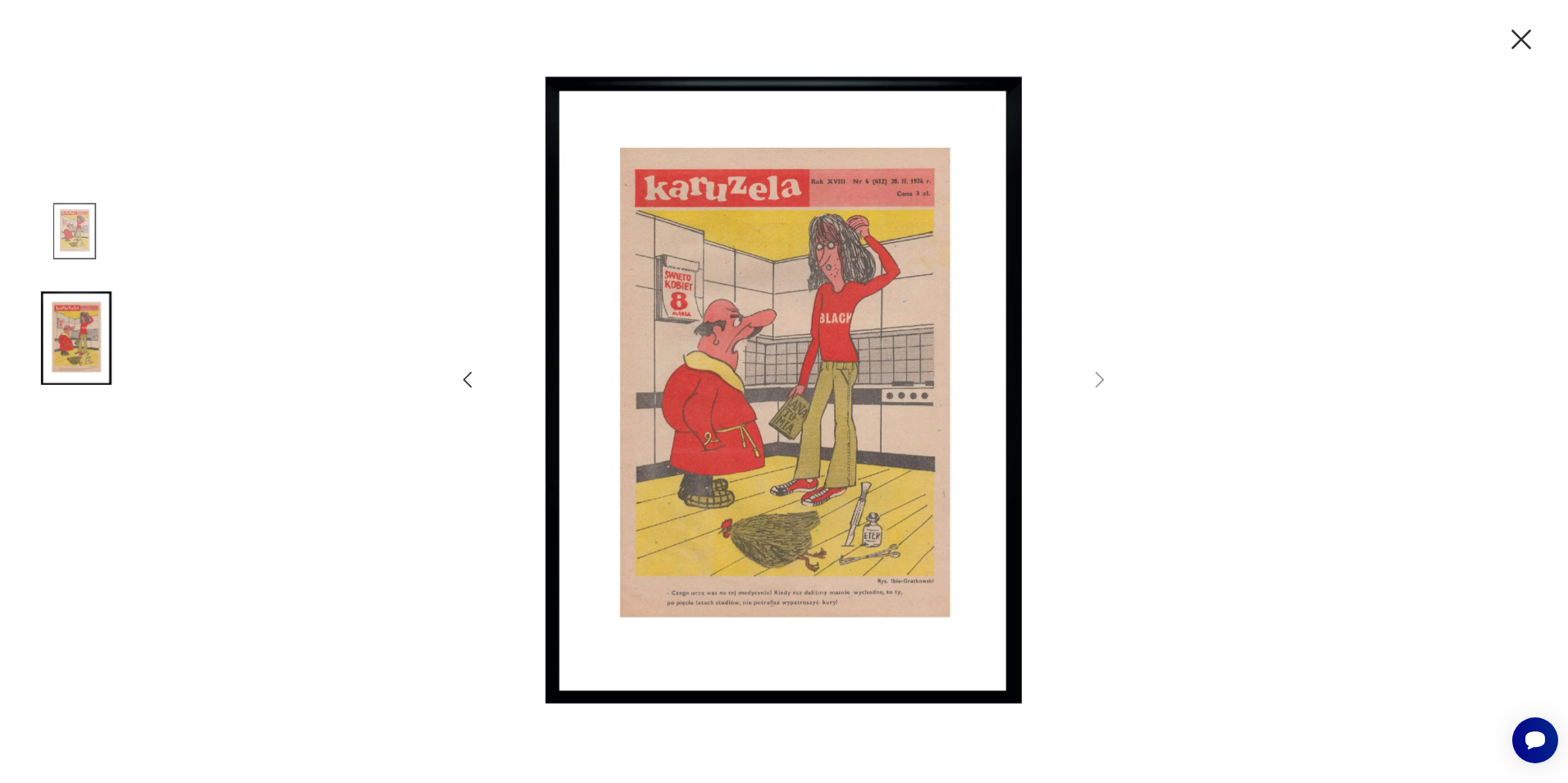
click at [1525, 48] on icon "button" at bounding box center [1522, 39] width 34 height 34
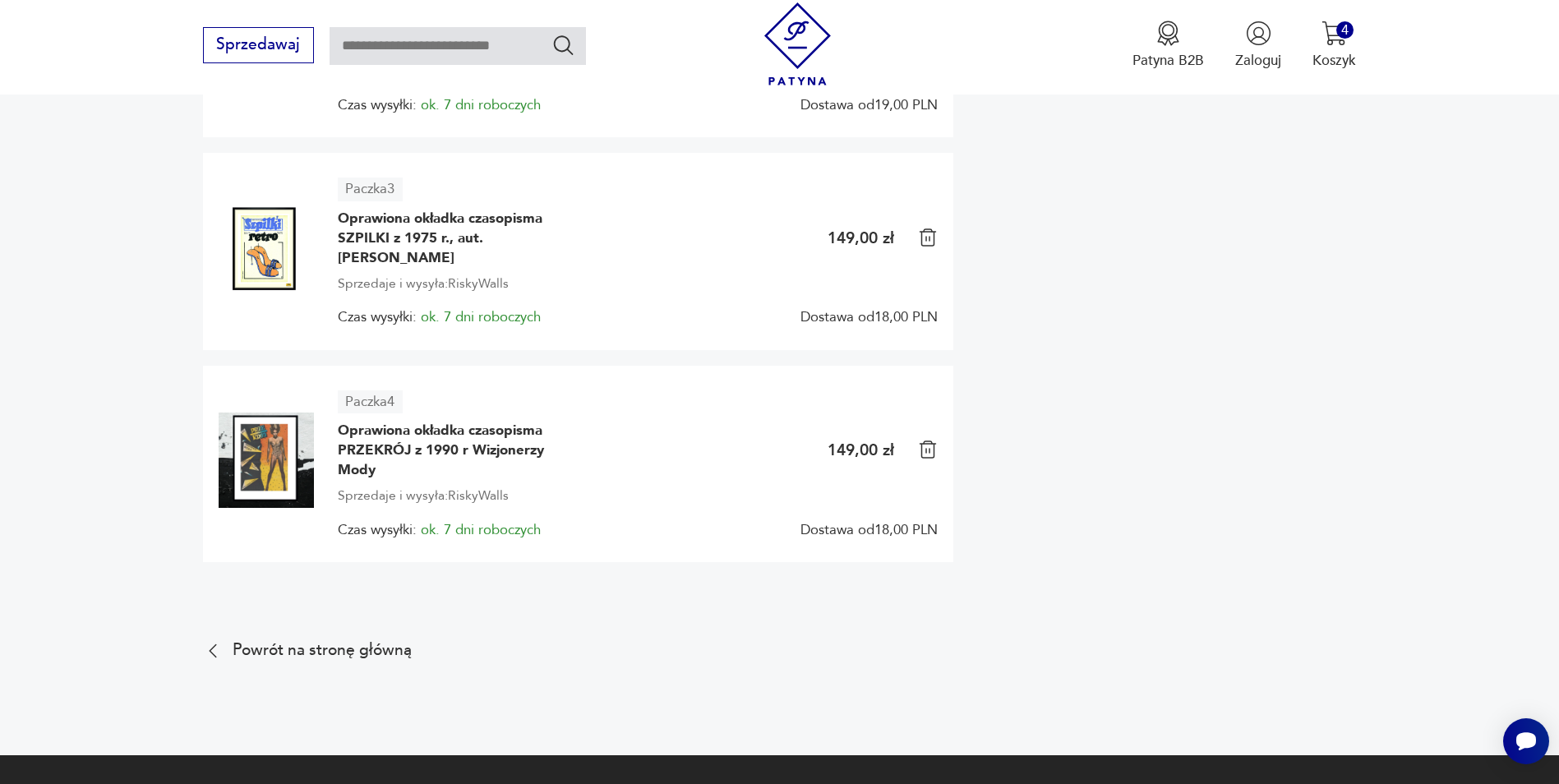
scroll to position [247, 0]
